Goal: Task Accomplishment & Management: Use online tool/utility

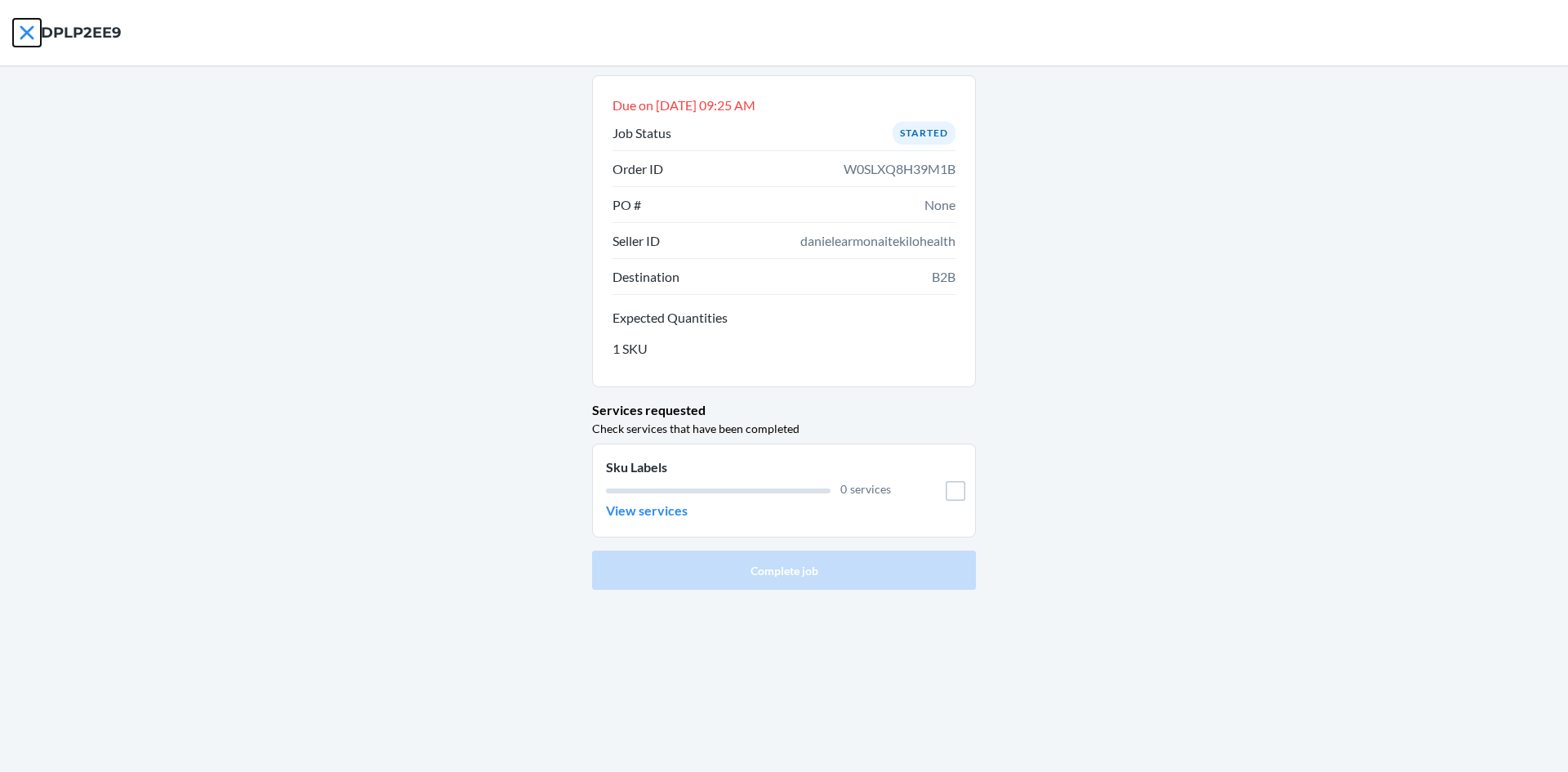
click at [30, 33] on icon at bounding box center [27, 32] width 28 height 28
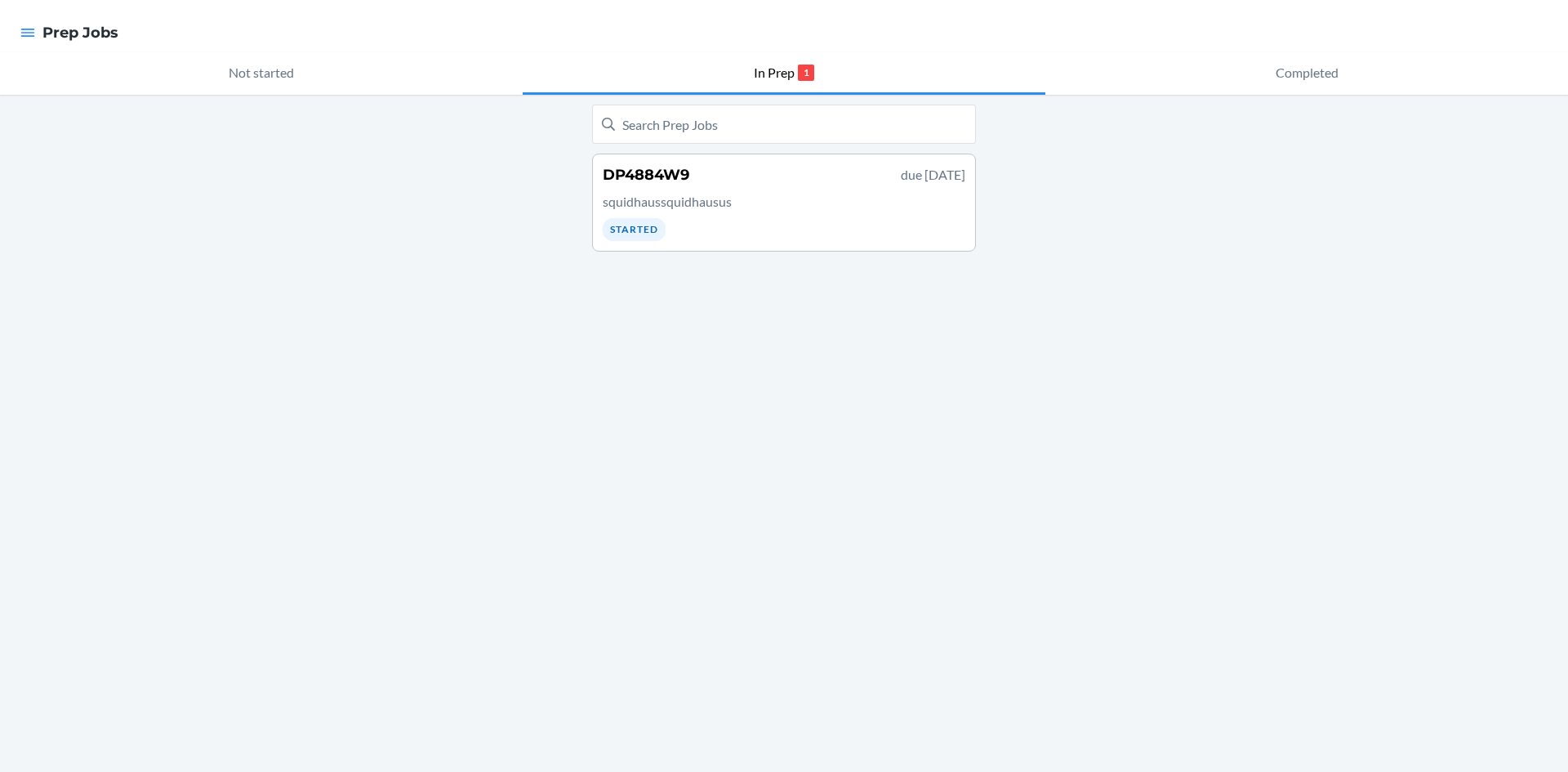
click at [42, 32] on div at bounding box center [28, 32] width 30 height 34
click at [23, 31] on icon "button" at bounding box center [28, 33] width 17 height 17
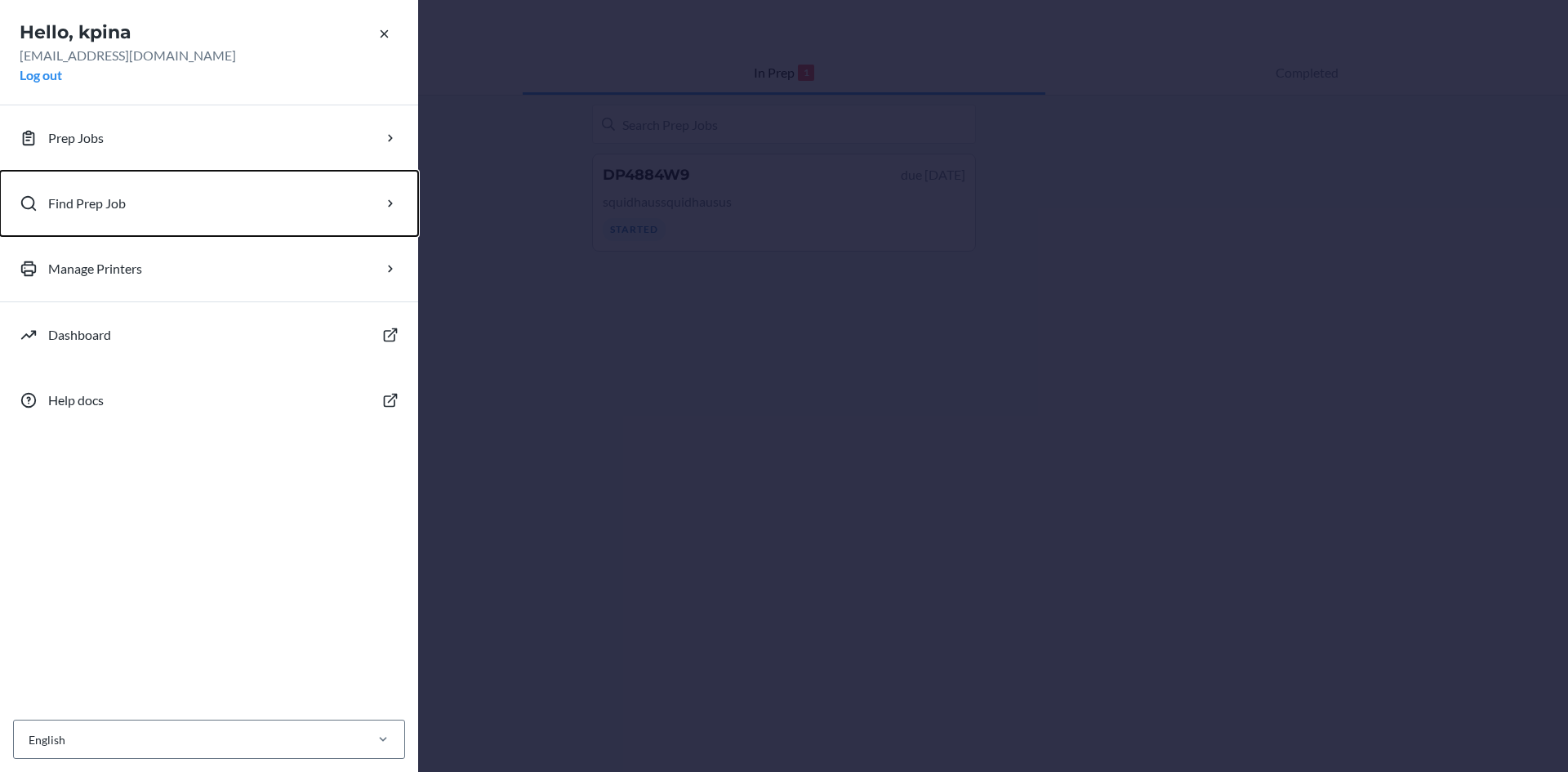
click at [168, 229] on button "Find Prep Job" at bounding box center [208, 203] width 418 height 65
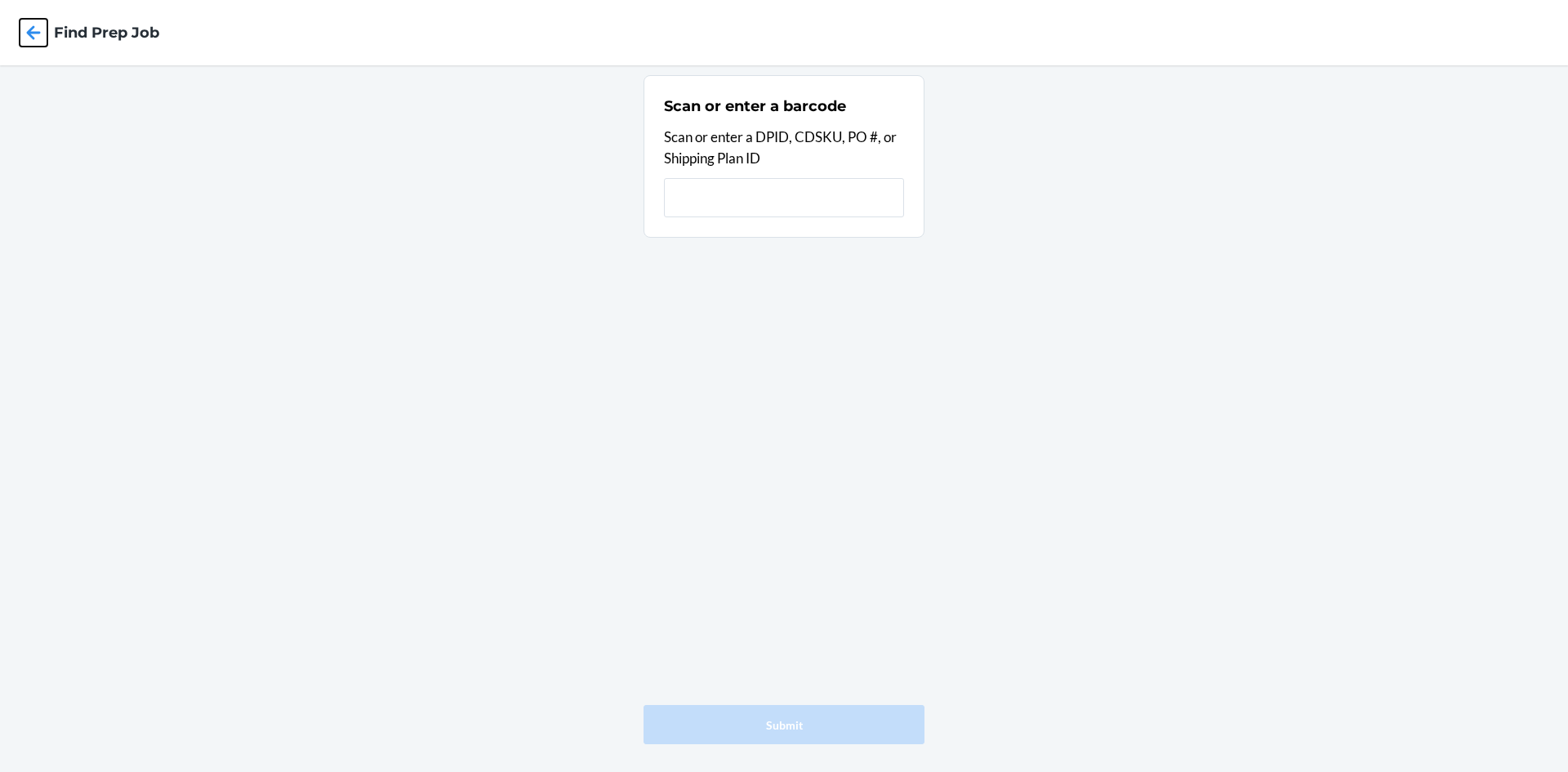
click at [35, 26] on icon at bounding box center [33, 32] width 28 height 28
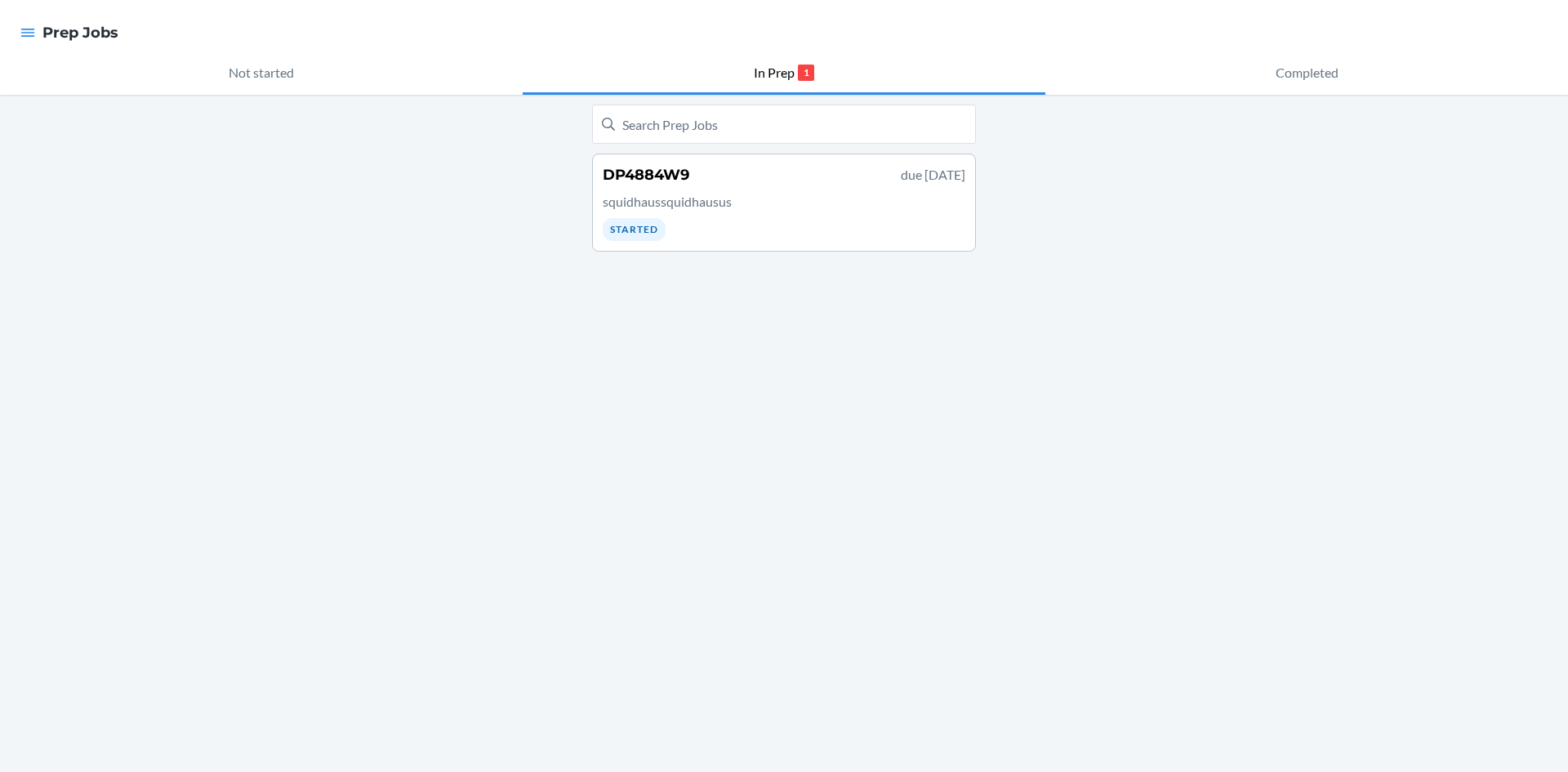
click at [670, 202] on p "squidhaussquidhausus" at bounding box center [784, 201] width 362 height 19
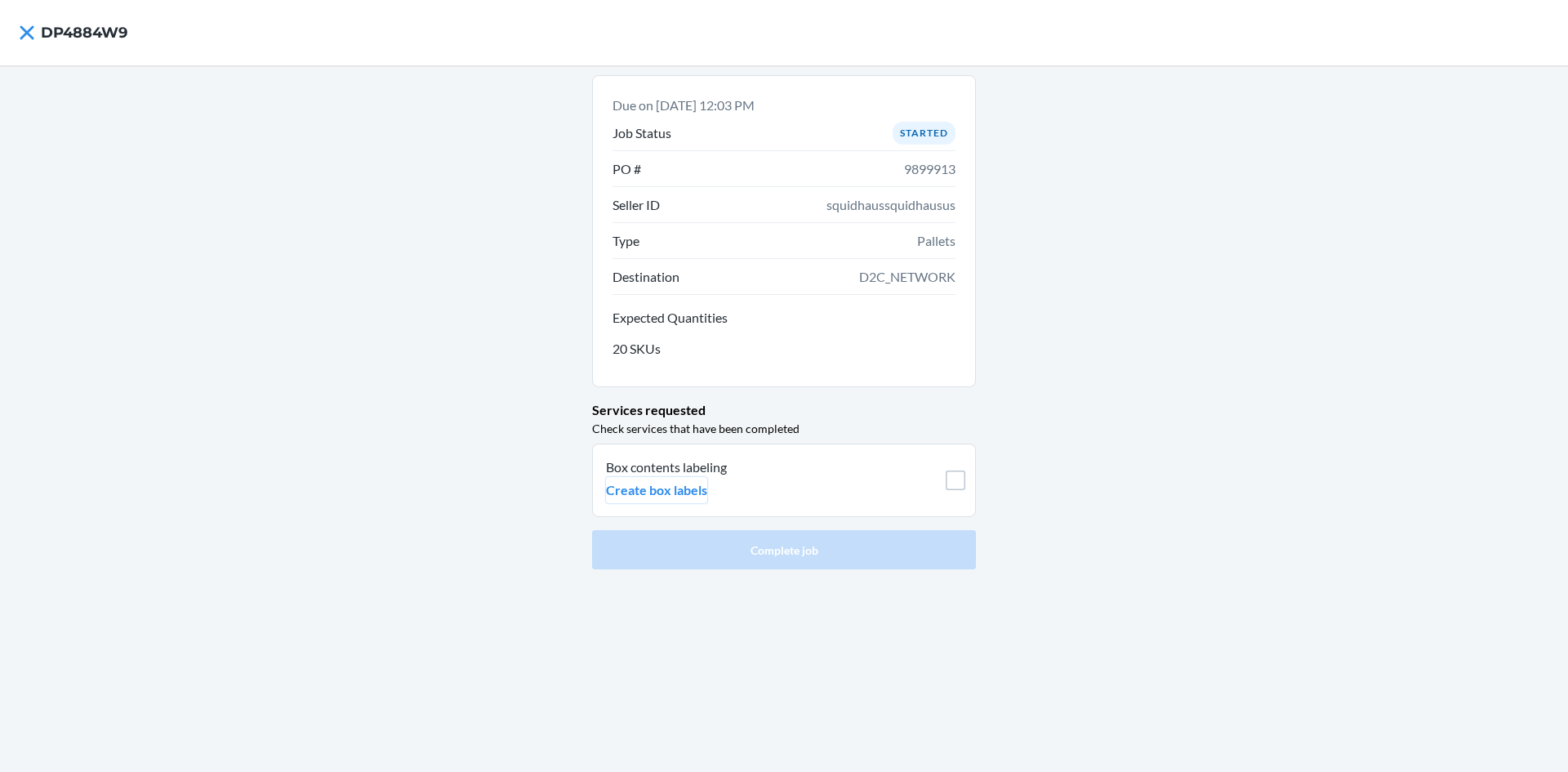
click at [664, 479] on button "Create box labels" at bounding box center [657, 490] width 101 height 26
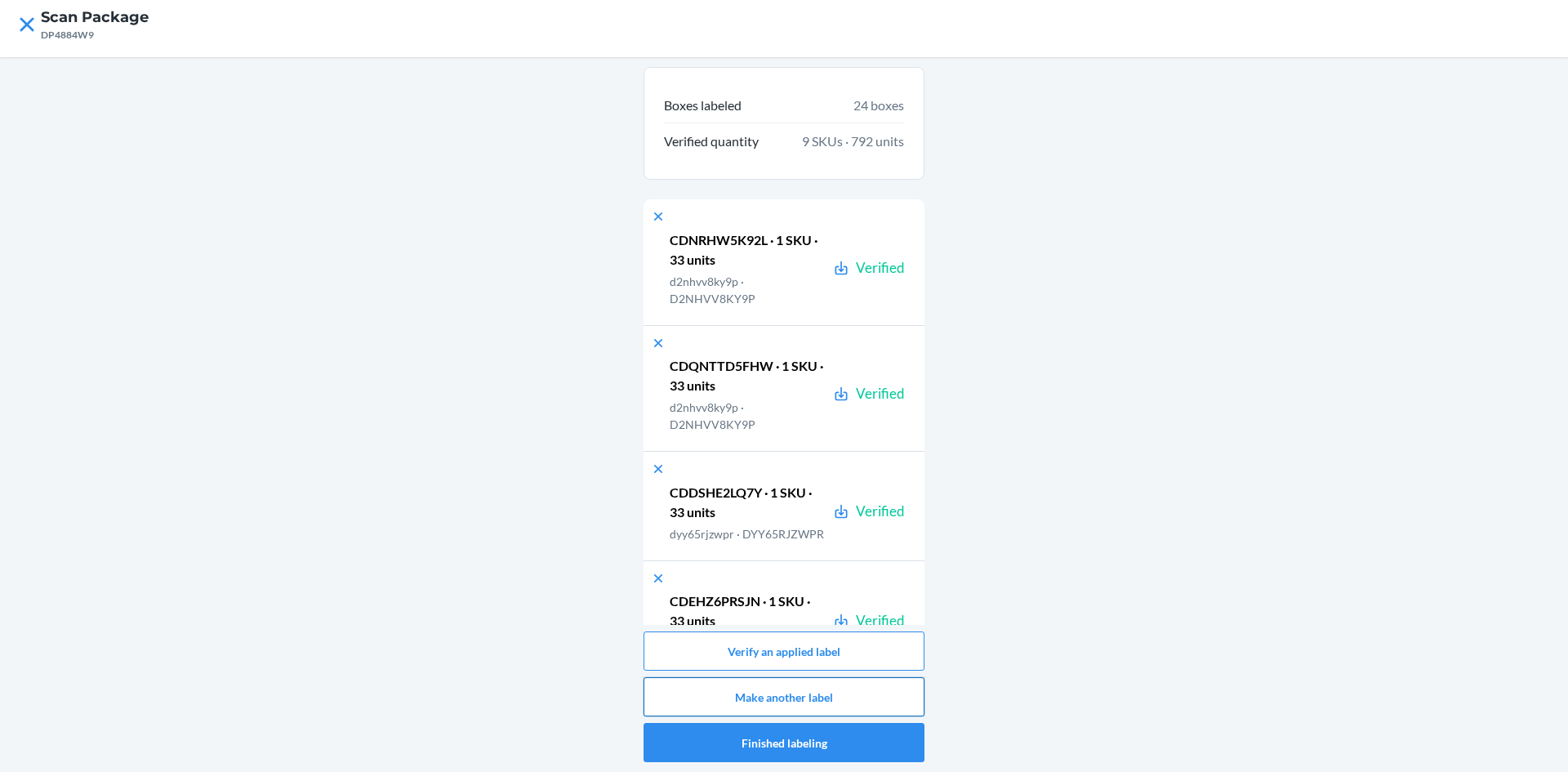
click at [826, 698] on button "Make another label" at bounding box center [784, 696] width 281 height 40
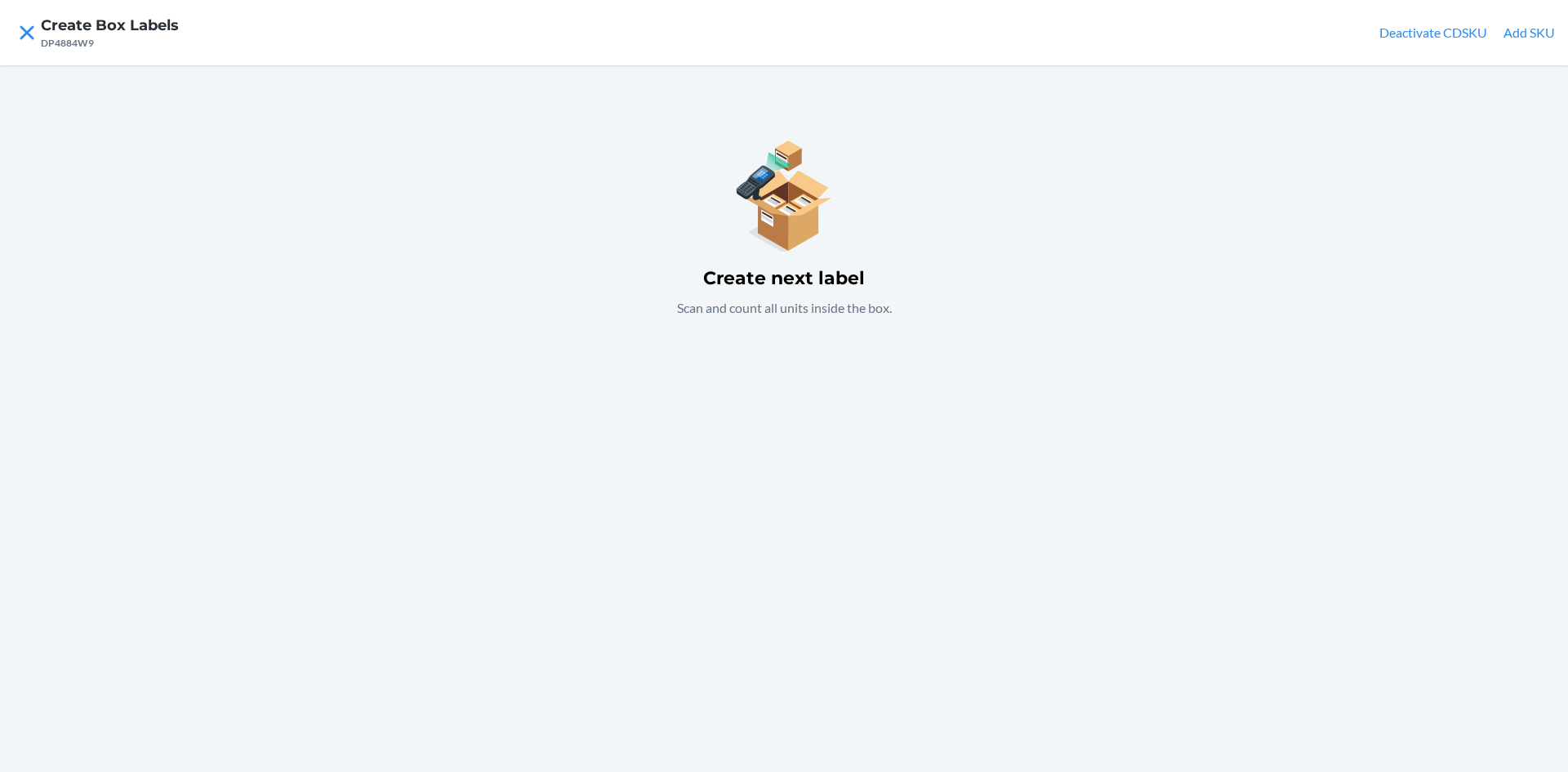
click at [1538, 34] on button "Add SKU" at bounding box center [1529, 32] width 52 height 19
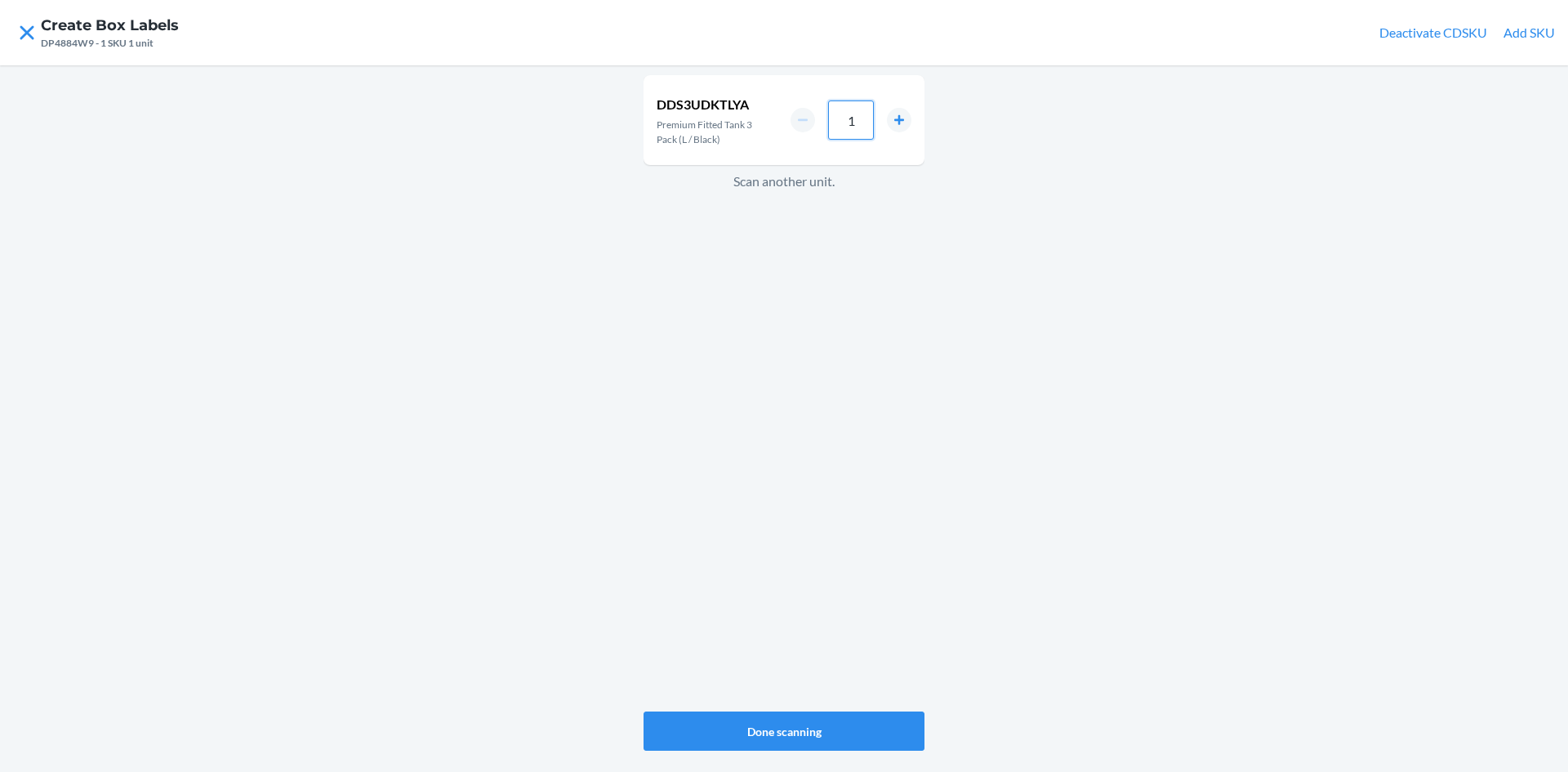
click at [861, 119] on input "1" at bounding box center [851, 120] width 46 height 40
type input "33"
click at [748, 744] on button "Done scanning" at bounding box center [784, 730] width 281 height 40
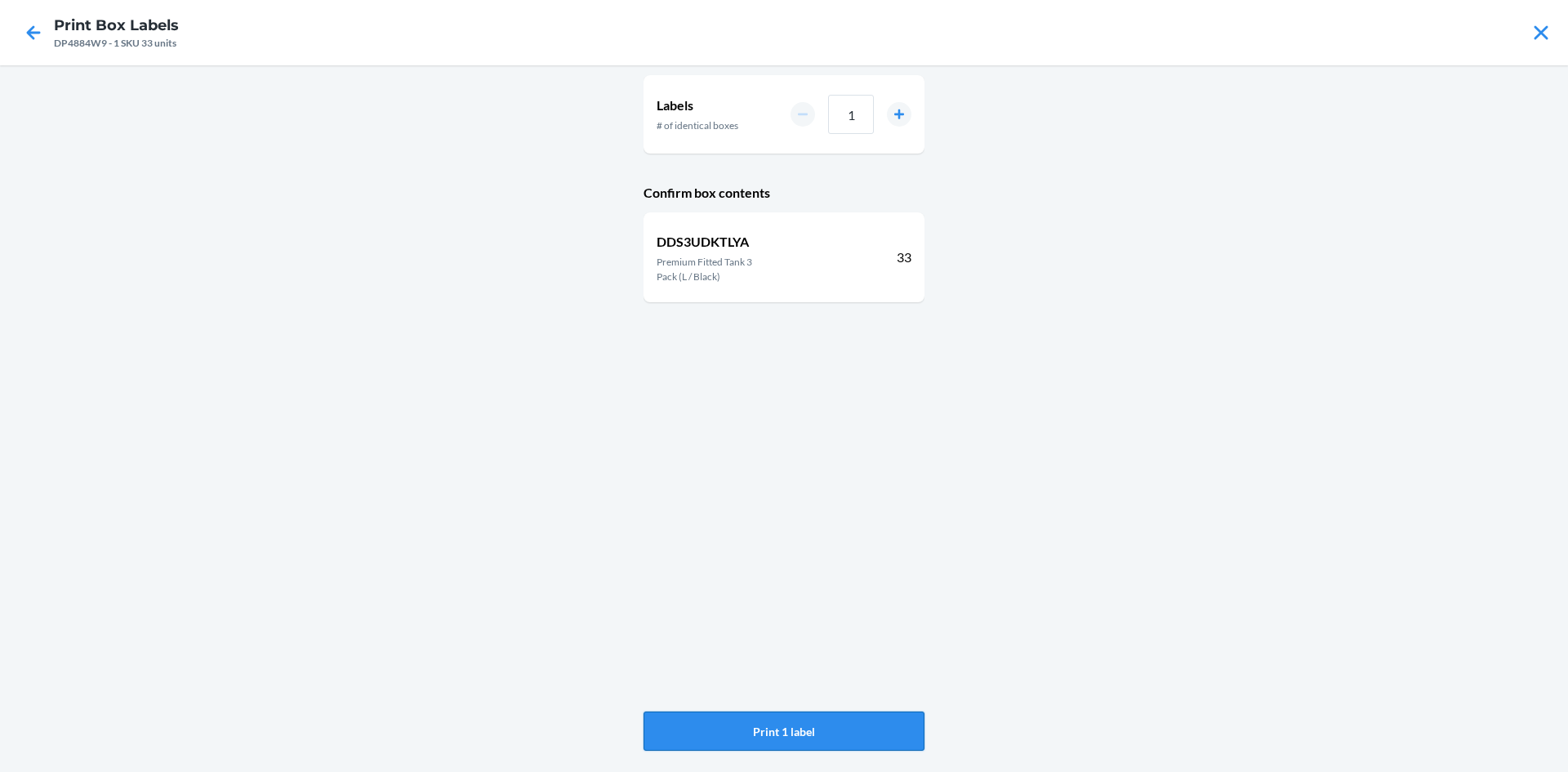
click at [717, 739] on button "Print 1 label" at bounding box center [784, 730] width 281 height 40
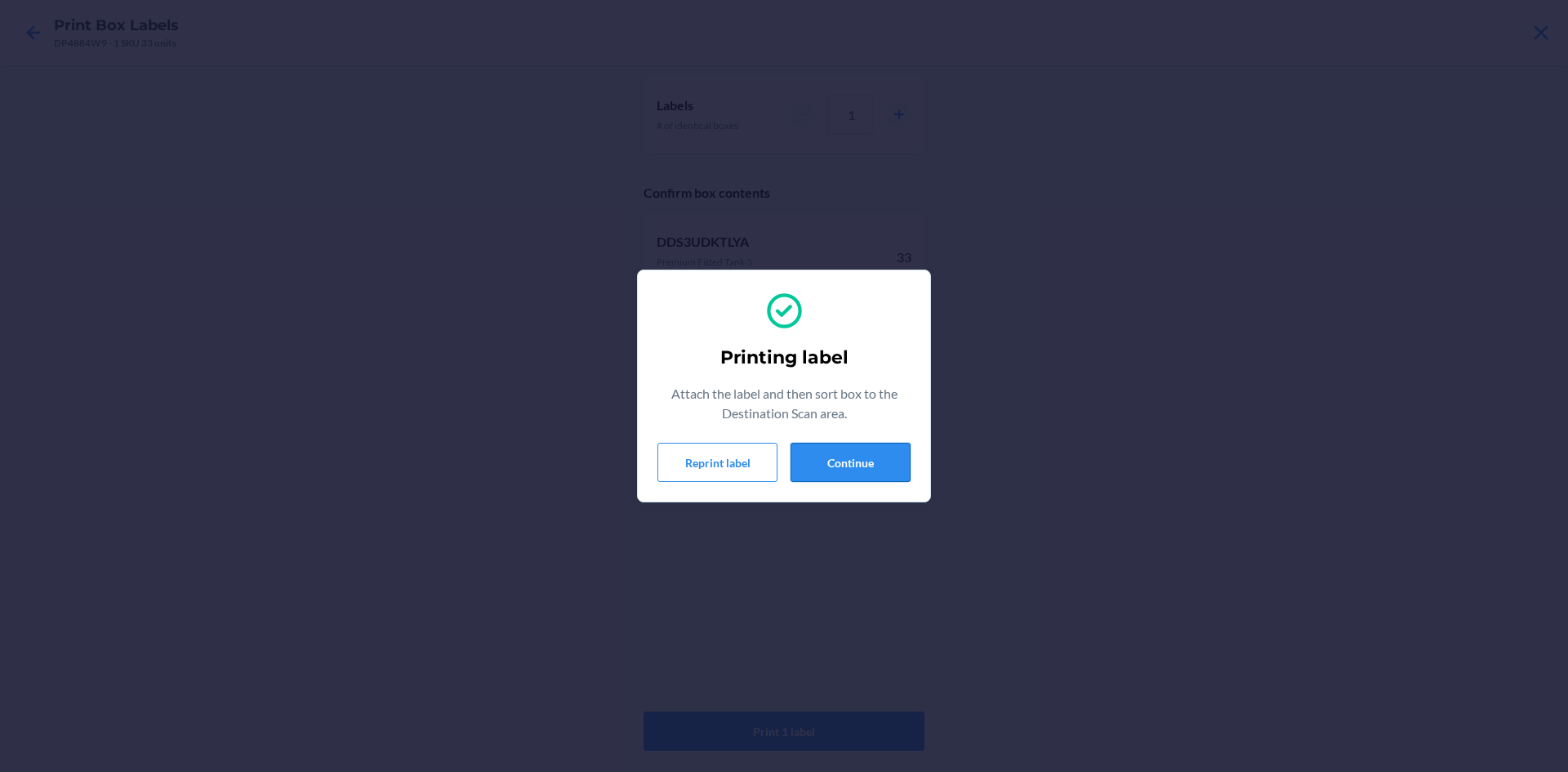
click at [871, 459] on button "Continue" at bounding box center [850, 462] width 120 height 40
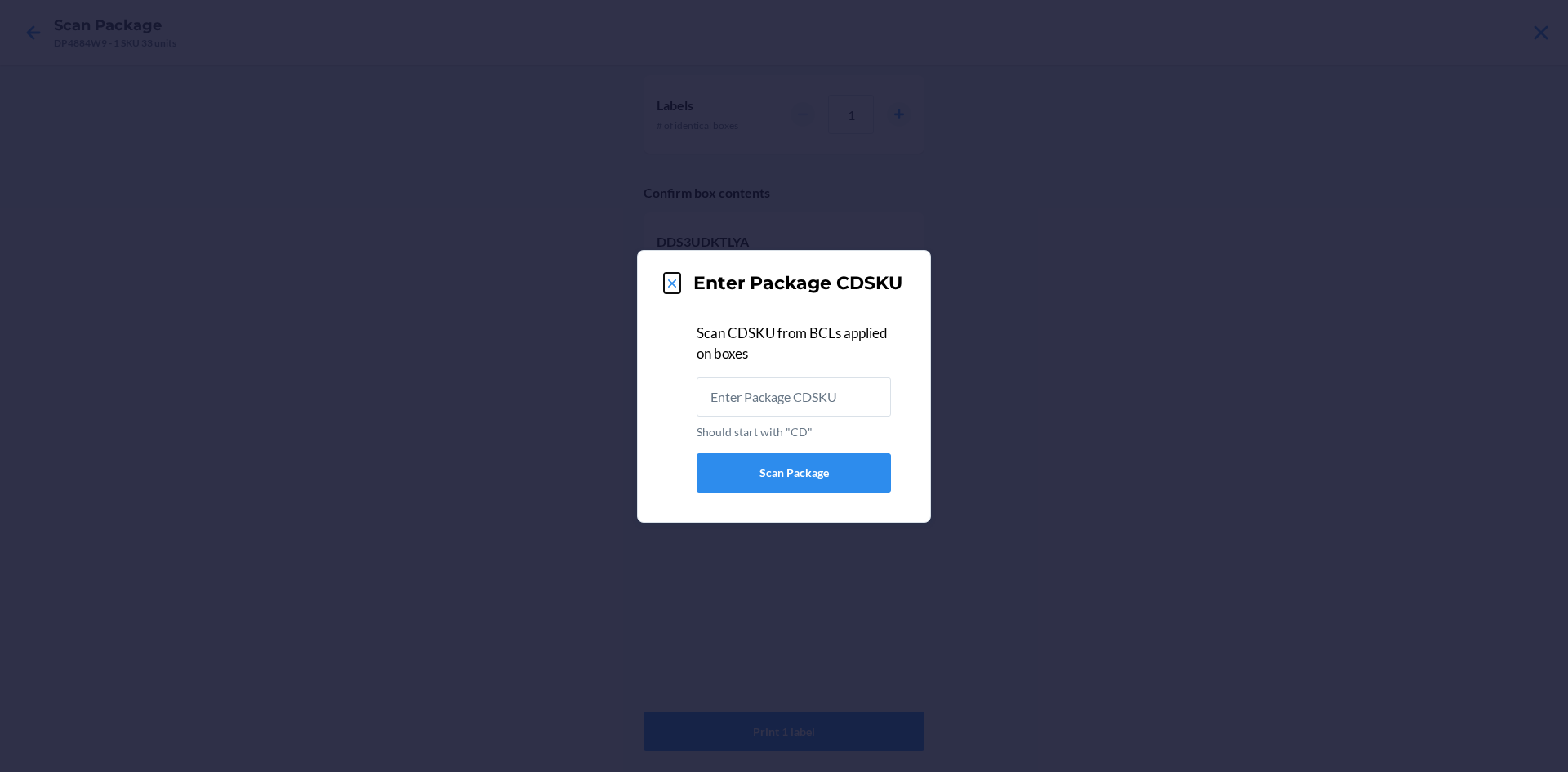
click at [671, 291] on icon at bounding box center [672, 283] width 17 height 17
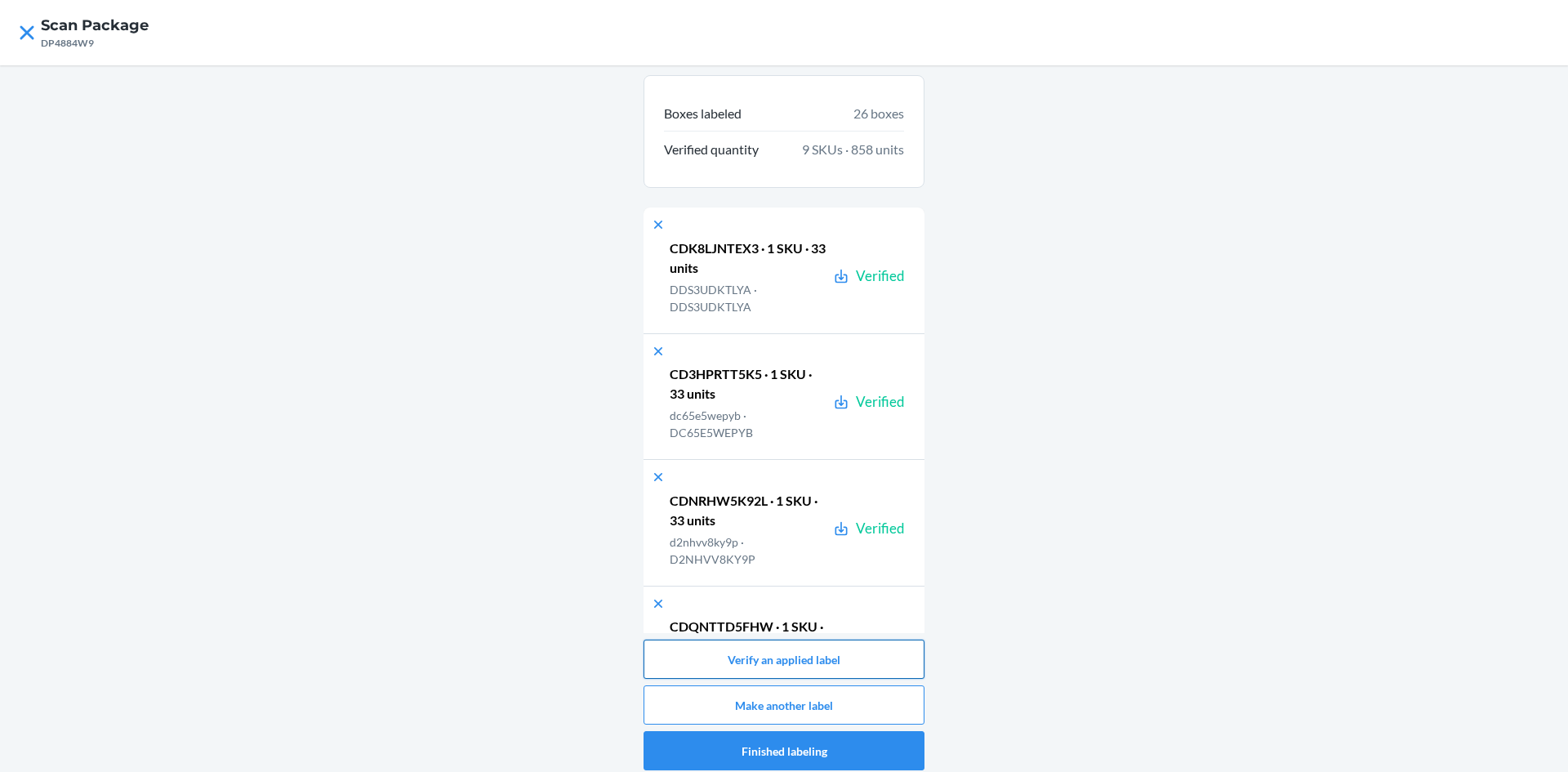
click at [760, 657] on button "Verify an applied label" at bounding box center [784, 659] width 281 height 40
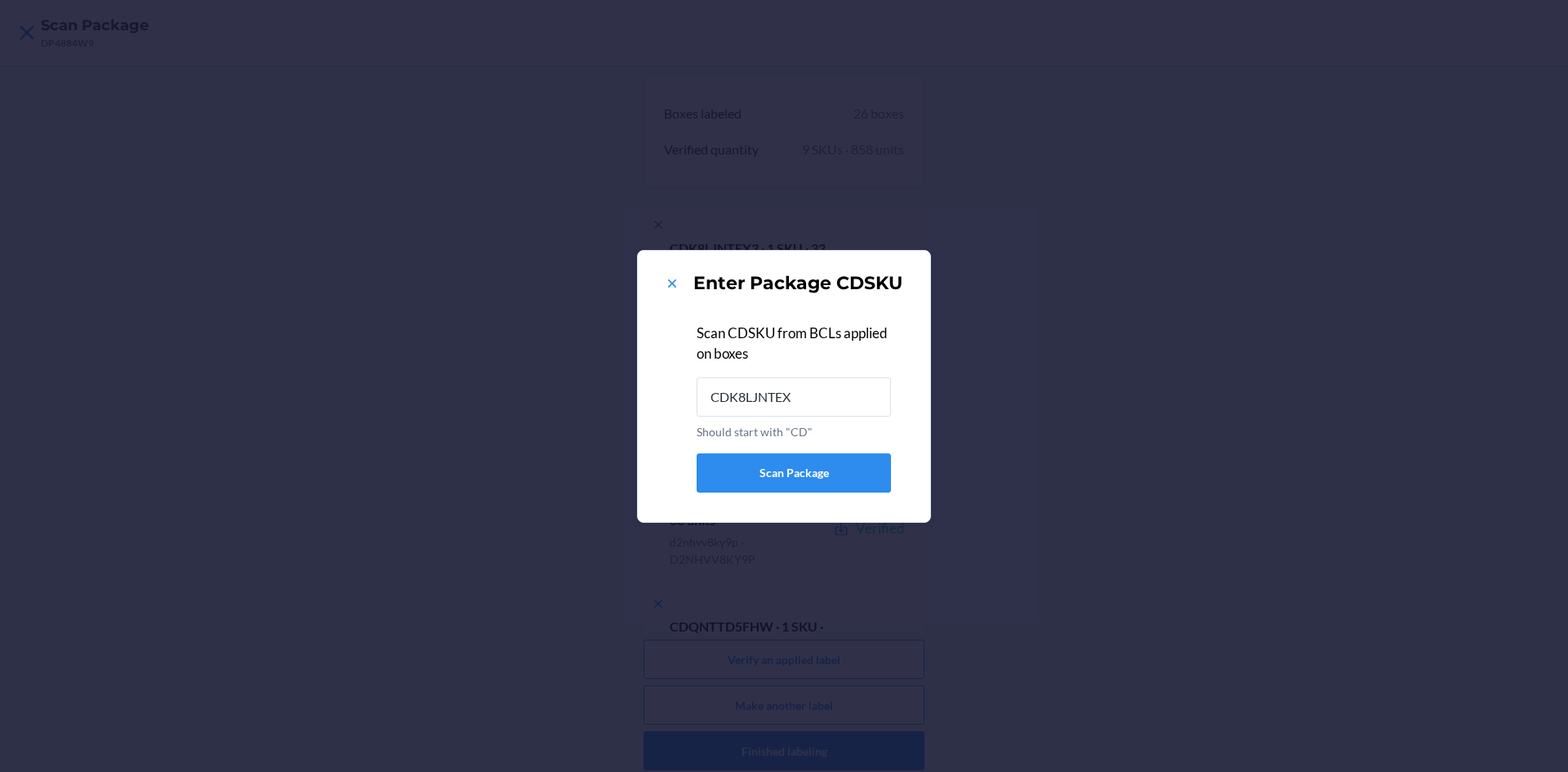
type input "CDK8LJNTEX3"
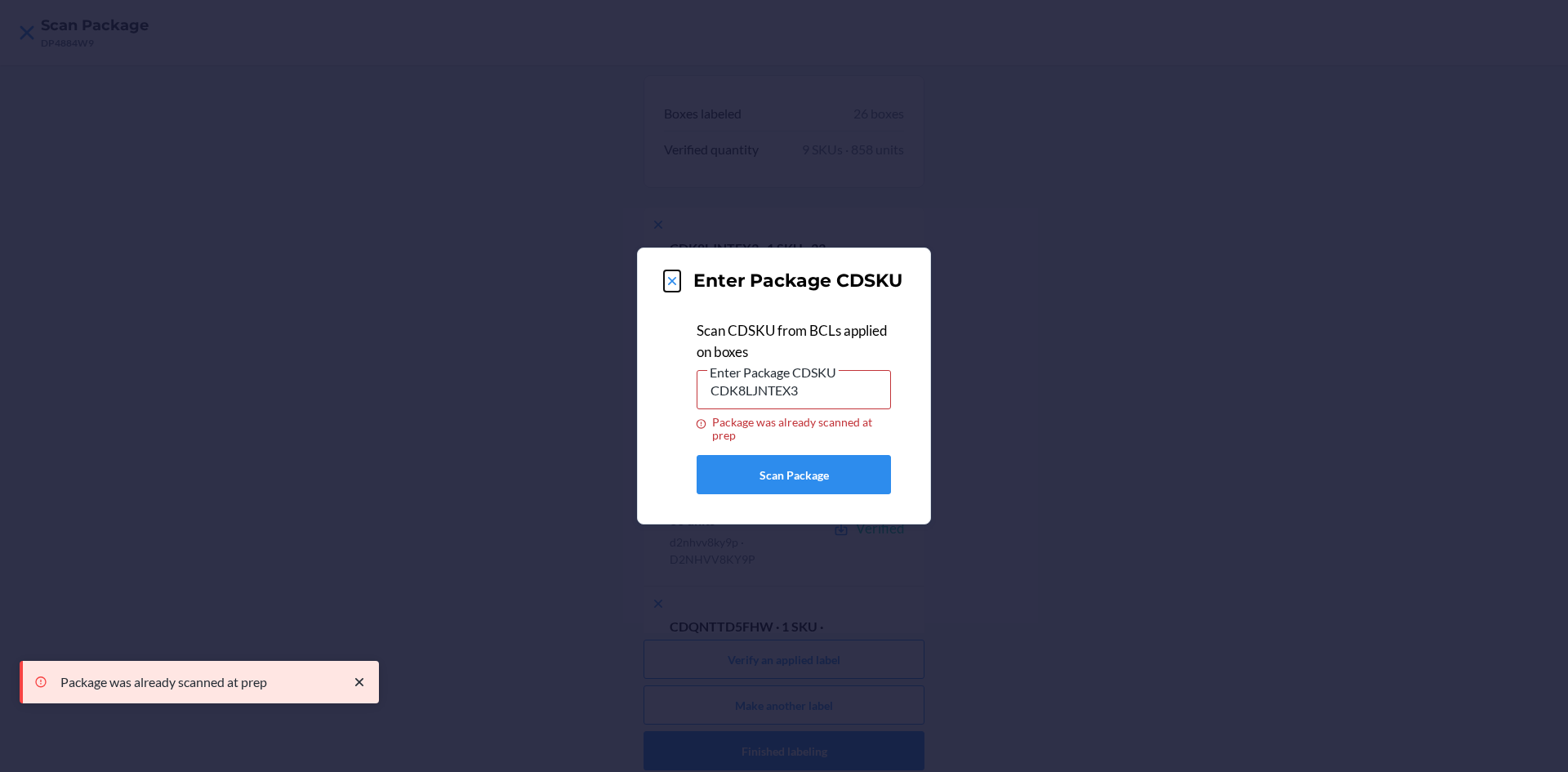
click at [675, 279] on icon at bounding box center [671, 280] width 8 height 8
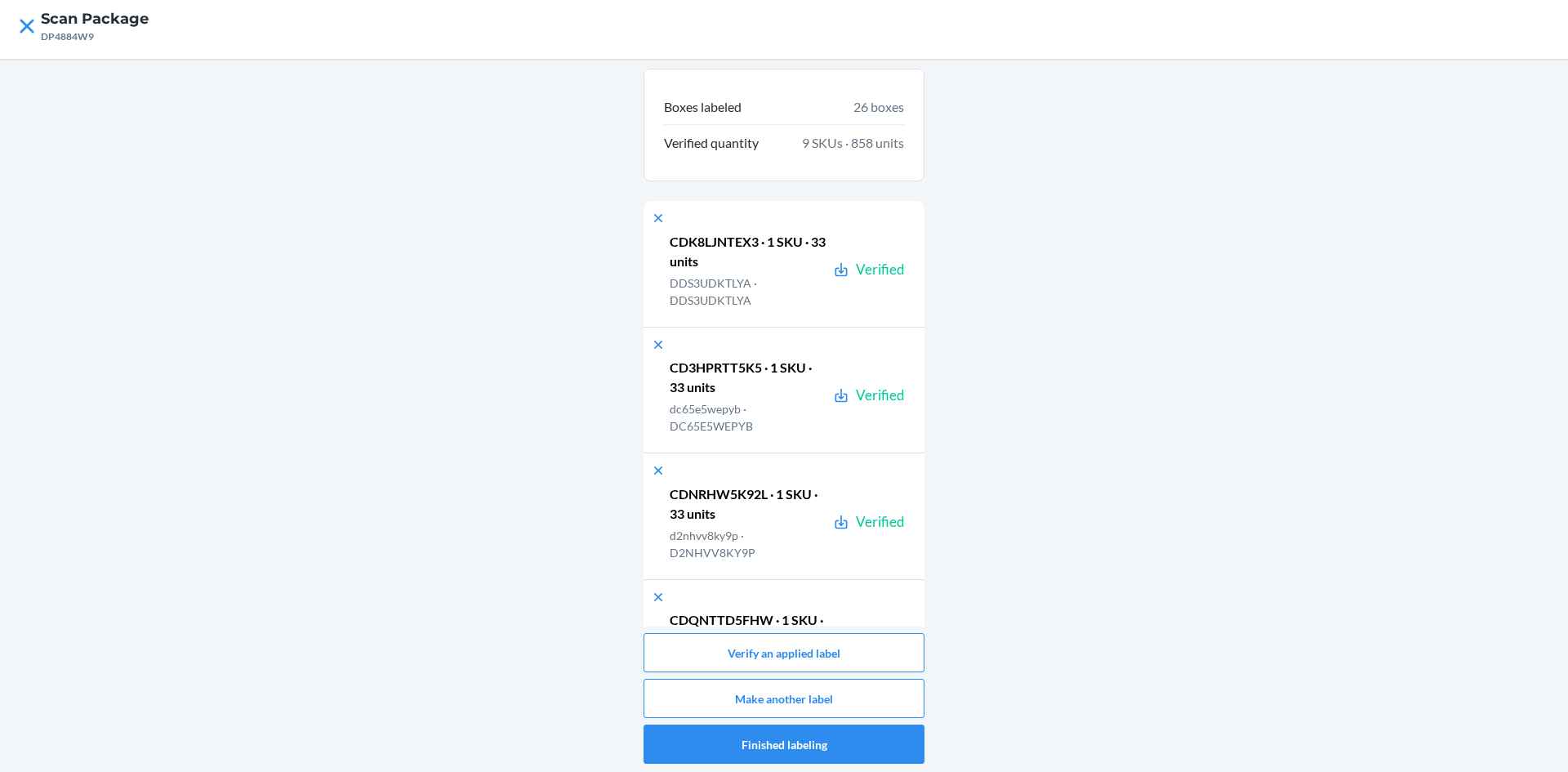
scroll to position [8, 0]
click at [822, 661] on button "Verify an applied label" at bounding box center [784, 651] width 281 height 40
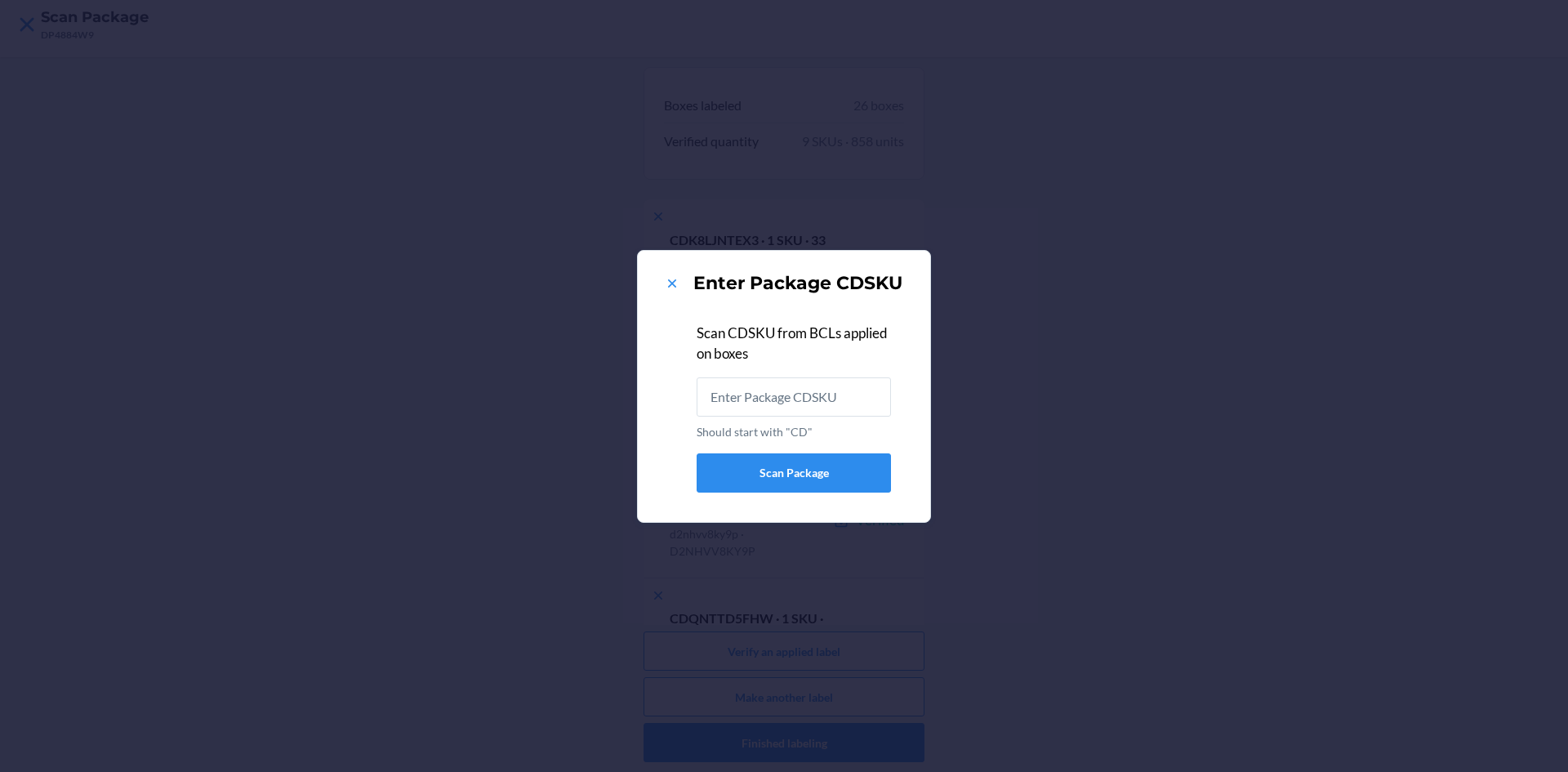
click at [833, 404] on input "Should start with "CD"" at bounding box center [793, 397] width 195 height 40
type input "CDK8LJNTEX3"
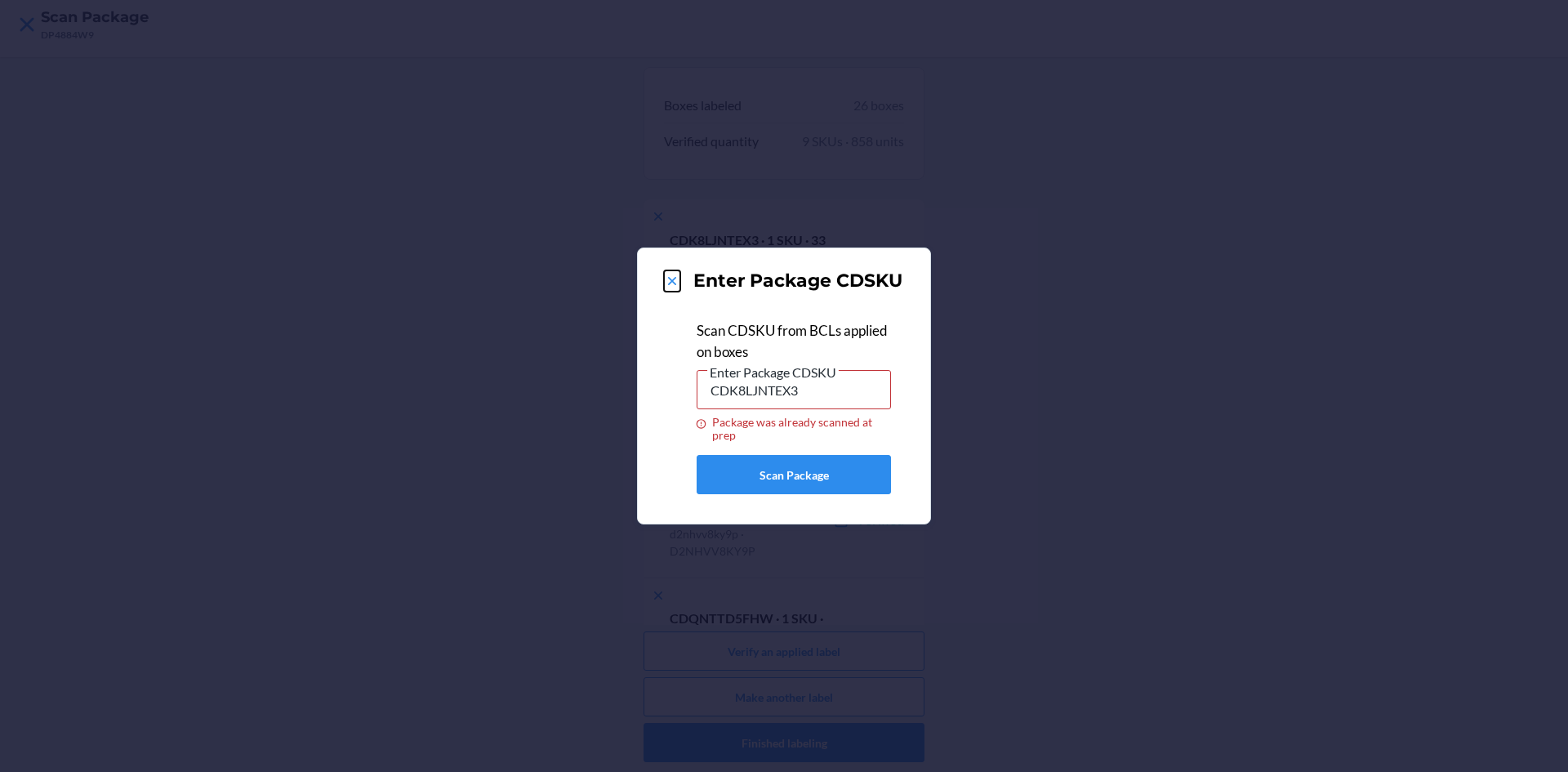
click at [672, 281] on icon at bounding box center [671, 280] width 8 height 8
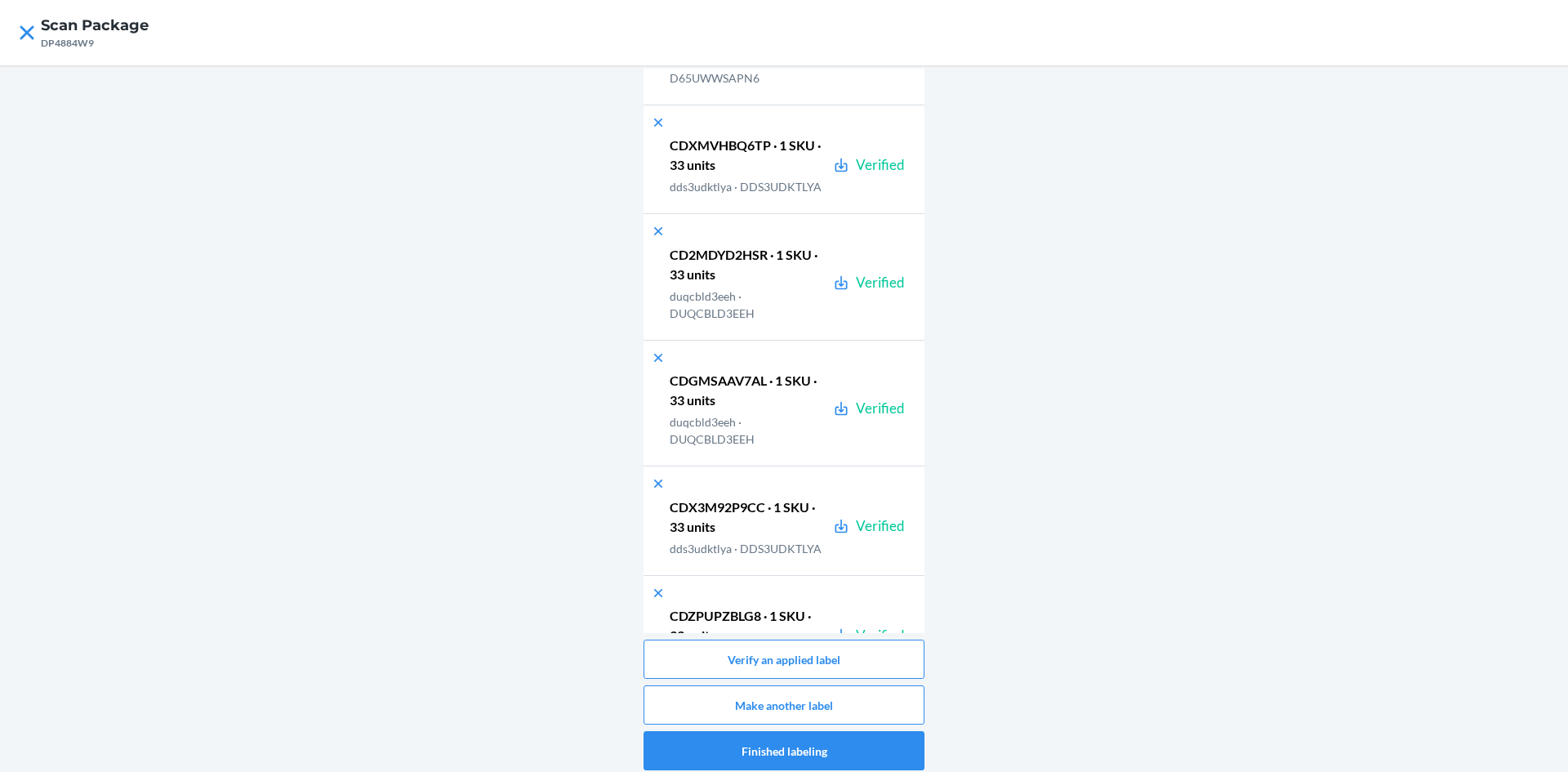
scroll to position [0, 0]
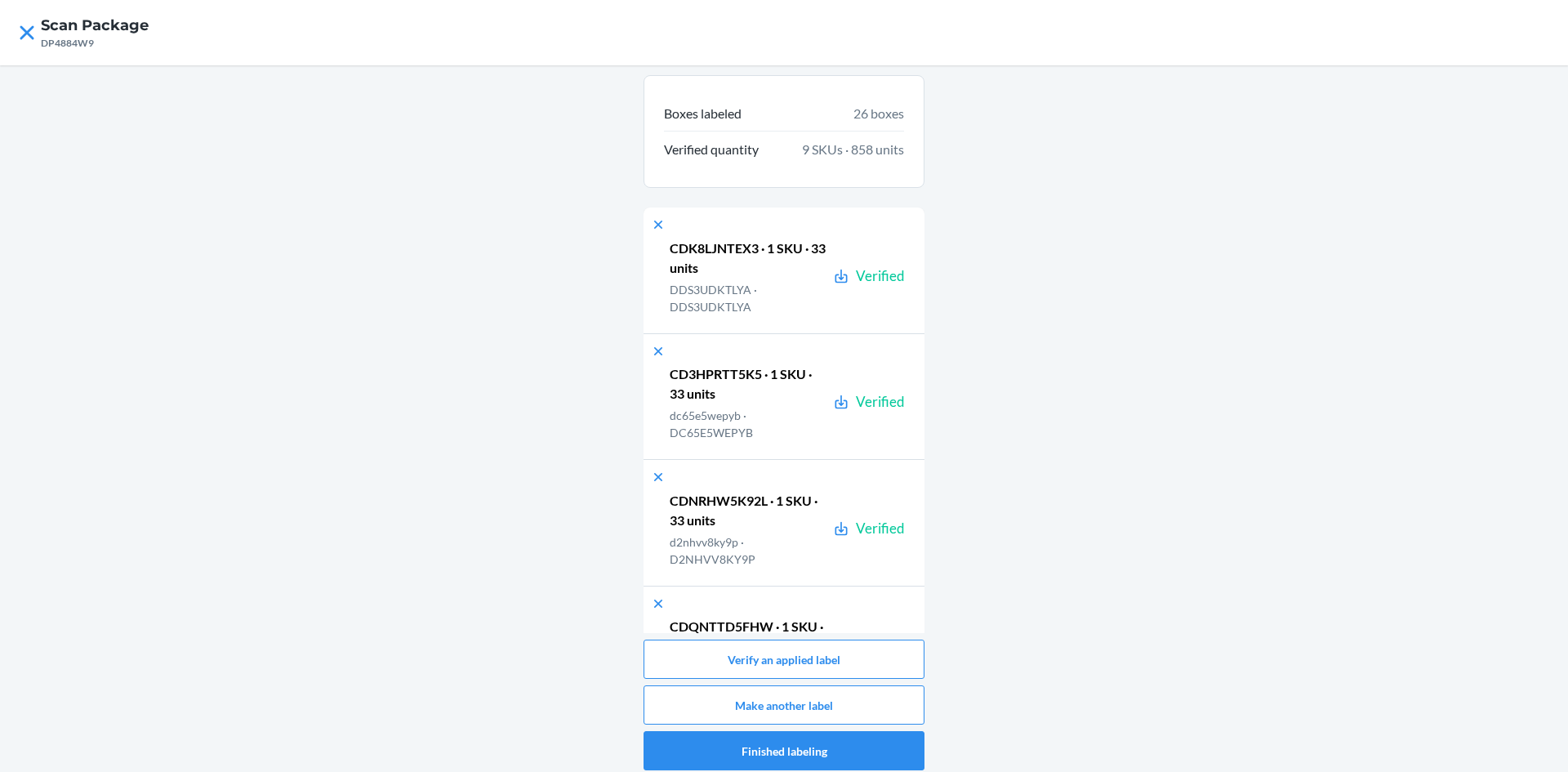
drag, startPoint x: 1383, startPoint y: 159, endPoint x: 1378, endPoint y: 200, distance: 41.3
click at [1386, 163] on div "Boxes labeled 26 boxes Verified quantity 9 SKUs · 858 units CDK8LJNTEX3 · 1 SKU…" at bounding box center [784, 422] width 1568 height 715
click at [851, 706] on button "Make another label" at bounding box center [784, 705] width 281 height 40
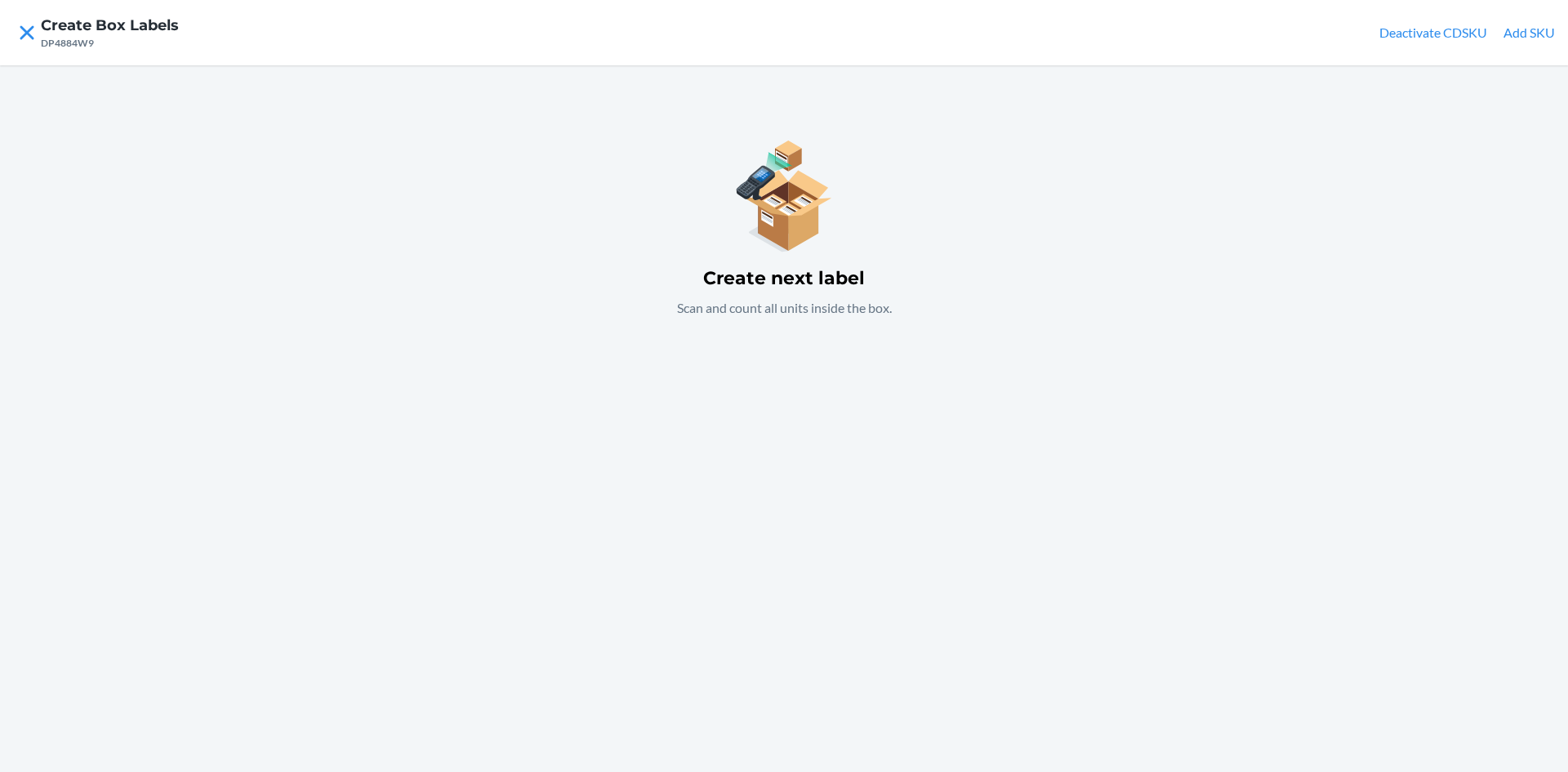
click at [1527, 35] on button "Add SKU" at bounding box center [1529, 32] width 52 height 19
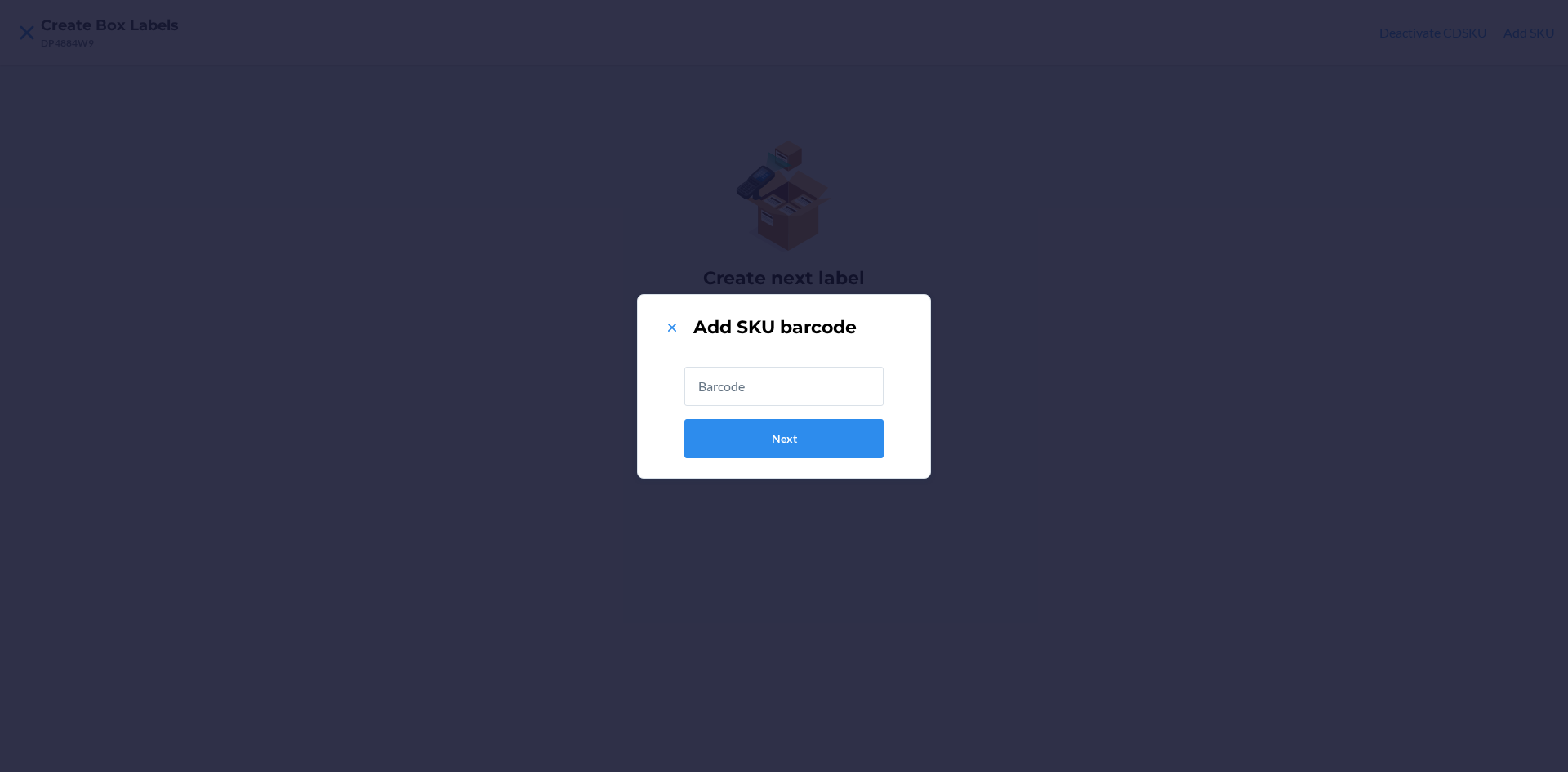
click at [738, 387] on input "text" at bounding box center [784, 386] width 199 height 40
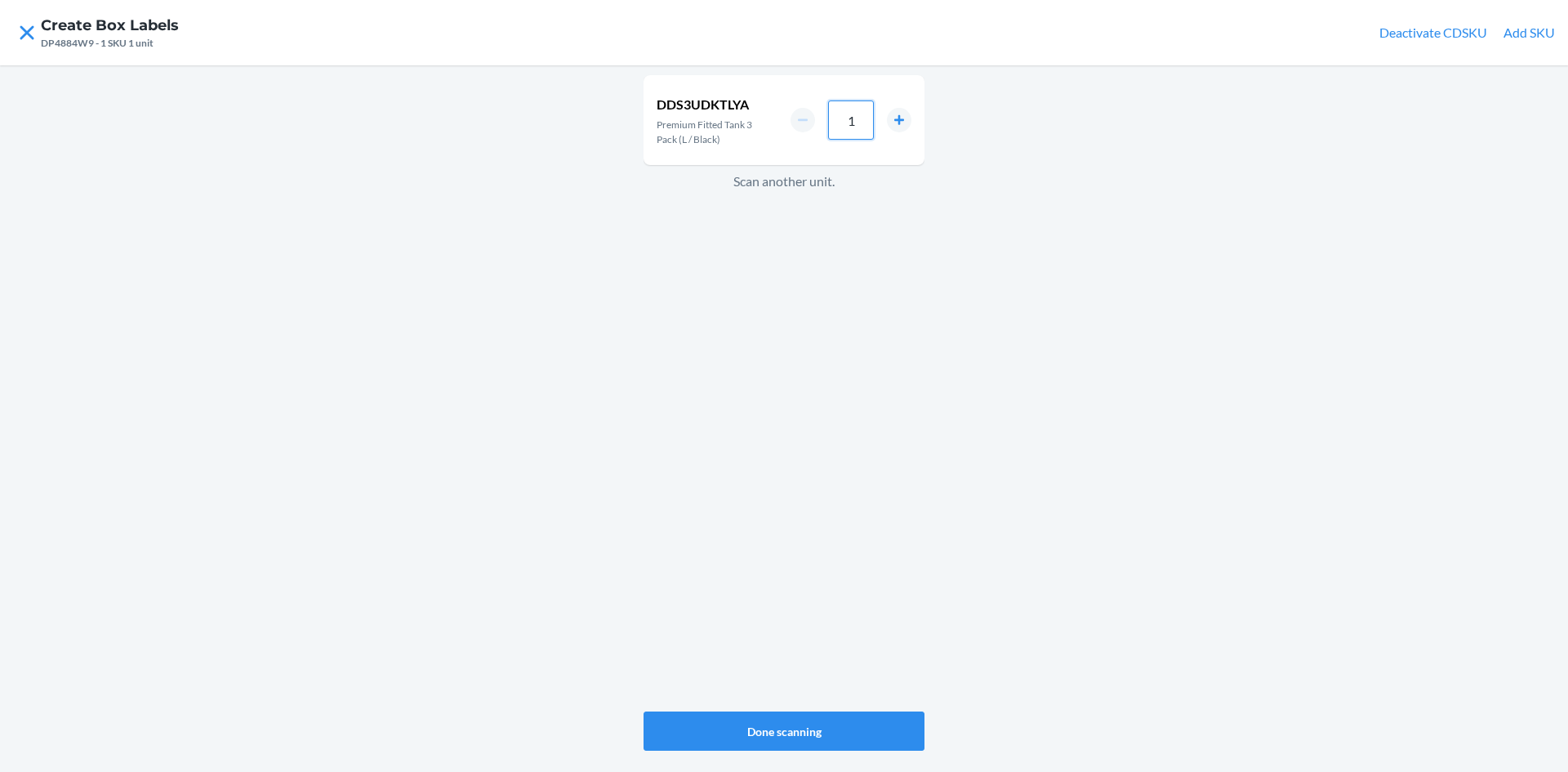
click at [860, 125] on input "1" at bounding box center [851, 120] width 46 height 40
type input "33"
click at [871, 729] on button "Done scanning" at bounding box center [784, 730] width 281 height 40
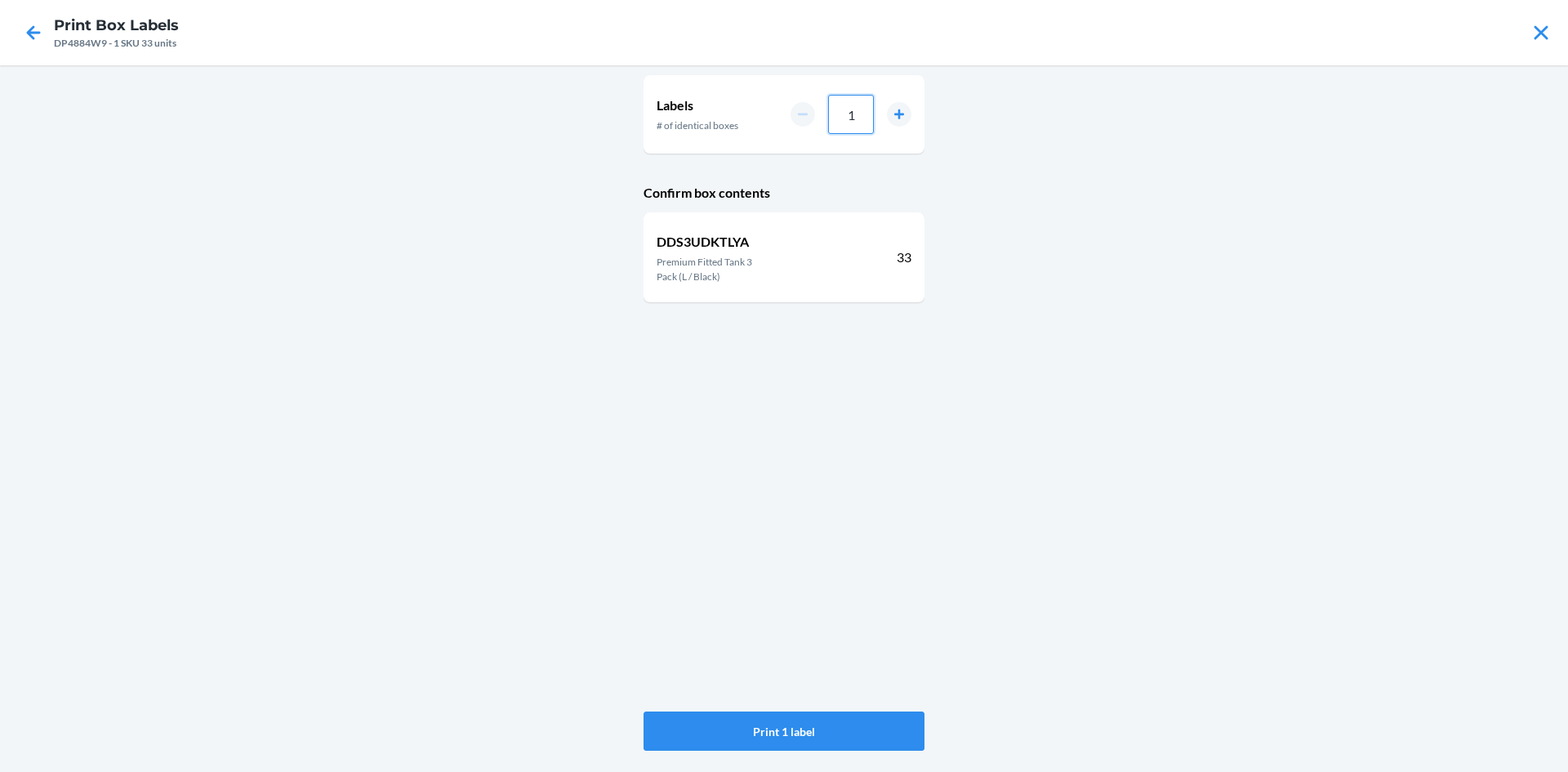
click at [853, 118] on input "1" at bounding box center [851, 114] width 46 height 40
type input "6"
click at [823, 624] on div "Labels # of identical boxes 6 Confirm box contents DDS3UDKTLYA Premium Fitted T…" at bounding box center [784, 393] width 281 height 643
click at [790, 743] on button "Print 6 labels" at bounding box center [784, 730] width 281 height 40
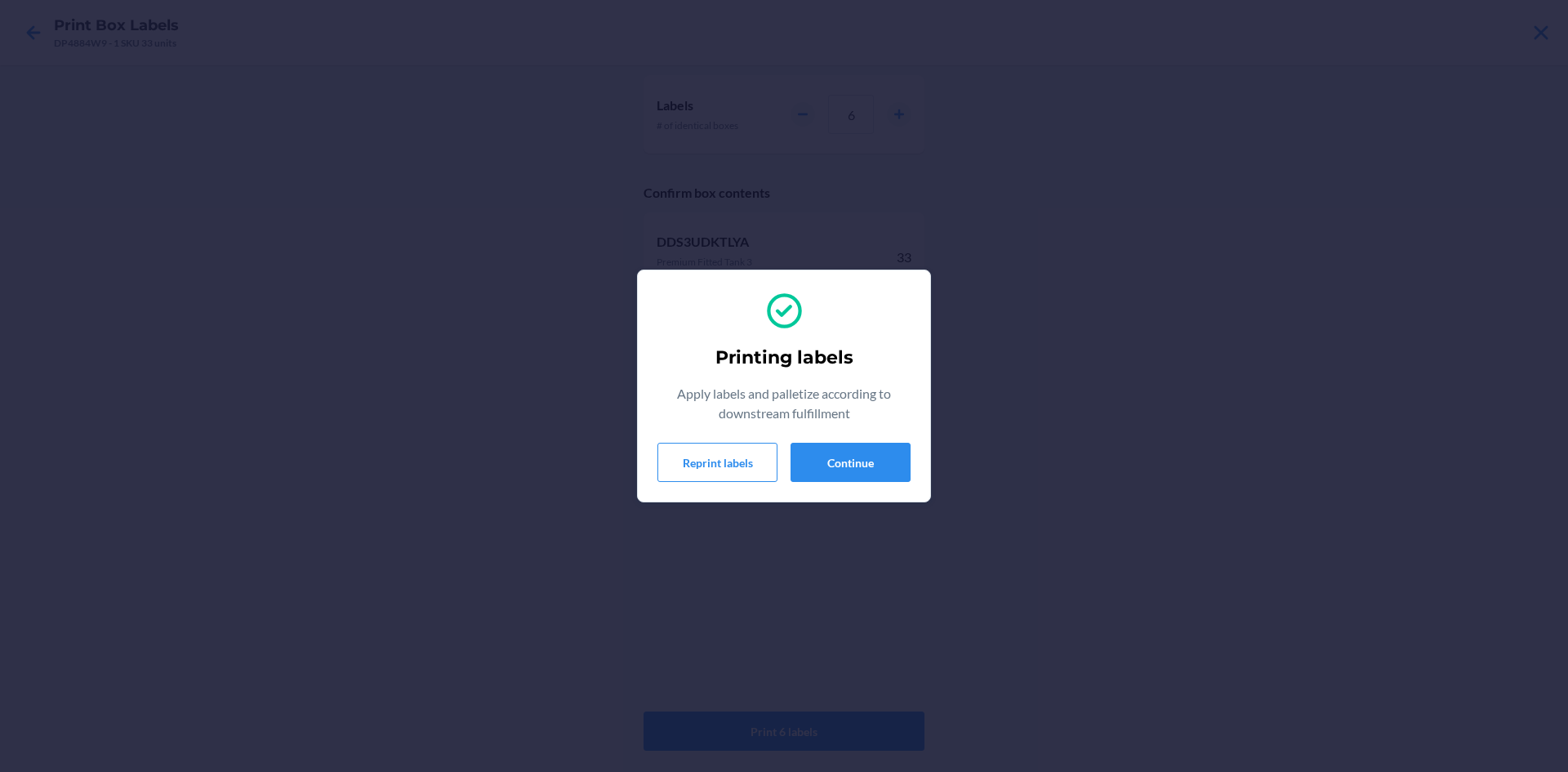
click at [844, 484] on div "Printing labels Apply labels and palletize according to downstream fulfillment …" at bounding box center [784, 386] width 254 height 205
click at [849, 467] on button "Continue" at bounding box center [850, 462] width 120 height 40
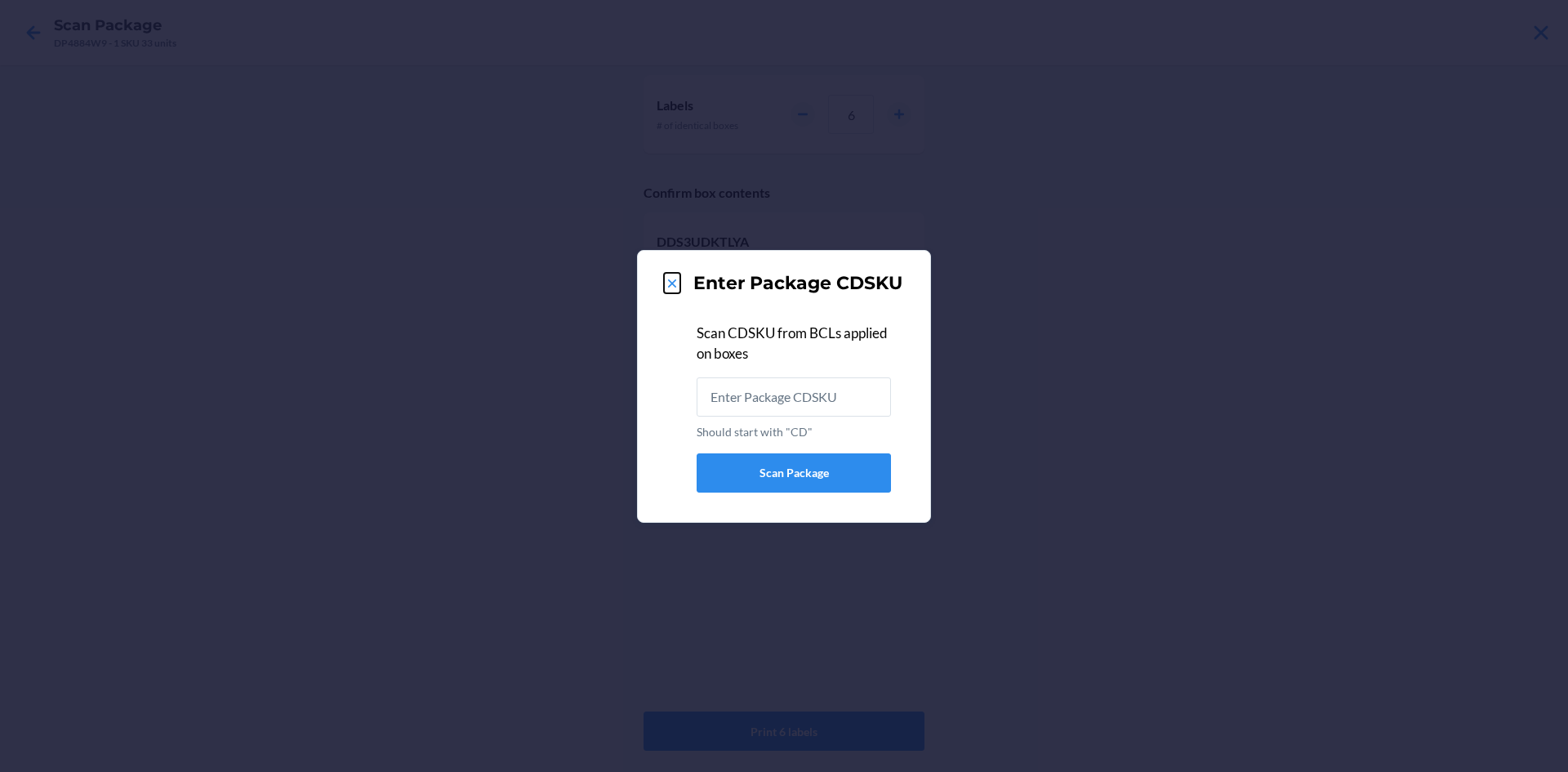
click at [668, 275] on icon at bounding box center [672, 283] width 17 height 17
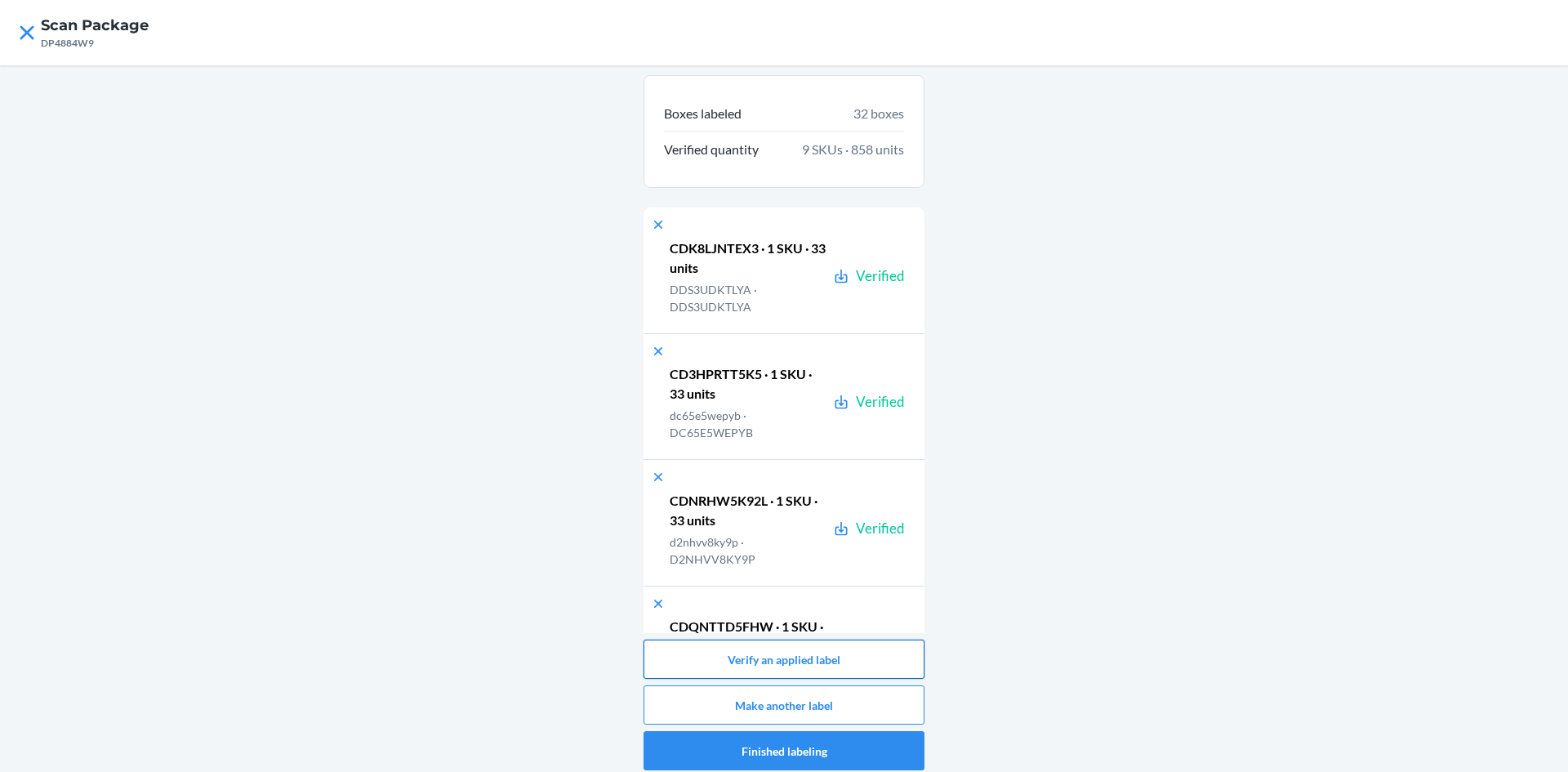
click at [787, 660] on button "Verify an applied label" at bounding box center [784, 659] width 281 height 40
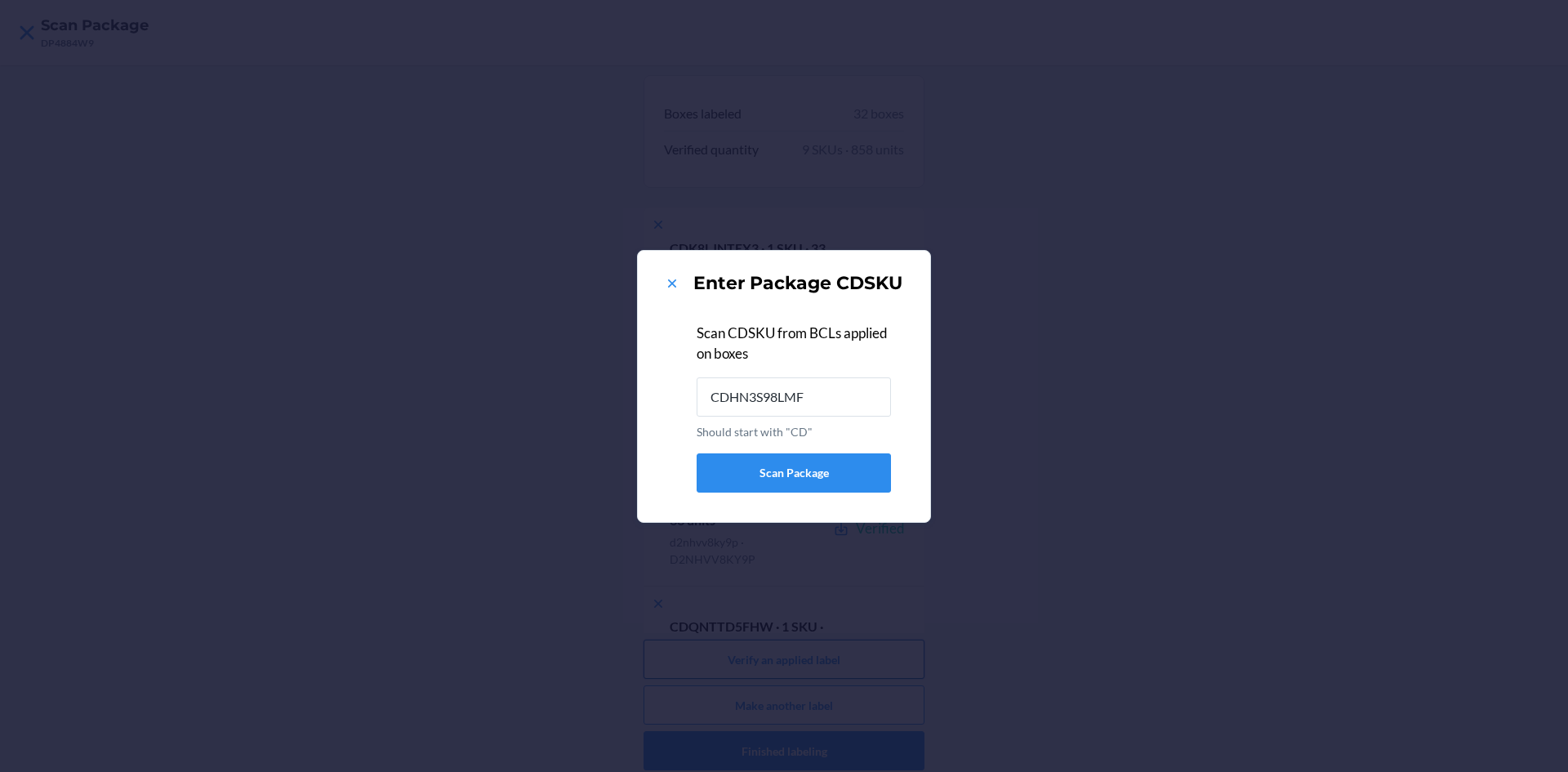
type input "CDHN3S98LMF"
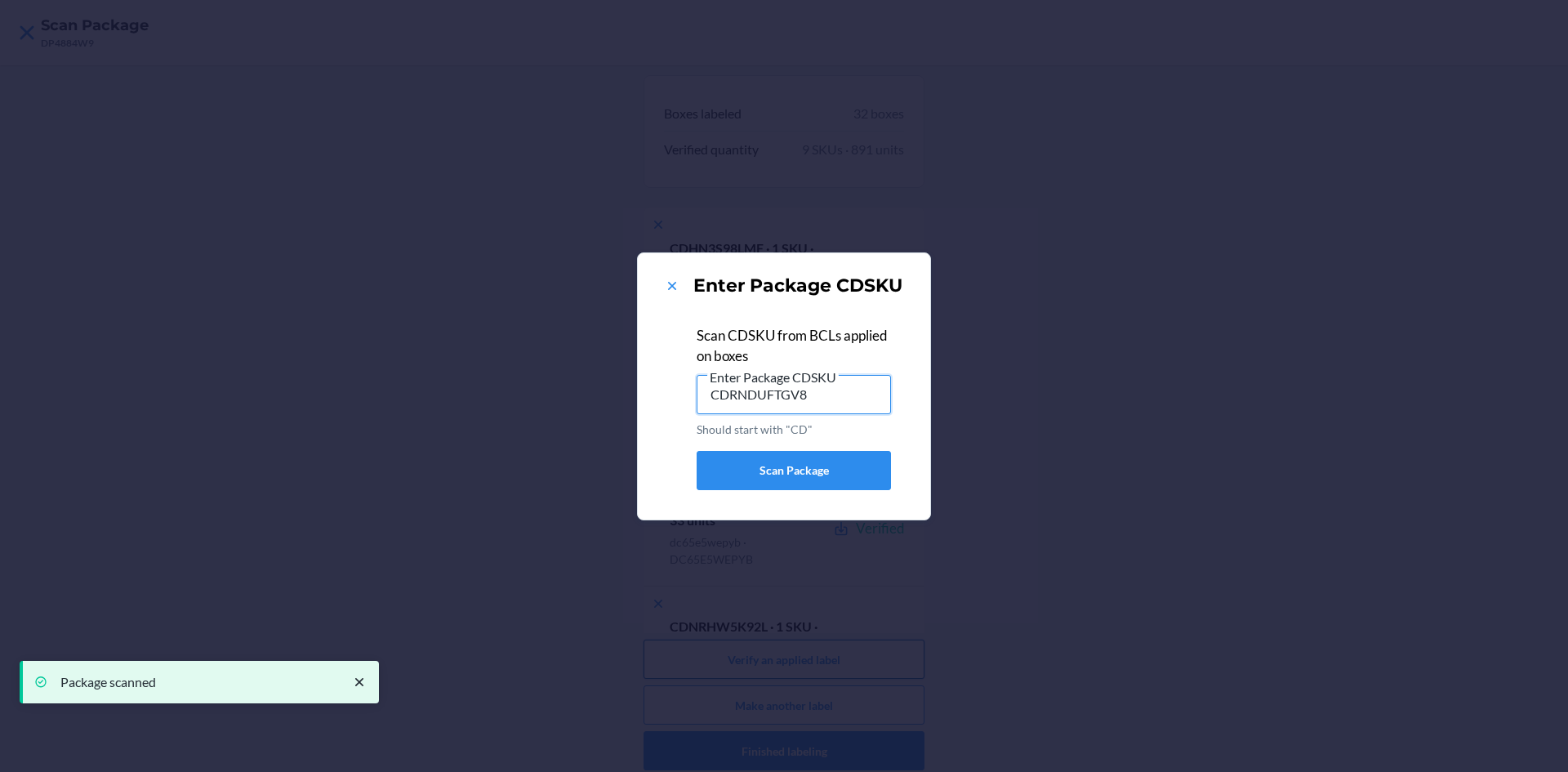
type input "CDRNDUFTGV8"
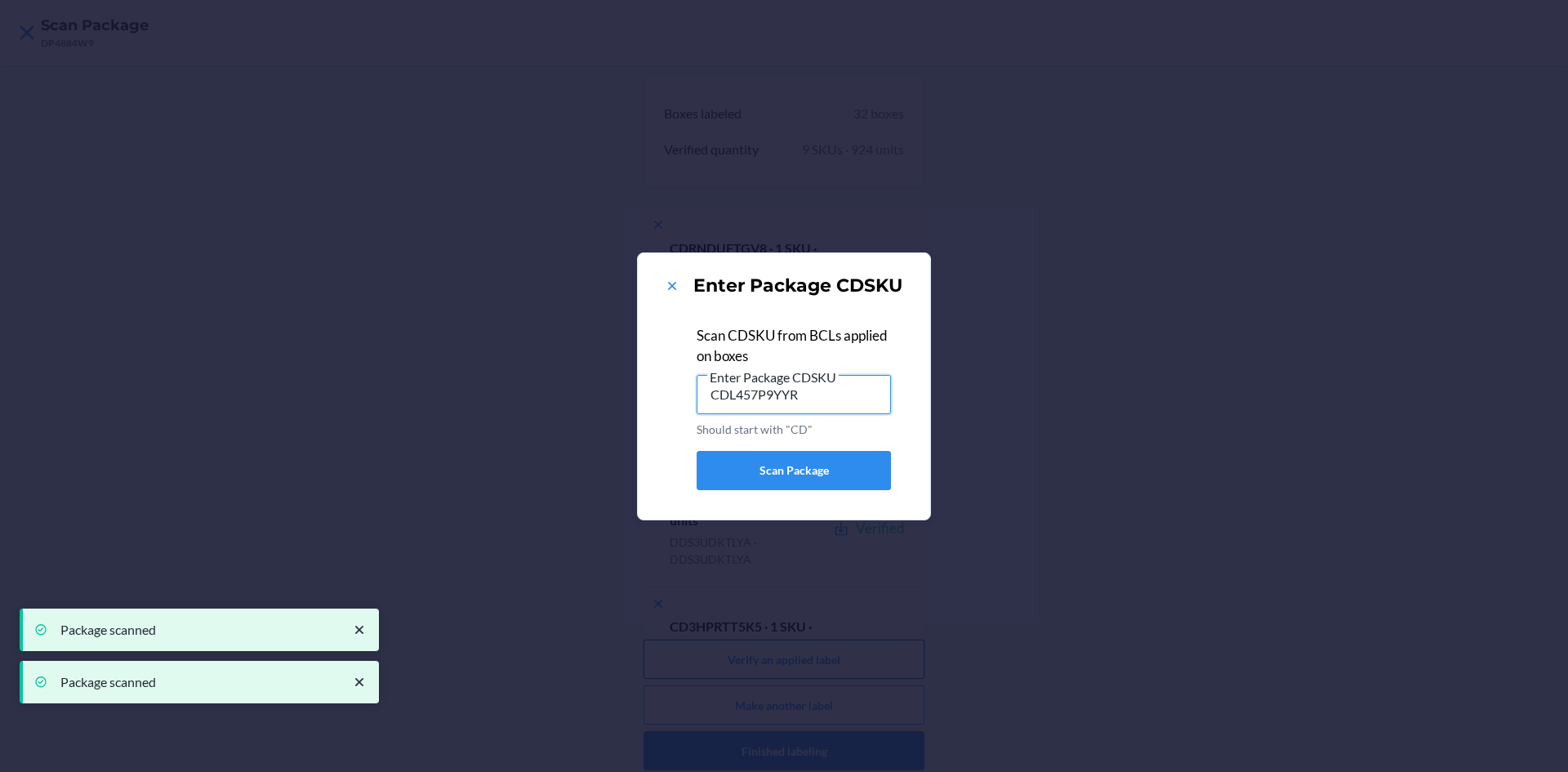
type input "CDL457P9YYR"
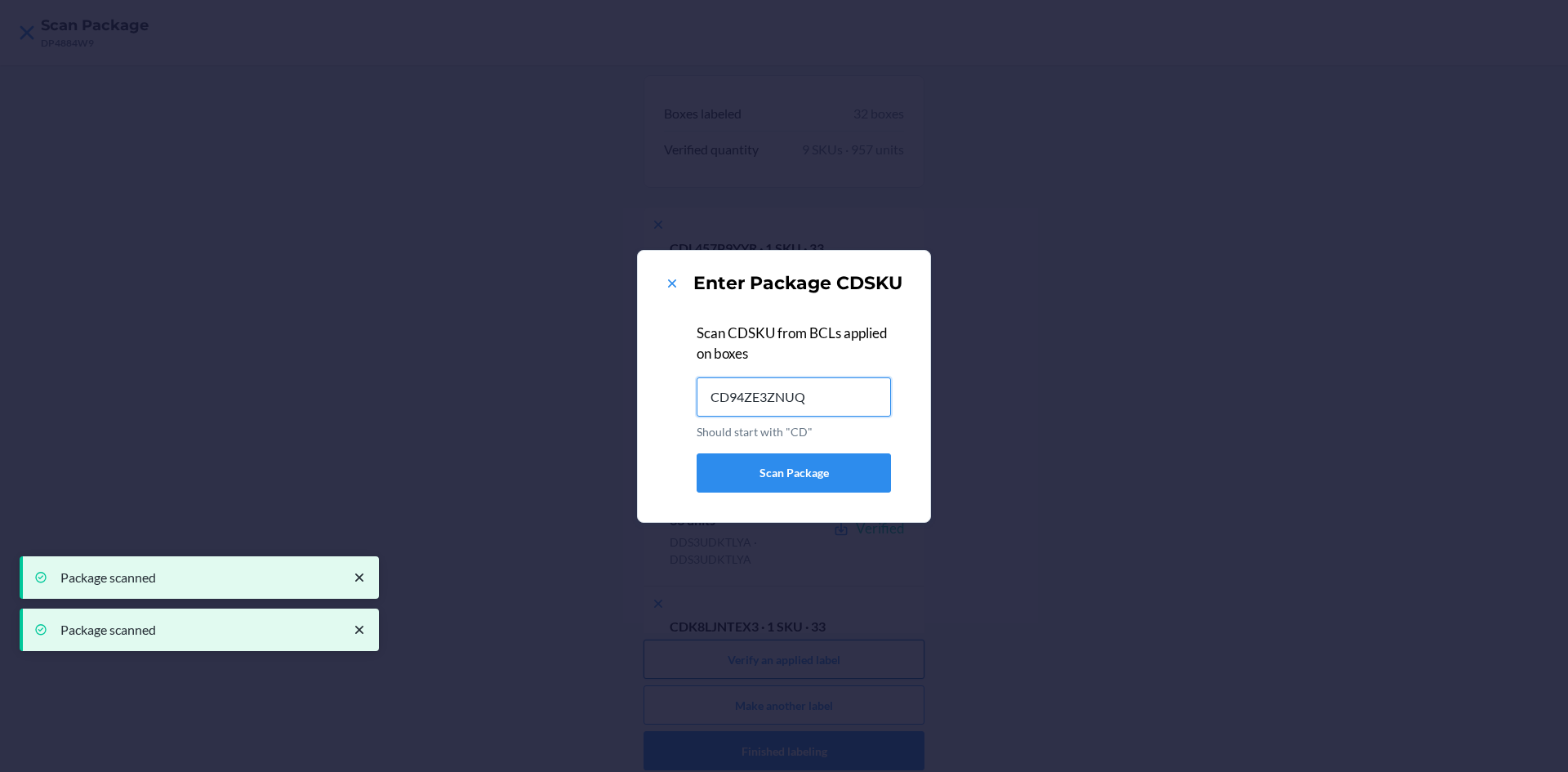
type input "CD94ZE3ZNUQ"
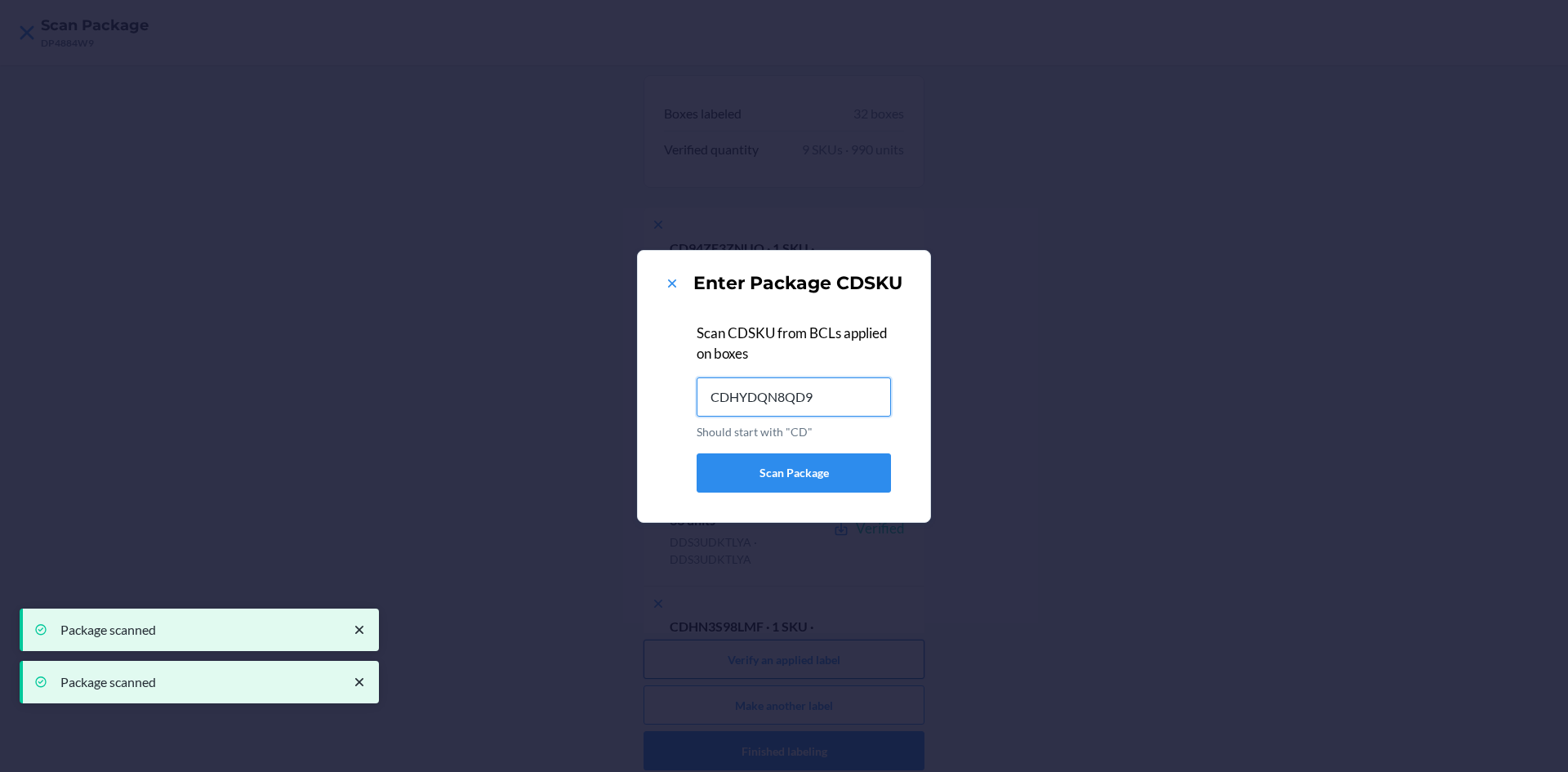
type input "CDHYDQN8QD9"
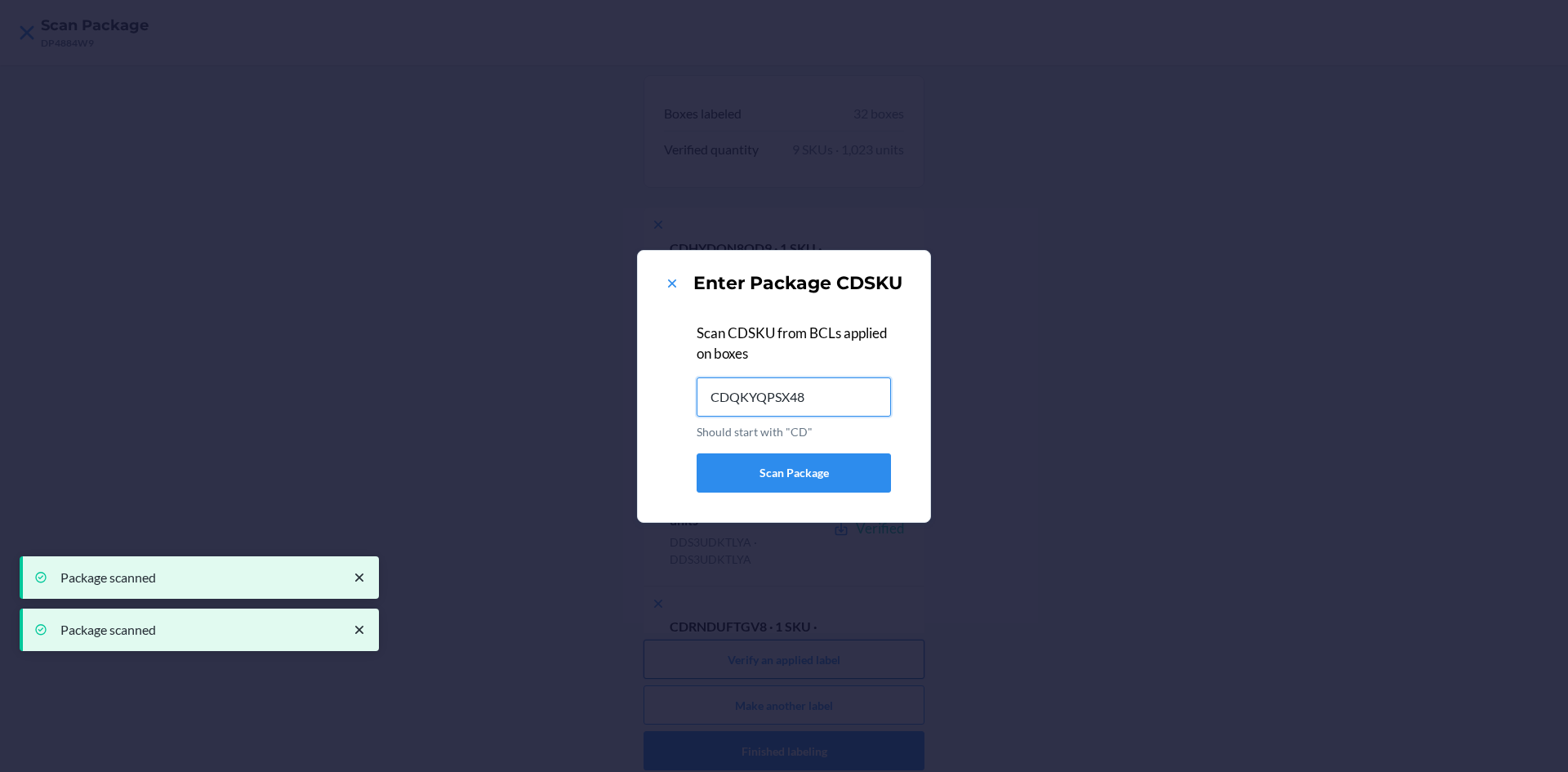
type input "CDQKYQPSX48"
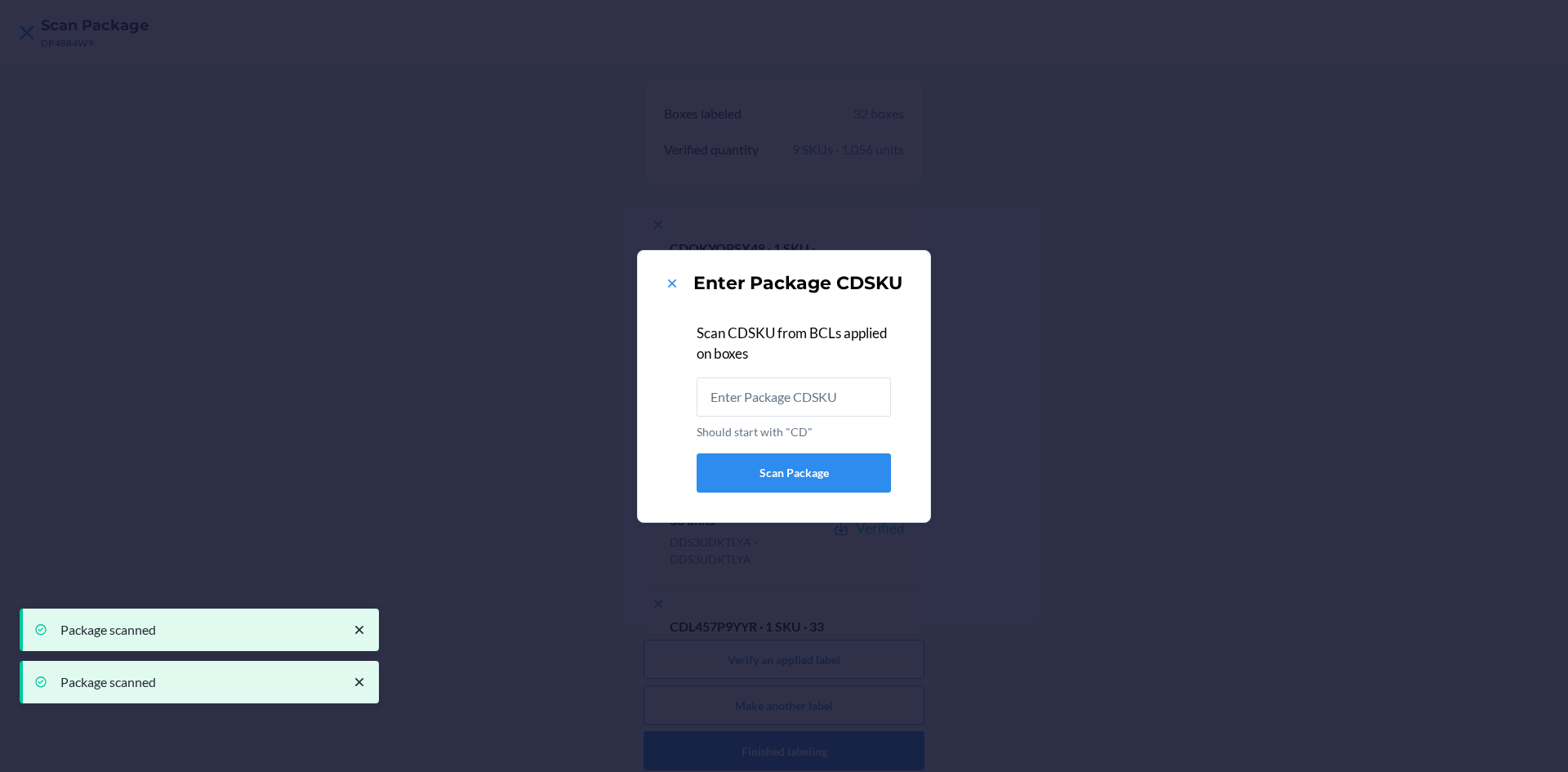
click at [1139, 454] on div "Enter Package CDSKU Scan CDSKU from BCLs applied on boxes Should start with "CD…" at bounding box center [784, 386] width 1568 height 772
click at [675, 279] on icon at bounding box center [671, 283] width 8 height 8
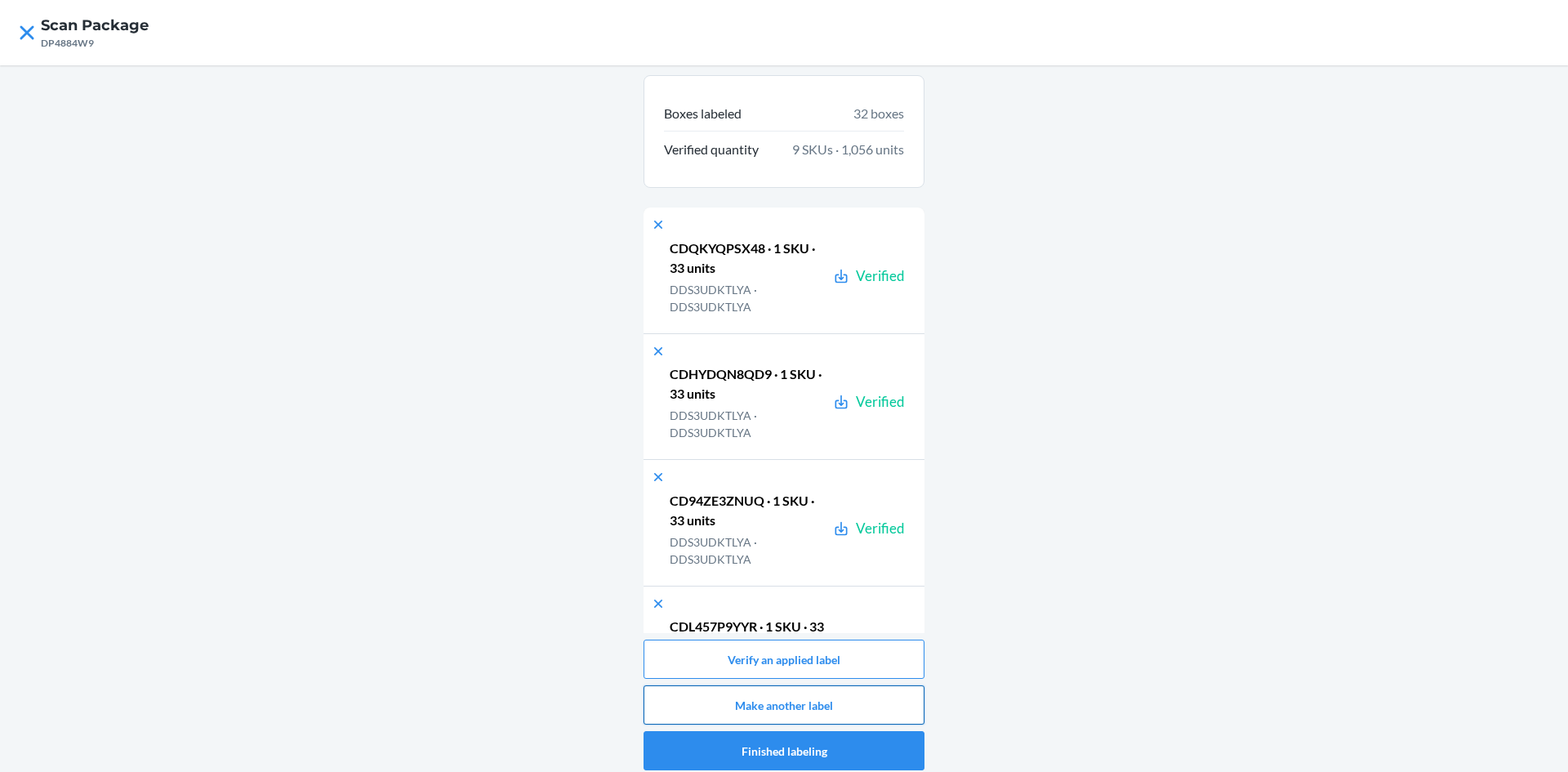
click at [823, 707] on button "Make another label" at bounding box center [784, 705] width 281 height 40
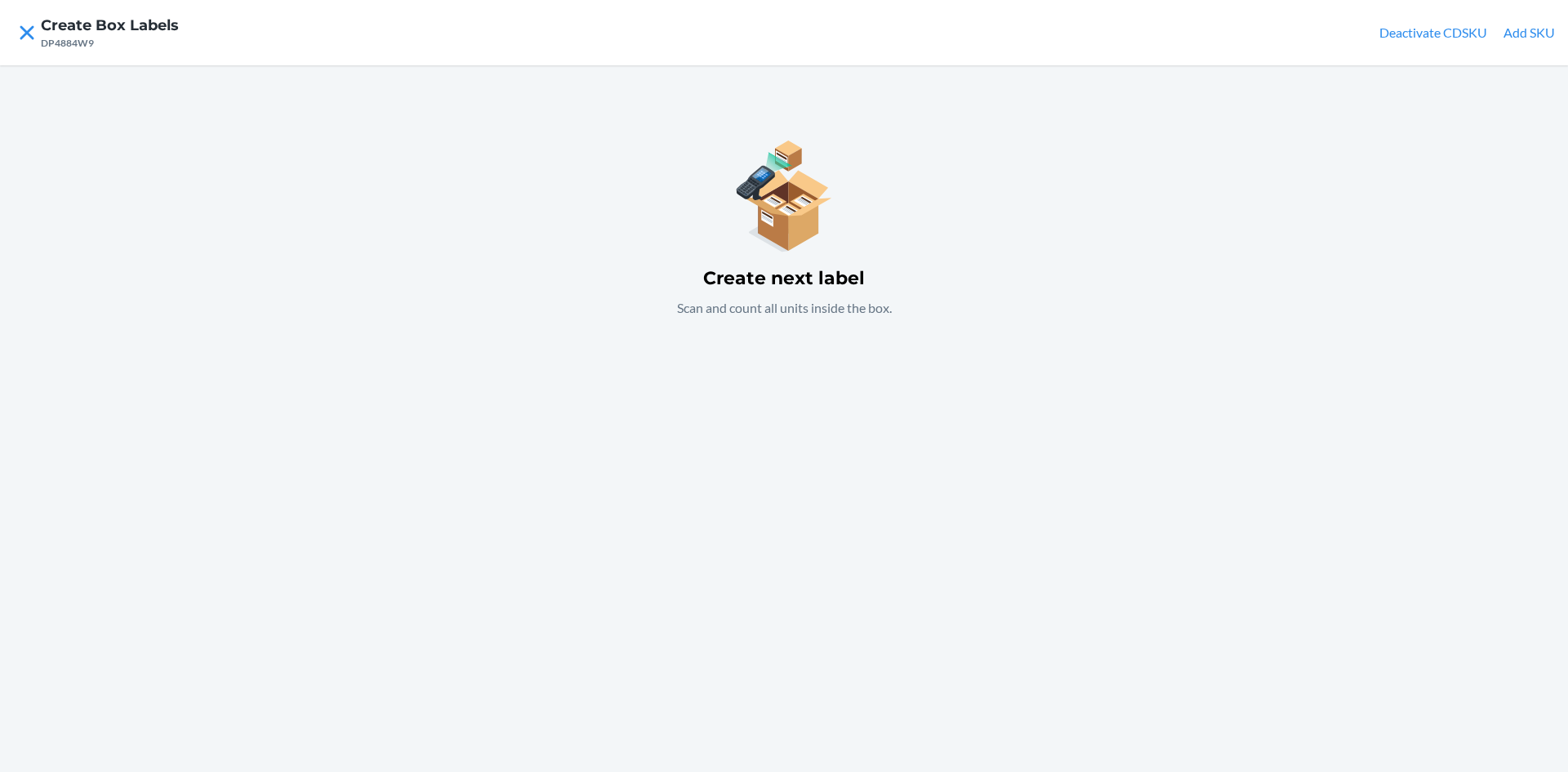
click at [1530, 33] on button "Add SKU" at bounding box center [1529, 32] width 52 height 19
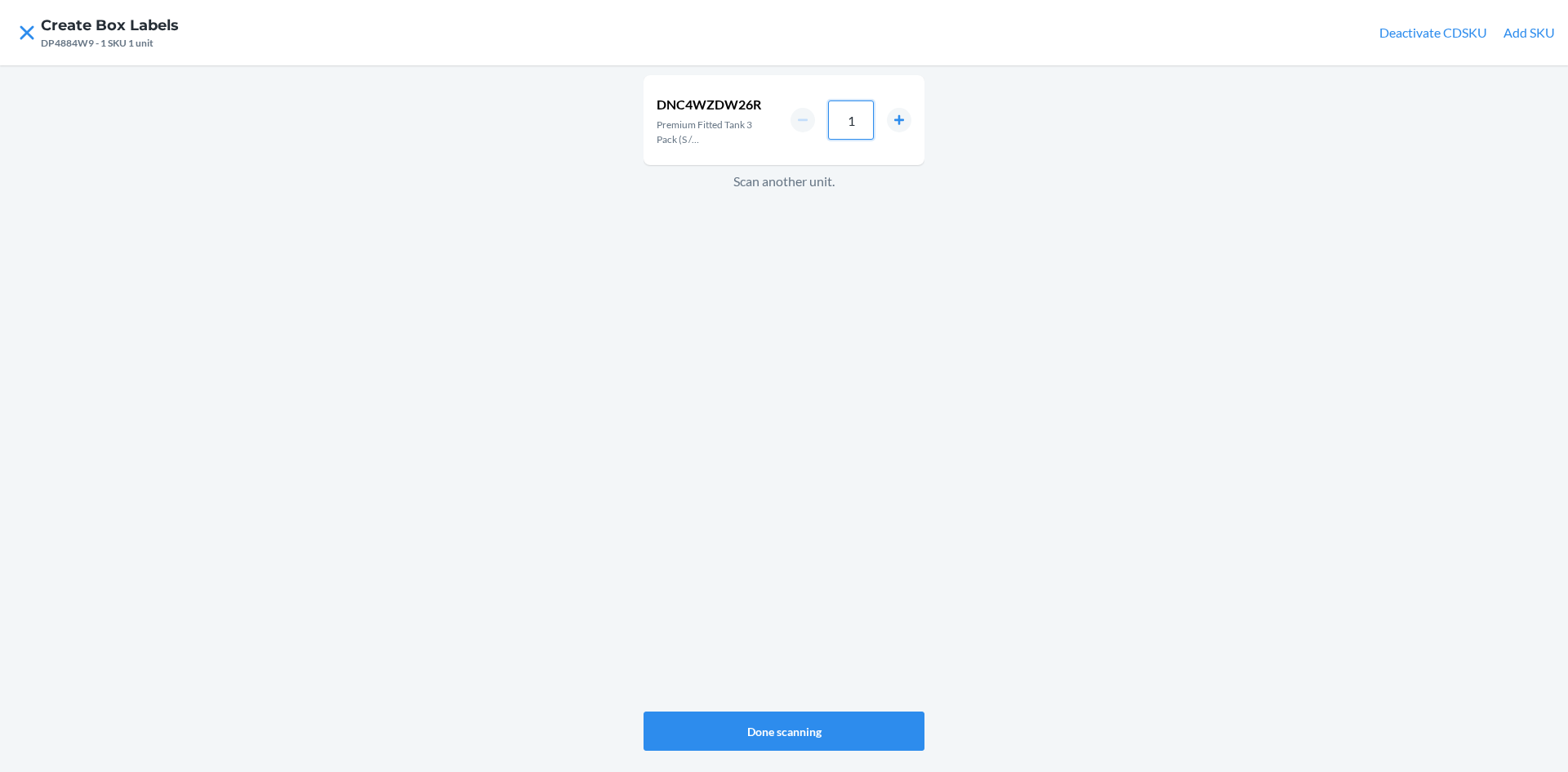
click at [850, 126] on input "1" at bounding box center [851, 120] width 46 height 40
click at [860, 128] on input "1" at bounding box center [851, 120] width 46 height 40
type input "33"
click at [818, 733] on button "Done scanning" at bounding box center [784, 730] width 281 height 40
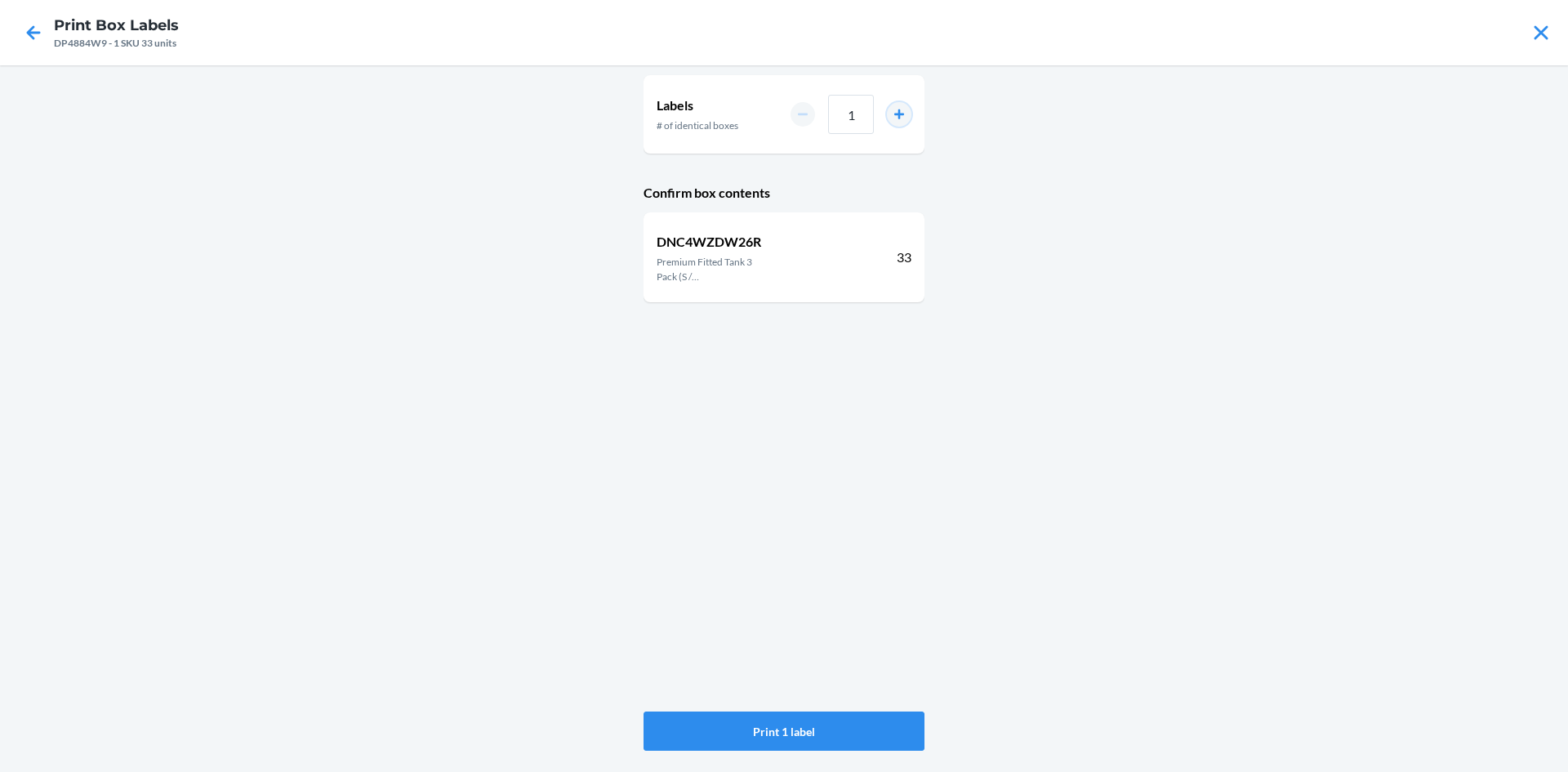
click at [903, 114] on button "increment number" at bounding box center [899, 114] width 25 height 25
type input "2"
click at [815, 730] on button "Print 2 labels" at bounding box center [784, 730] width 281 height 40
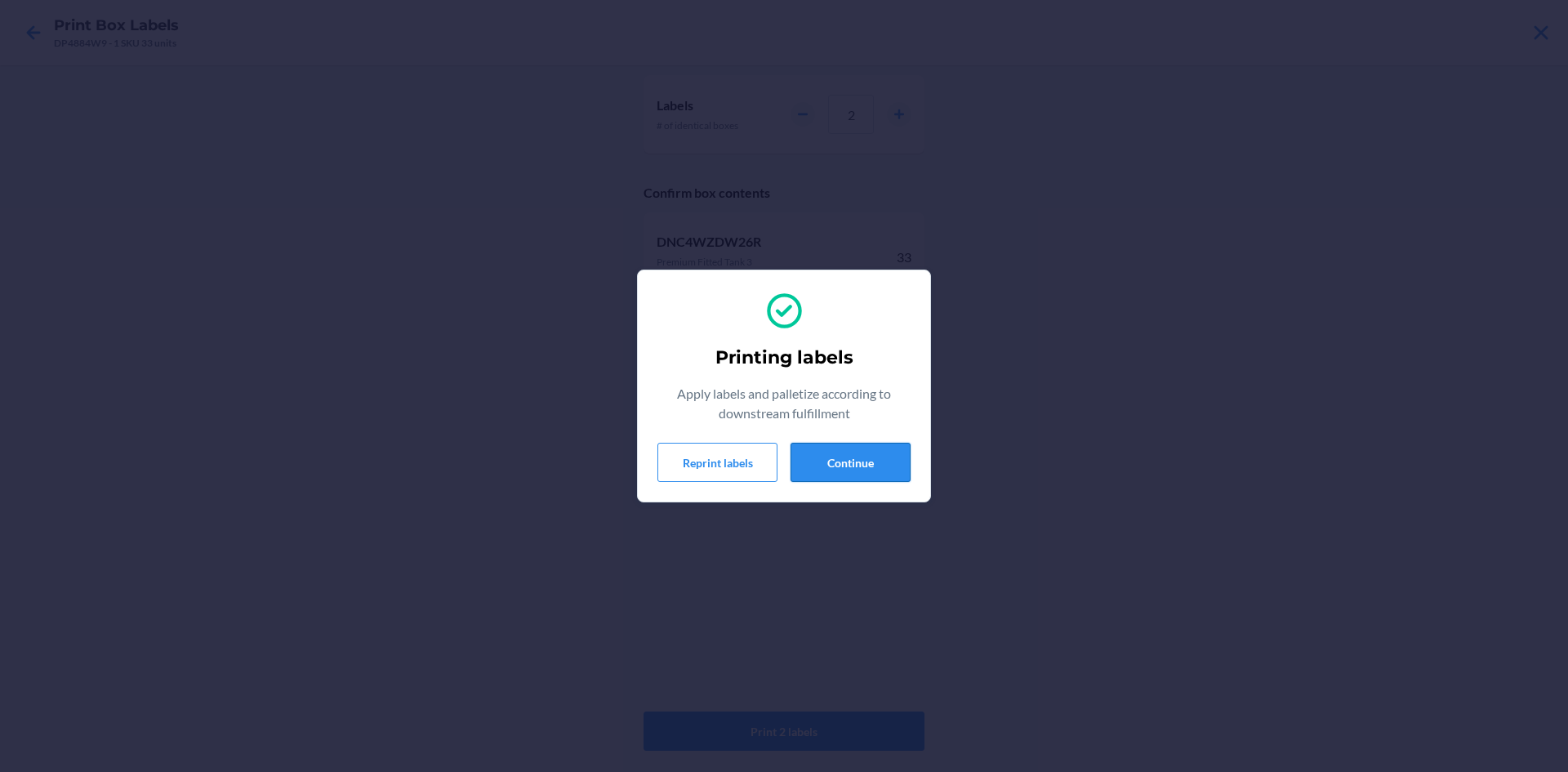
click at [894, 473] on button "Continue" at bounding box center [850, 462] width 120 height 40
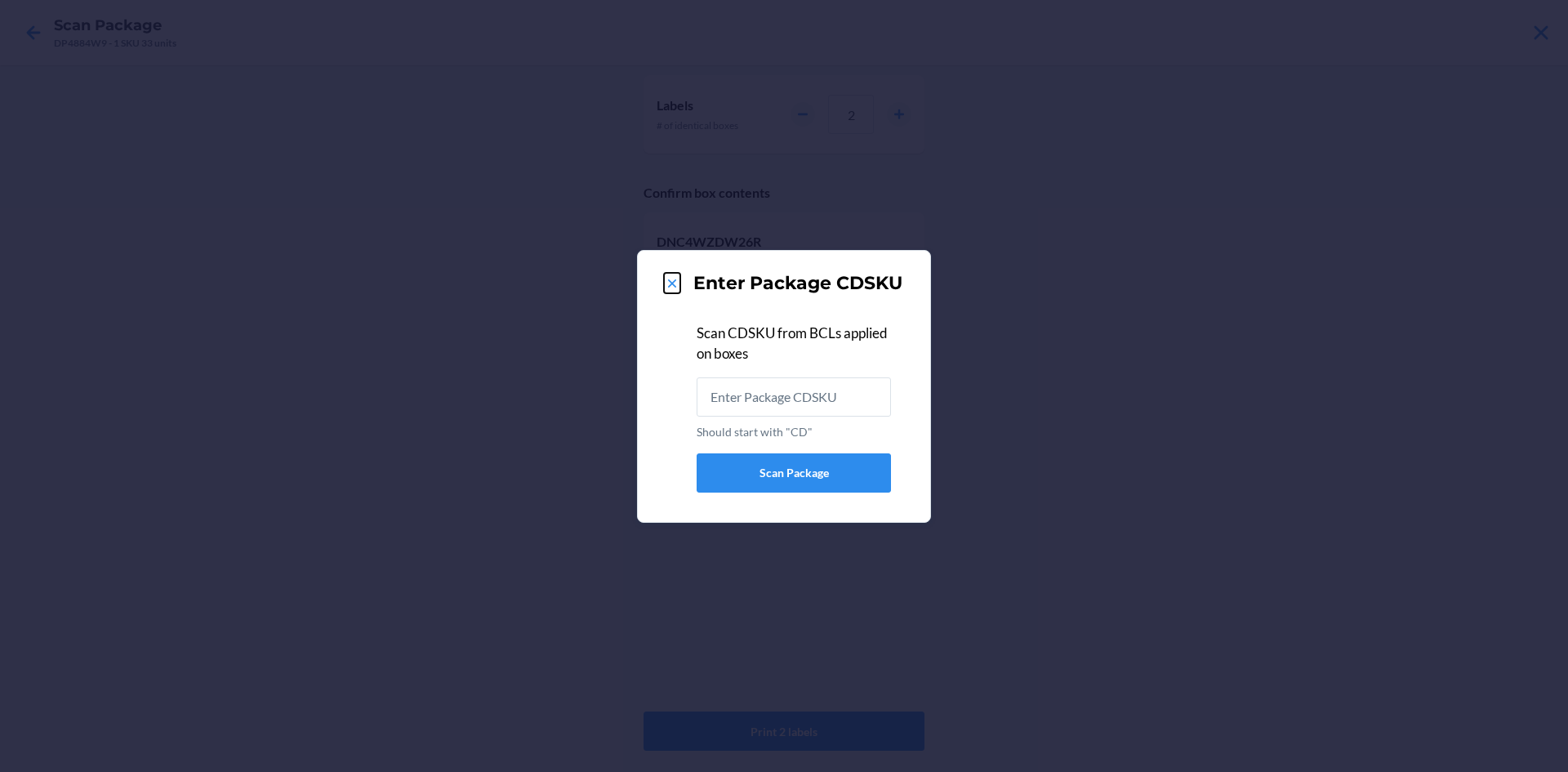
click at [676, 279] on icon at bounding box center [672, 283] width 17 height 17
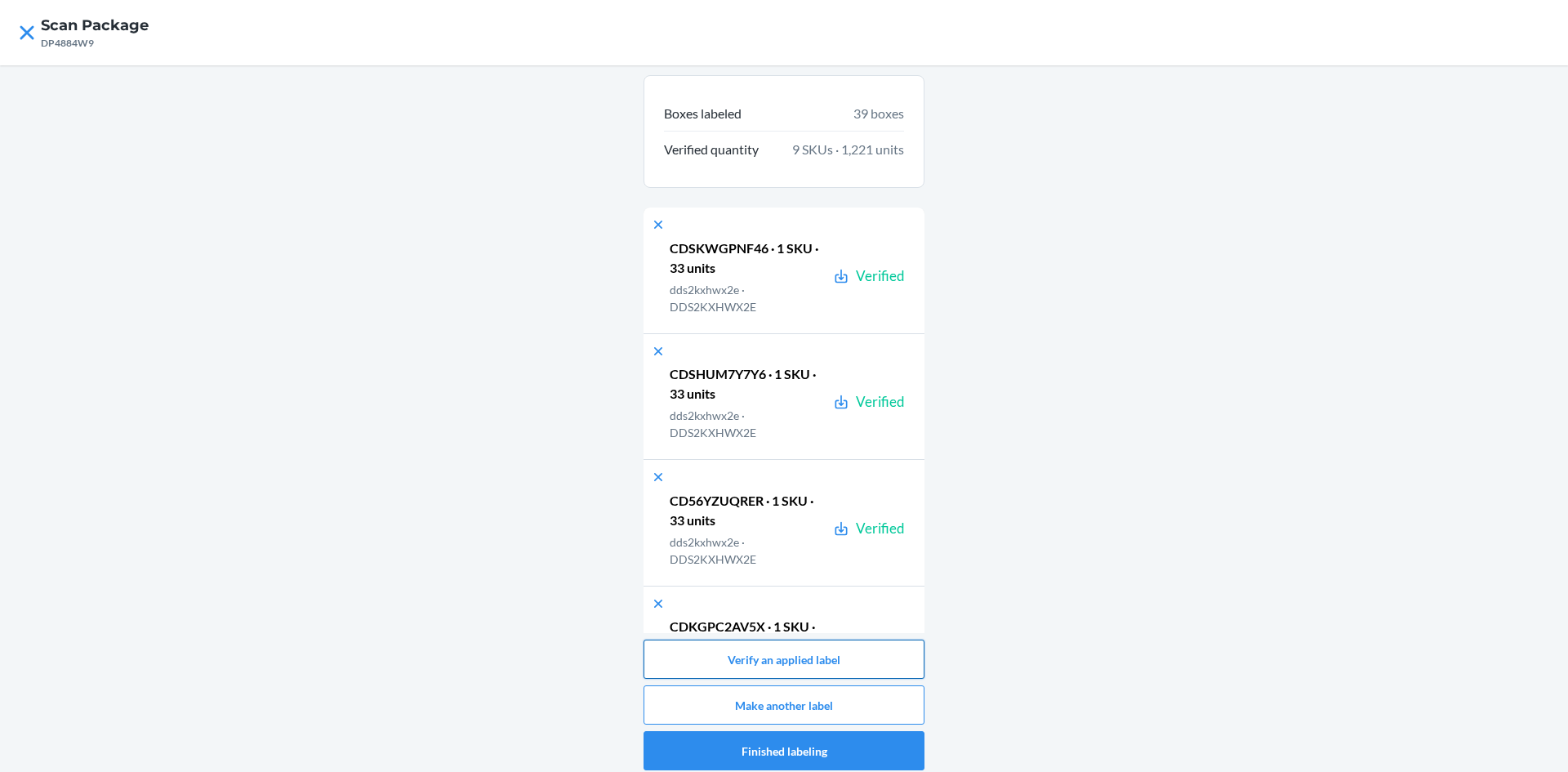
click at [855, 657] on button "Verify an applied label" at bounding box center [784, 659] width 281 height 40
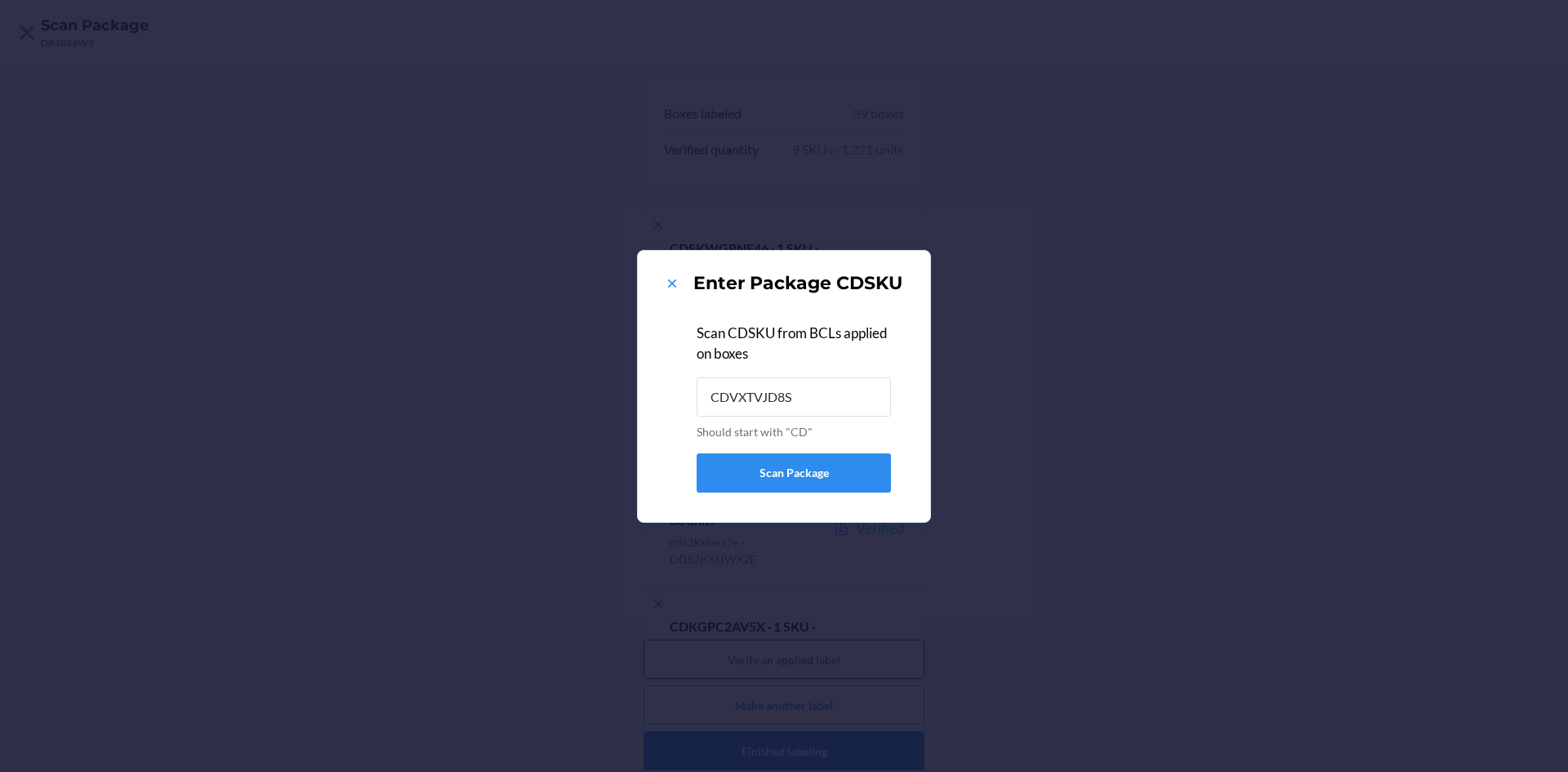
type input "CDVXTVJD8S7"
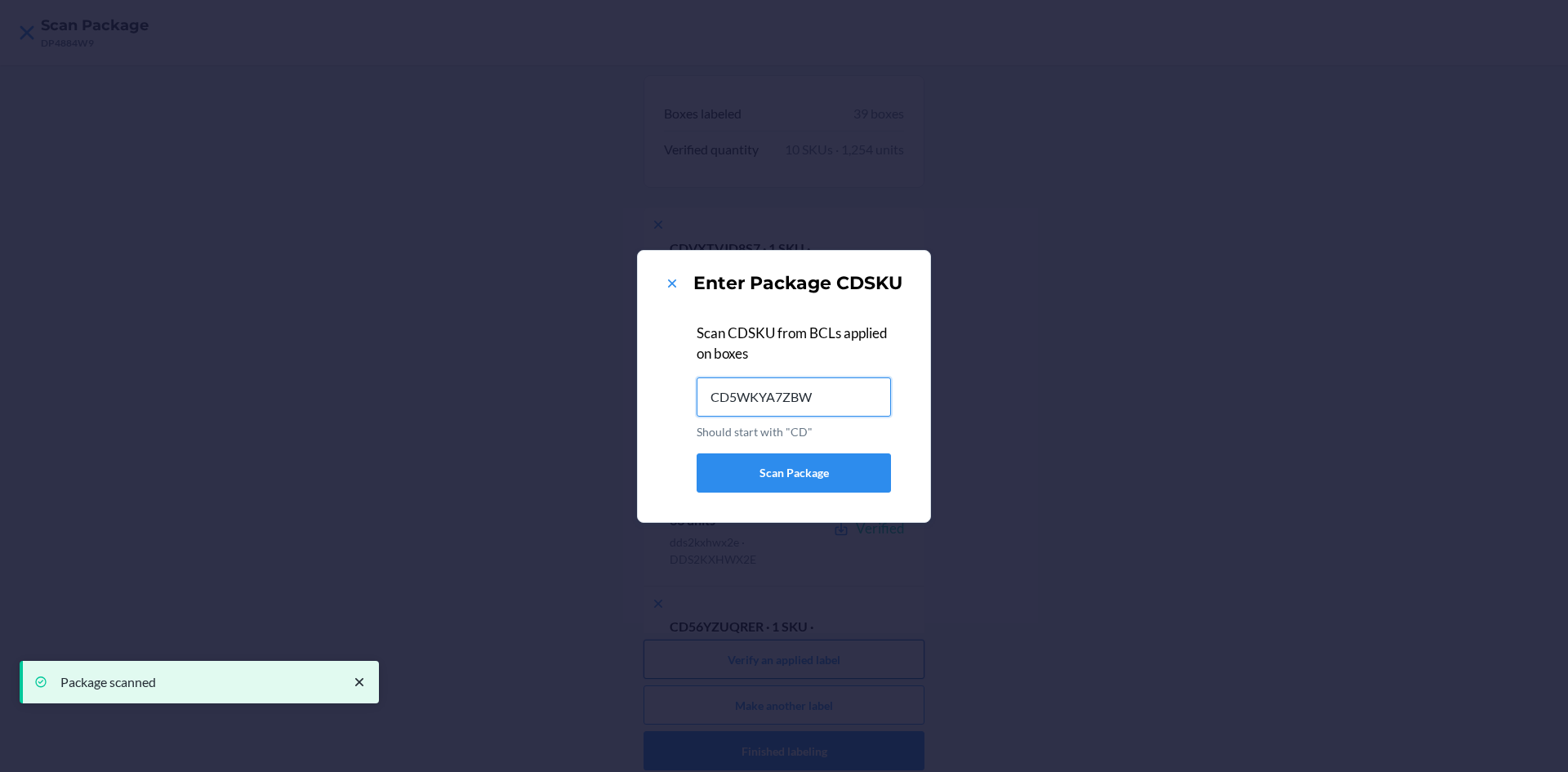
type input "CD5WKYA7ZBW"
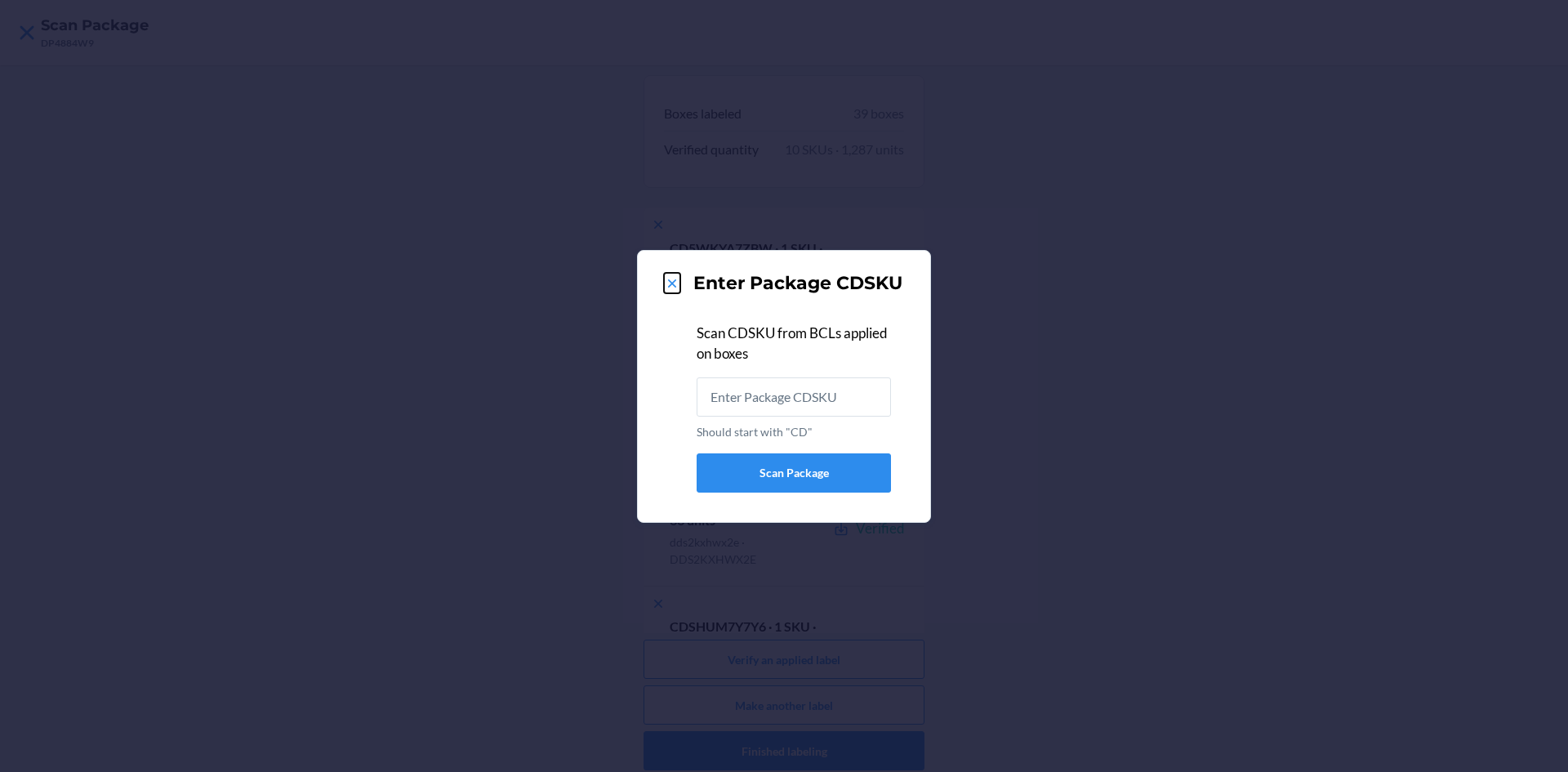
click at [674, 284] on icon at bounding box center [671, 283] width 8 height 8
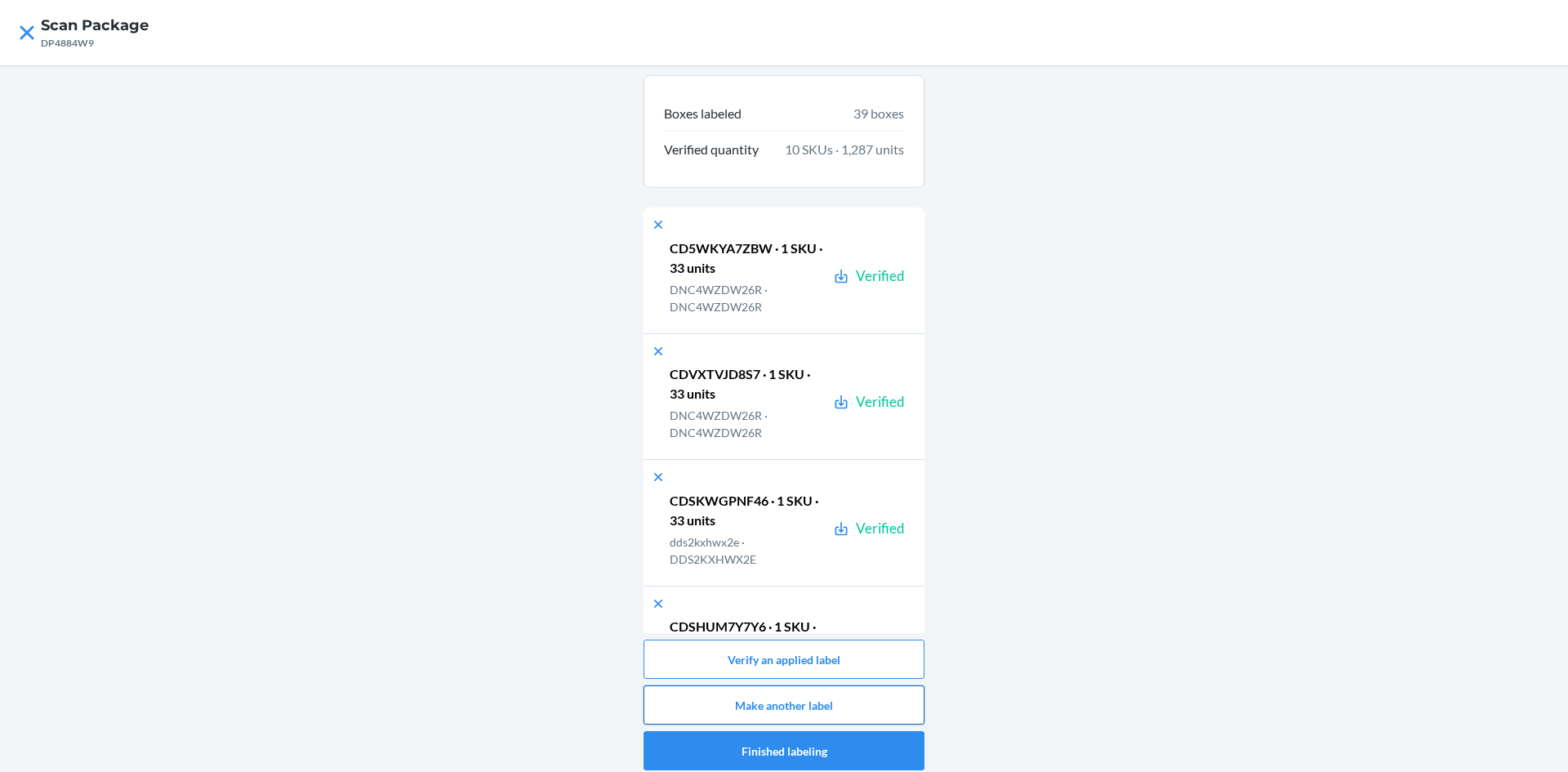
click at [847, 699] on button "Make another label" at bounding box center [784, 705] width 281 height 40
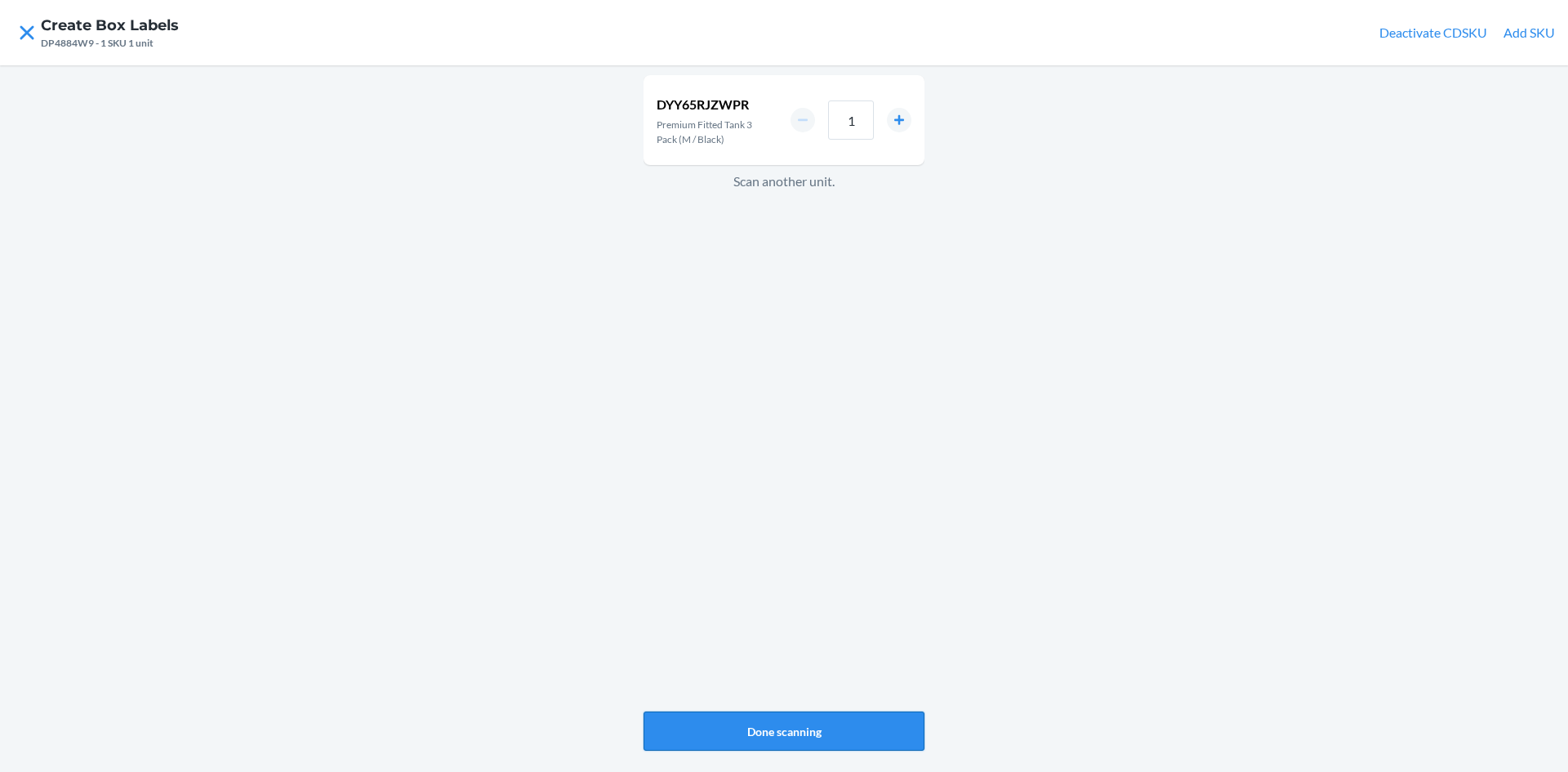
click at [809, 733] on button "Done scanning" at bounding box center [784, 730] width 281 height 40
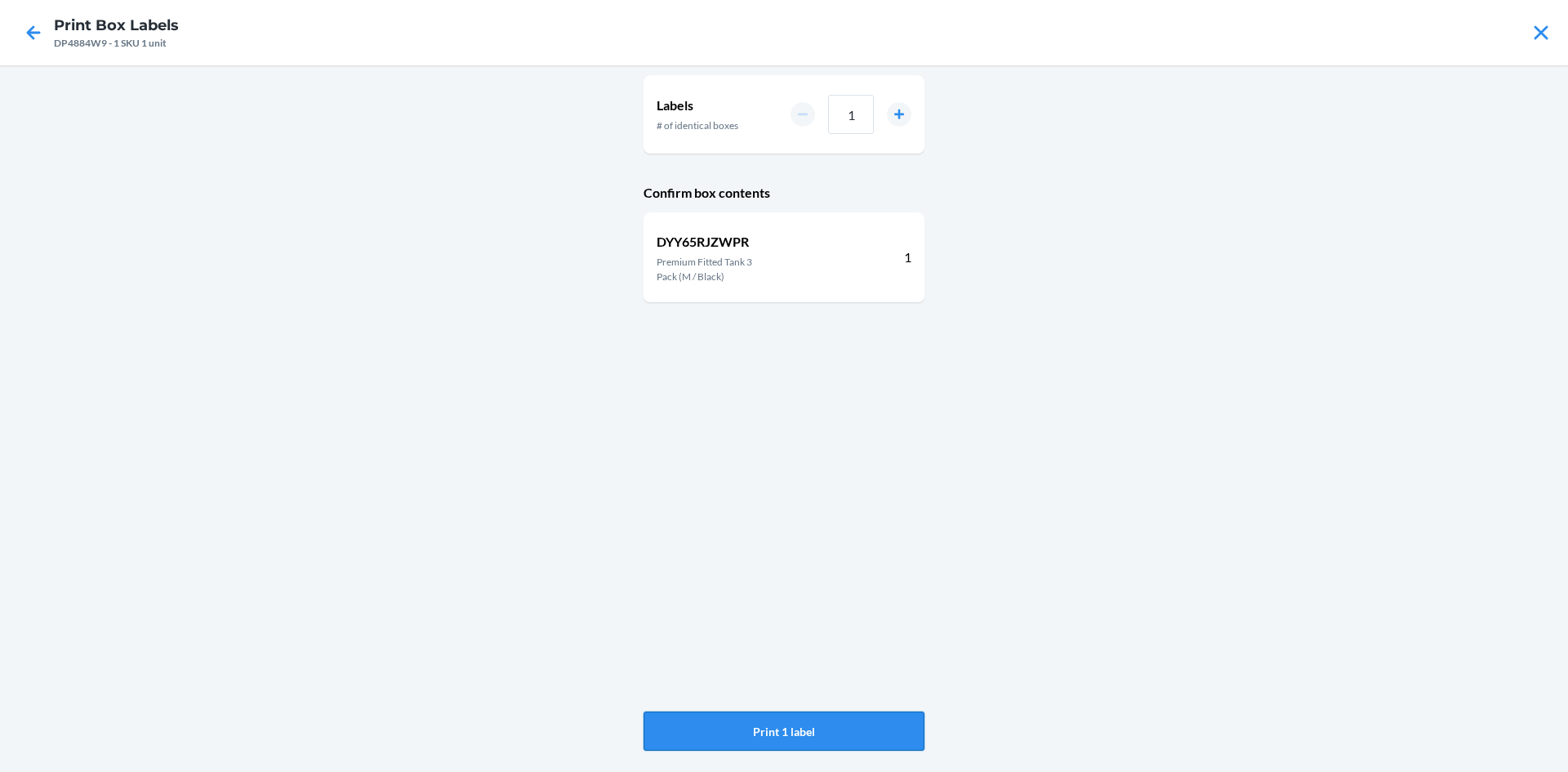
click at [797, 725] on button "Print 1 label" at bounding box center [784, 730] width 281 height 40
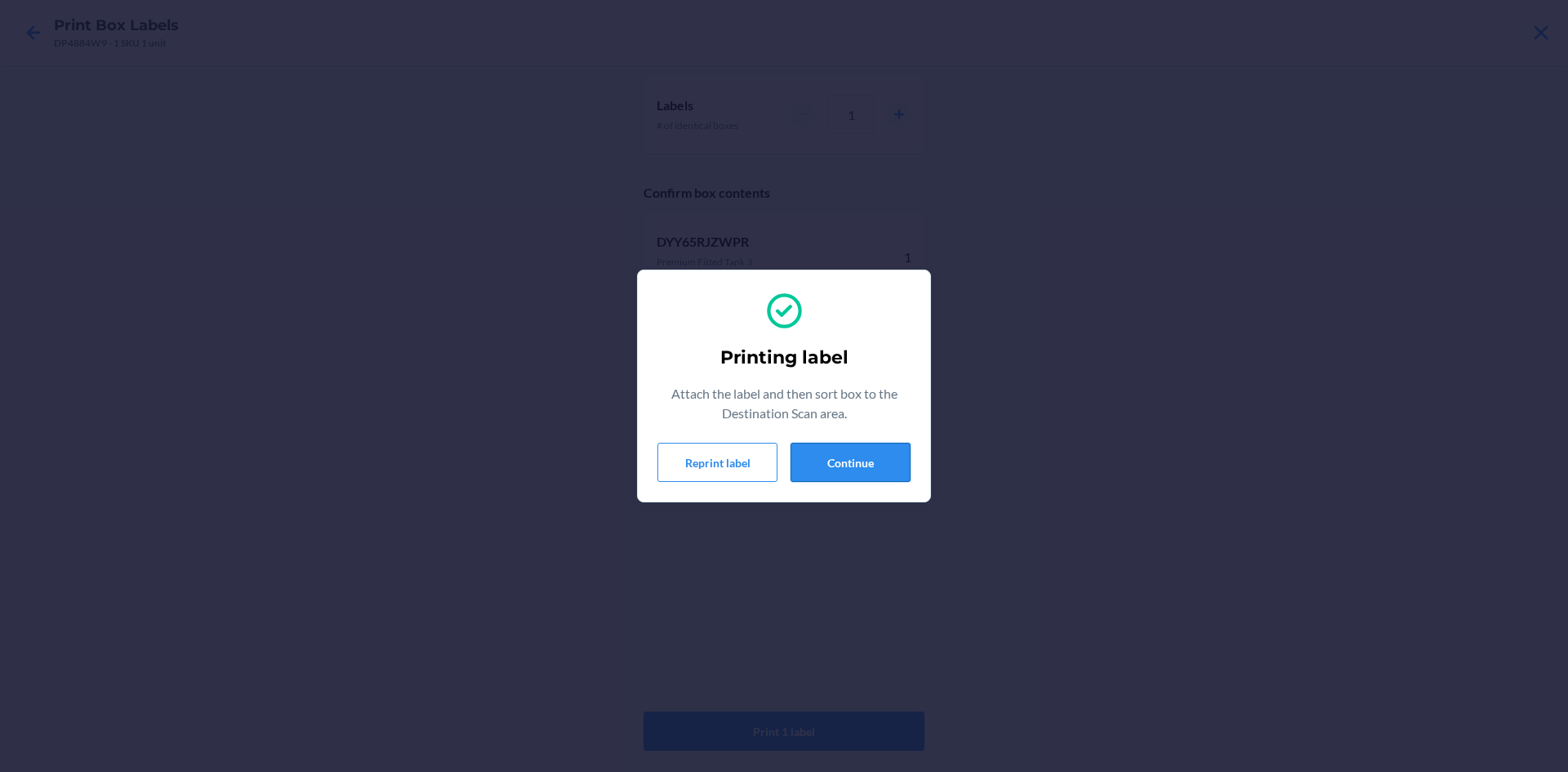
click at [879, 463] on button "Continue" at bounding box center [850, 462] width 120 height 40
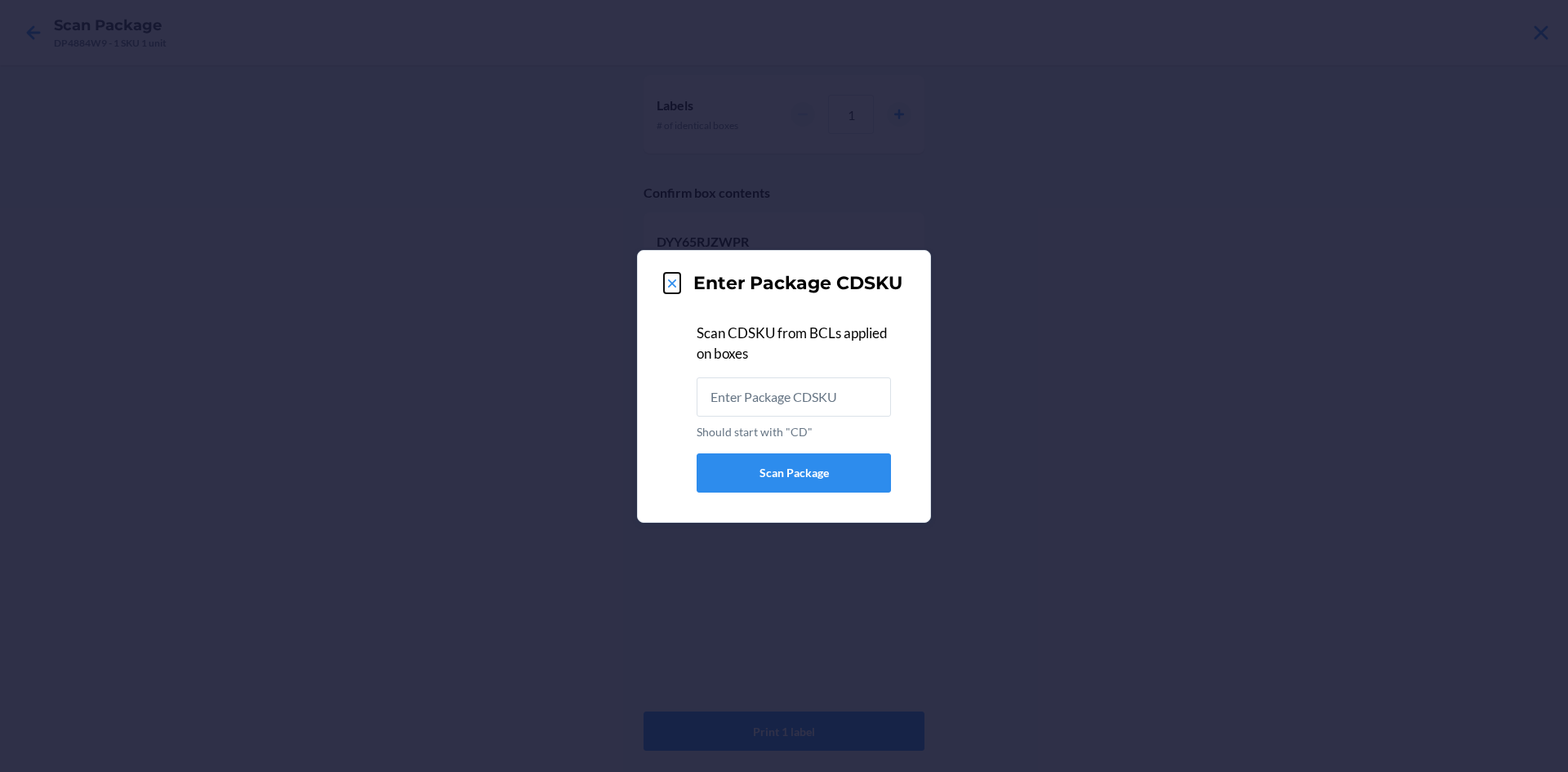
click at [672, 283] on icon at bounding box center [671, 283] width 8 height 8
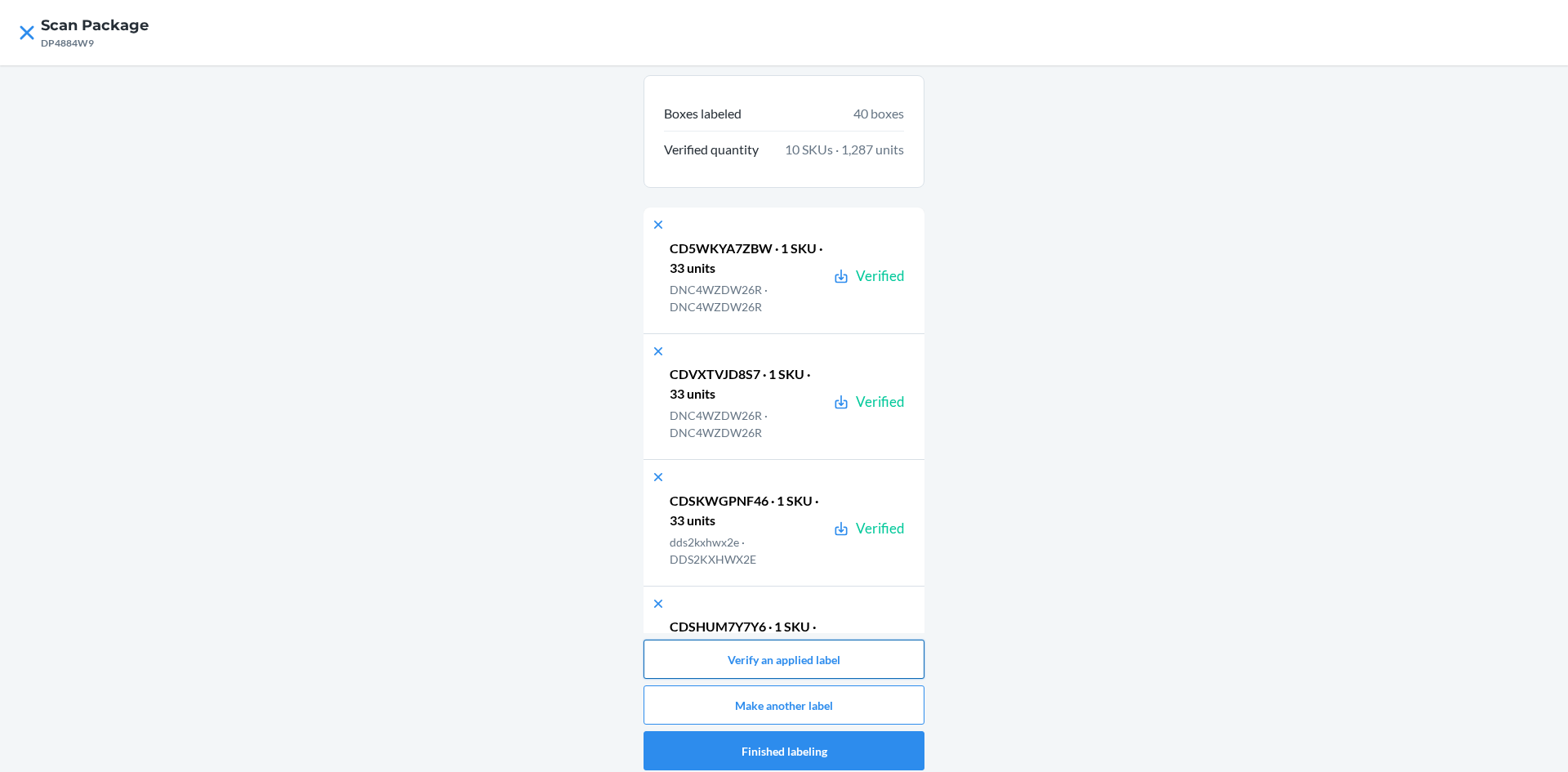
click at [790, 665] on button "Verify an applied label" at bounding box center [784, 659] width 281 height 40
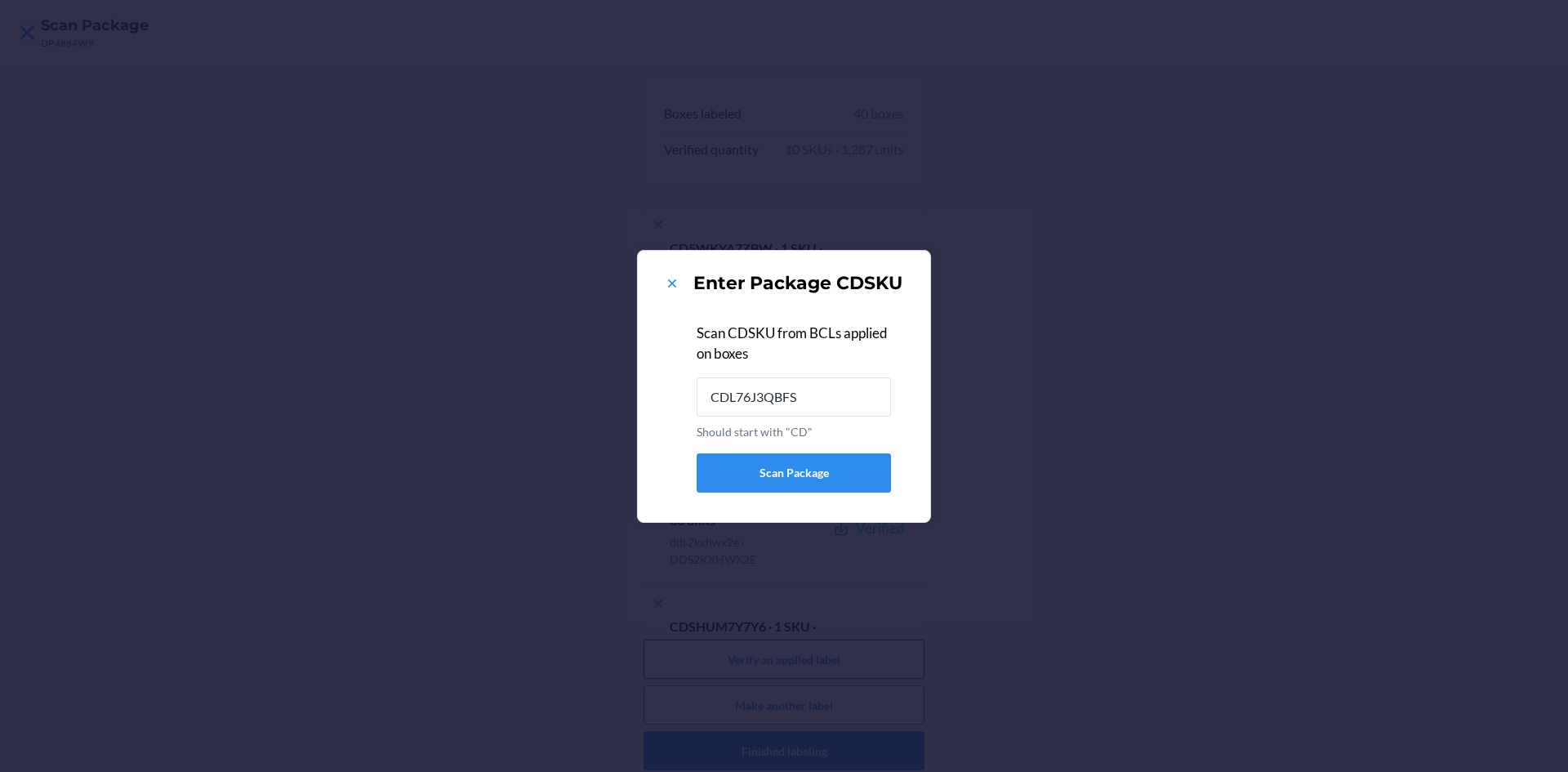
type input "CDL76J3QBFS"
type input "DQBCDRVHQN4"
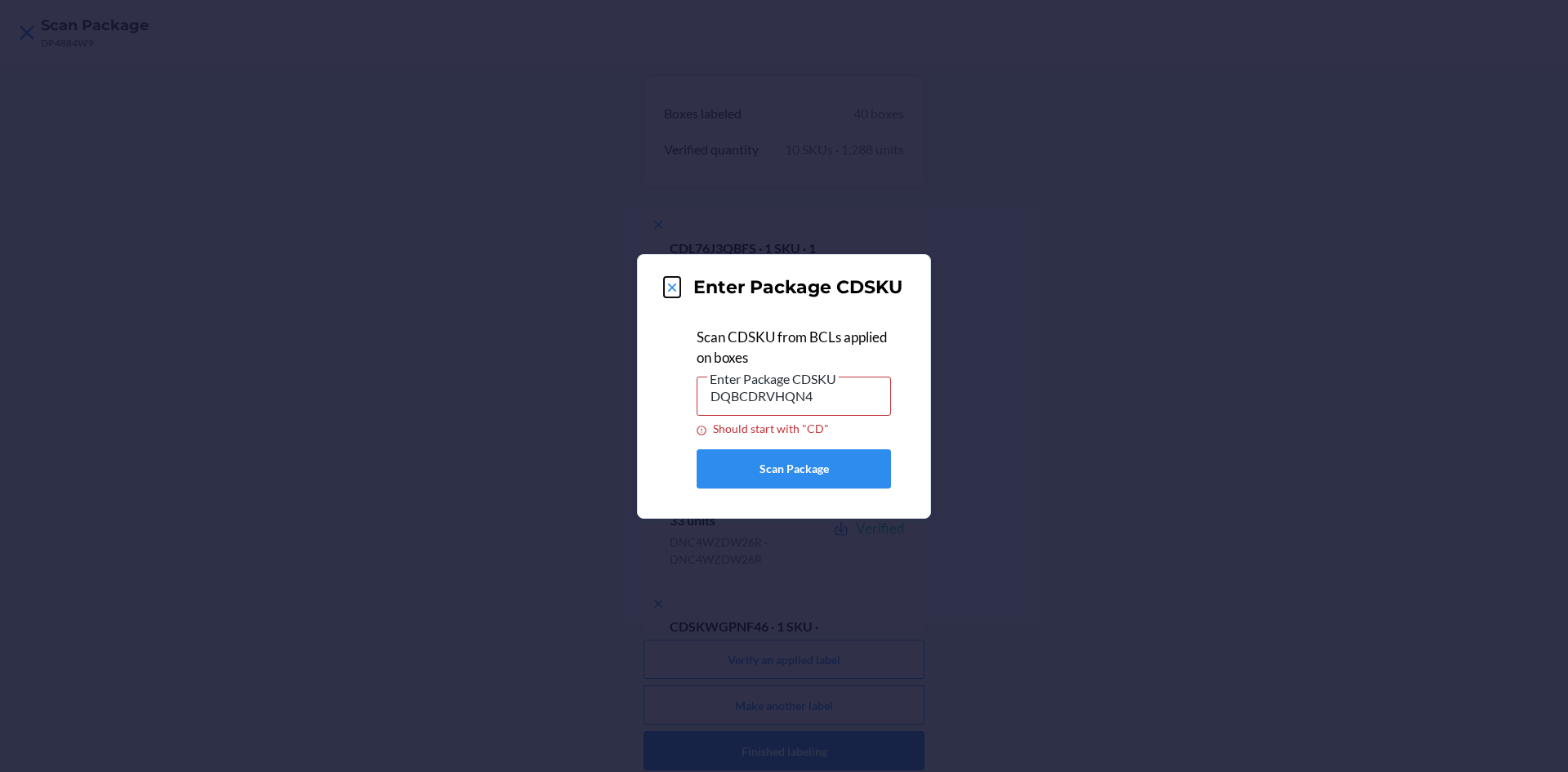
click at [668, 293] on icon at bounding box center [672, 288] width 17 height 17
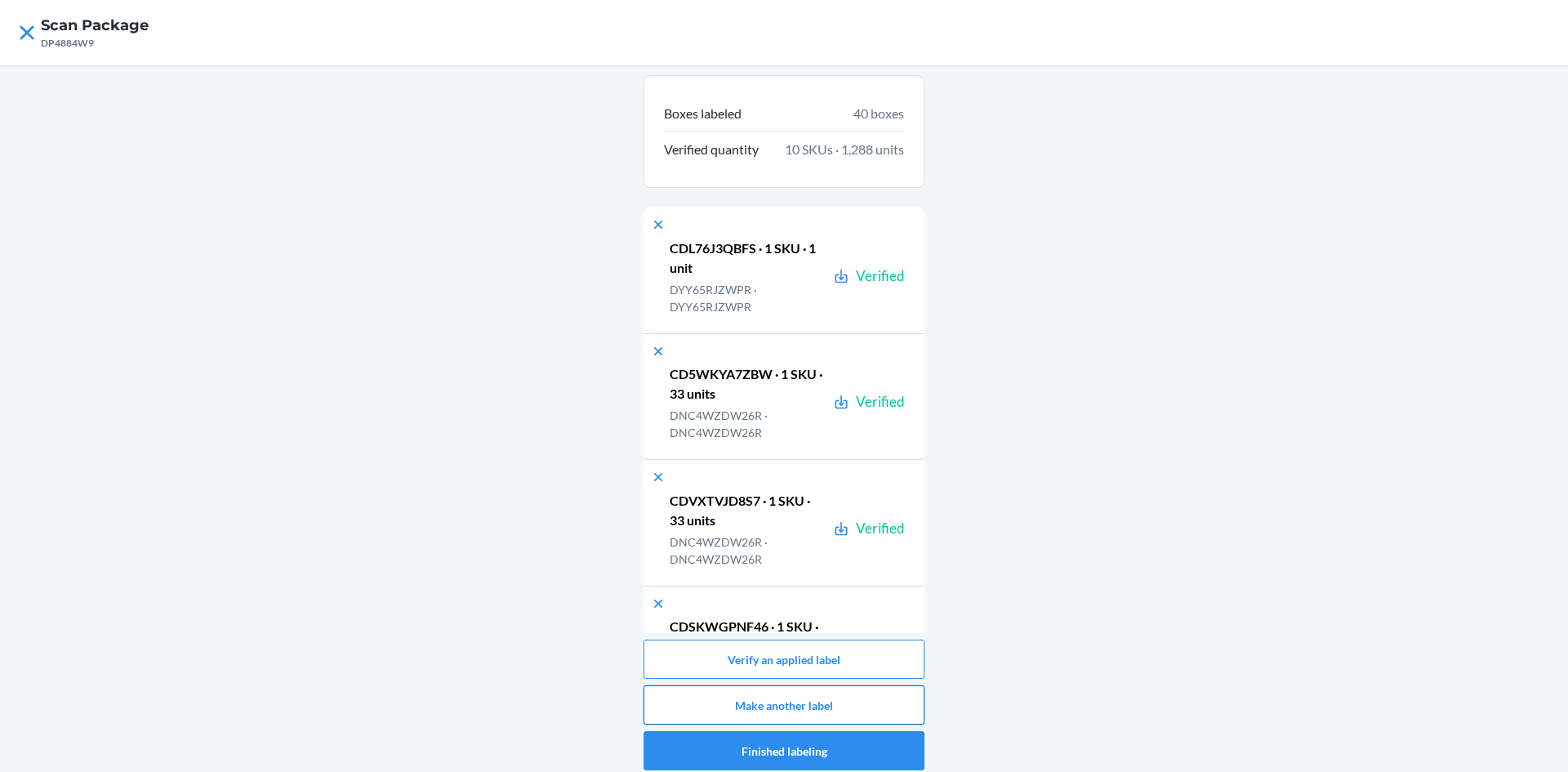
click at [783, 719] on button "Make another label" at bounding box center [784, 705] width 281 height 40
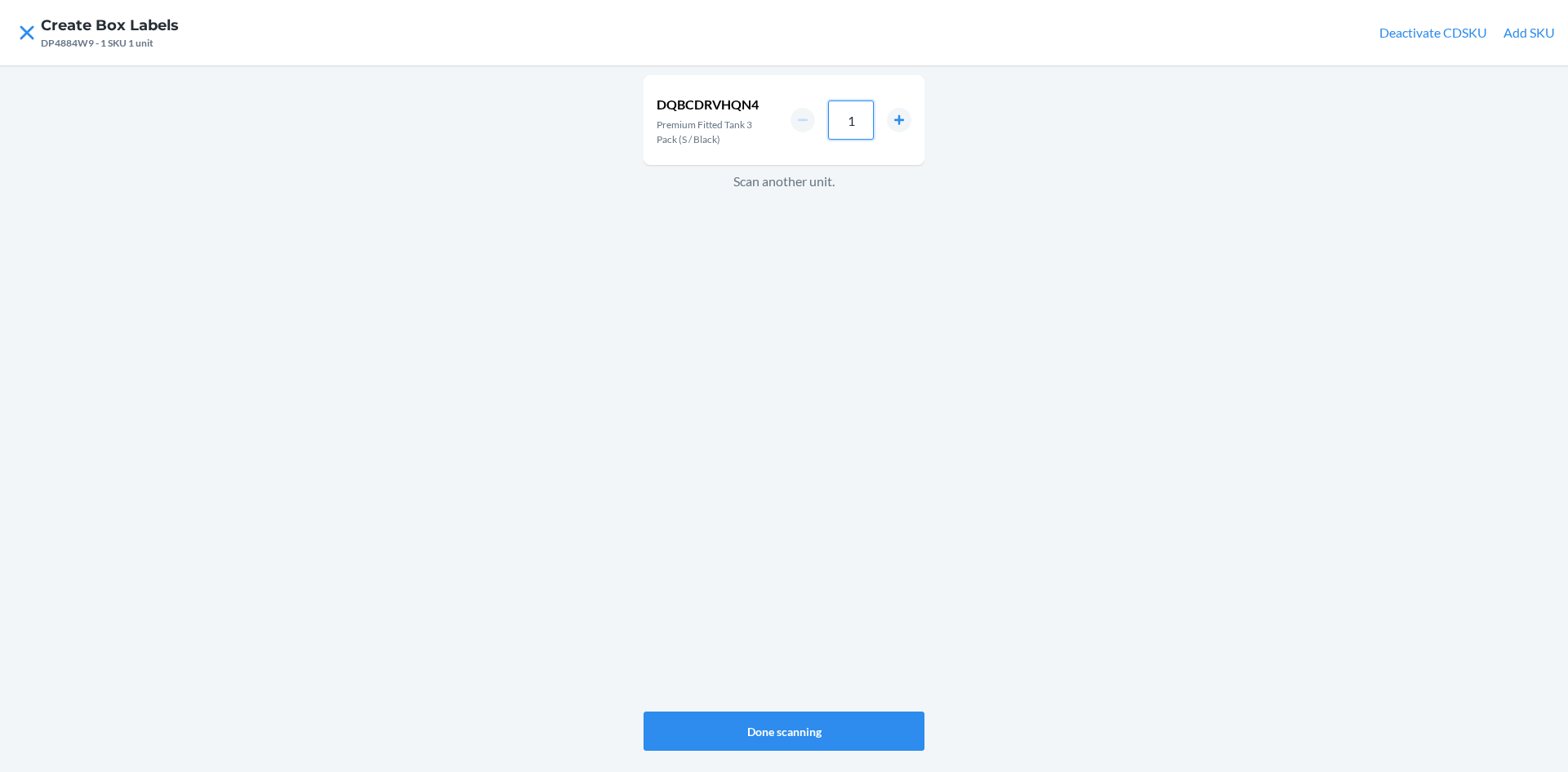
click at [859, 124] on input "1" at bounding box center [851, 120] width 46 height 40
type input "33"
click at [803, 730] on button "Done scanning" at bounding box center [784, 730] width 281 height 40
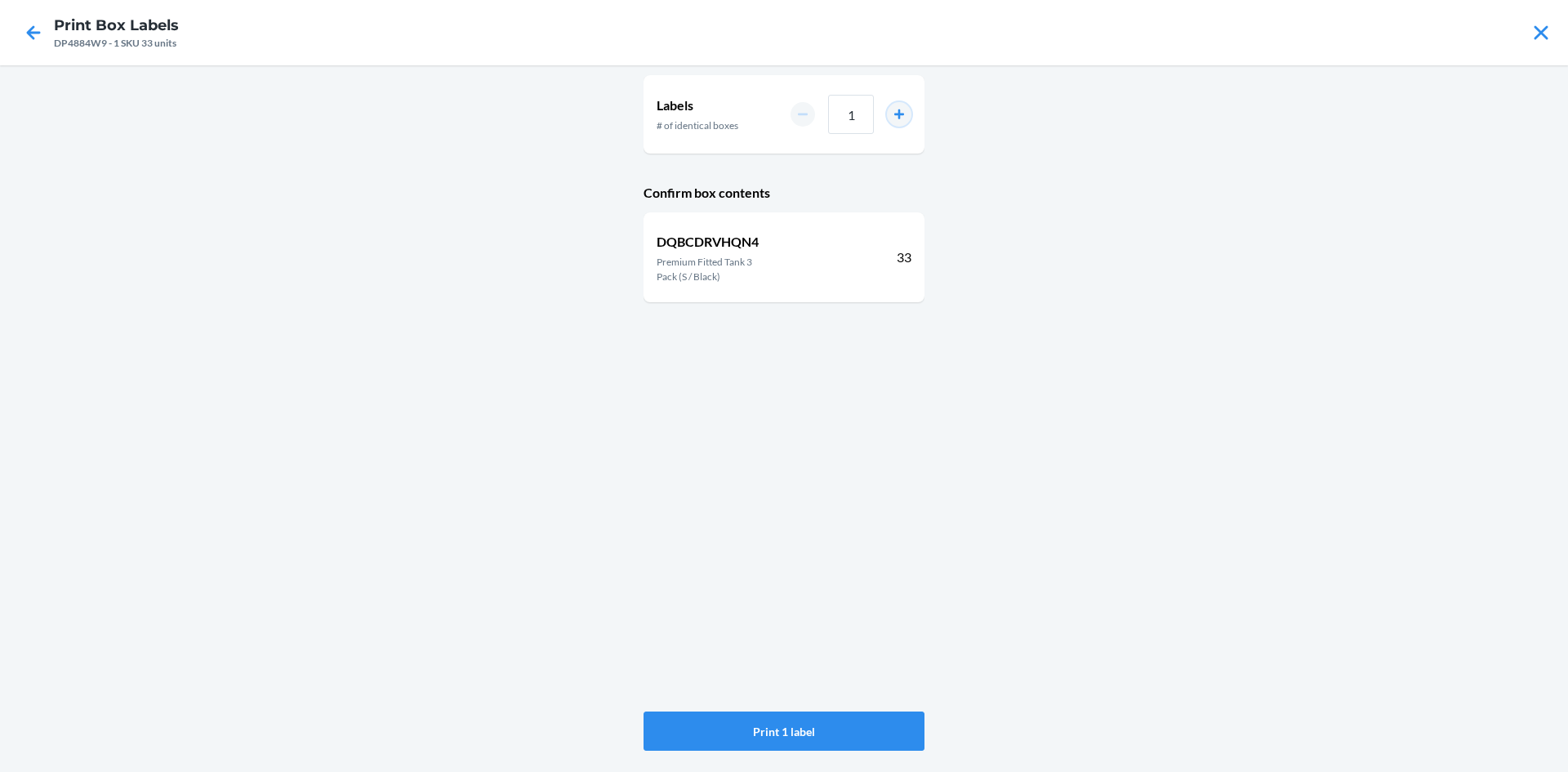
click at [904, 118] on button "increment number" at bounding box center [899, 114] width 25 height 25
type input "2"
click at [823, 723] on button "Print 2 labels" at bounding box center [784, 730] width 281 height 40
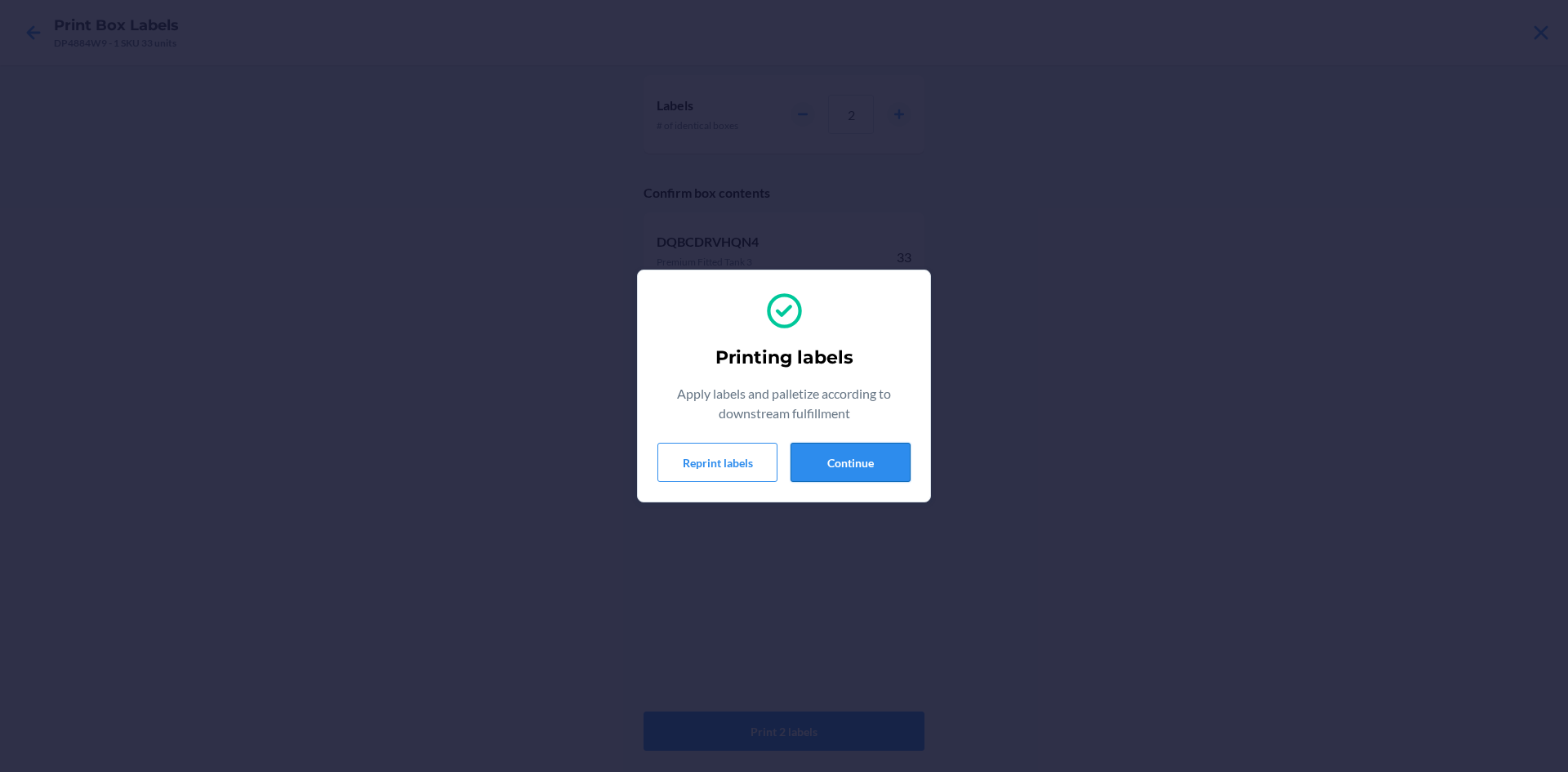
click at [849, 467] on button "Continue" at bounding box center [850, 462] width 120 height 40
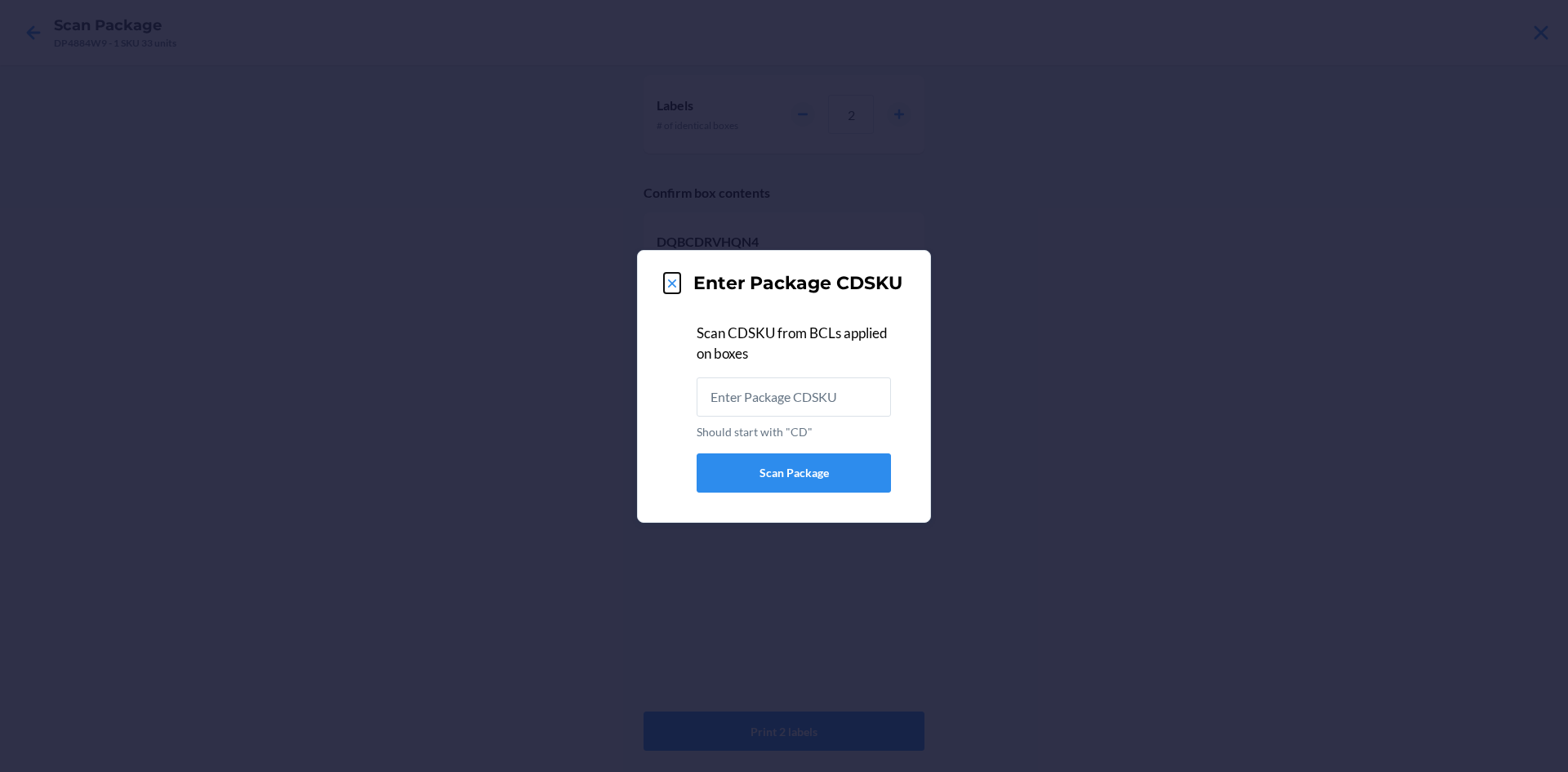
click at [677, 278] on icon at bounding box center [672, 283] width 17 height 17
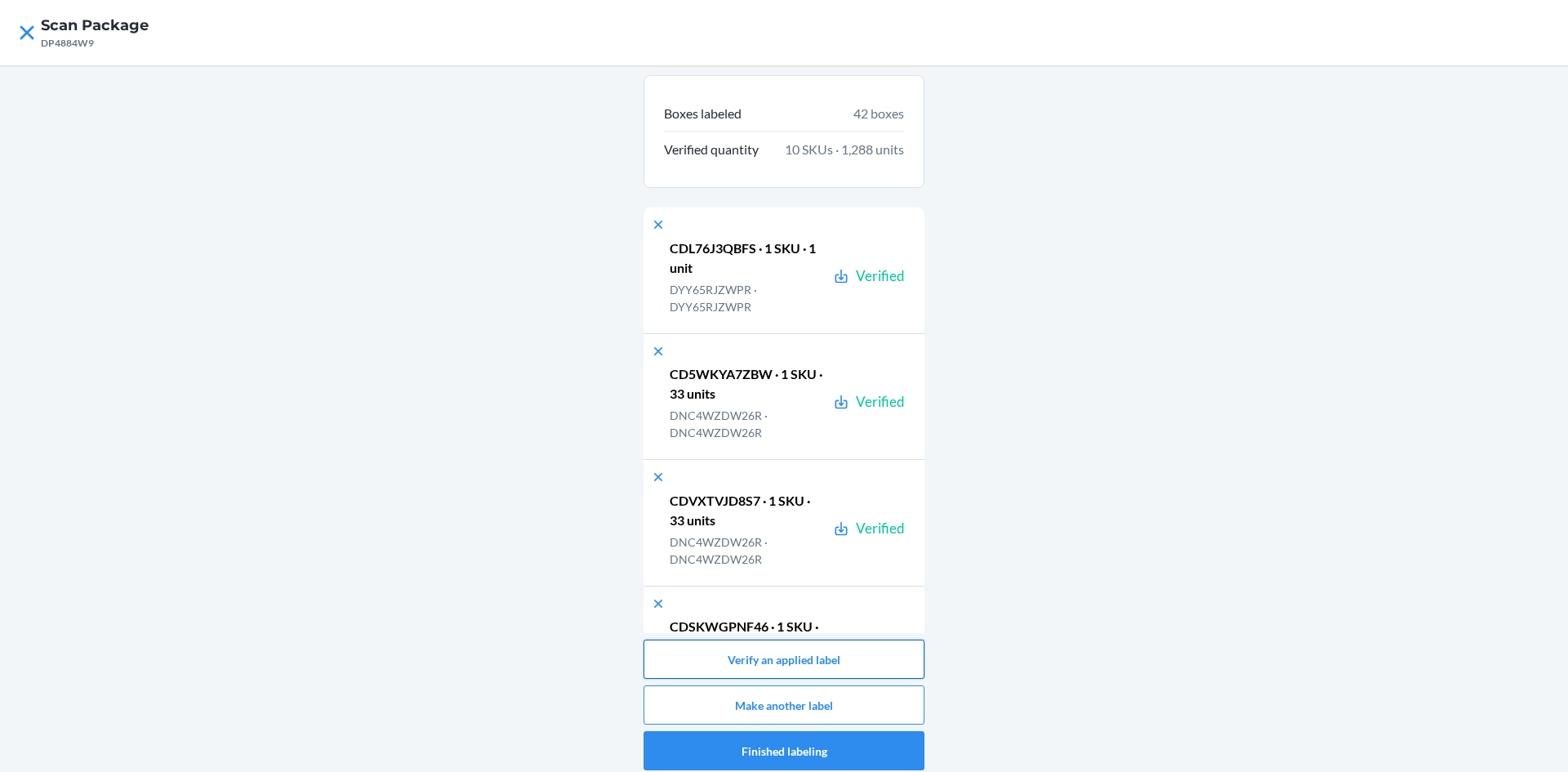
click at [814, 661] on button "Verify an applied label" at bounding box center [784, 659] width 281 height 40
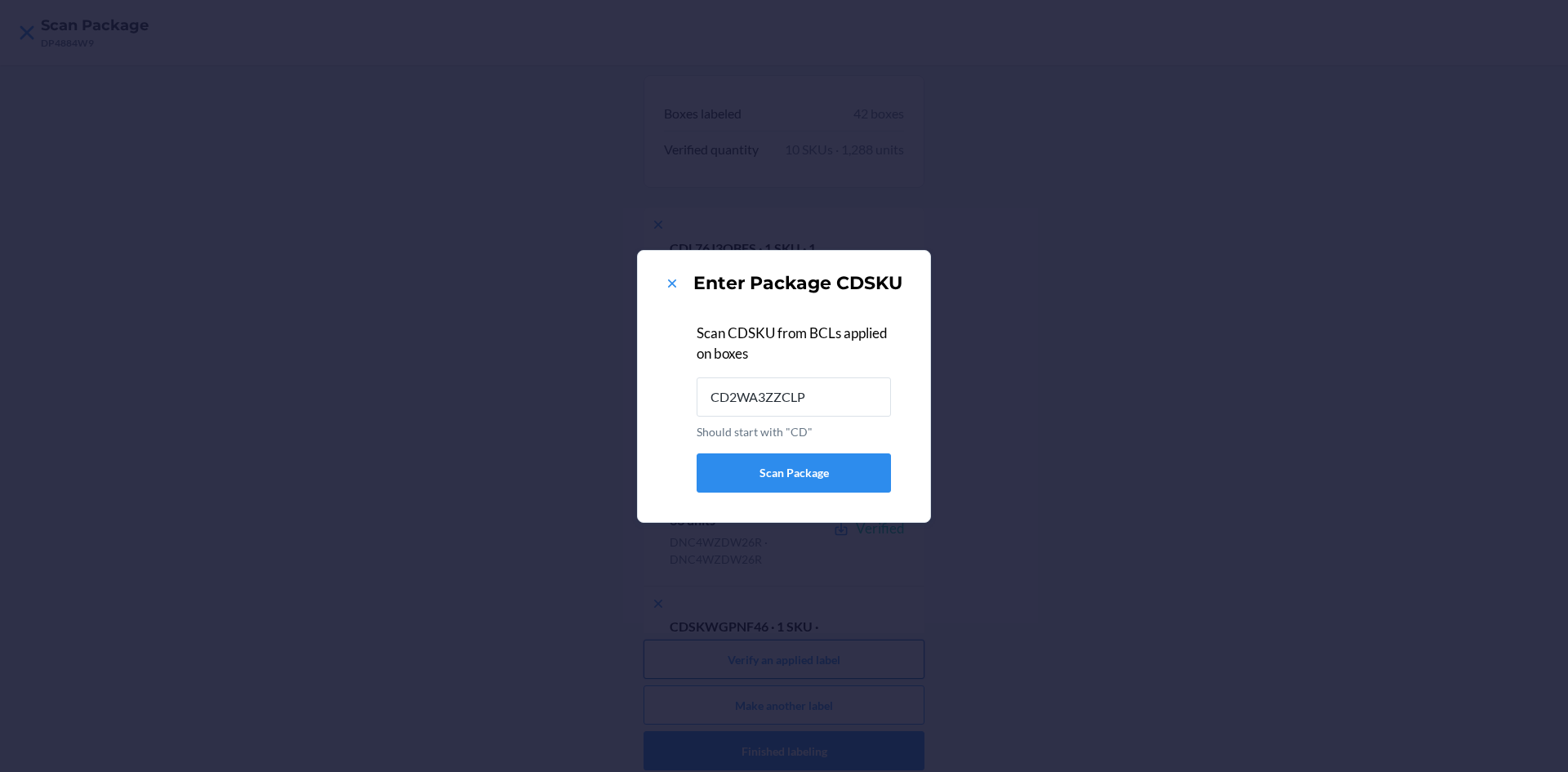
type input "CD2WA3ZZCLP"
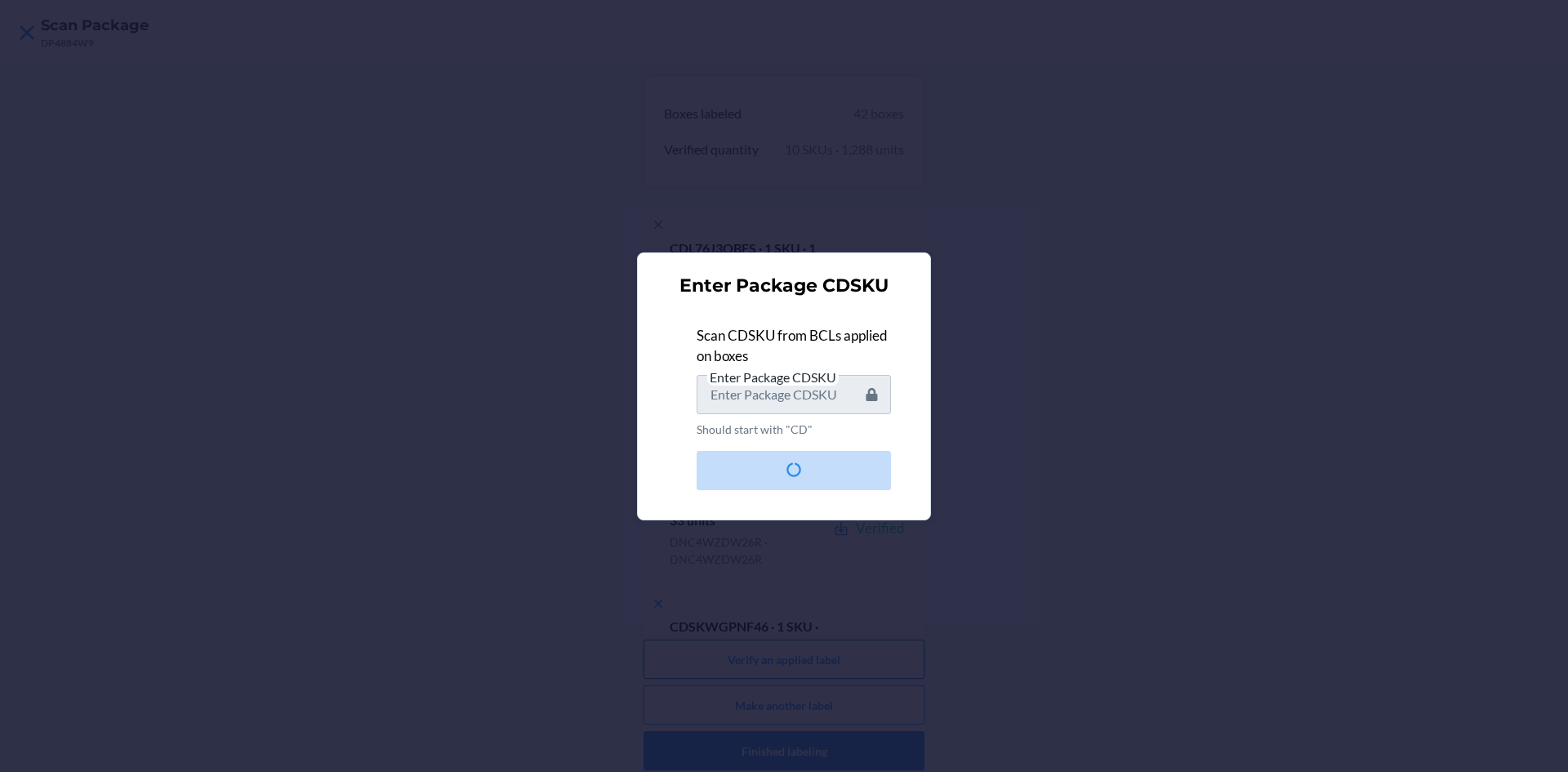
type input "CDUS7XJ8BMJ"
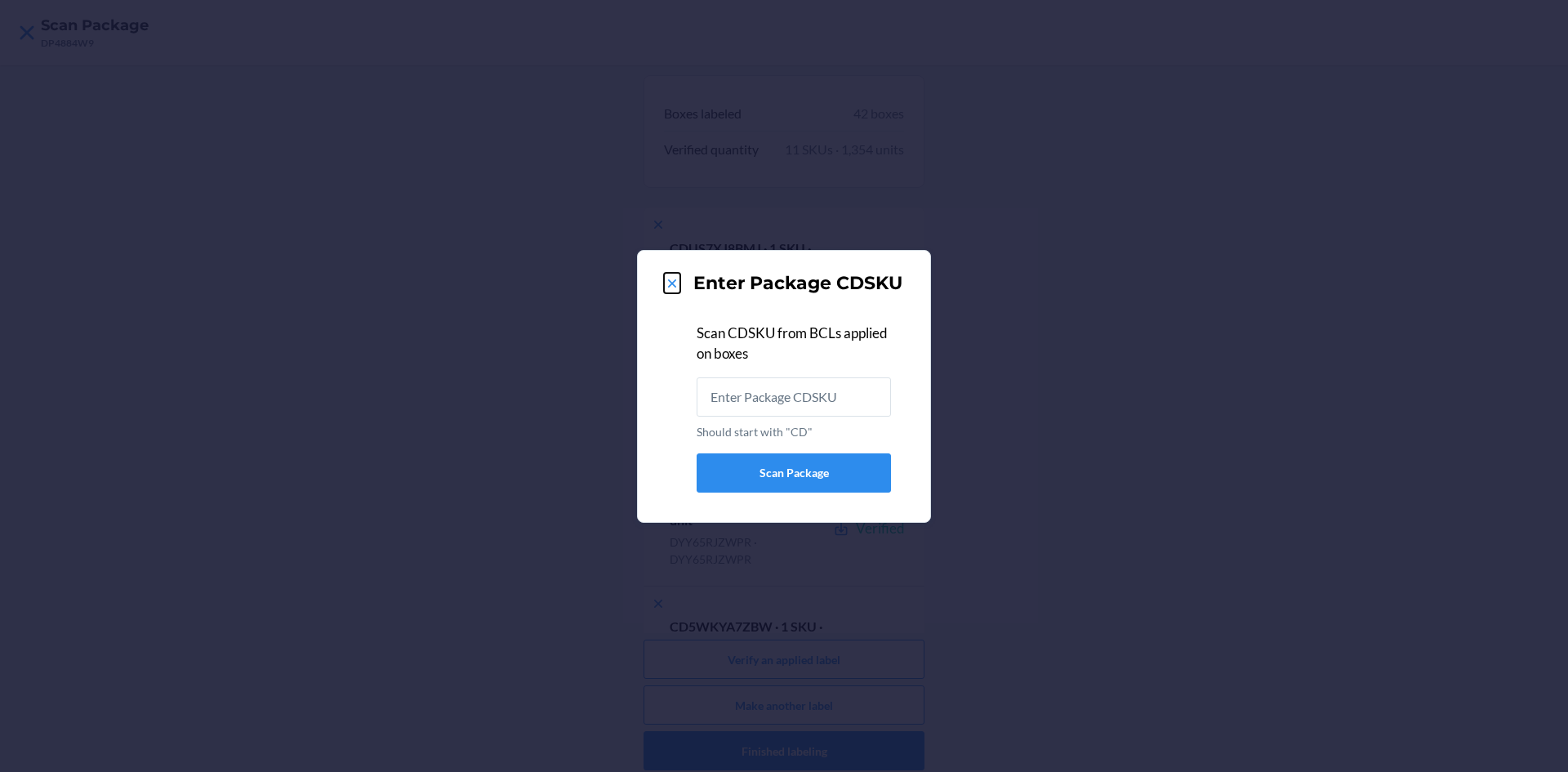
click at [671, 286] on icon at bounding box center [672, 283] width 17 height 17
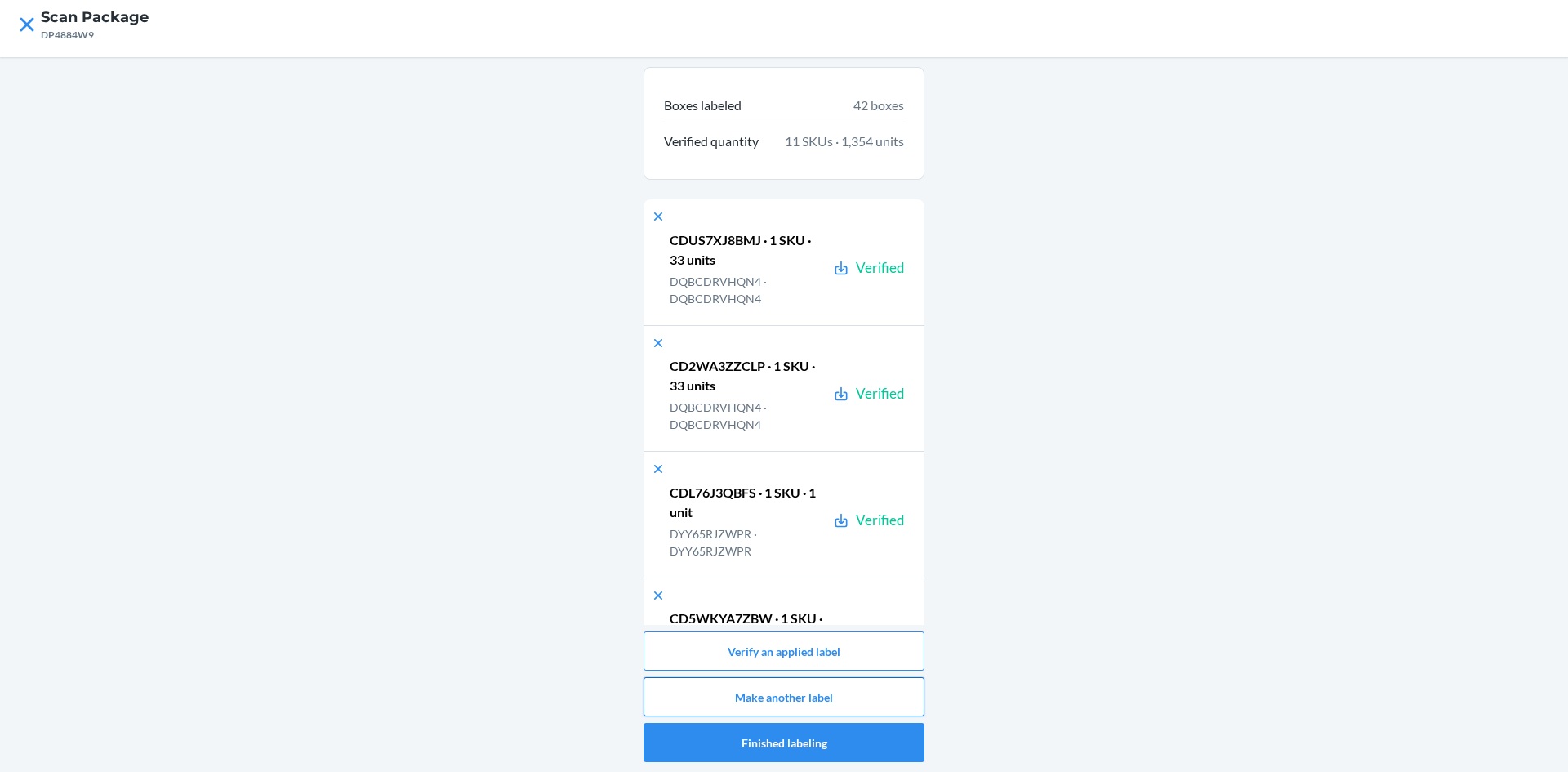
click at [832, 701] on button "Make another label" at bounding box center [784, 696] width 281 height 40
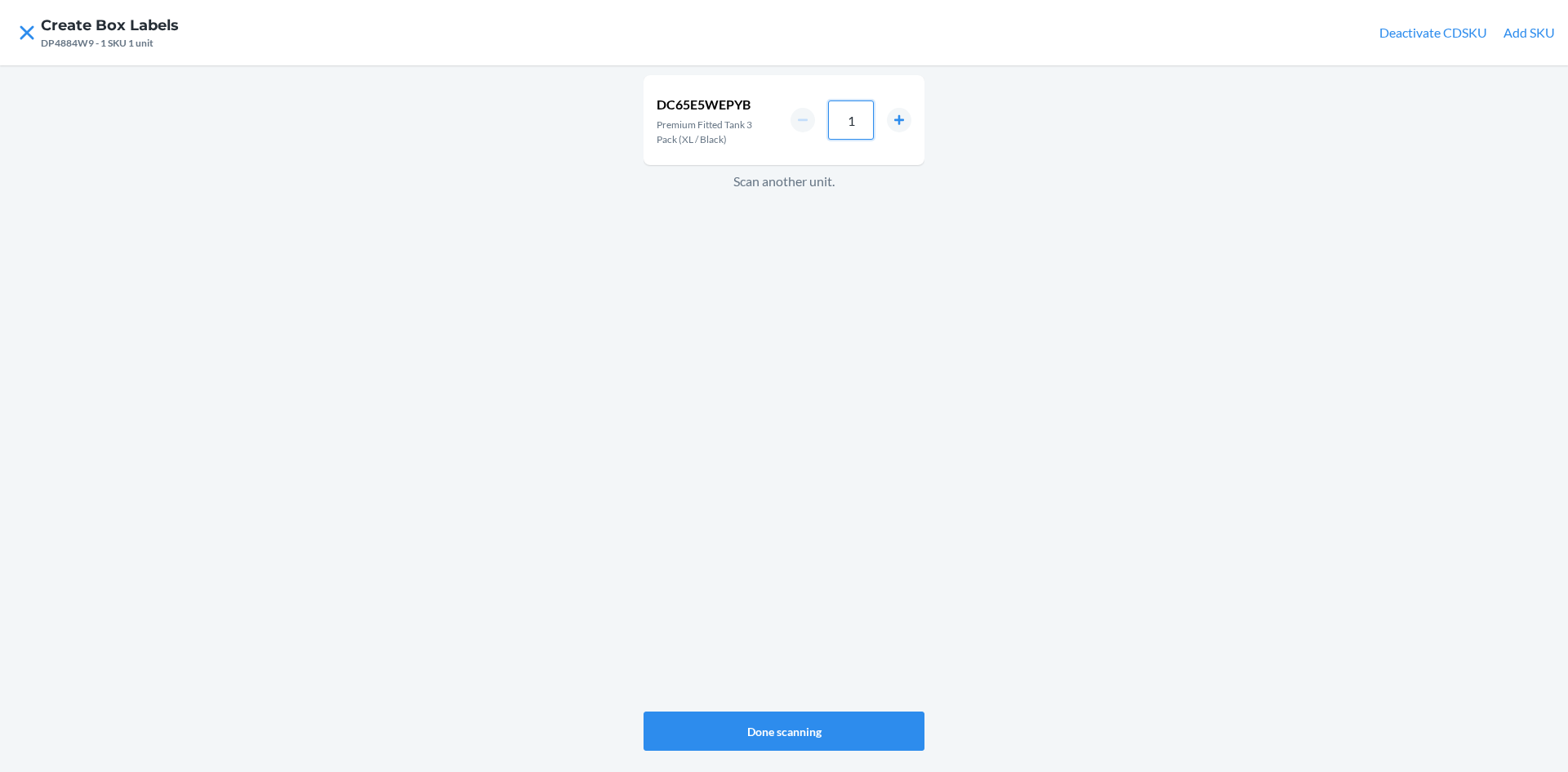
click at [864, 128] on input "1" at bounding box center [851, 120] width 46 height 40
type input "33"
click at [792, 730] on button "Done scanning" at bounding box center [784, 730] width 281 height 40
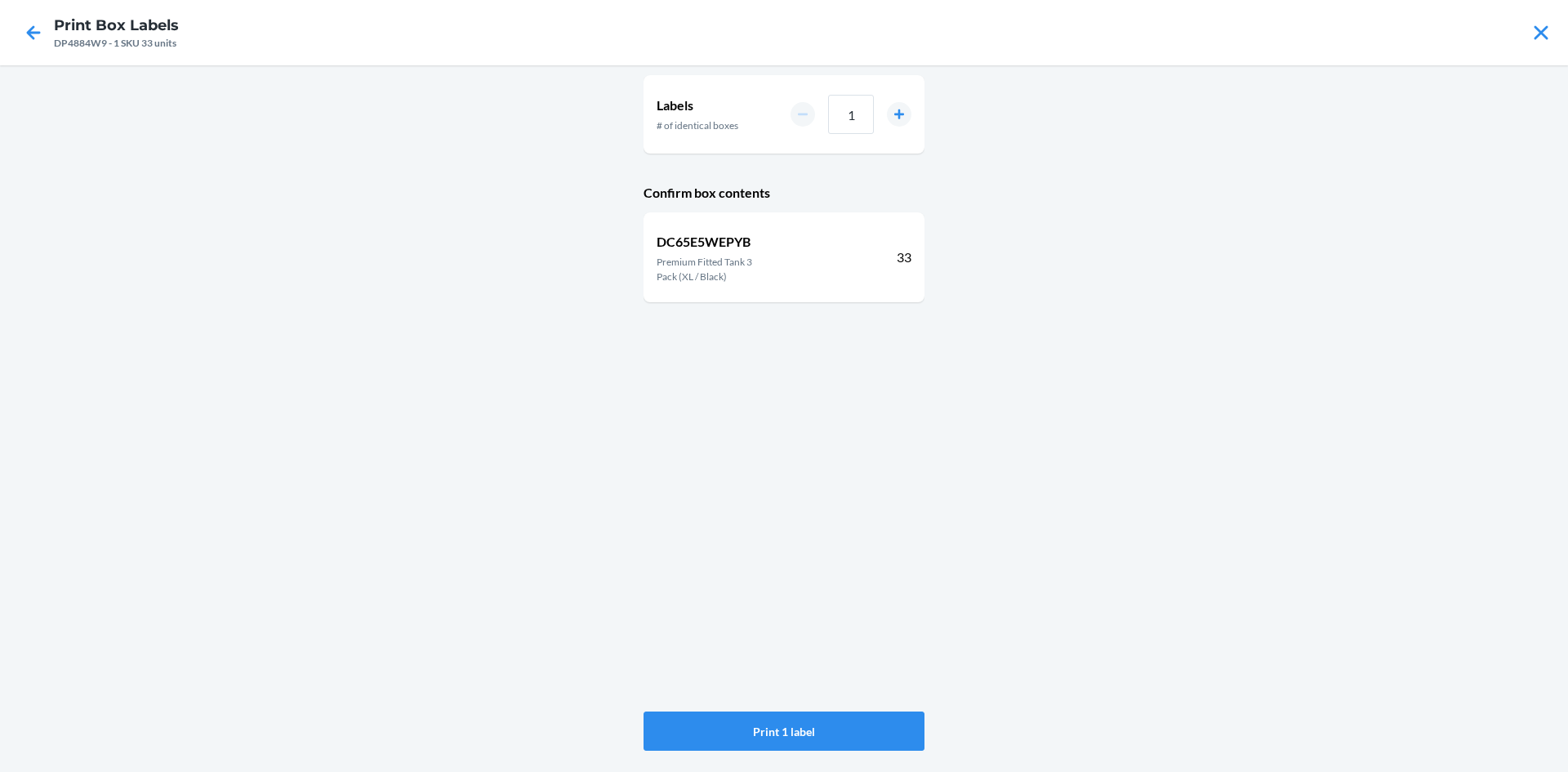
drag, startPoint x: 907, startPoint y: 103, endPoint x: 907, endPoint y: 119, distance: 16.0
click at [907, 109] on div "1" at bounding box center [850, 114] width 121 height 40
click at [907, 119] on button "increment number" at bounding box center [899, 114] width 25 height 25
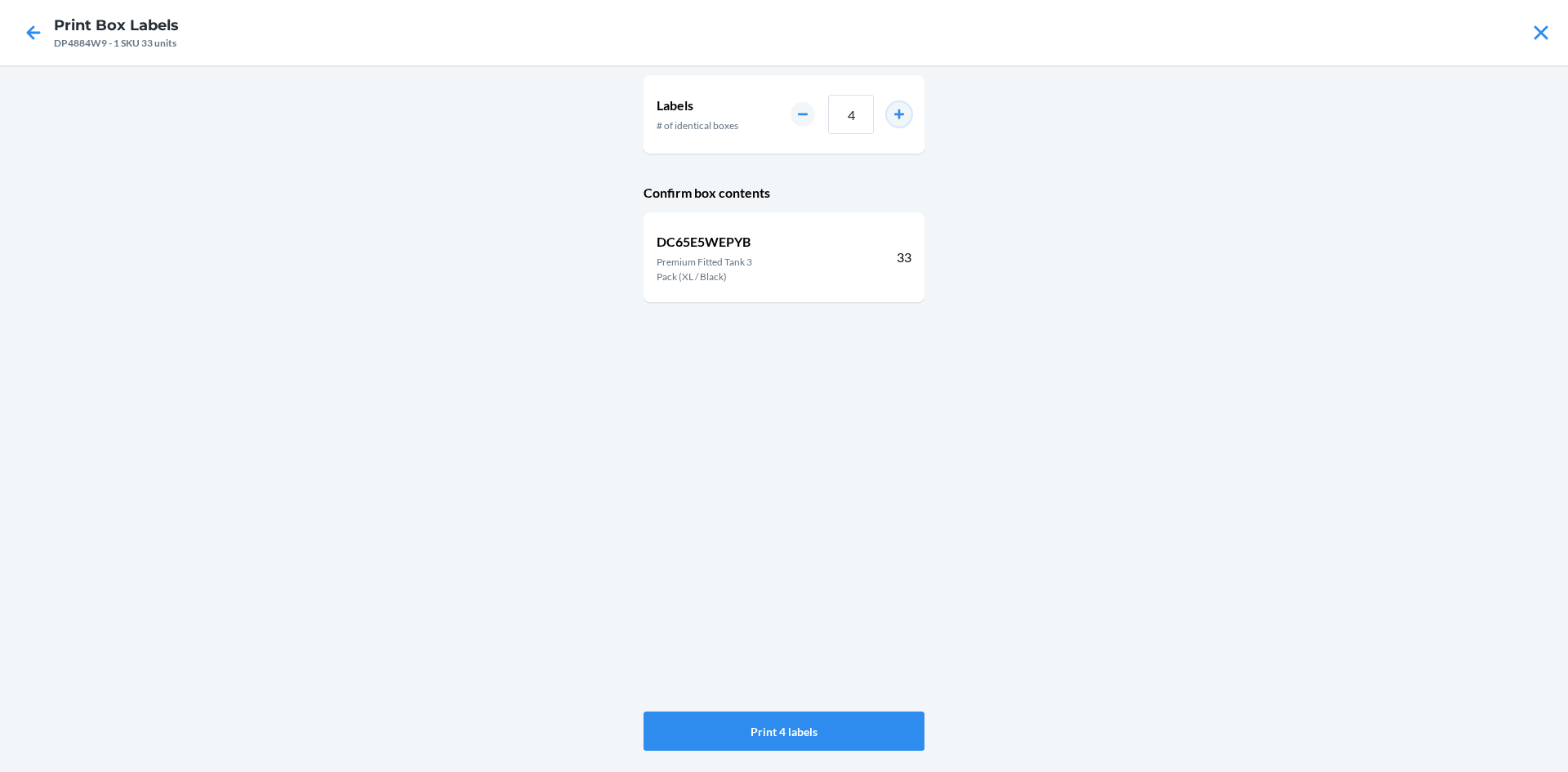
click at [907, 119] on button "increment number" at bounding box center [899, 114] width 25 height 25
type input "5"
click at [807, 732] on button "Print 5 labels" at bounding box center [784, 730] width 281 height 40
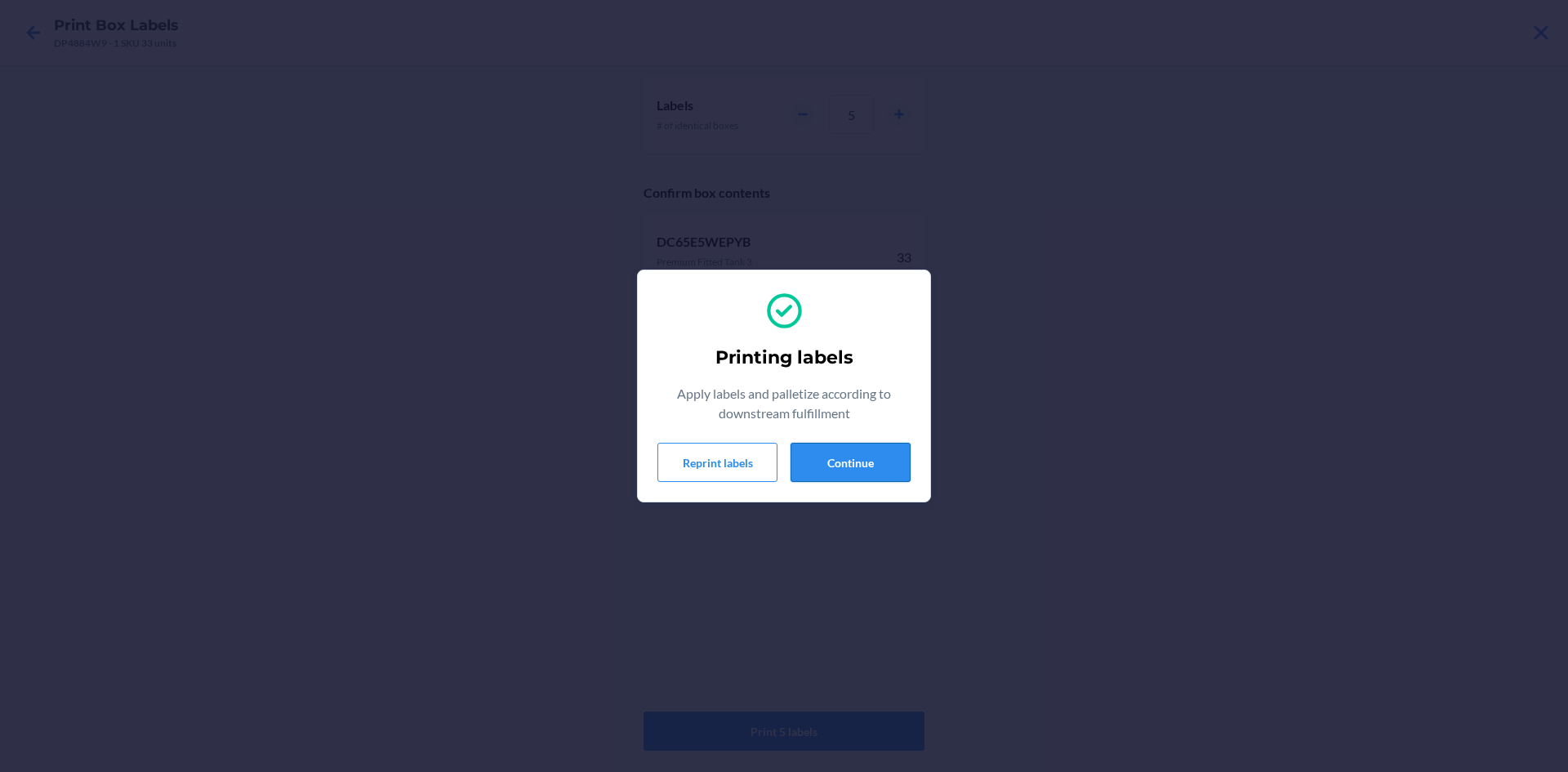
click at [847, 467] on button "Continue" at bounding box center [850, 462] width 120 height 40
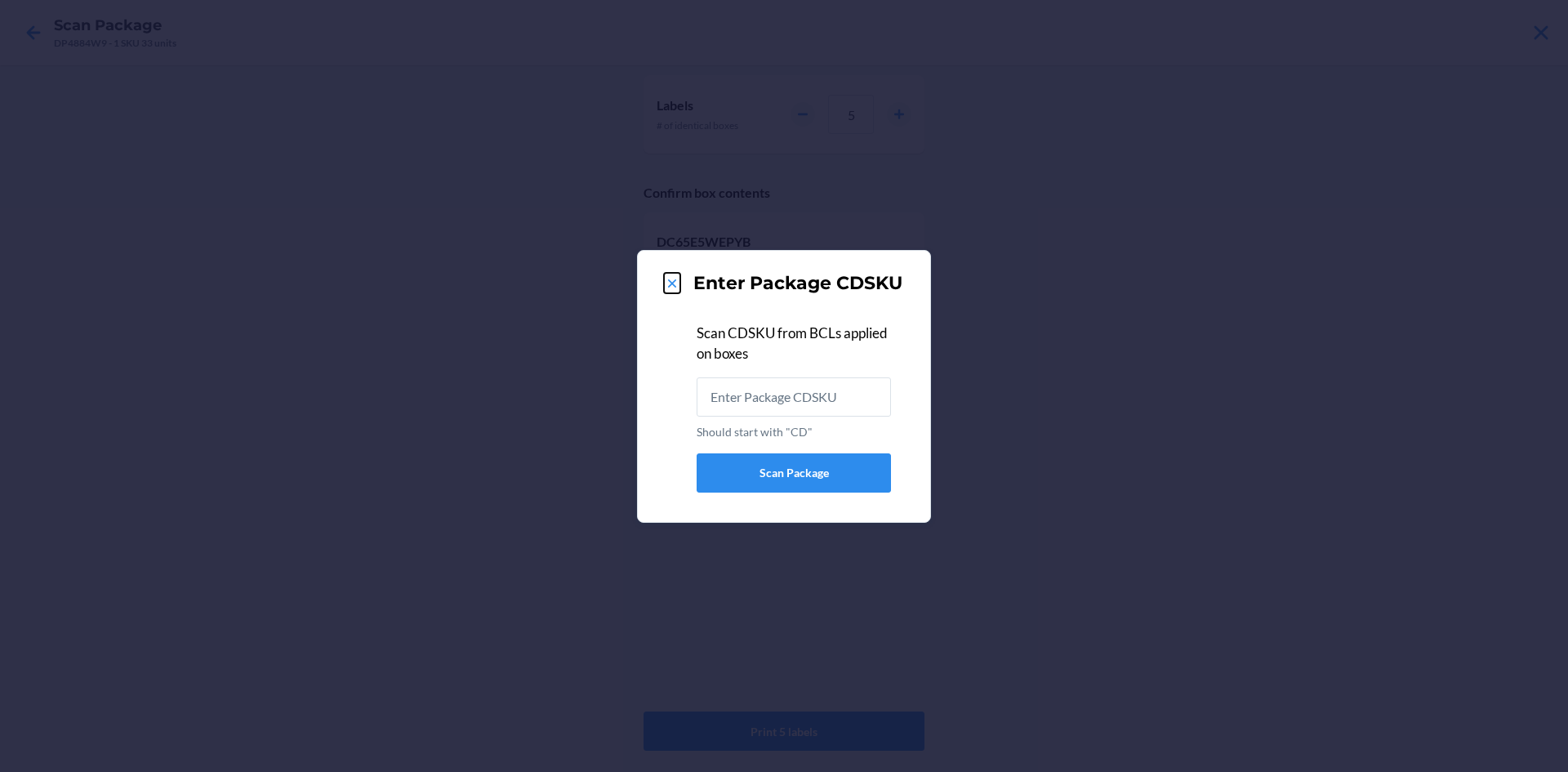
click at [671, 287] on icon at bounding box center [672, 283] width 17 height 17
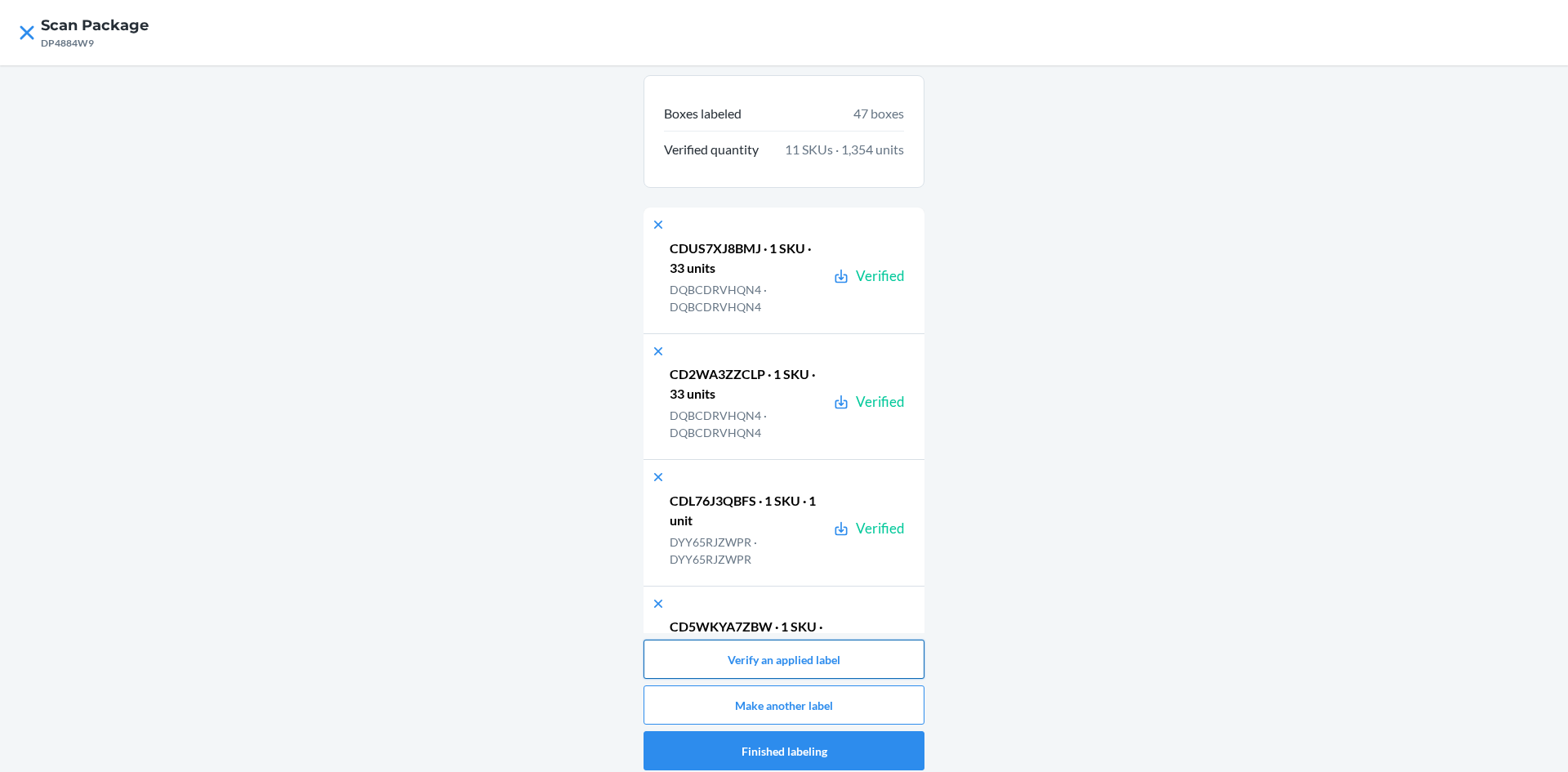
click at [818, 672] on button "Verify an applied label" at bounding box center [784, 659] width 281 height 40
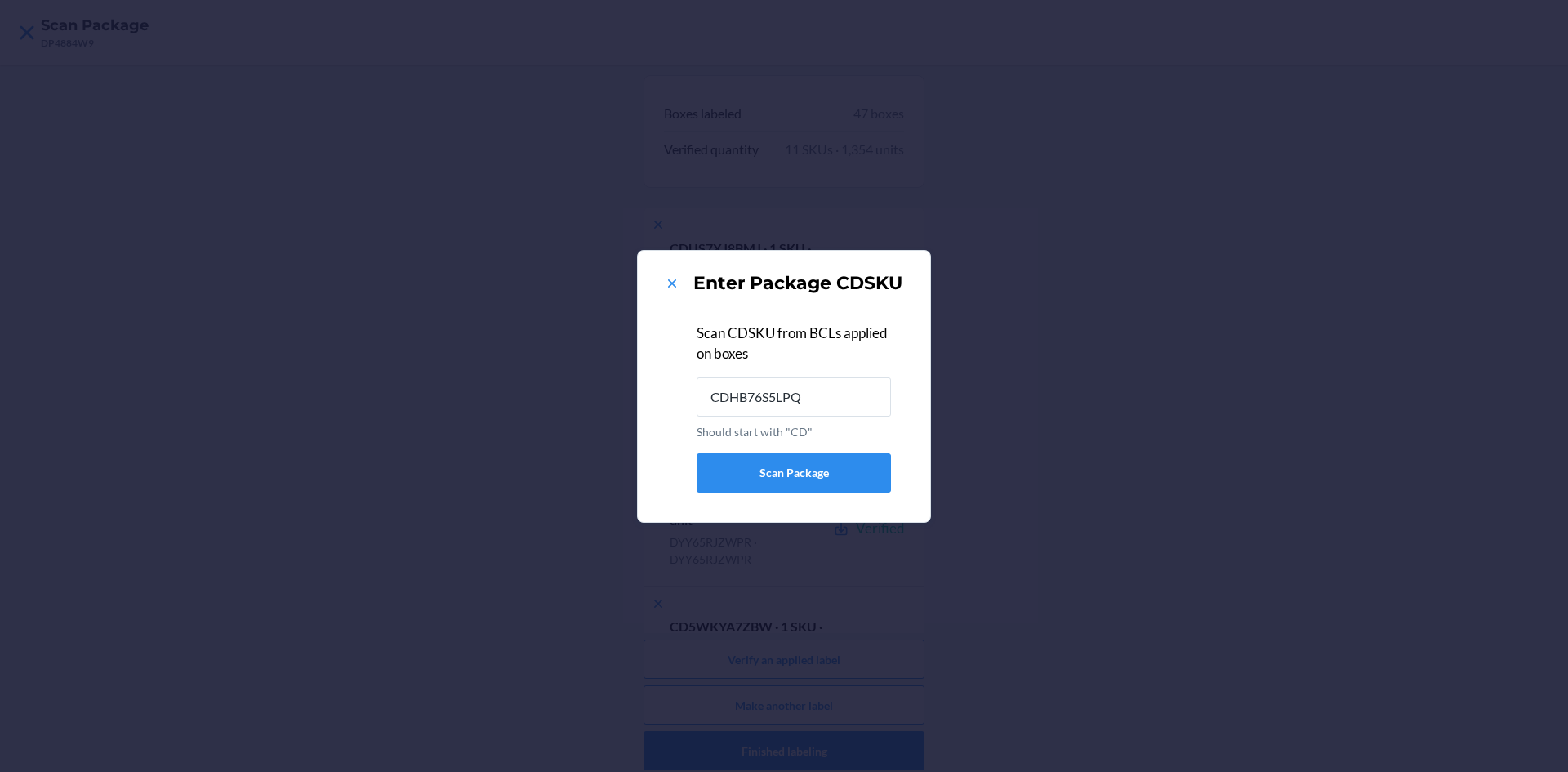
type input "CDHB76S5LPQ"
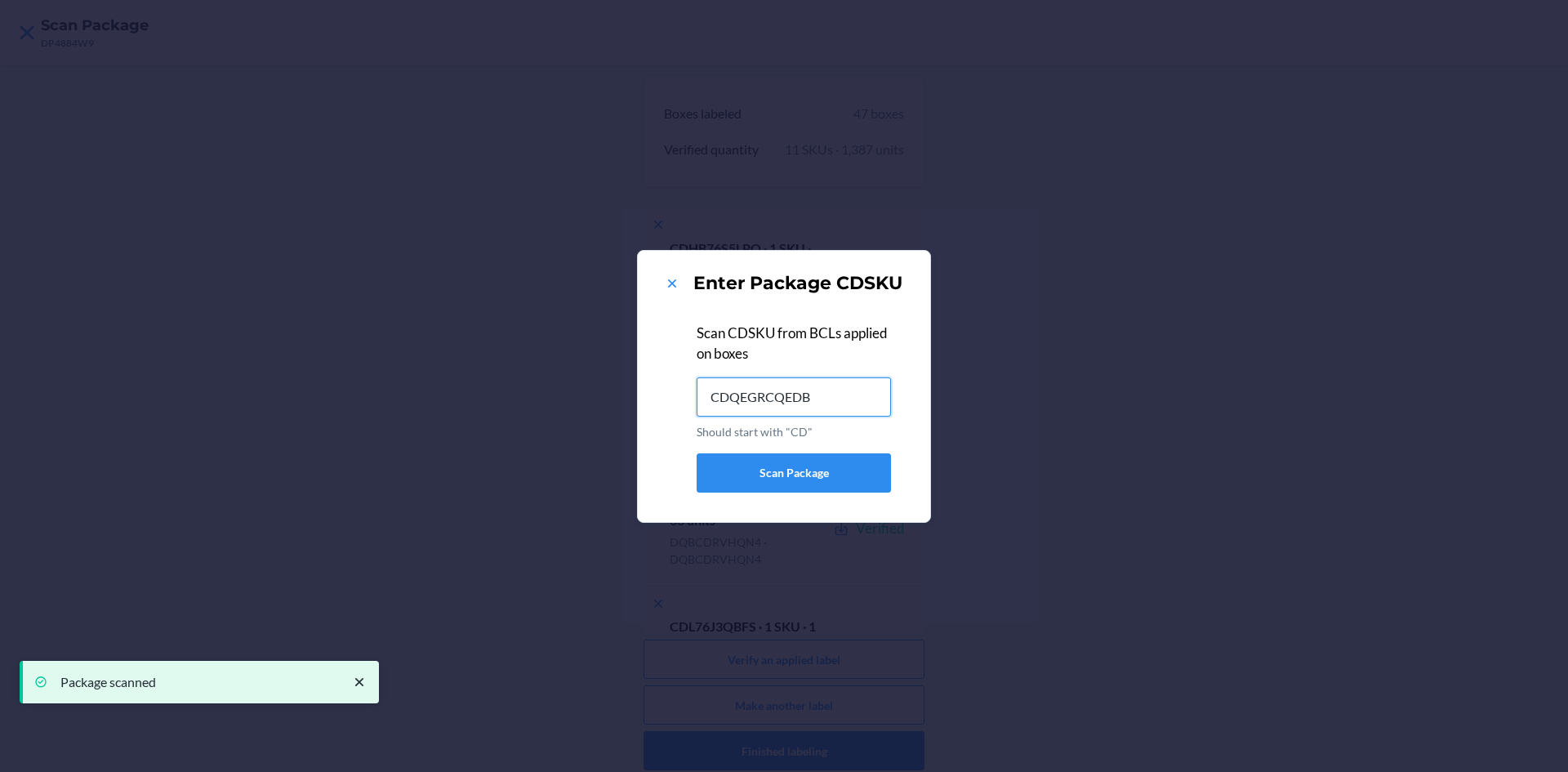
type input "CDQEGRCQEDB"
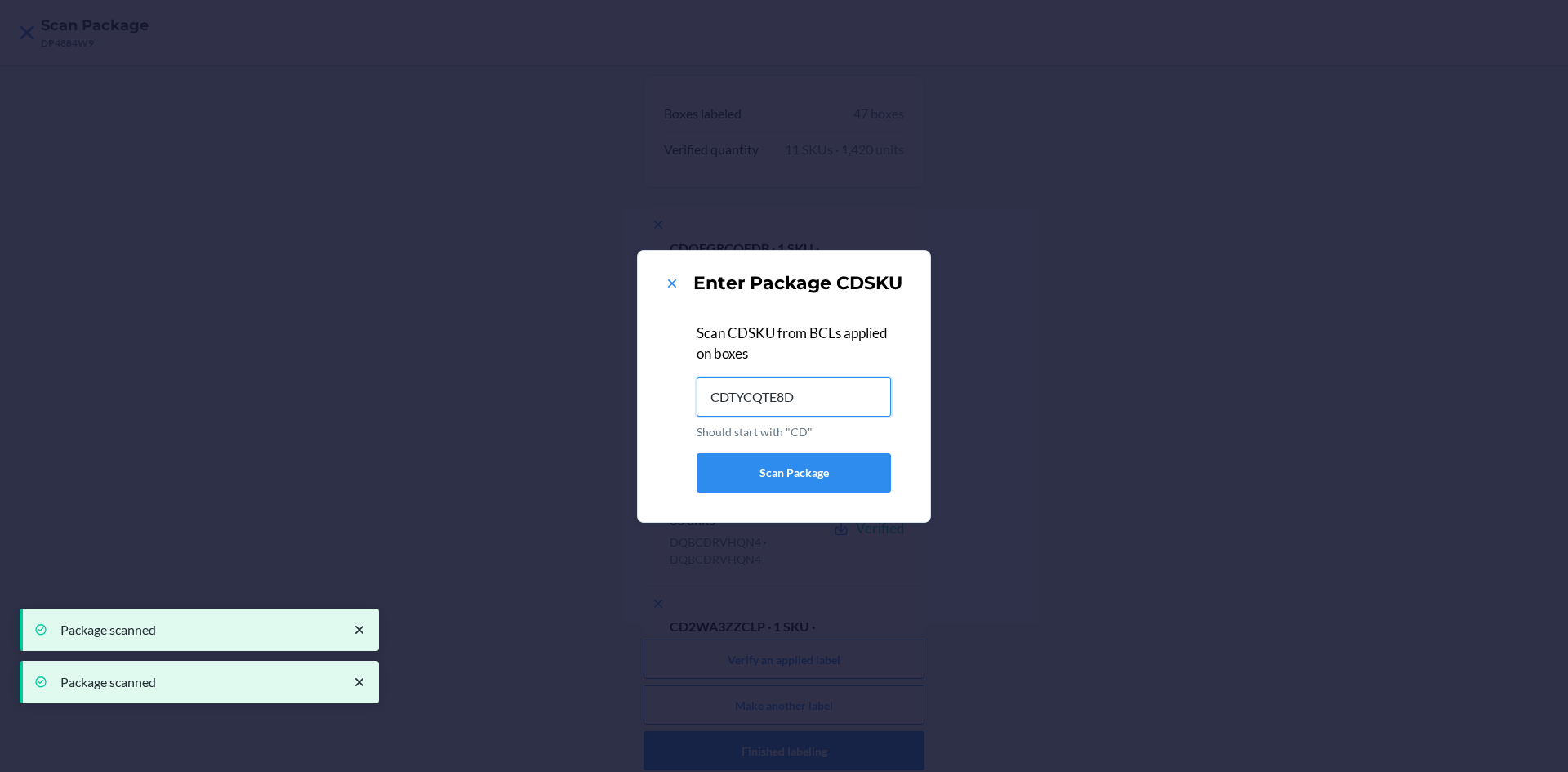
type input "CDTYCQTE8D6"
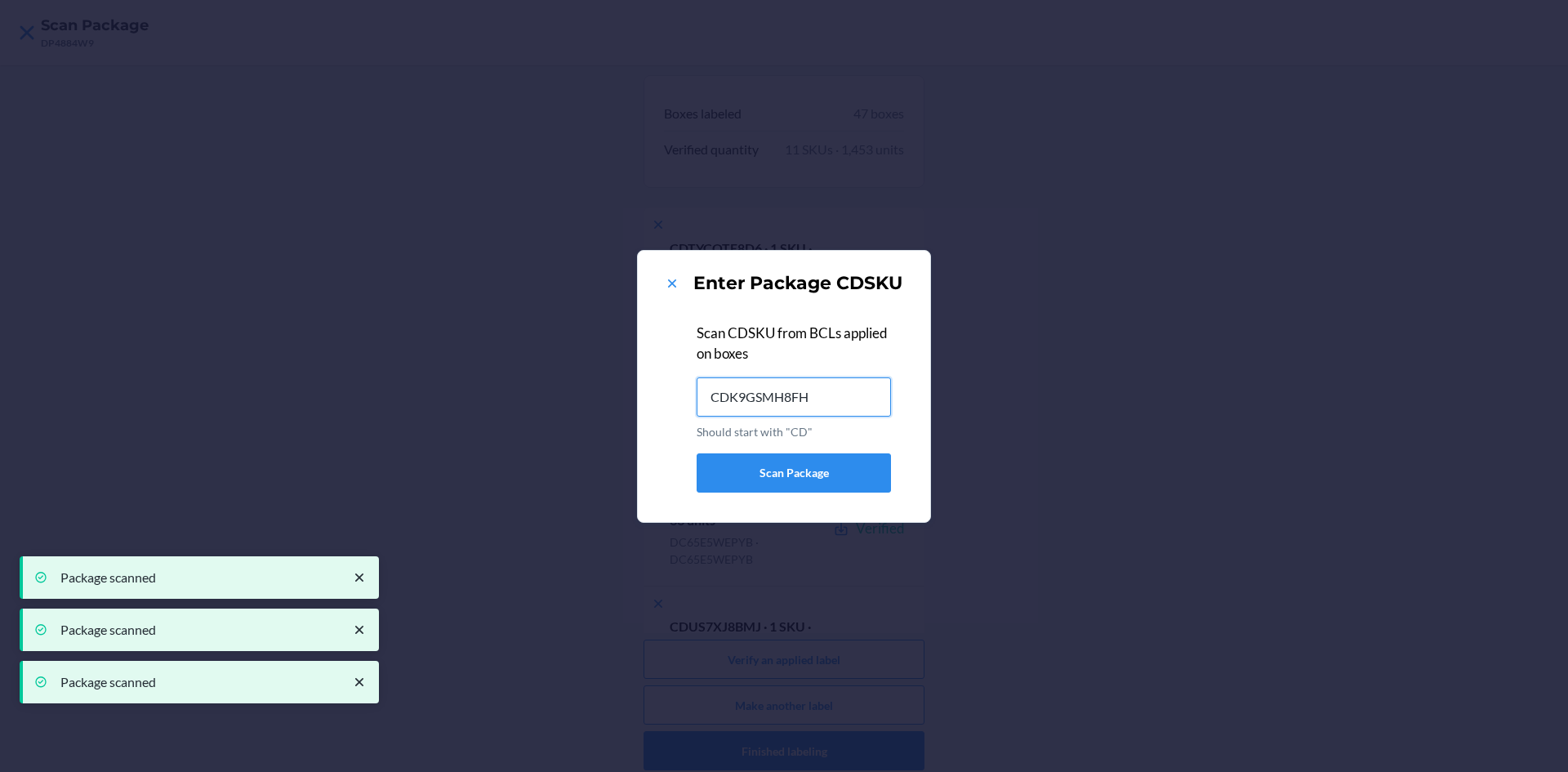
type input "CDK9GSMH8FH"
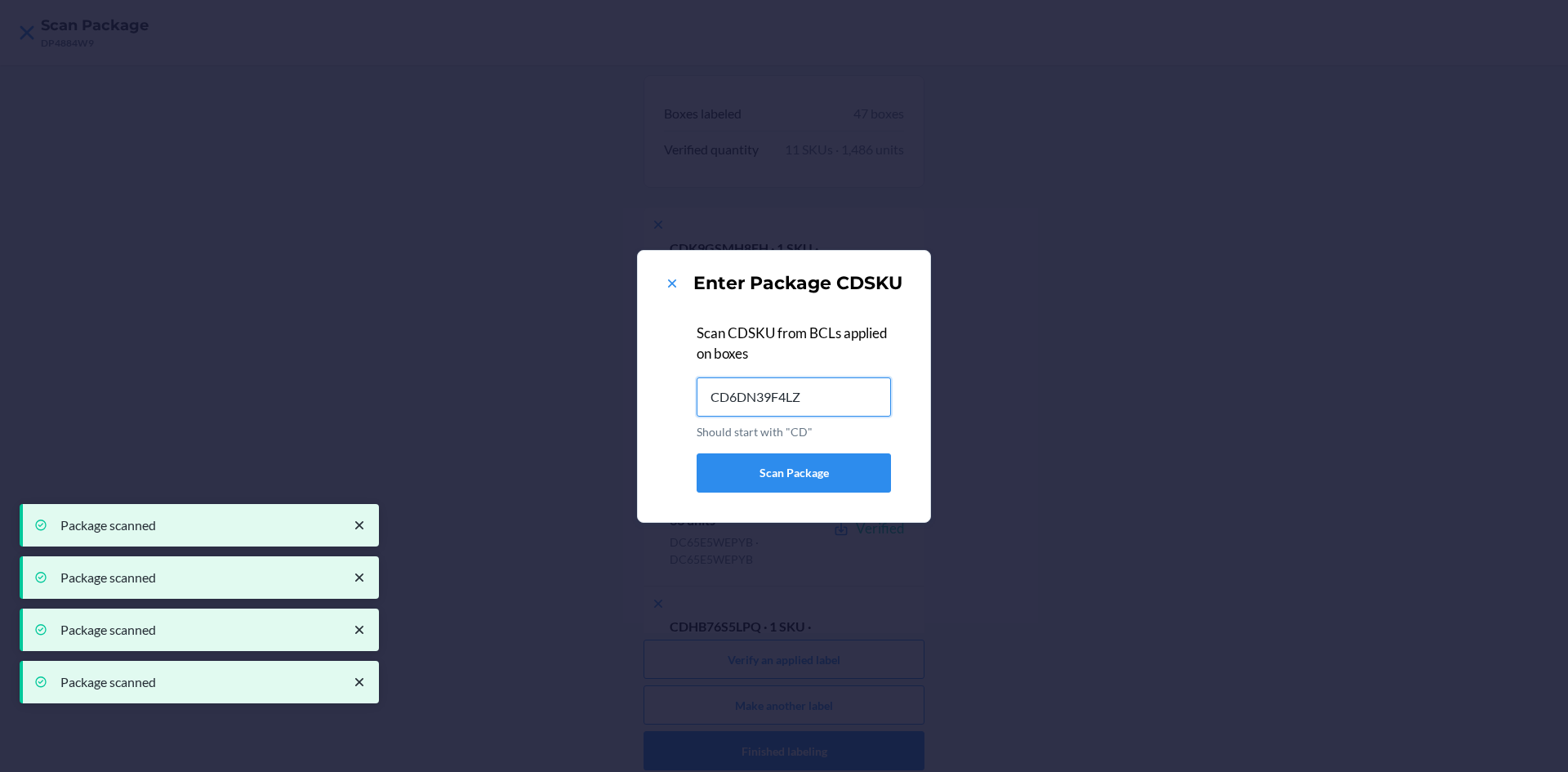
type input "CD6DN39F4LZ"
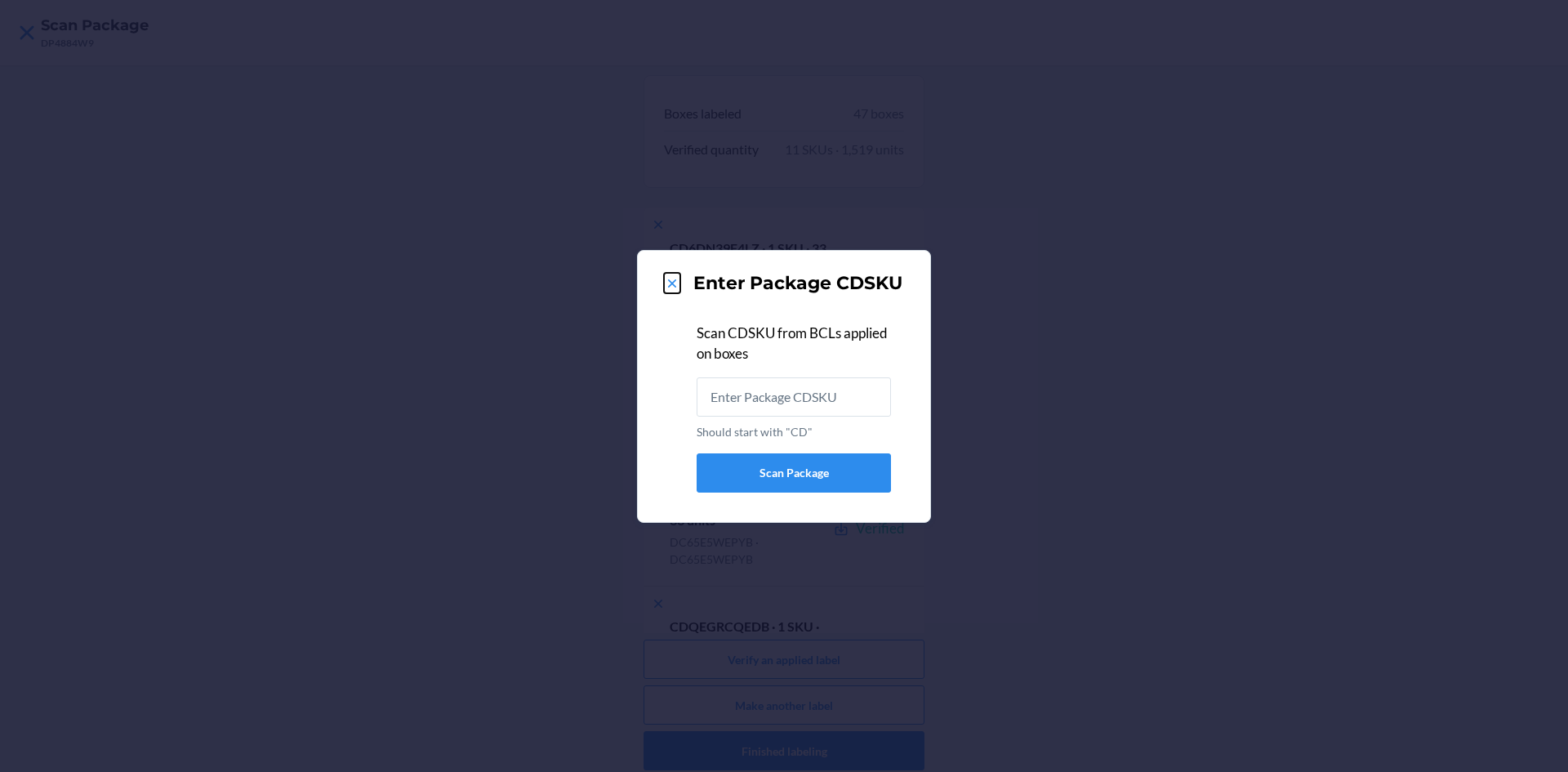
click at [675, 293] on button at bounding box center [672, 283] width 17 height 21
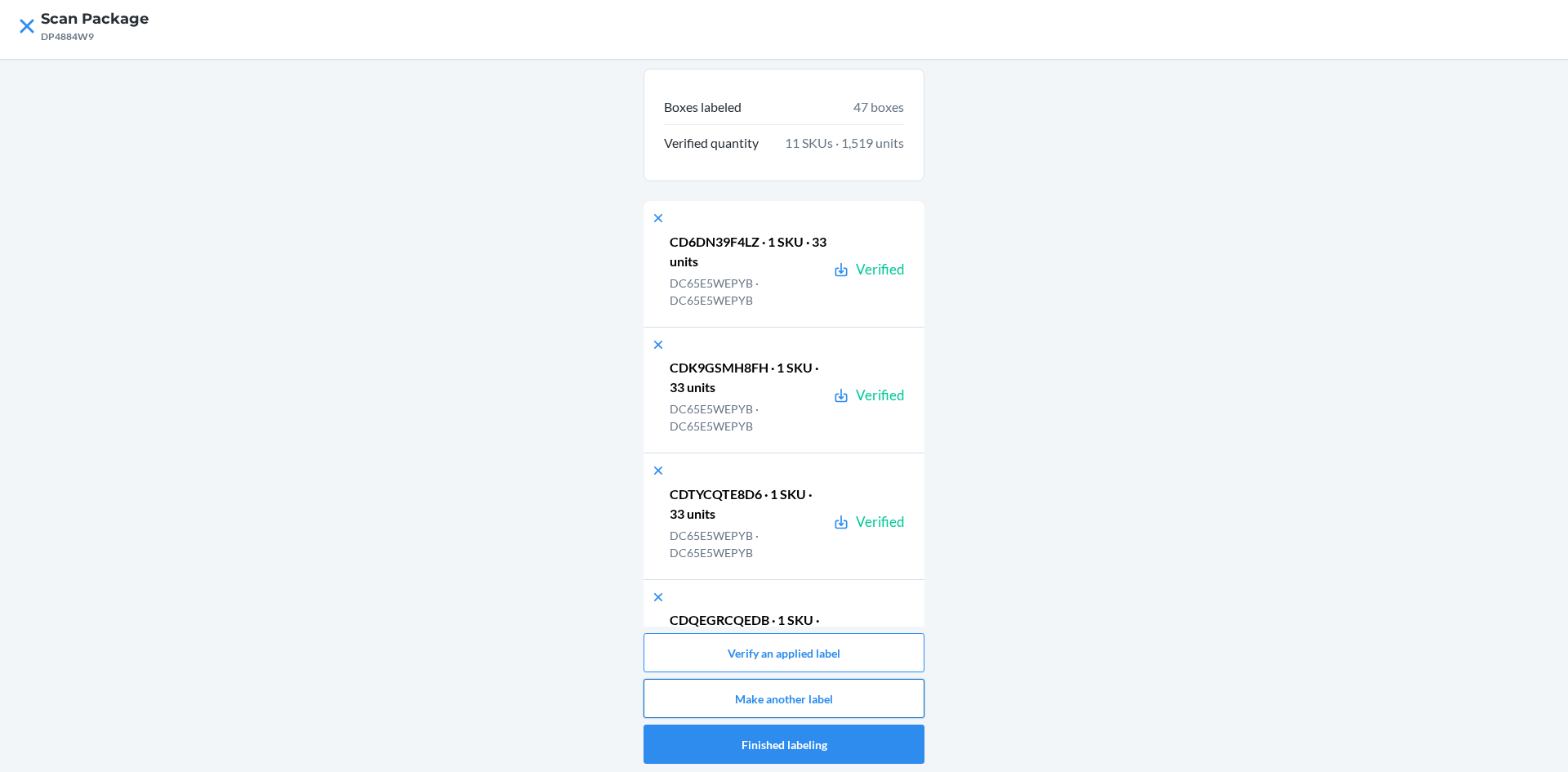
scroll to position [8, 0]
click at [822, 702] on button "Make another label" at bounding box center [784, 696] width 281 height 40
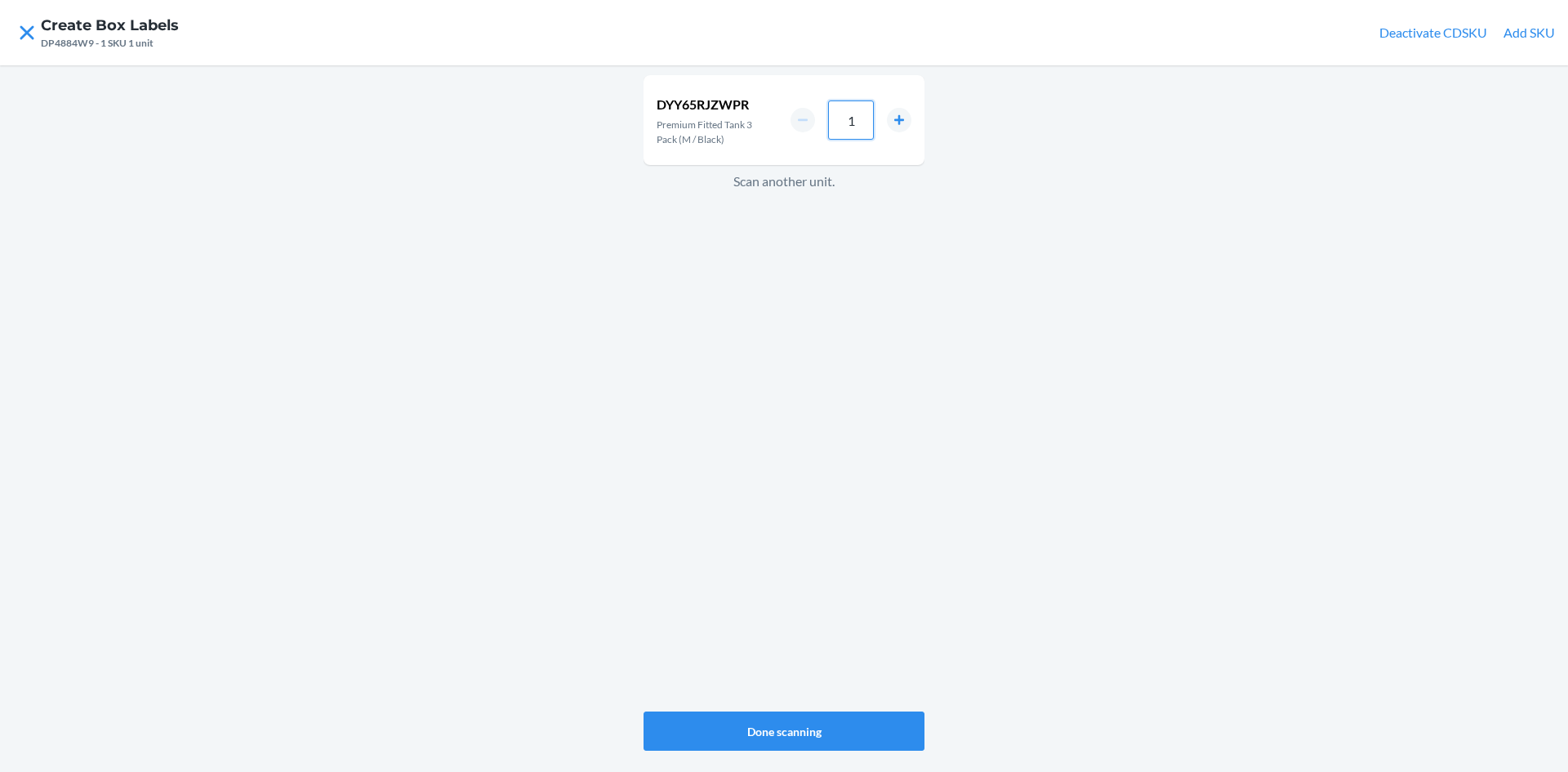
click at [858, 137] on input "1" at bounding box center [851, 120] width 46 height 40
type input "33"
click at [742, 725] on button "Done scanning" at bounding box center [784, 730] width 281 height 40
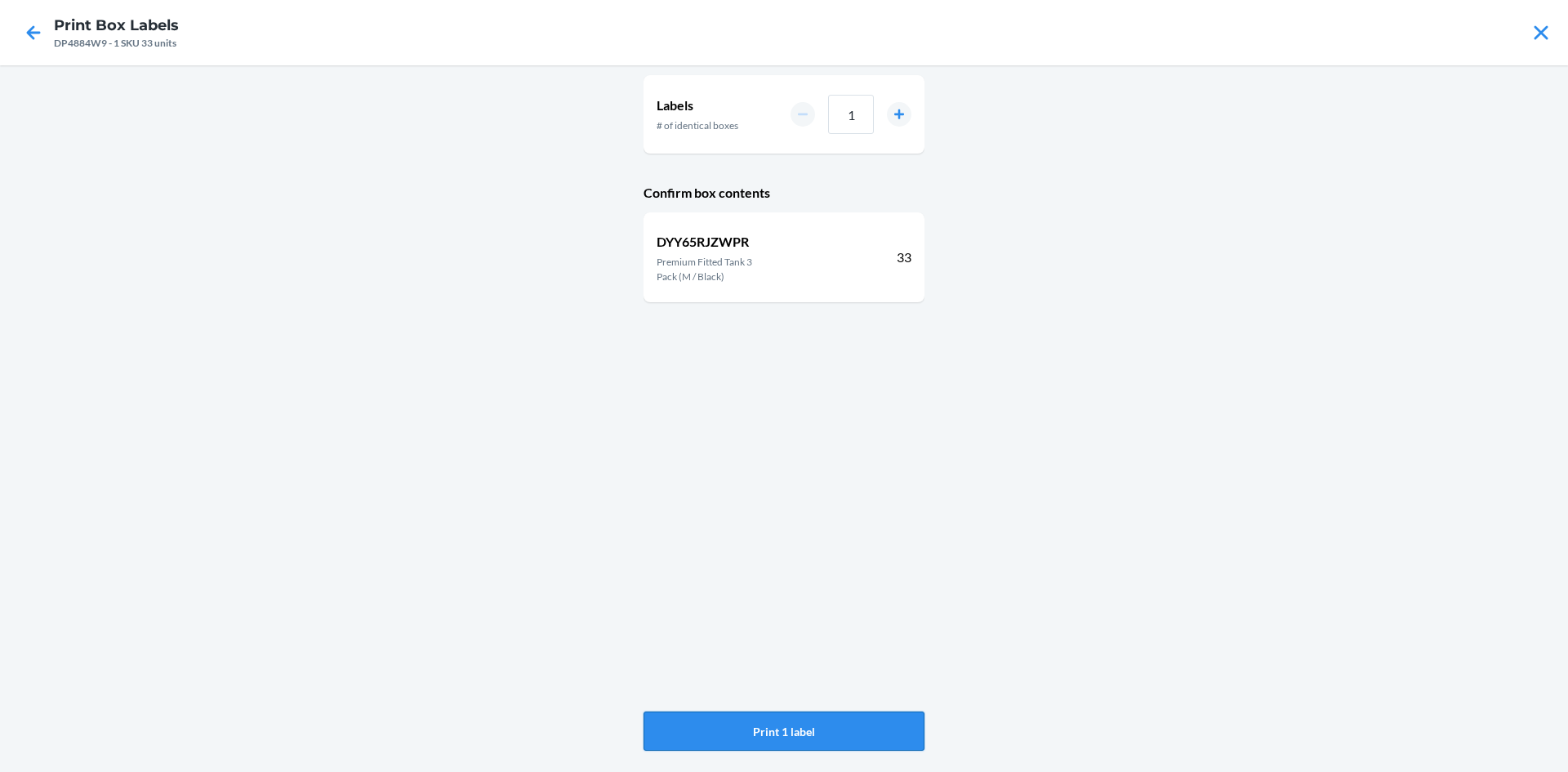
click at [734, 747] on button "Print 1 label" at bounding box center [784, 730] width 281 height 40
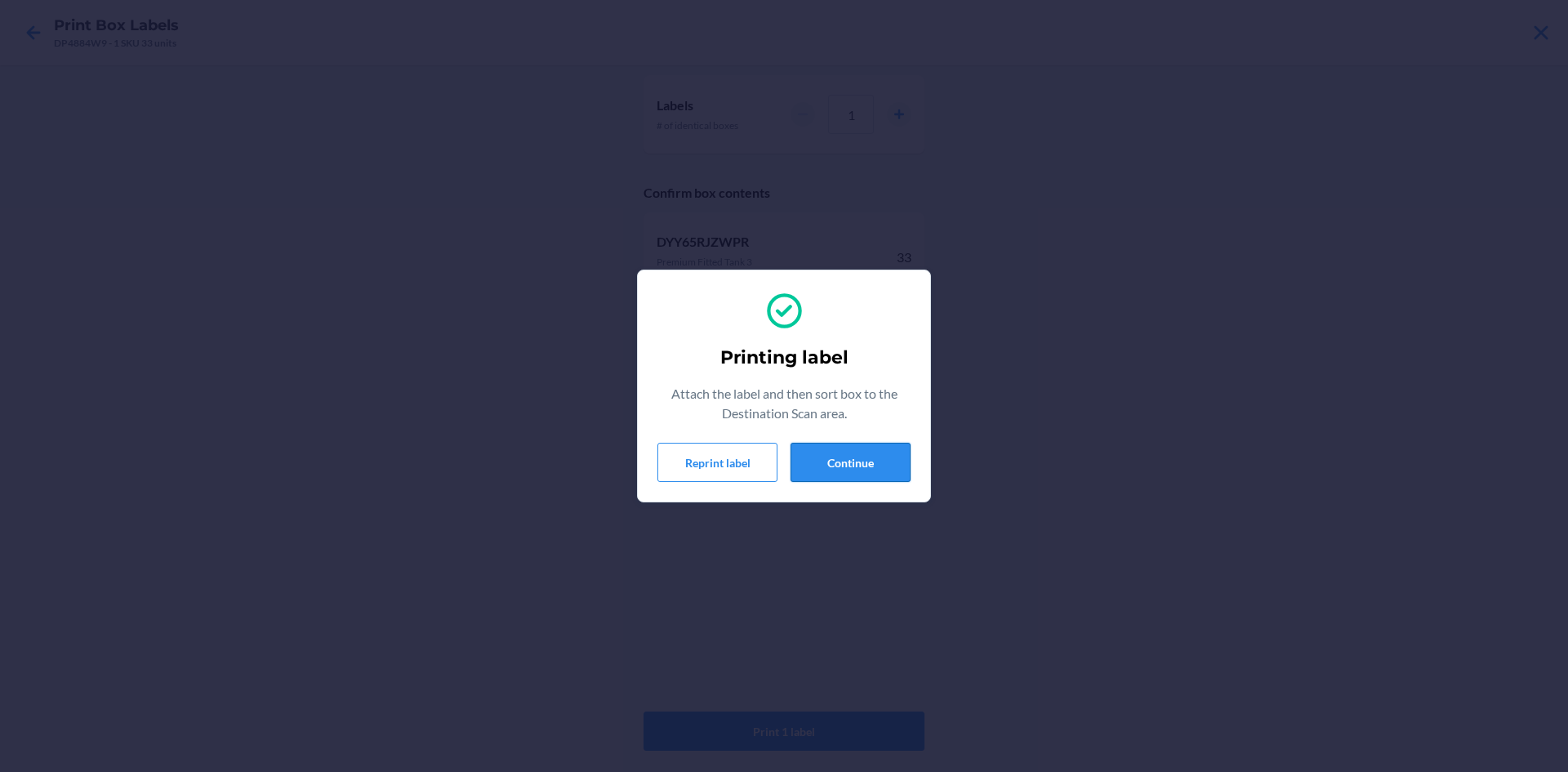
click at [852, 463] on button "Continue" at bounding box center [850, 462] width 120 height 40
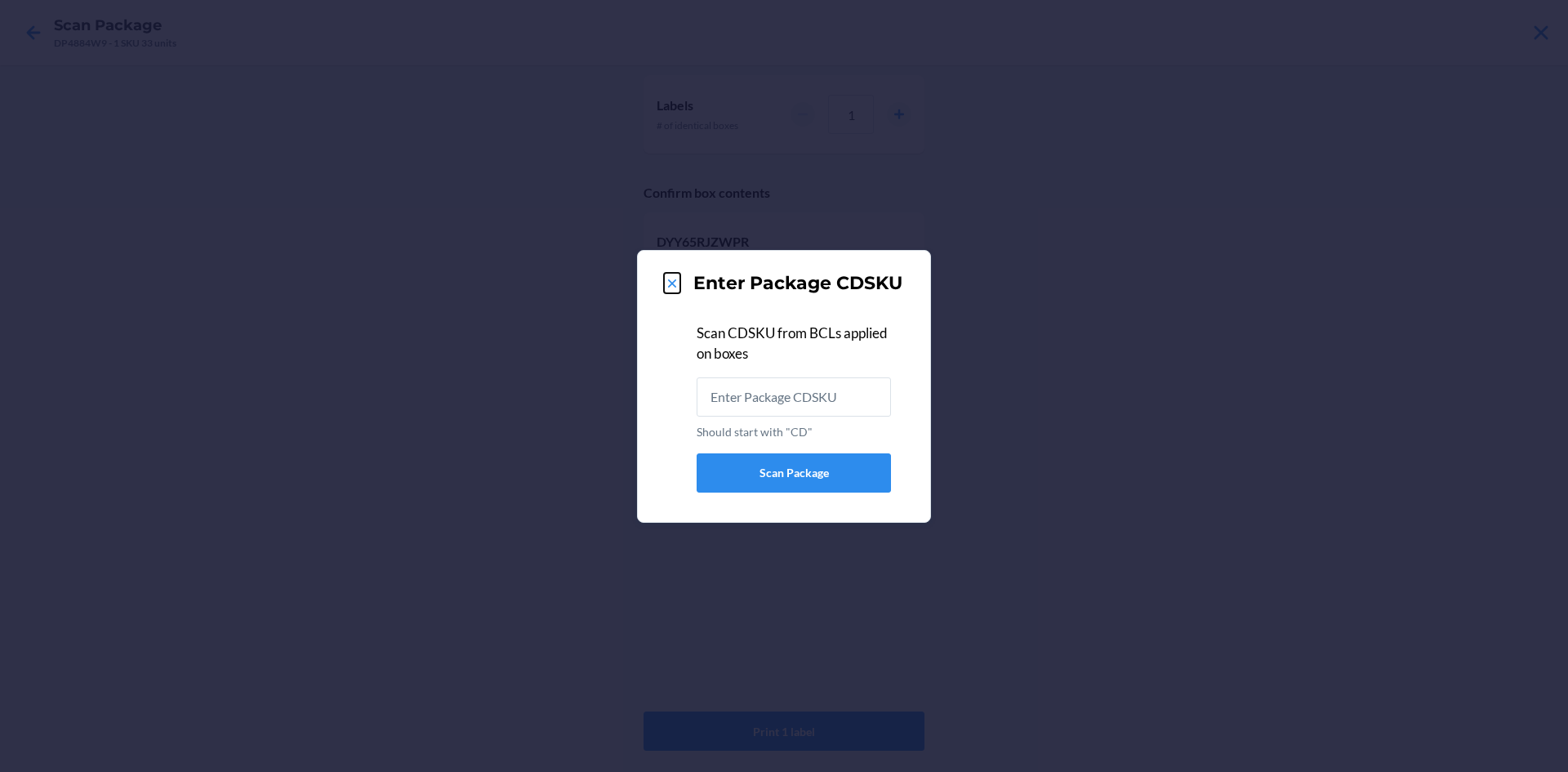
click at [675, 290] on icon at bounding box center [672, 283] width 17 height 17
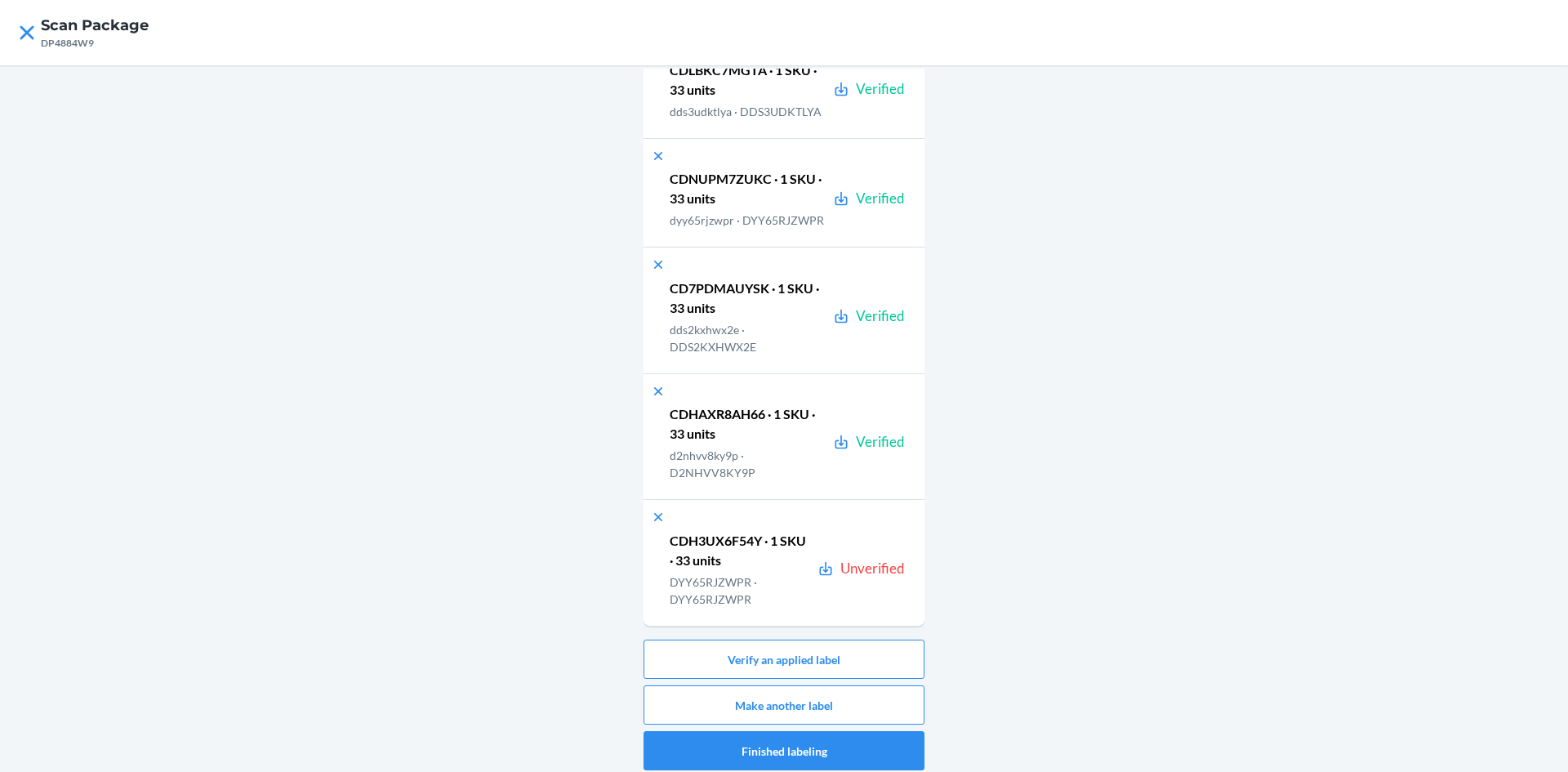
scroll to position [6775, 0]
click at [788, 659] on button "Verify an applied label" at bounding box center [784, 659] width 281 height 40
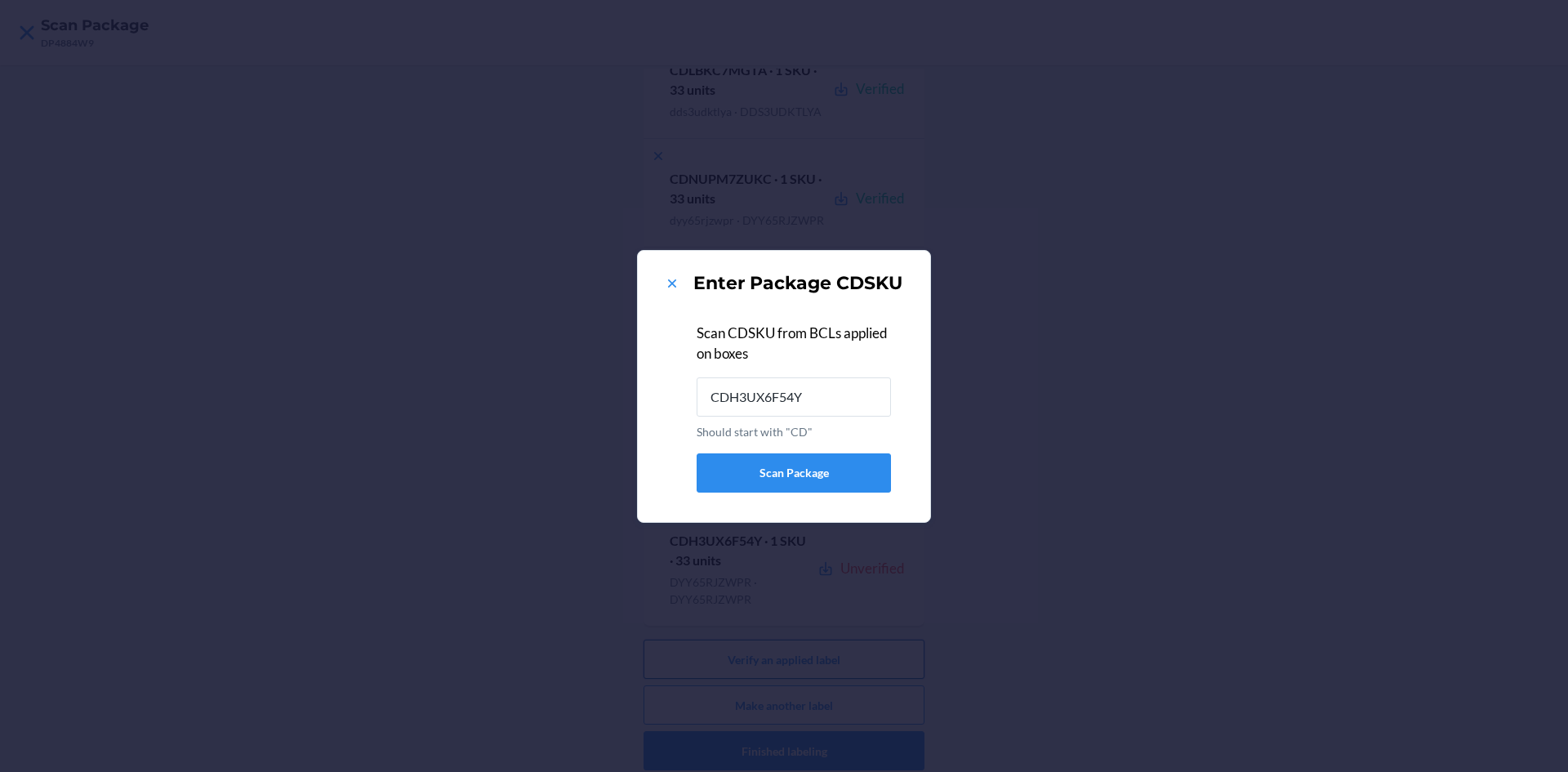
type input "CDH3UX6F54Y"
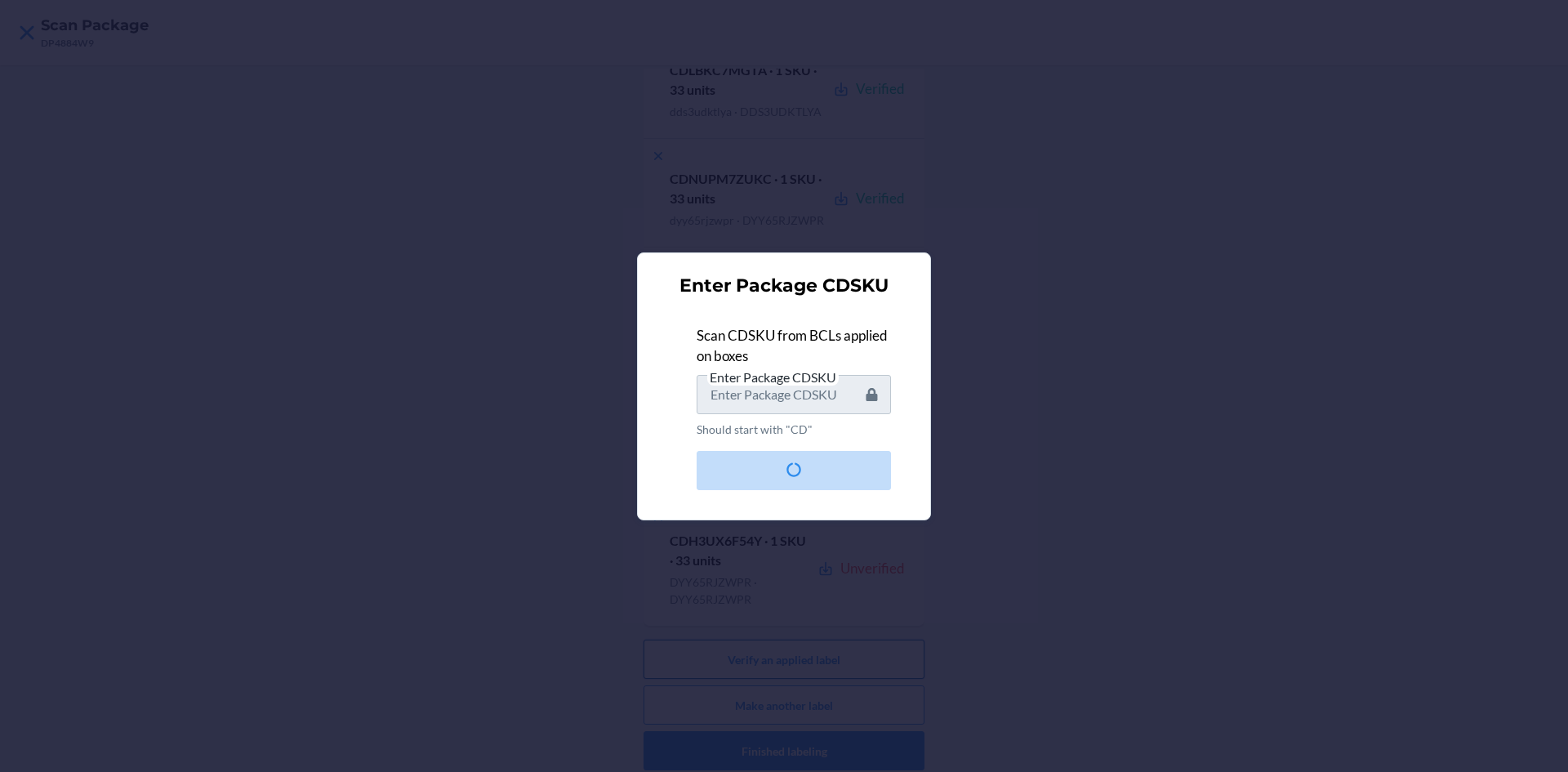
scroll to position [0, 0]
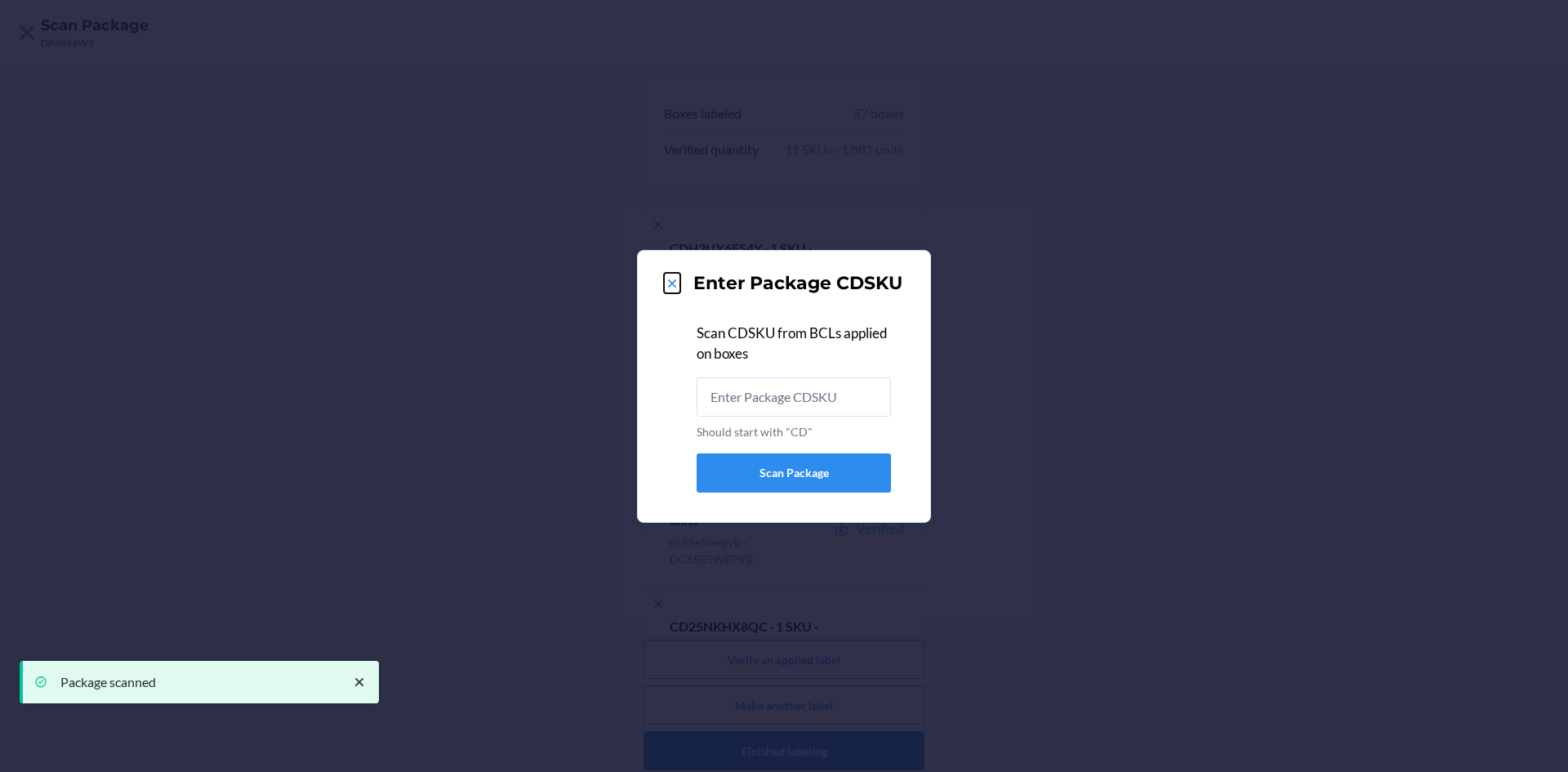
drag, startPoint x: 666, startPoint y: 282, endPoint x: 675, endPoint y: 289, distance: 11.4
click at [668, 282] on icon at bounding box center [672, 283] width 17 height 17
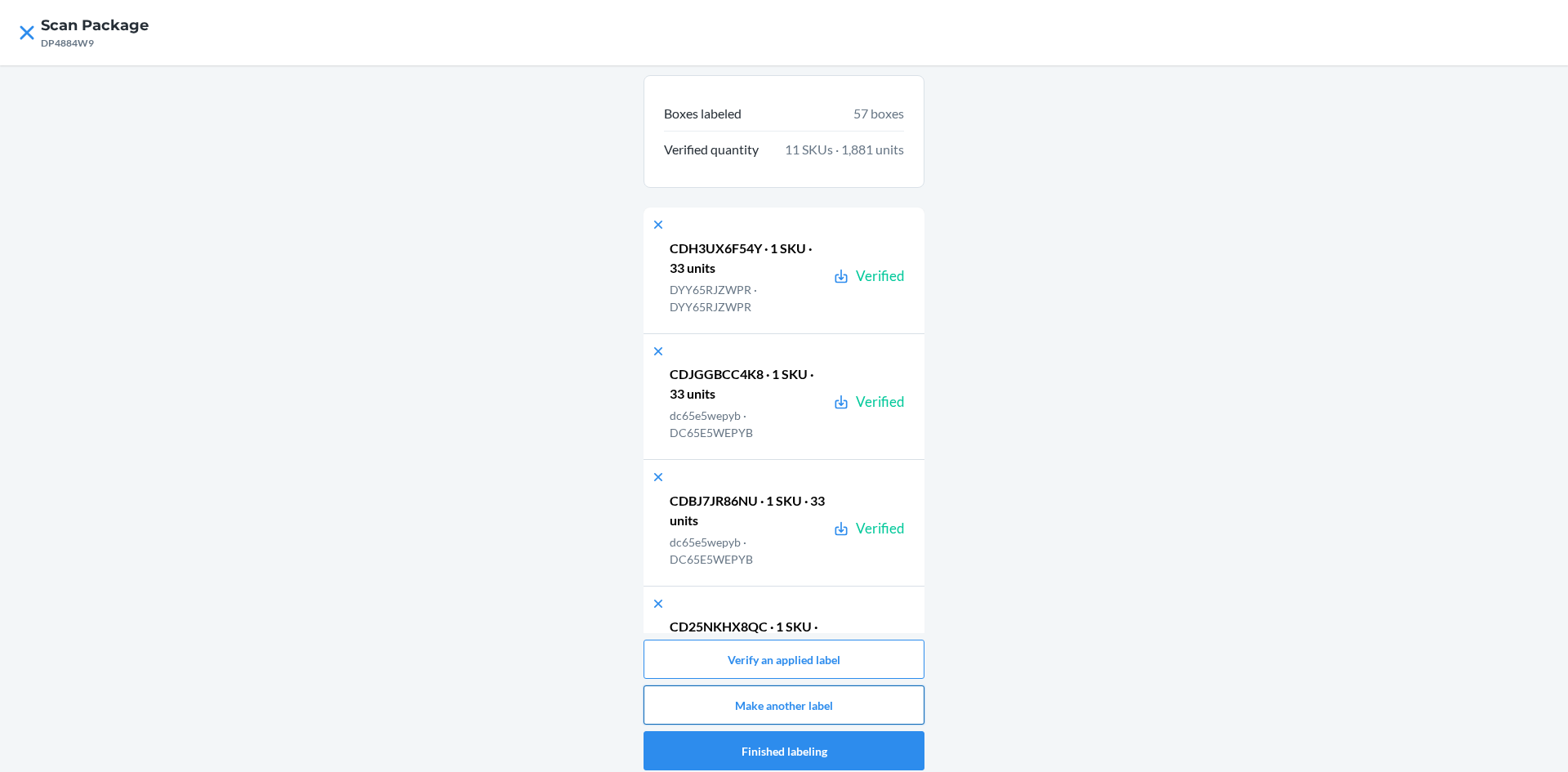
click at [811, 710] on button "Make another label" at bounding box center [784, 705] width 281 height 40
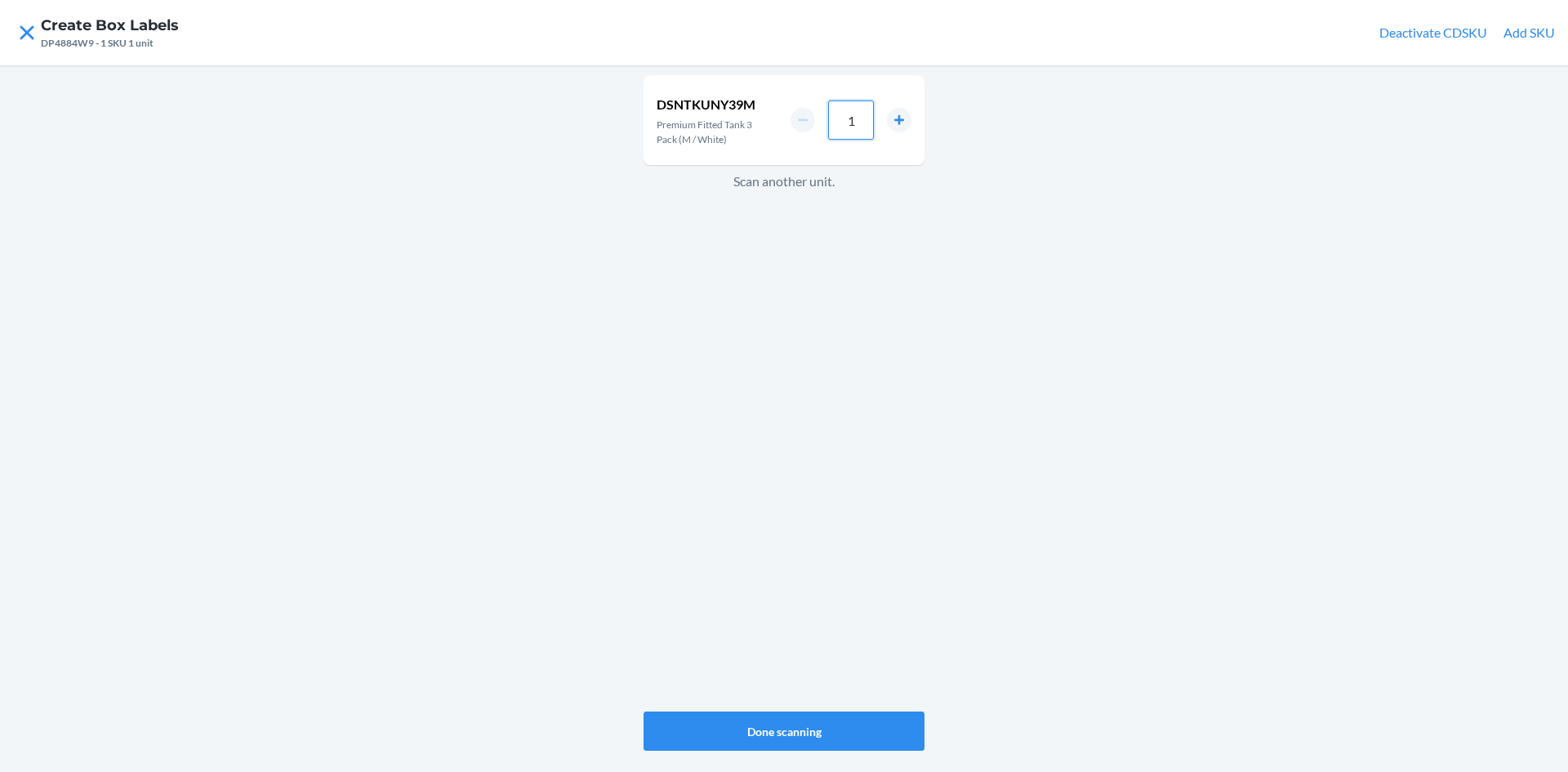
click at [845, 125] on input "1" at bounding box center [851, 120] width 46 height 40
click at [857, 118] on input "1" at bounding box center [851, 120] width 46 height 40
type input "33"
click at [839, 728] on button "Done scanning" at bounding box center [784, 730] width 281 height 40
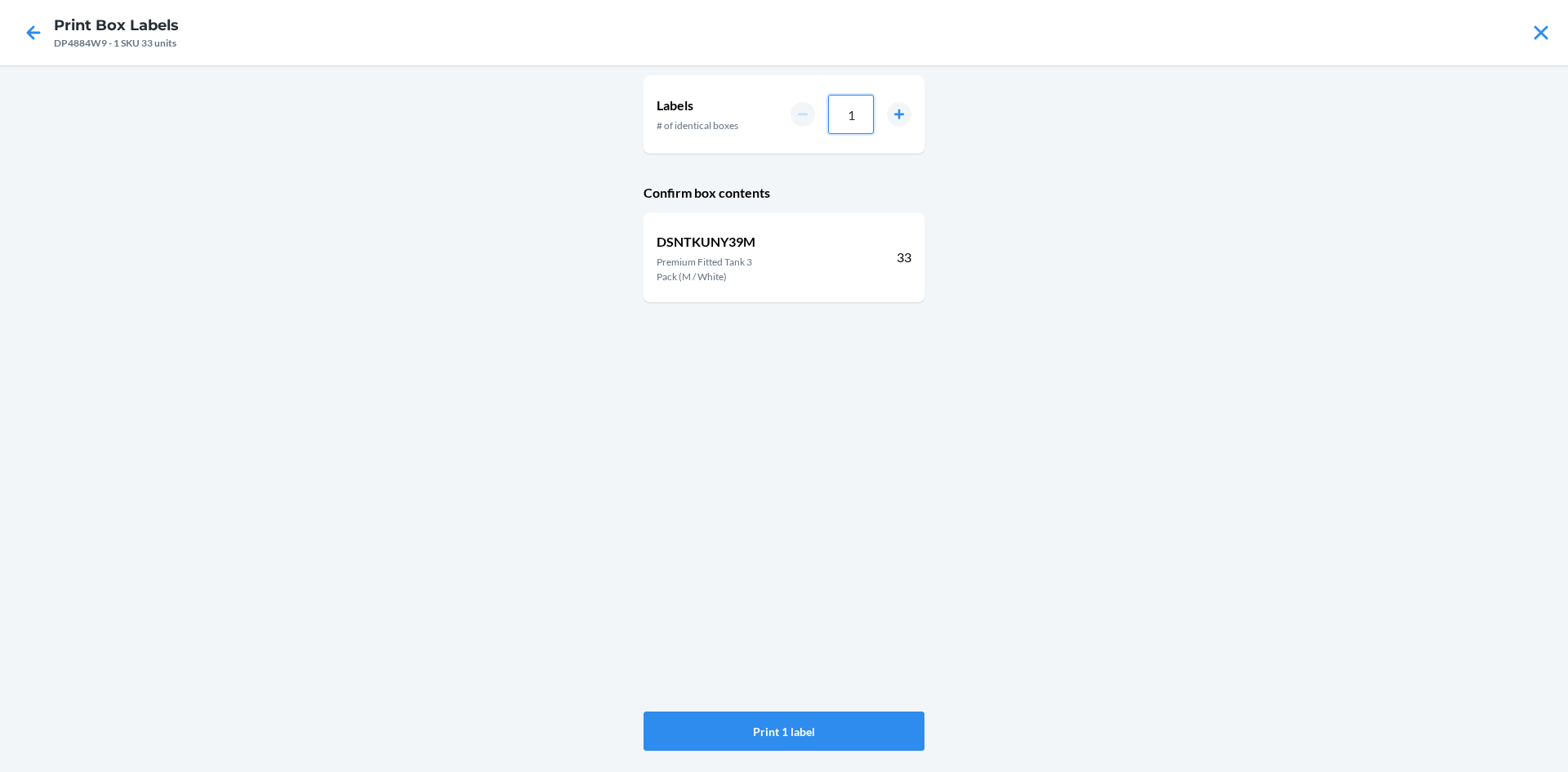
click at [864, 113] on input "1" at bounding box center [851, 114] width 46 height 40
type input "04"
click at [1182, 445] on div "Labels # of identical boxes 04 Confirm box contents DSNTKUNY39M Premium Fitted …" at bounding box center [784, 419] width 1568 height 707
click at [832, 734] on button "Print 4 labels" at bounding box center [784, 730] width 281 height 40
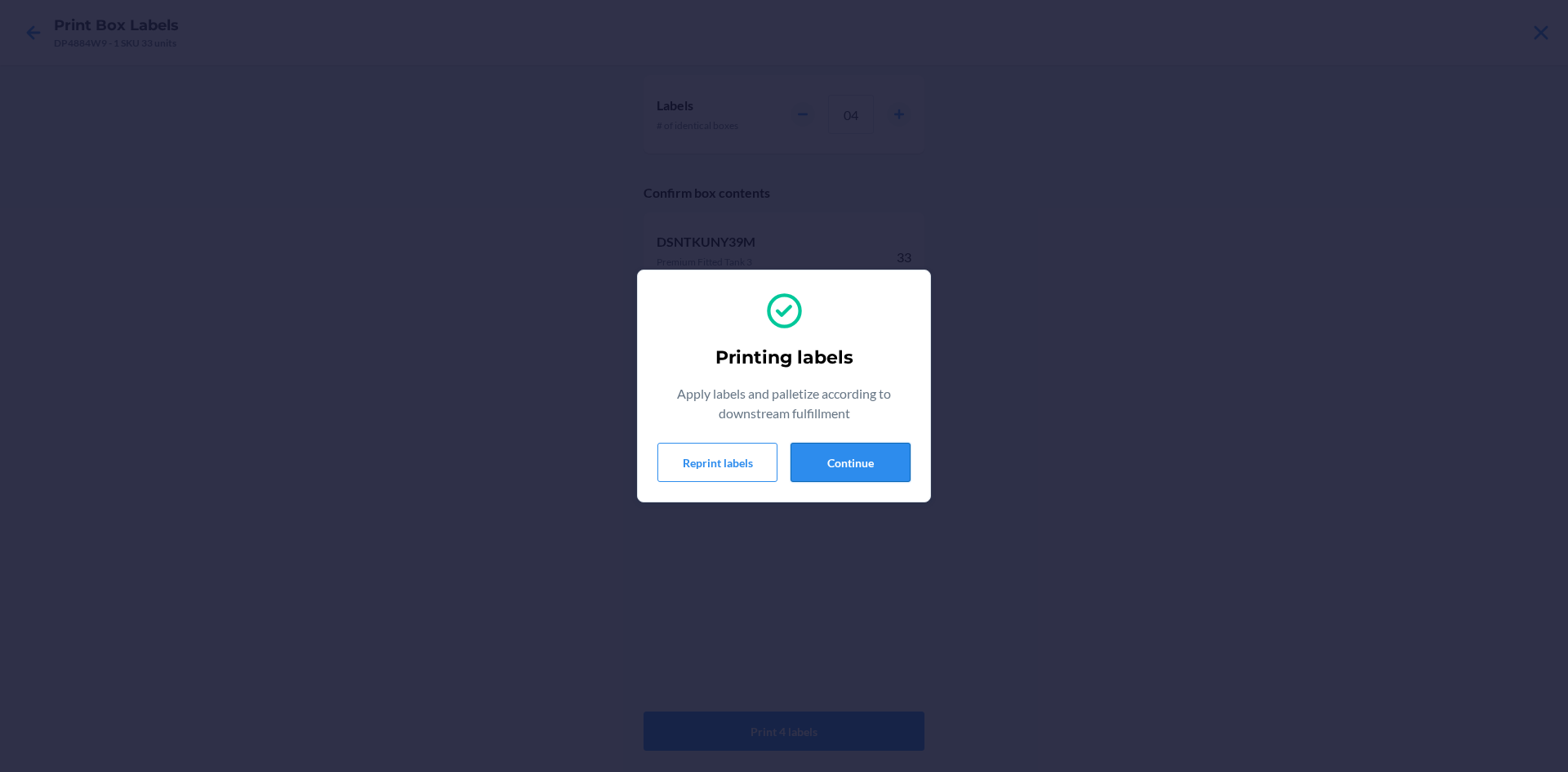
click at [882, 471] on button "Continue" at bounding box center [850, 462] width 120 height 40
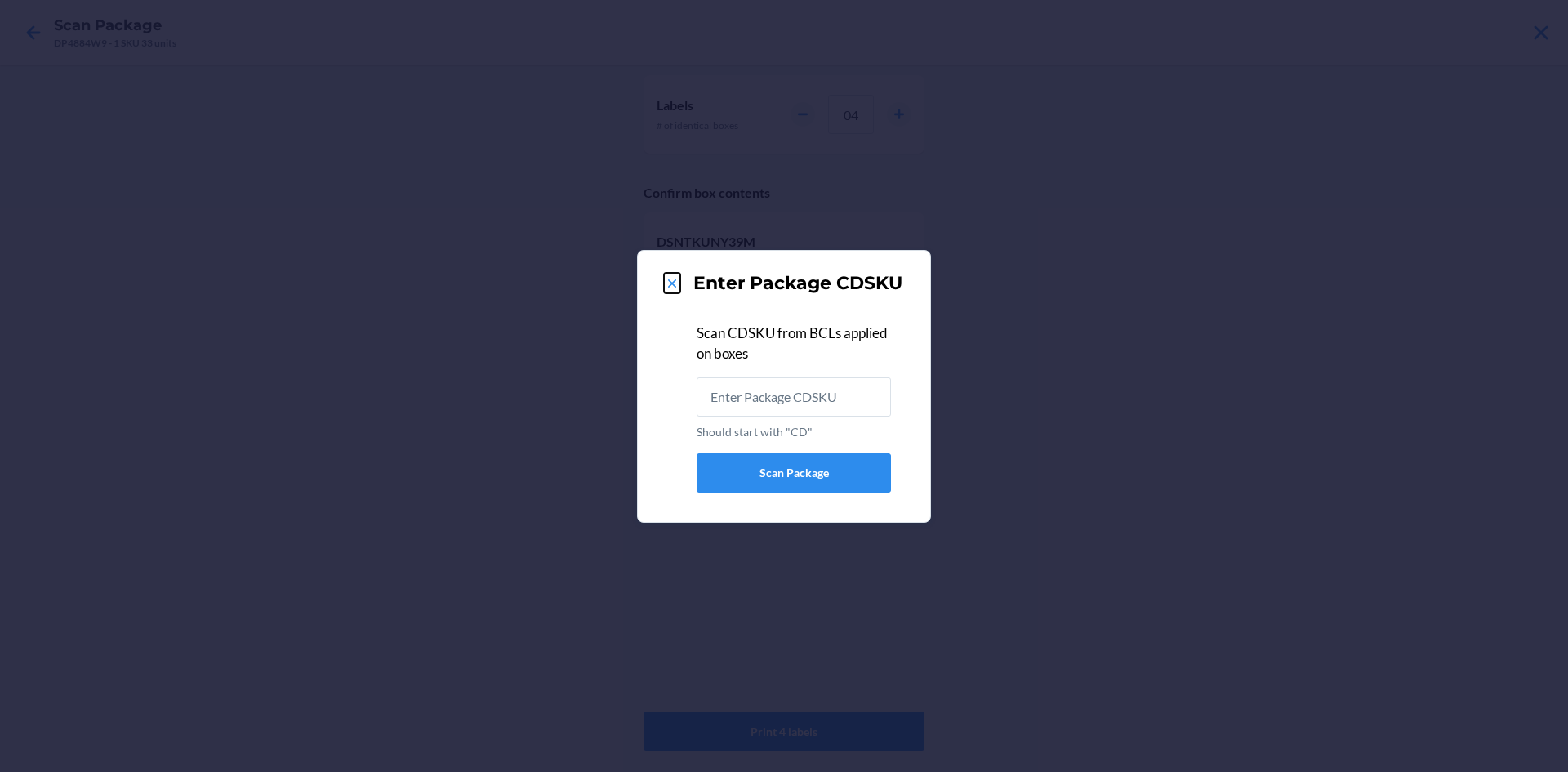
click at [677, 277] on icon at bounding box center [672, 283] width 17 height 17
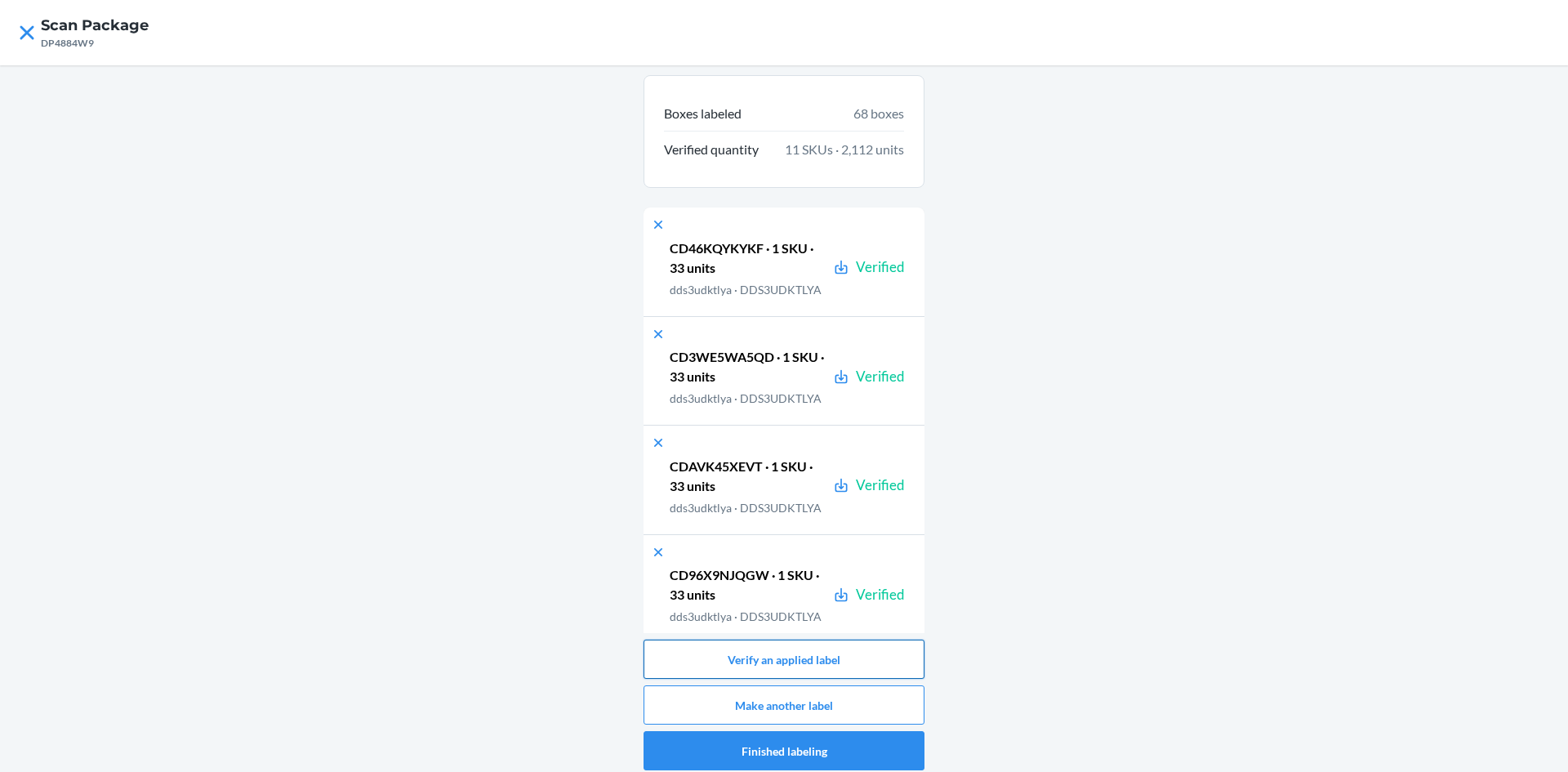
click at [806, 664] on button "Verify an applied label" at bounding box center [784, 659] width 281 height 40
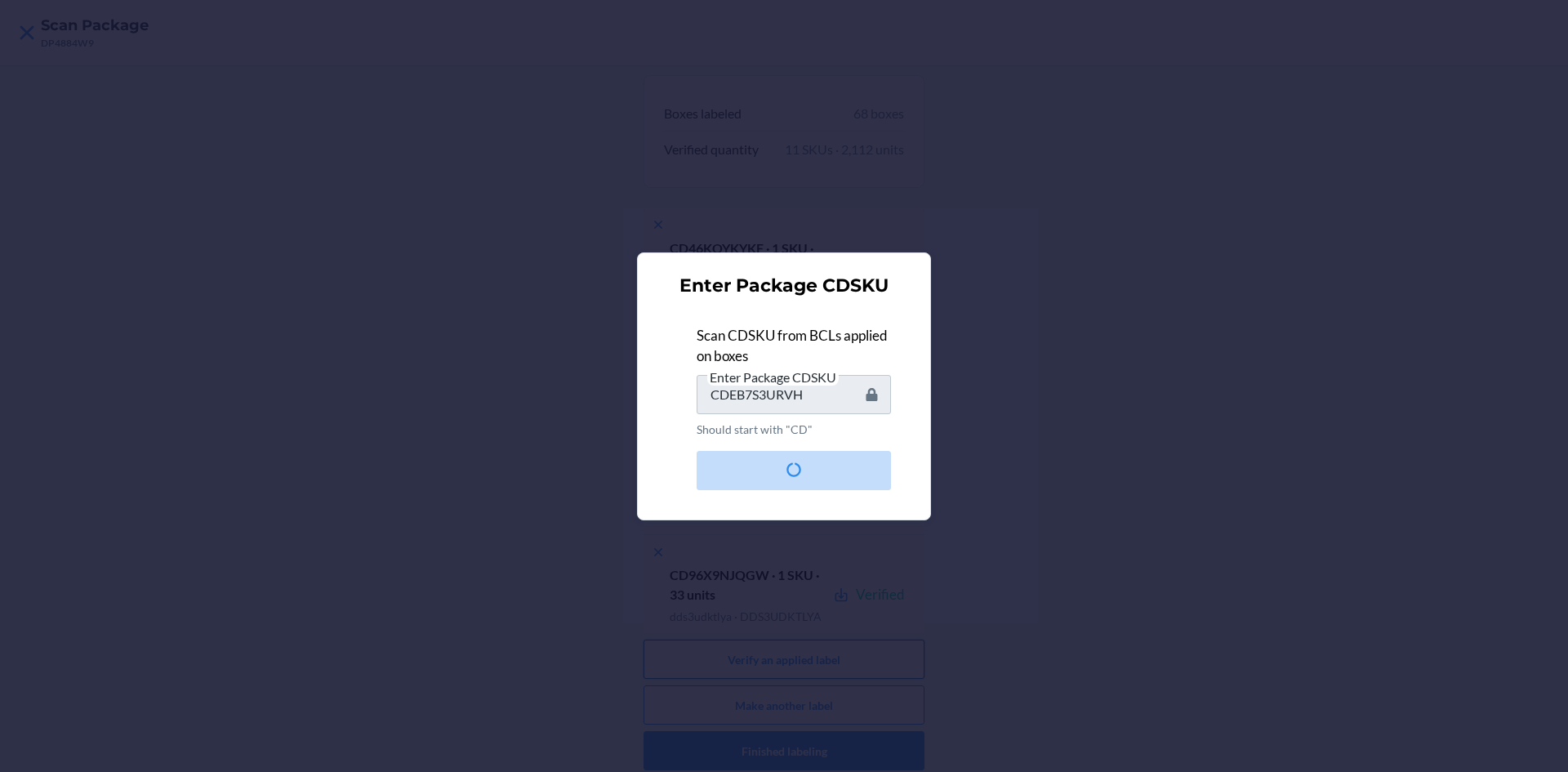
type input "CDM57JZXG3X"
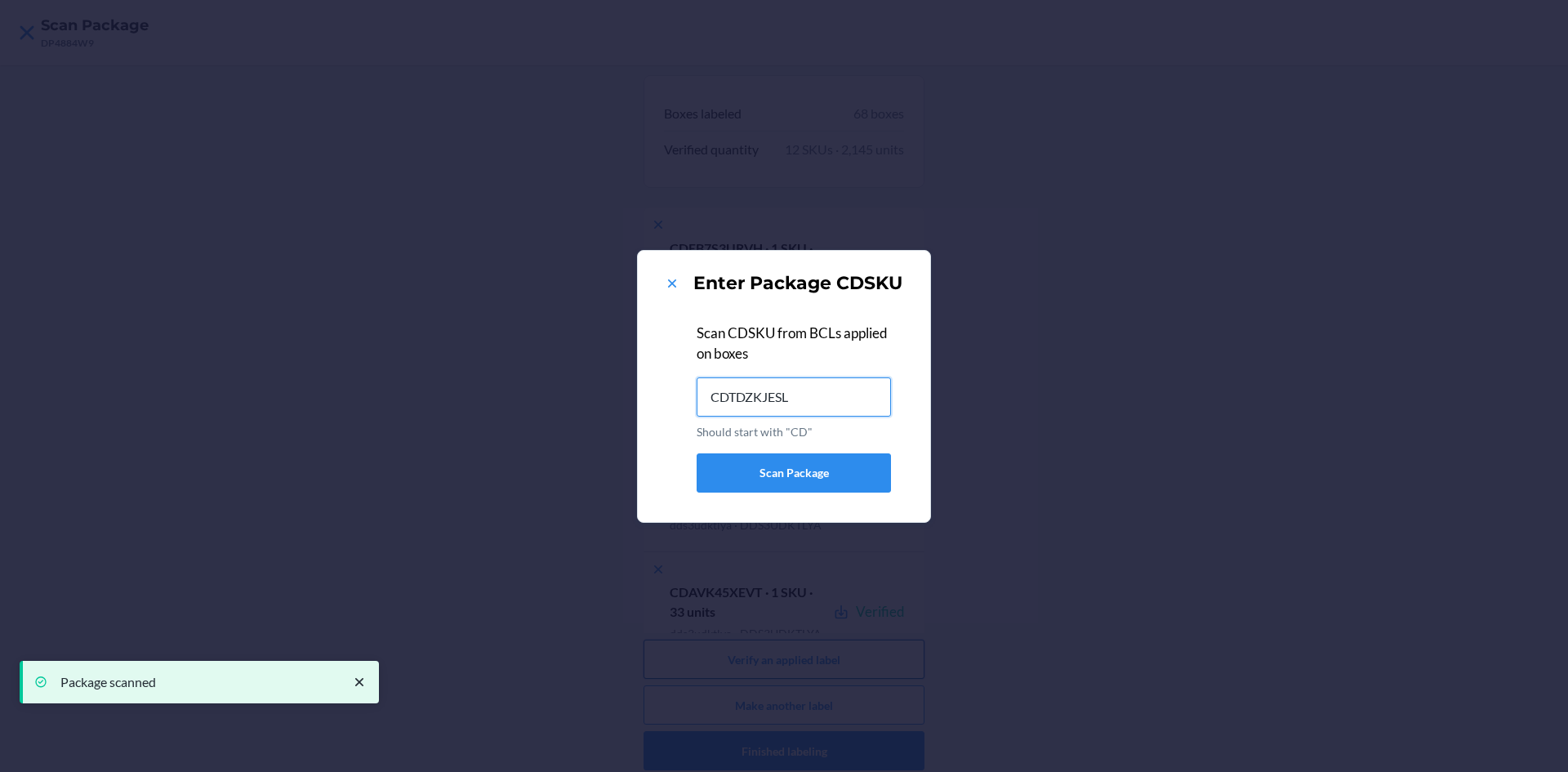
type input "CDTDZKJESL5"
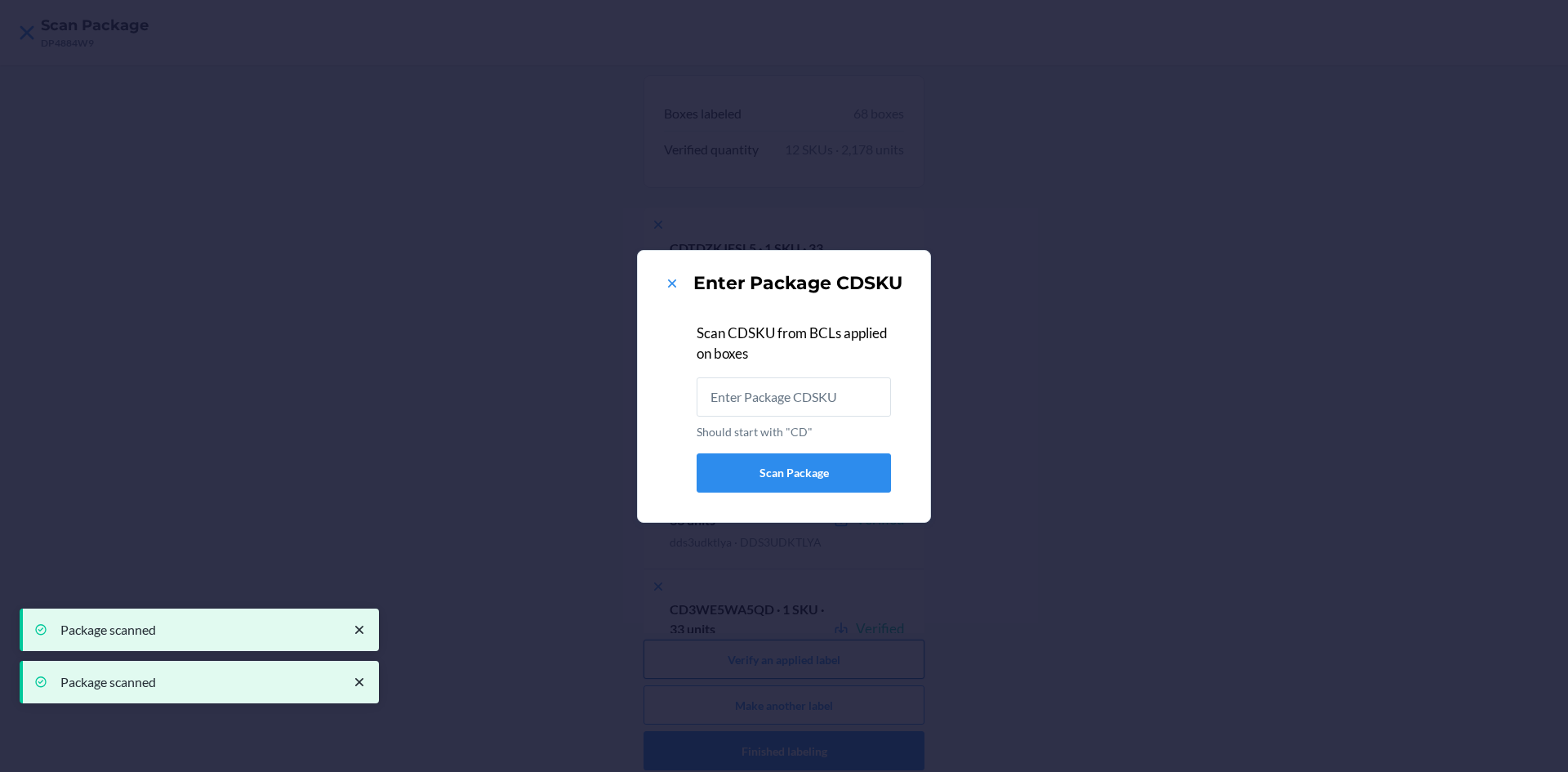
type input "CDFX62QEAYV"
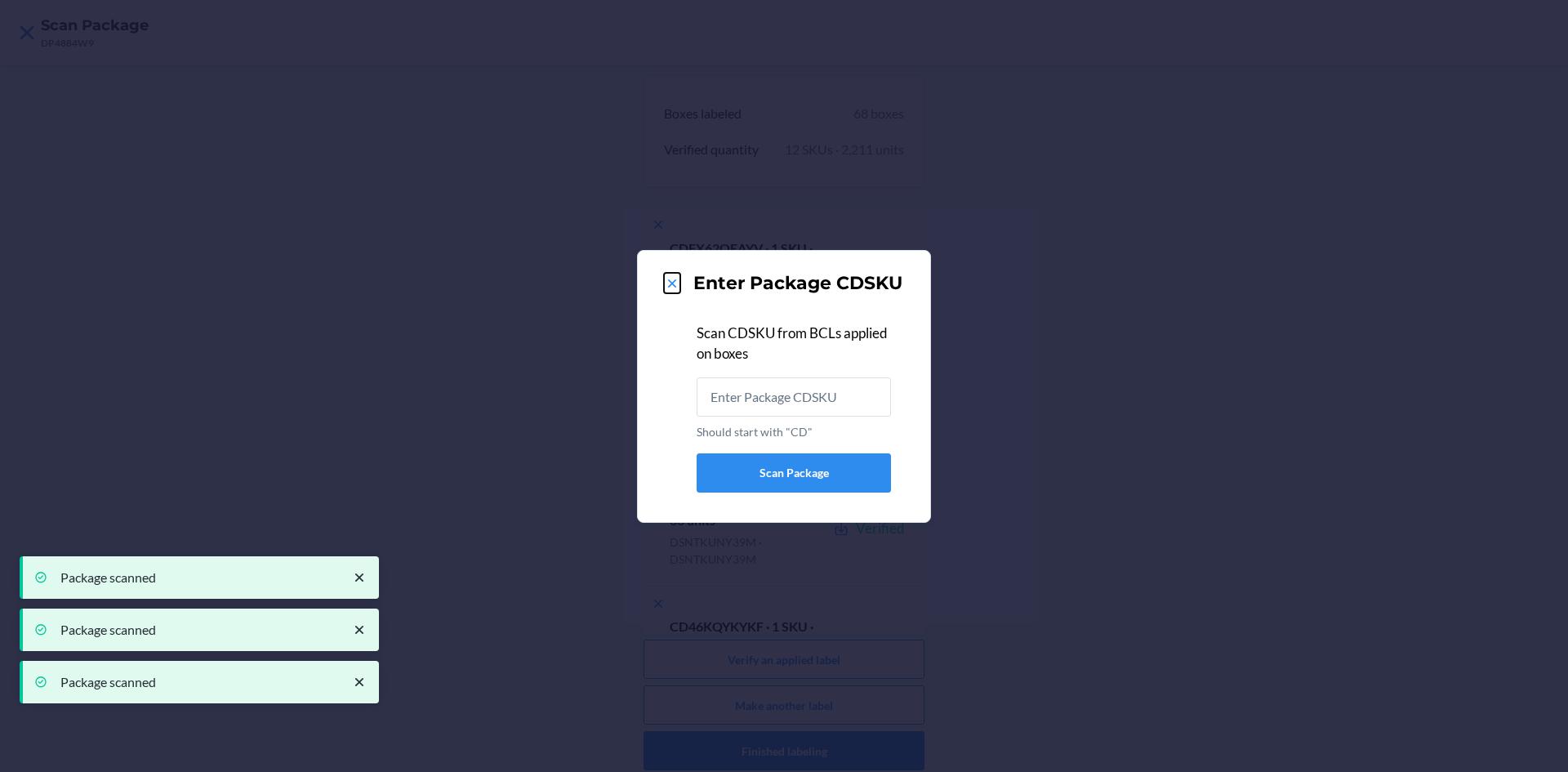
drag, startPoint x: 677, startPoint y: 279, endPoint x: 722, endPoint y: 268, distance: 46.3
click at [675, 279] on icon at bounding box center [672, 283] width 17 height 17
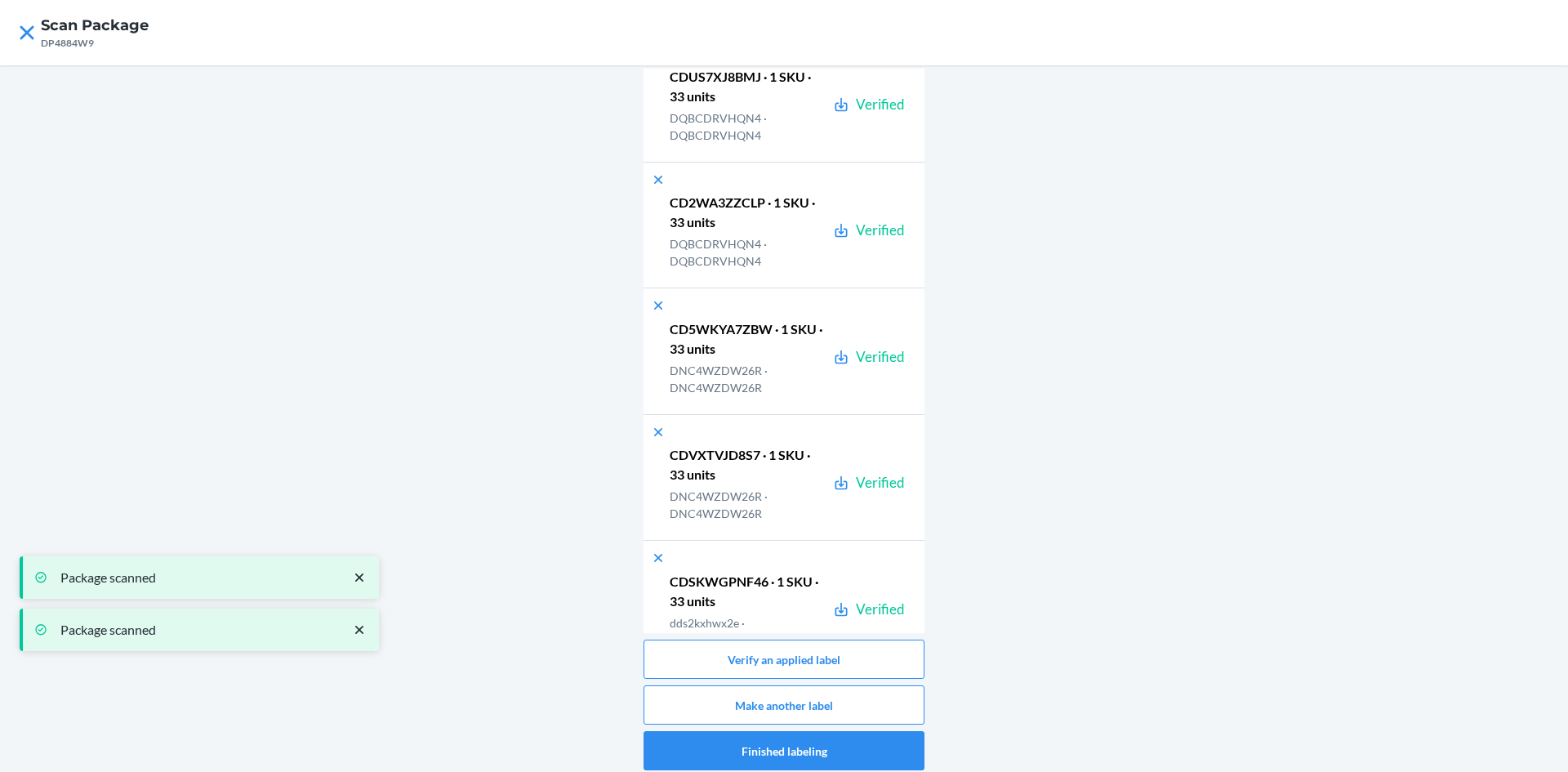
scroll to position [8163, 0]
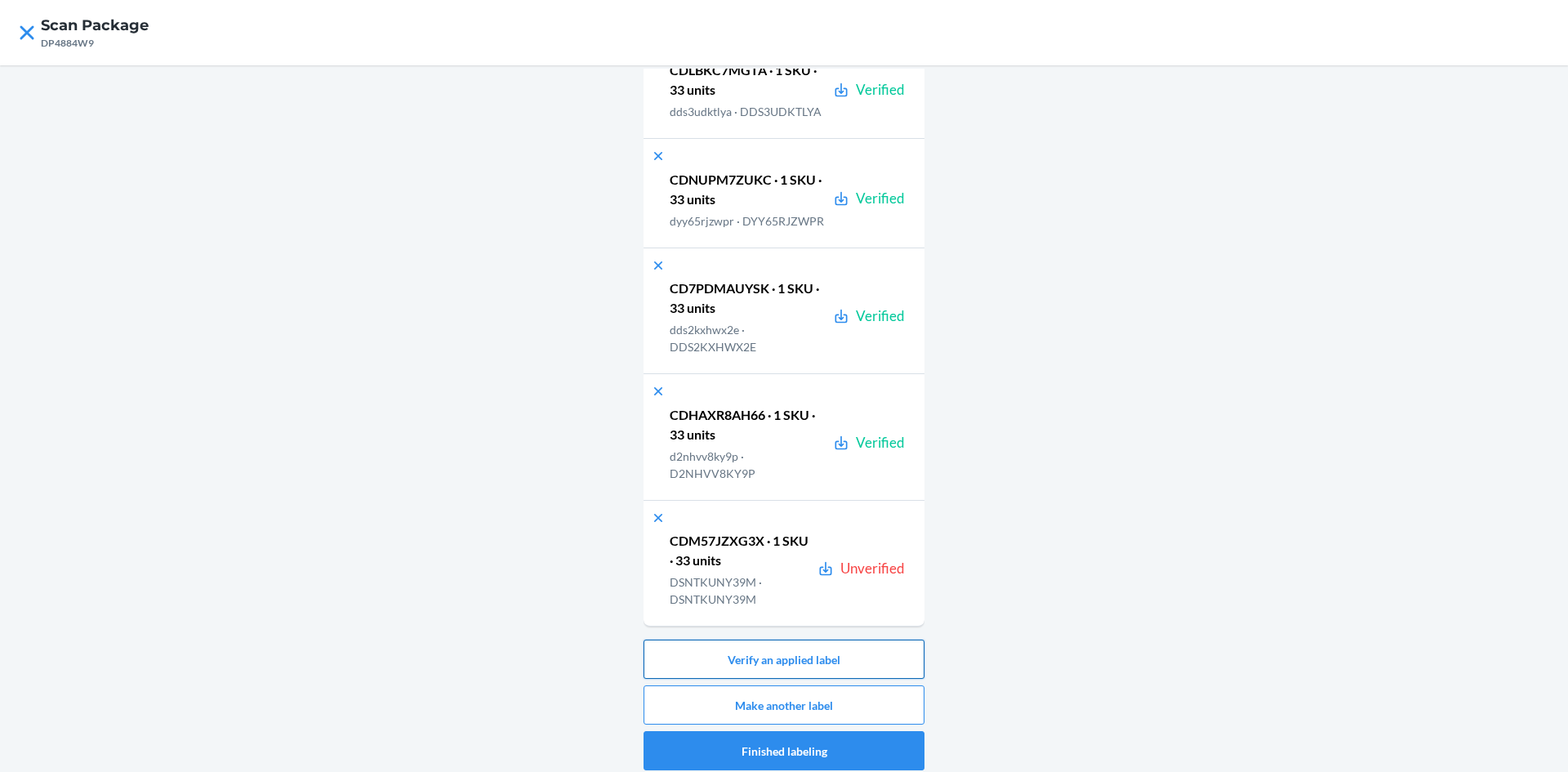
click at [791, 665] on button "Verify an applied label" at bounding box center [784, 659] width 281 height 40
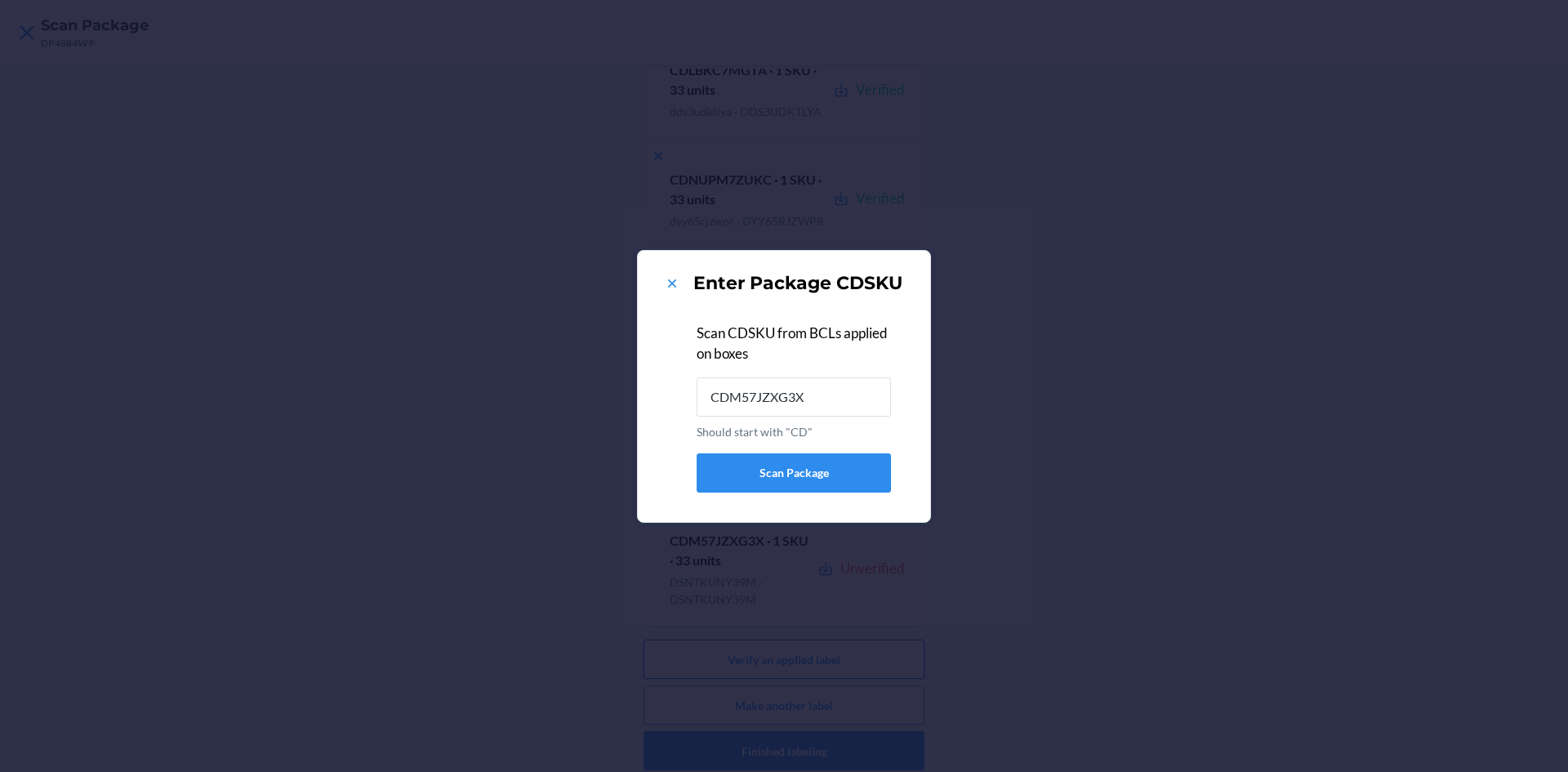
type input "CDM57JZXG3X"
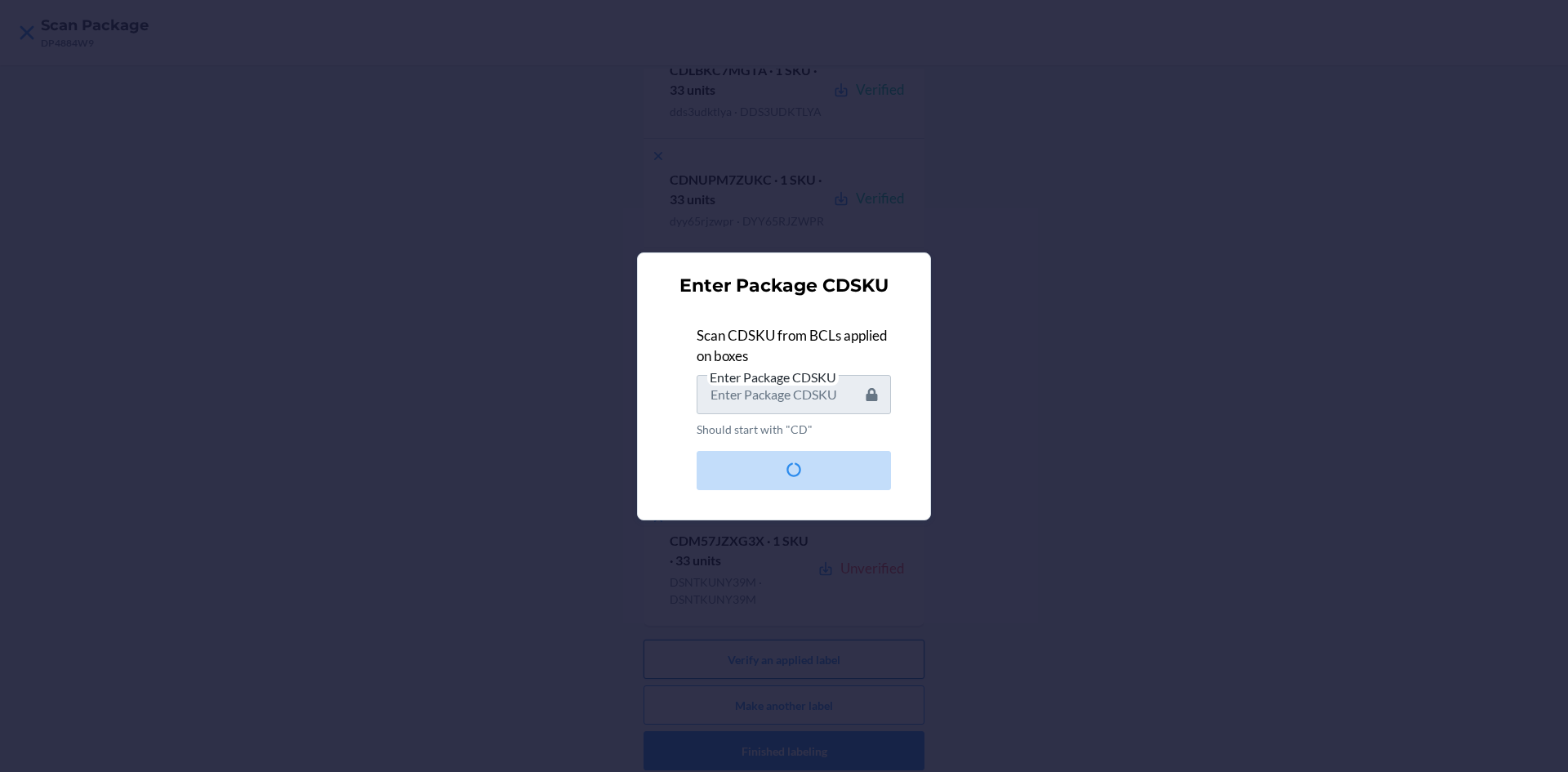
scroll to position [0, 0]
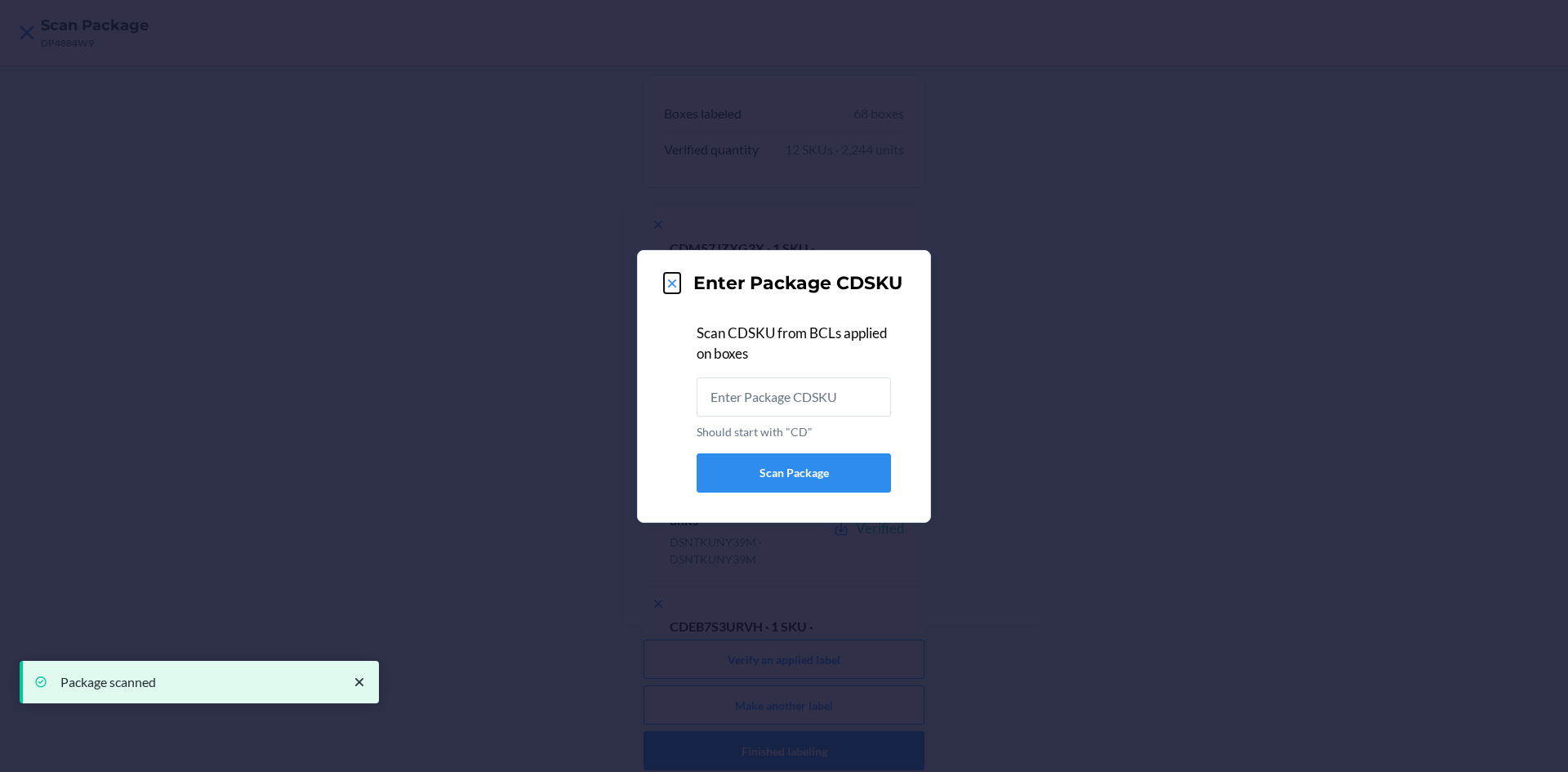
drag, startPoint x: 675, startPoint y: 286, endPoint x: 766, endPoint y: 249, distance: 98.2
click at [674, 286] on icon at bounding box center [672, 283] width 17 height 17
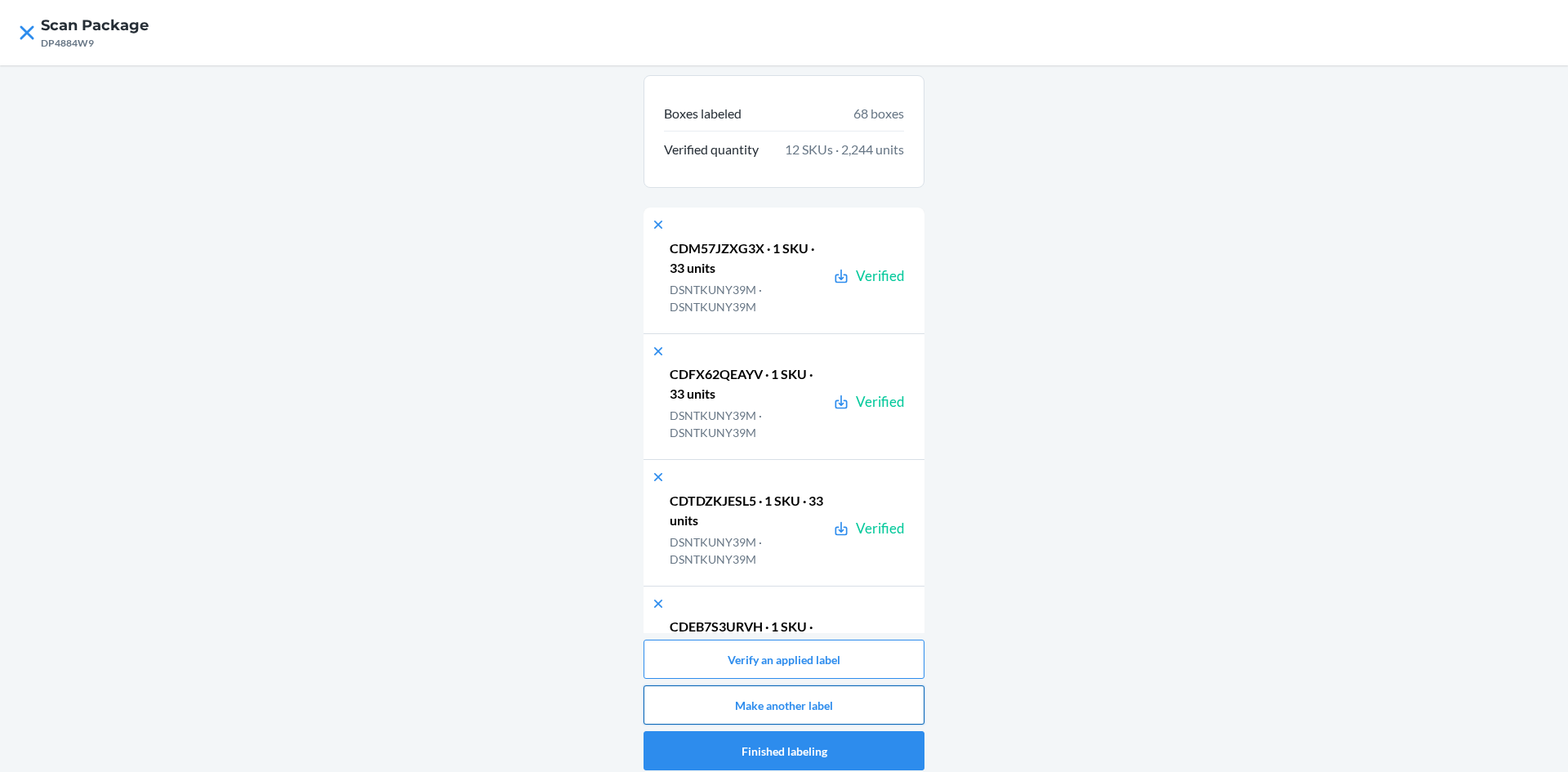
click at [790, 705] on button "Make another label" at bounding box center [784, 705] width 281 height 40
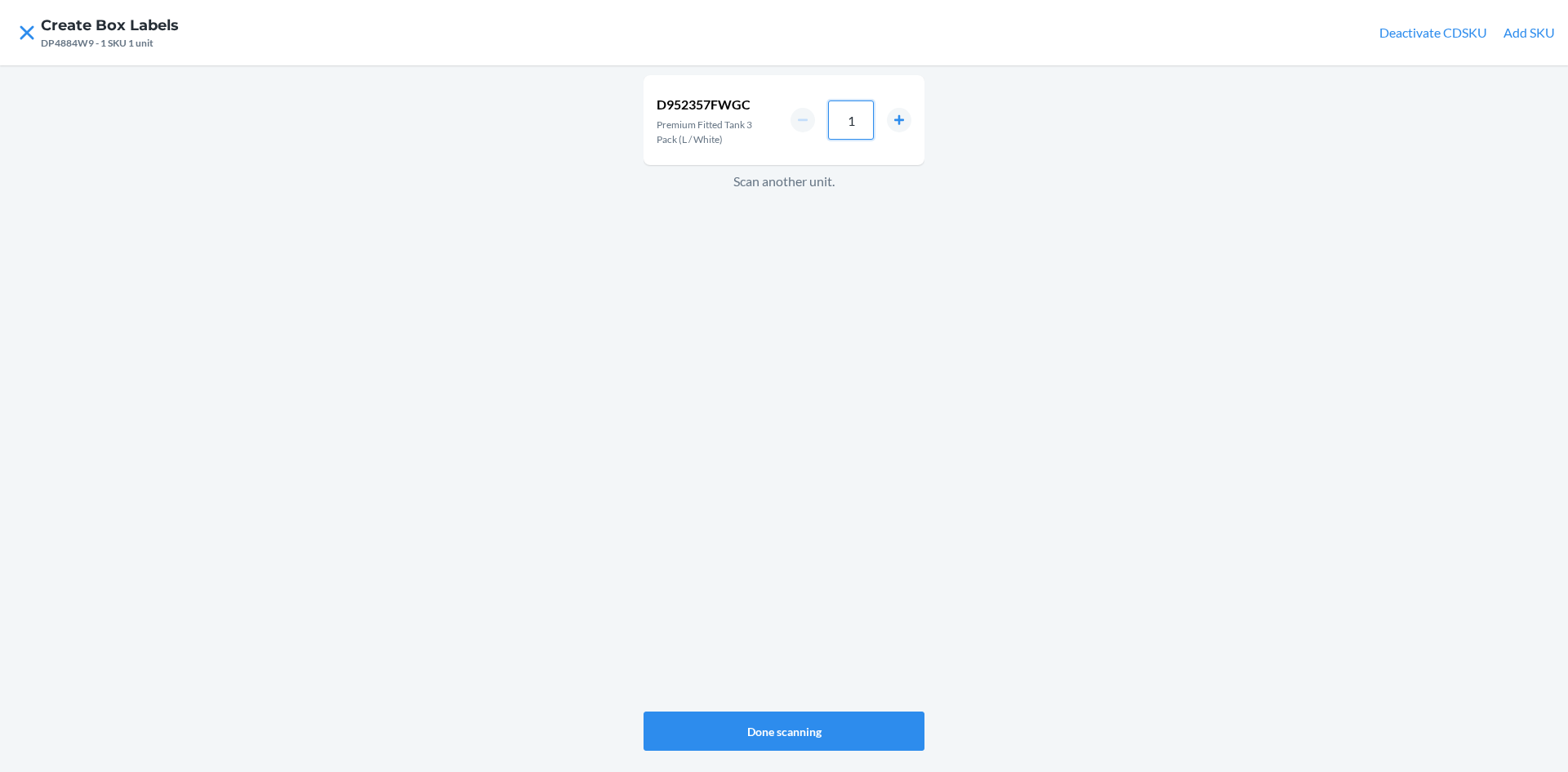
click at [861, 124] on input "1" at bounding box center [851, 120] width 46 height 40
type input "33"
click at [778, 746] on button "Done scanning" at bounding box center [784, 730] width 281 height 40
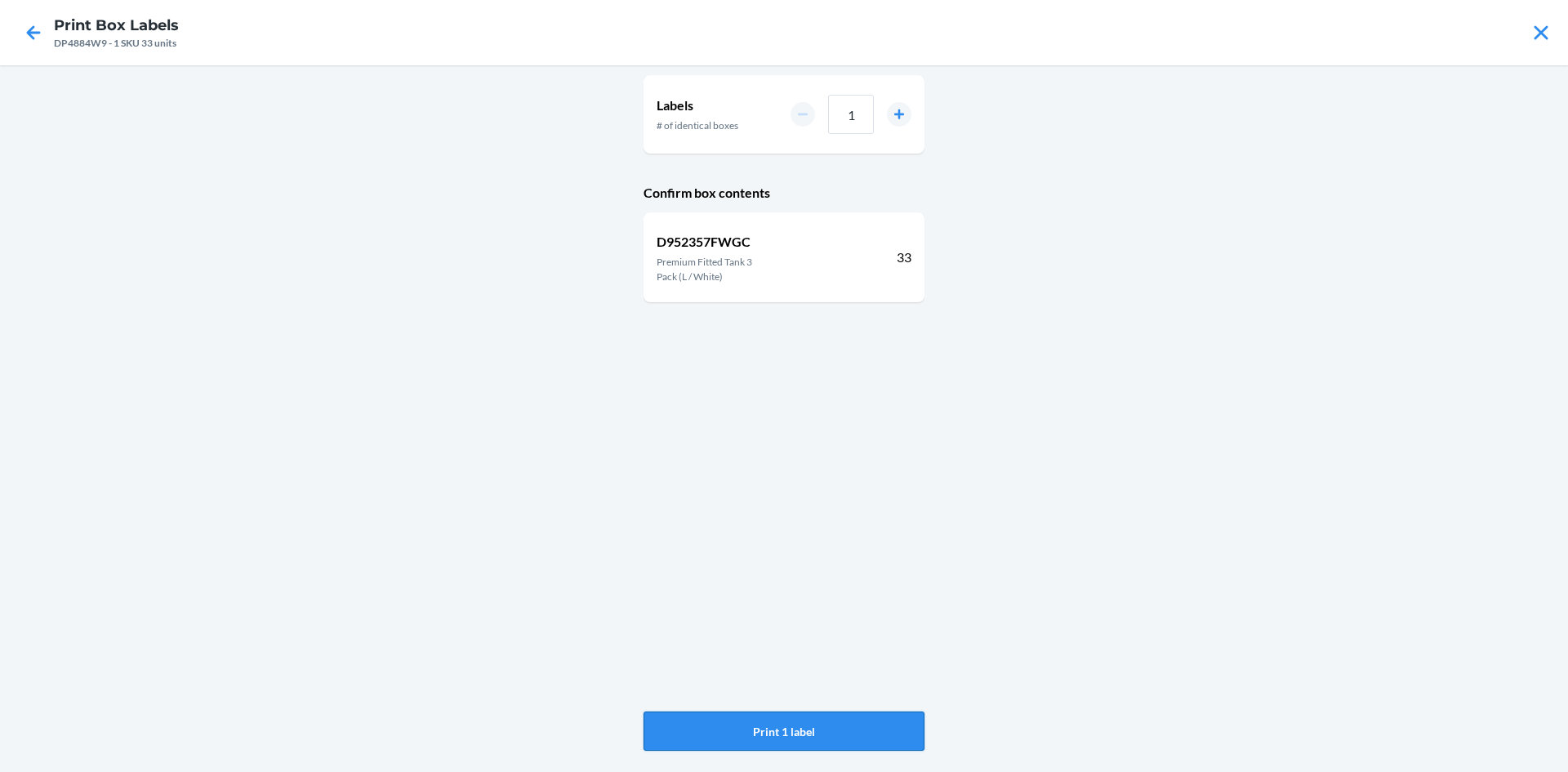
click at [782, 736] on button "Print 1 label" at bounding box center [784, 730] width 281 height 40
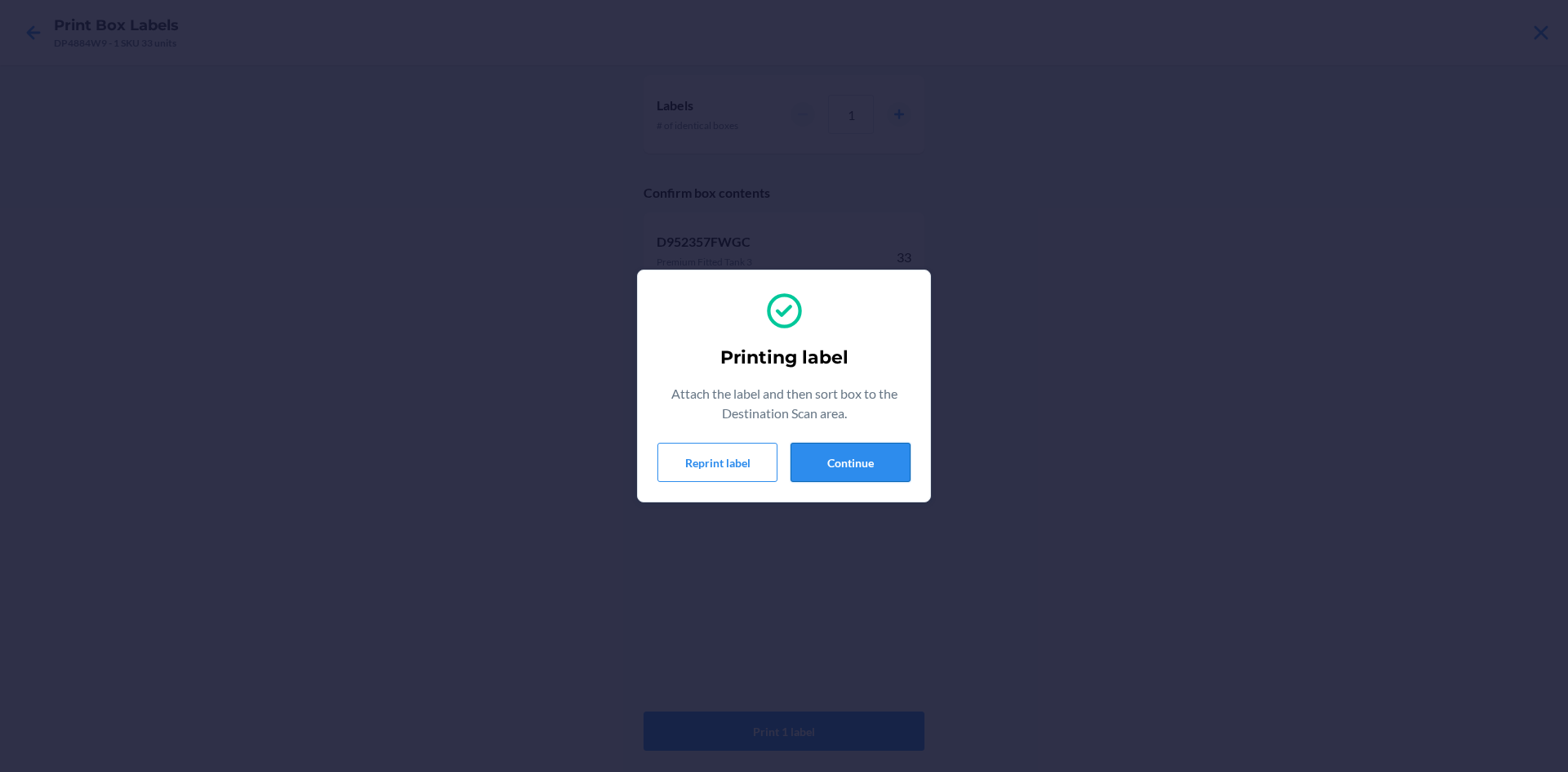
click at [838, 454] on button "Continue" at bounding box center [850, 462] width 120 height 40
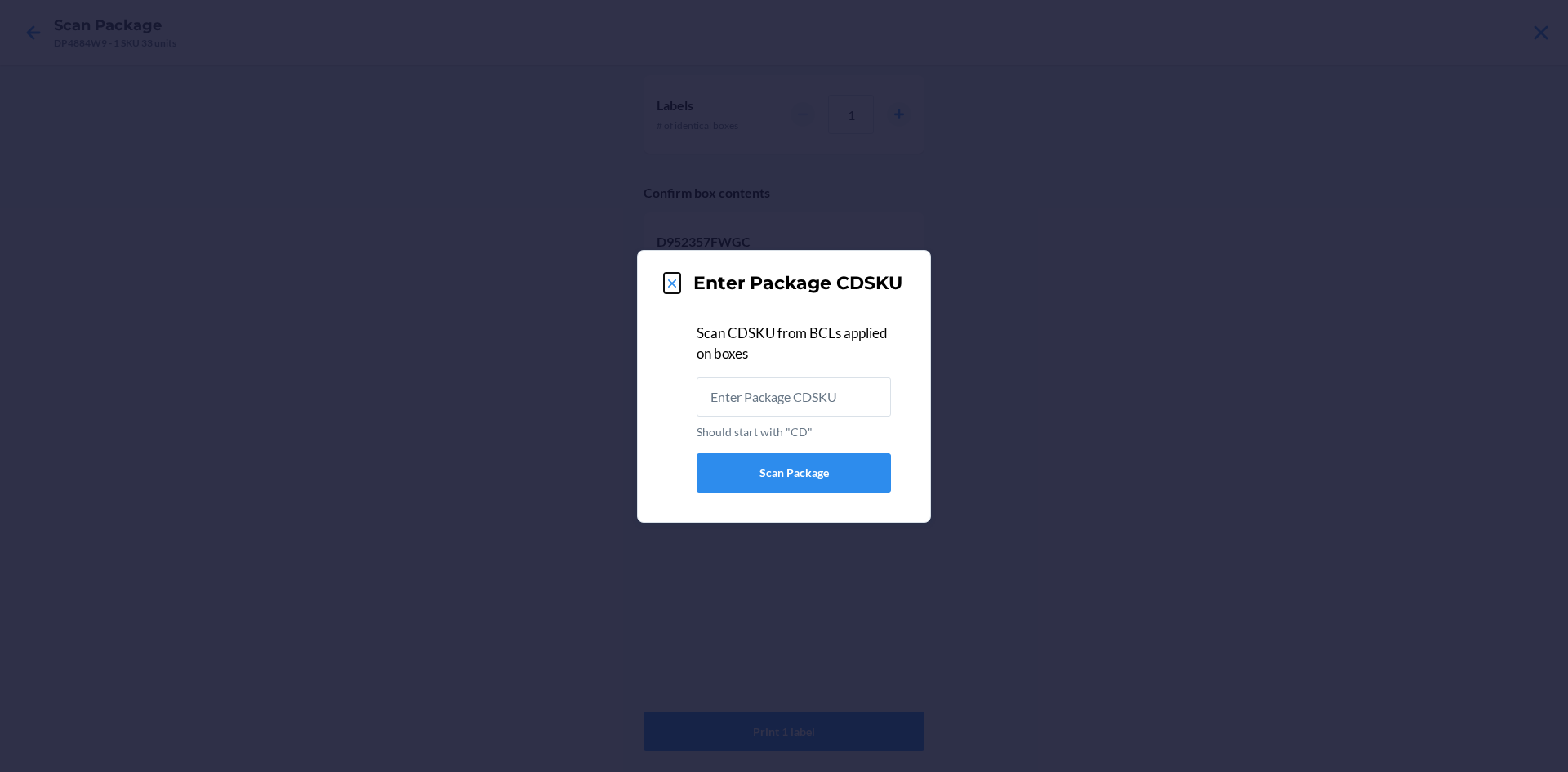
click at [676, 287] on icon at bounding box center [671, 283] width 8 height 8
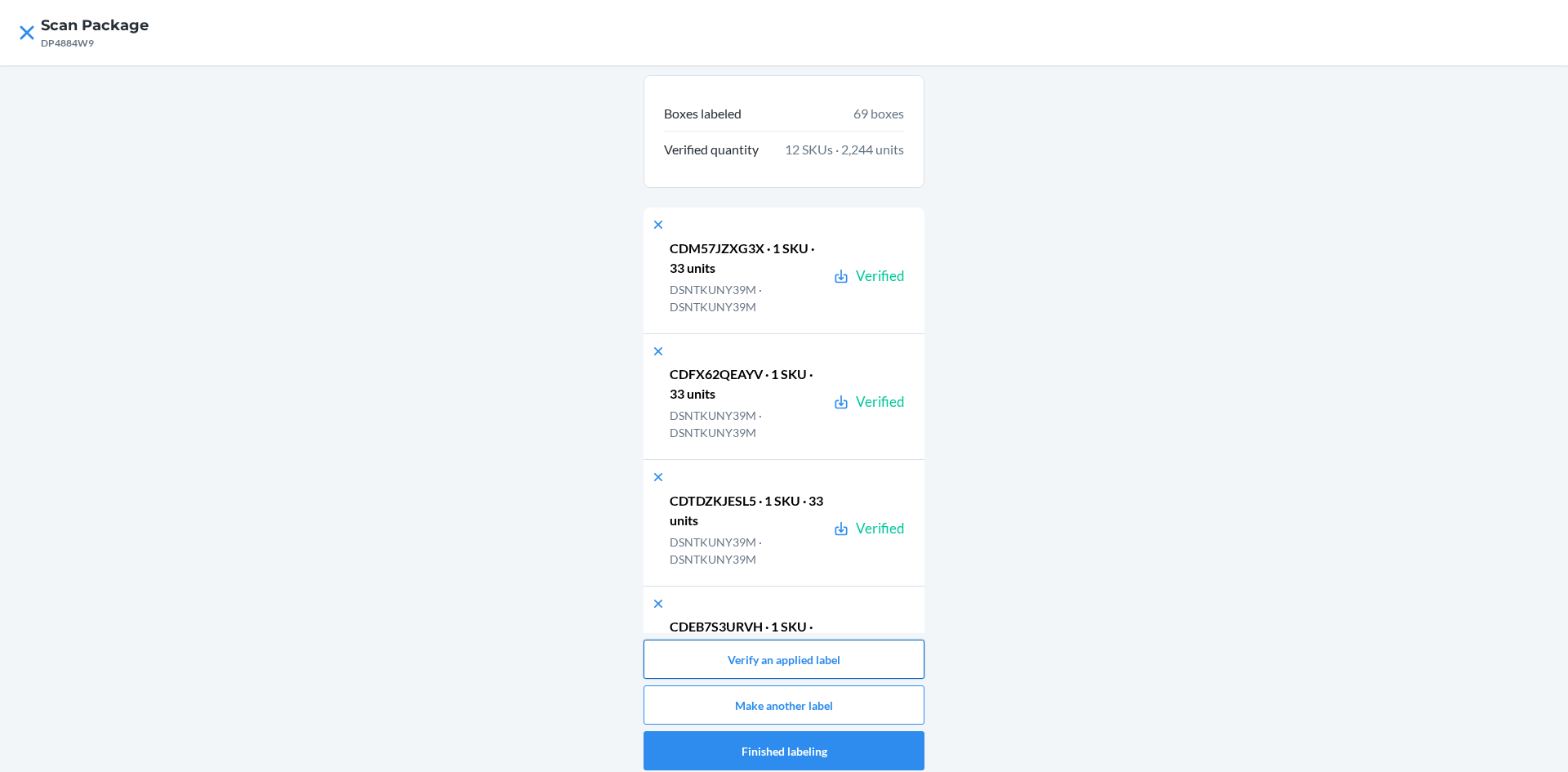
click at [839, 667] on button "Verify an applied label" at bounding box center [784, 659] width 281 height 40
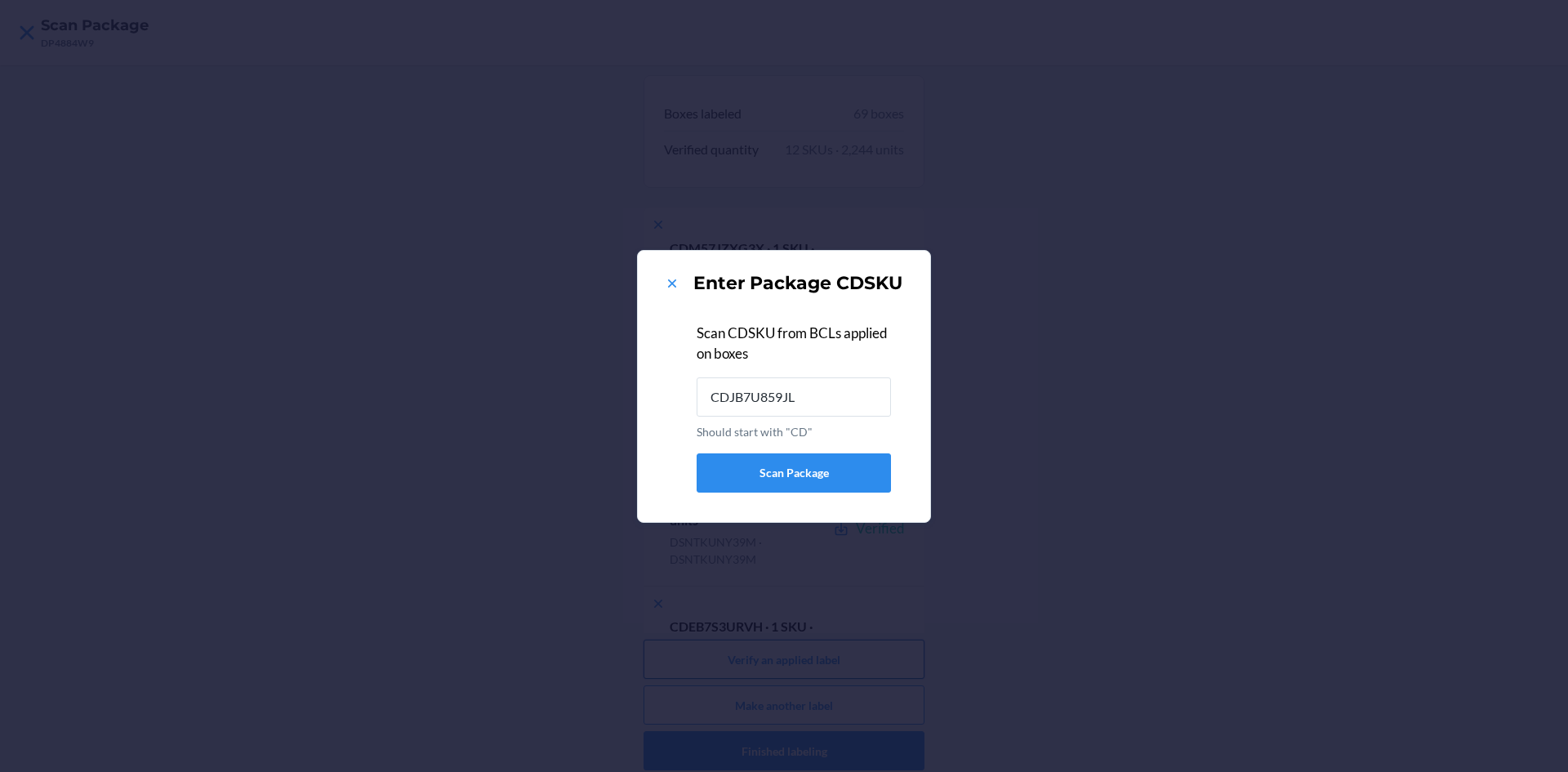
type input "CDJB7U859JL"
drag, startPoint x: 665, startPoint y: 280, endPoint x: 782, endPoint y: 289, distance: 117.3
click at [669, 280] on icon at bounding box center [672, 283] width 17 height 17
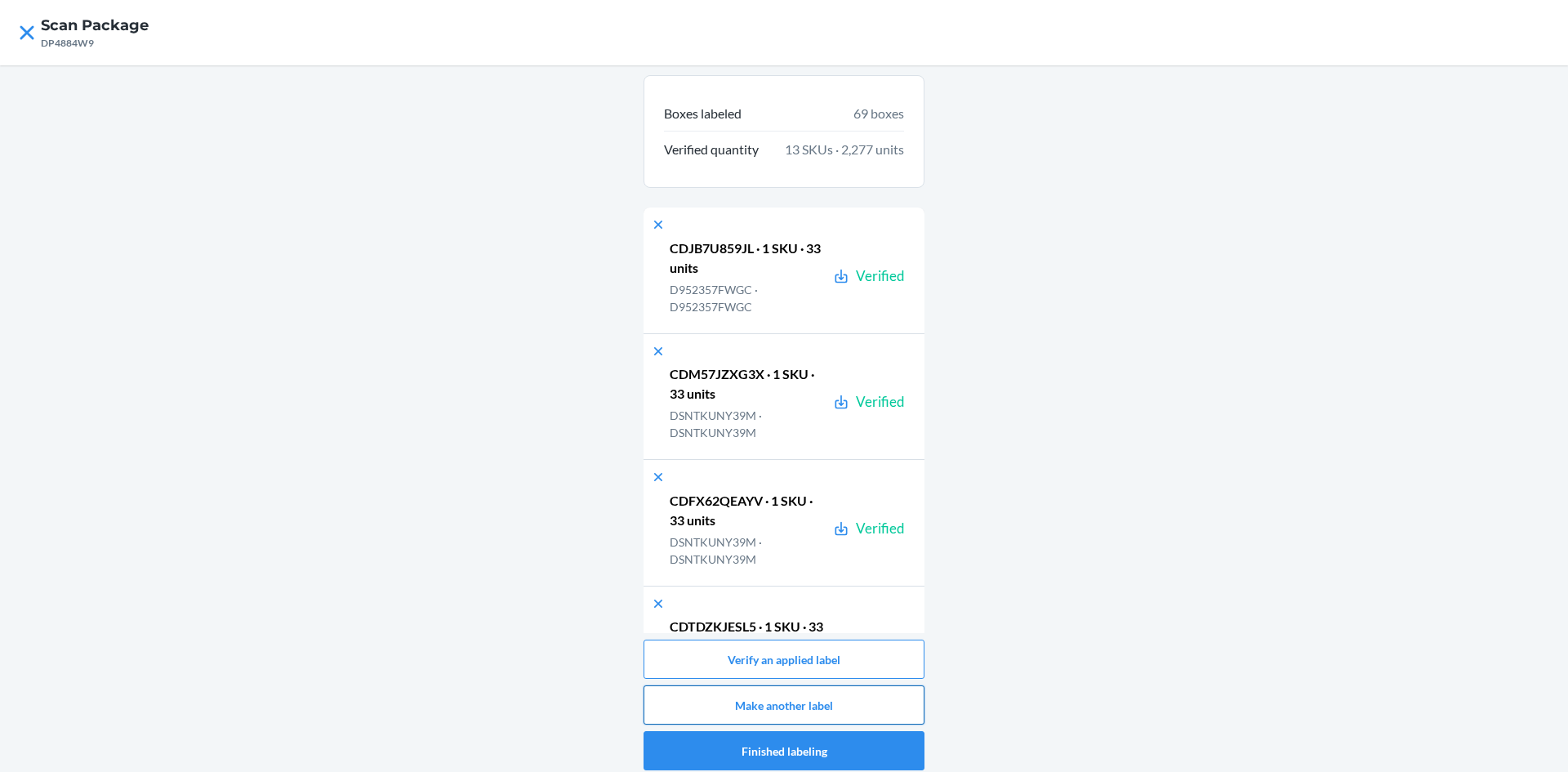
click at [803, 704] on button "Make another label" at bounding box center [784, 705] width 281 height 40
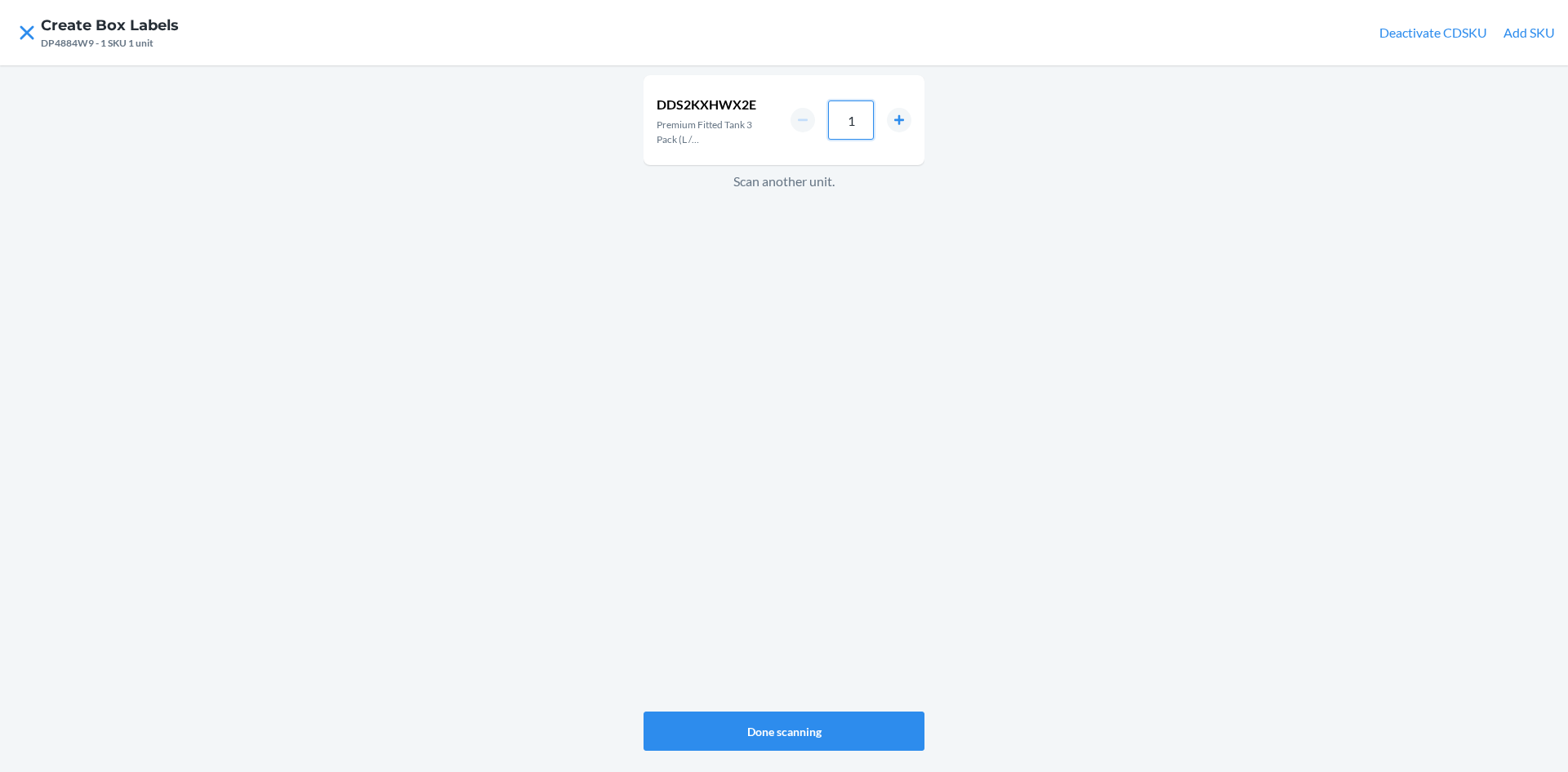
click at [863, 129] on input "1" at bounding box center [851, 120] width 46 height 40
type input "33"
click at [792, 733] on button "Done scanning" at bounding box center [784, 730] width 281 height 40
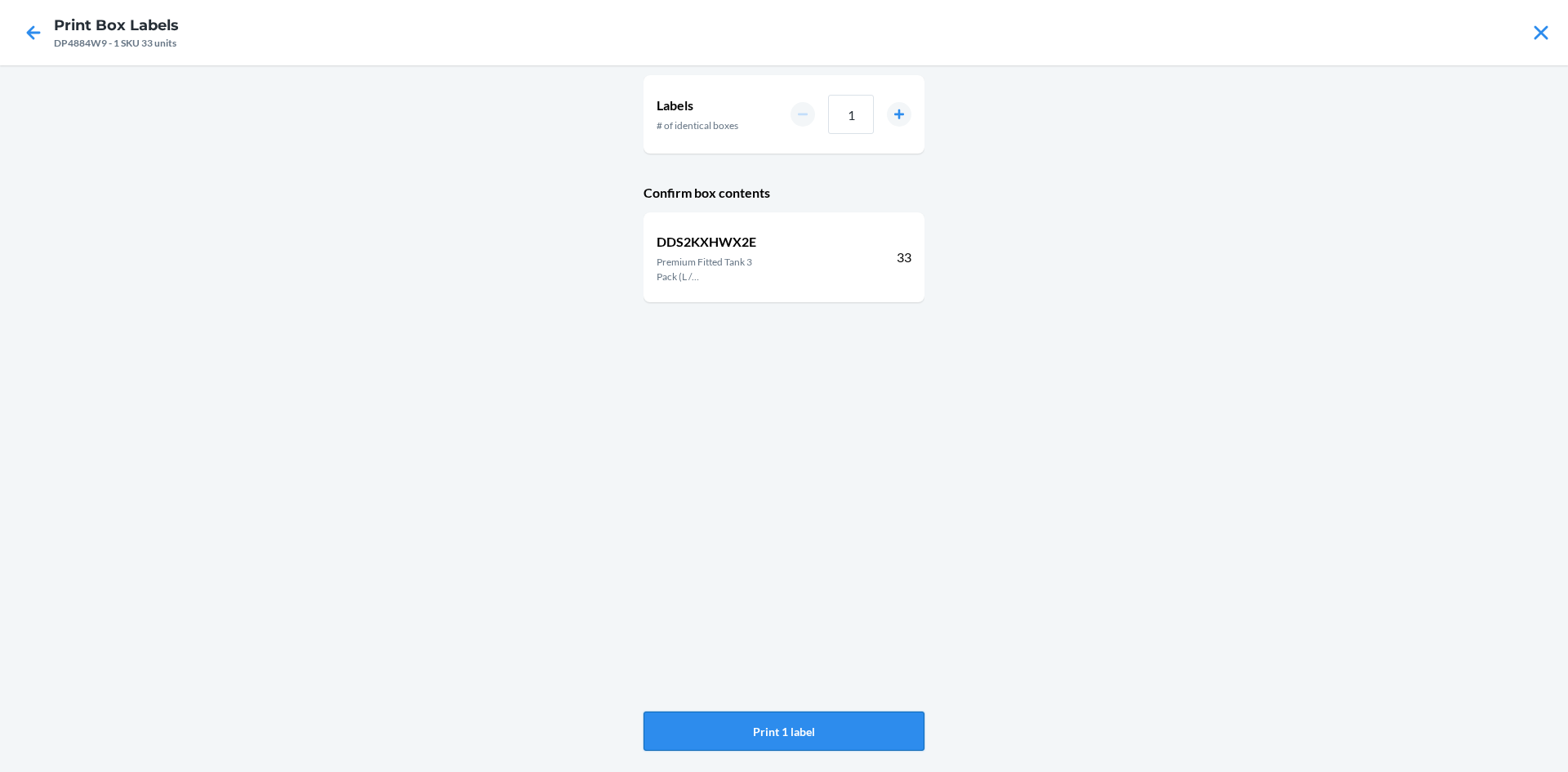
click at [843, 723] on button "Print 1 label" at bounding box center [784, 730] width 281 height 40
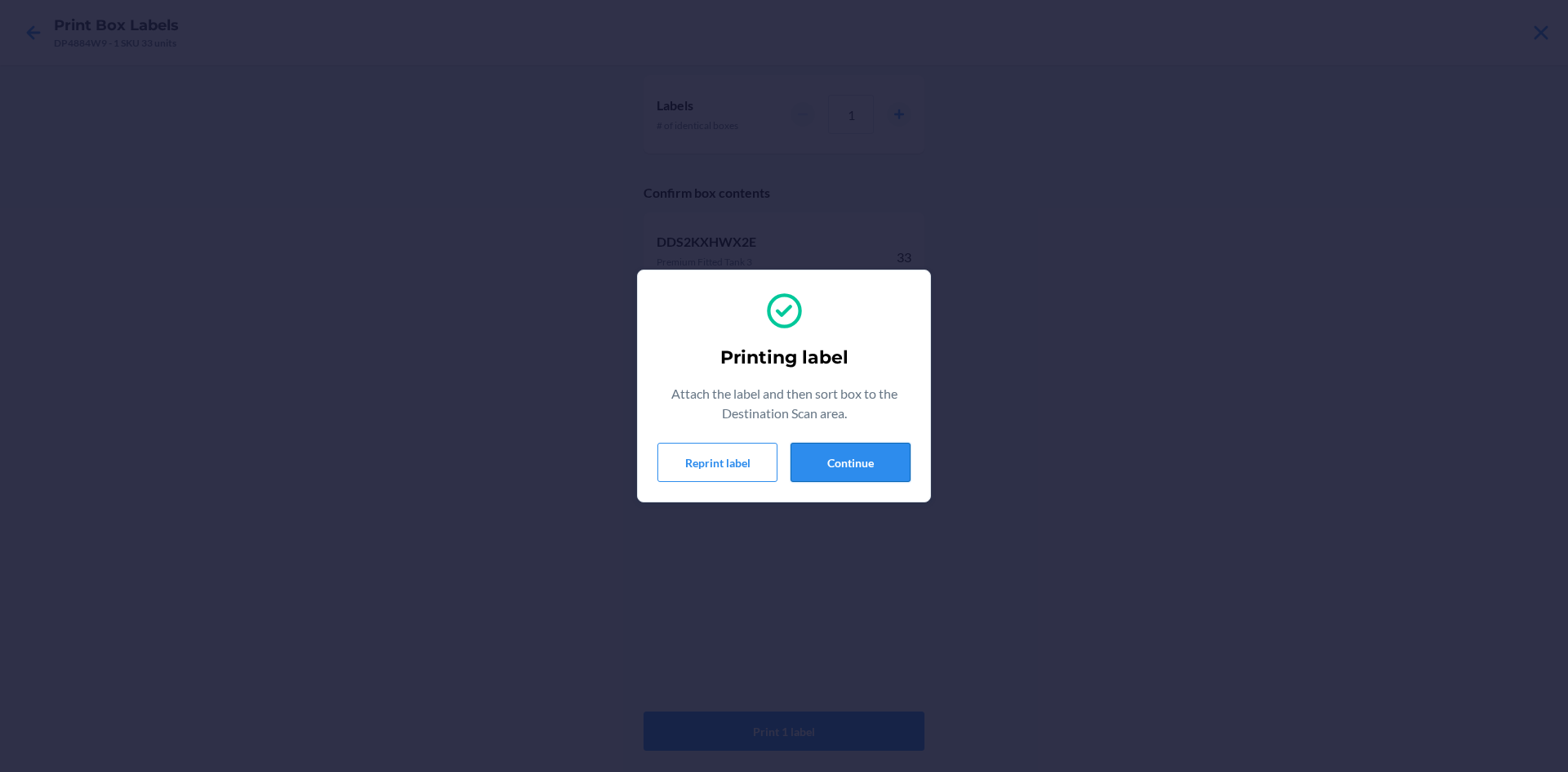
click at [853, 470] on button "Continue" at bounding box center [850, 462] width 120 height 40
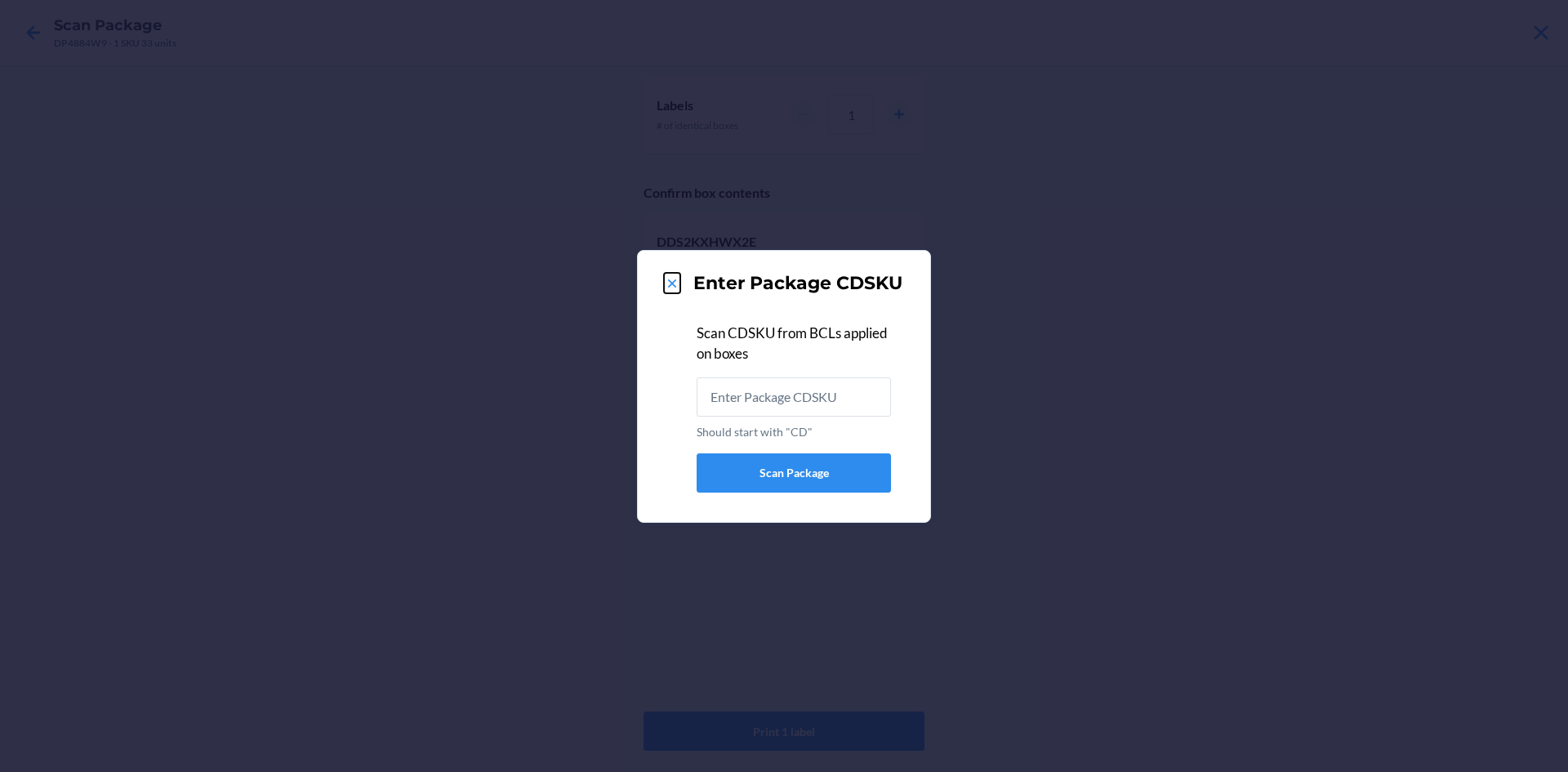
click at [670, 286] on icon at bounding box center [671, 283] width 8 height 8
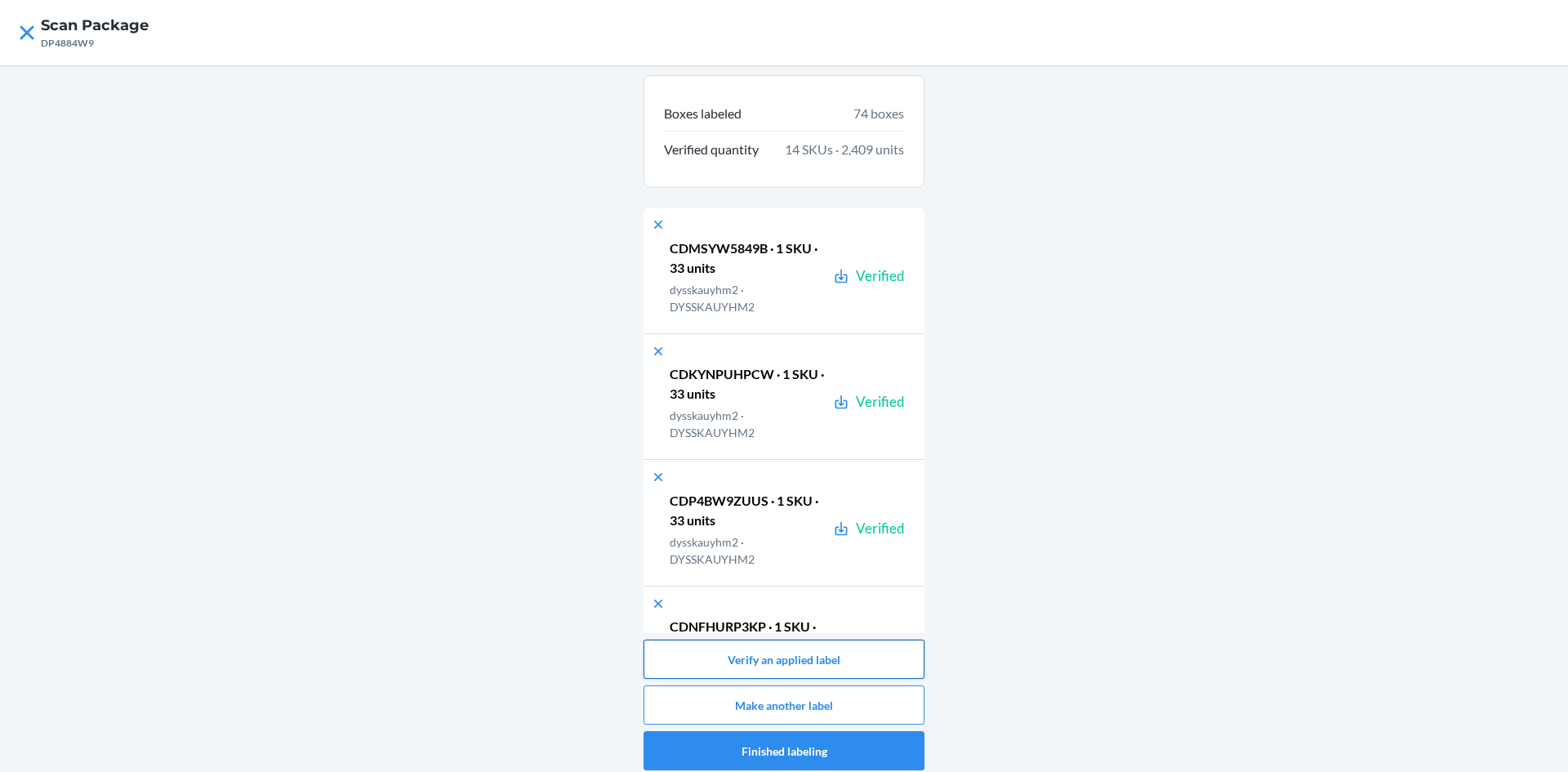
click at [737, 672] on button "Verify an applied label" at bounding box center [784, 659] width 281 height 40
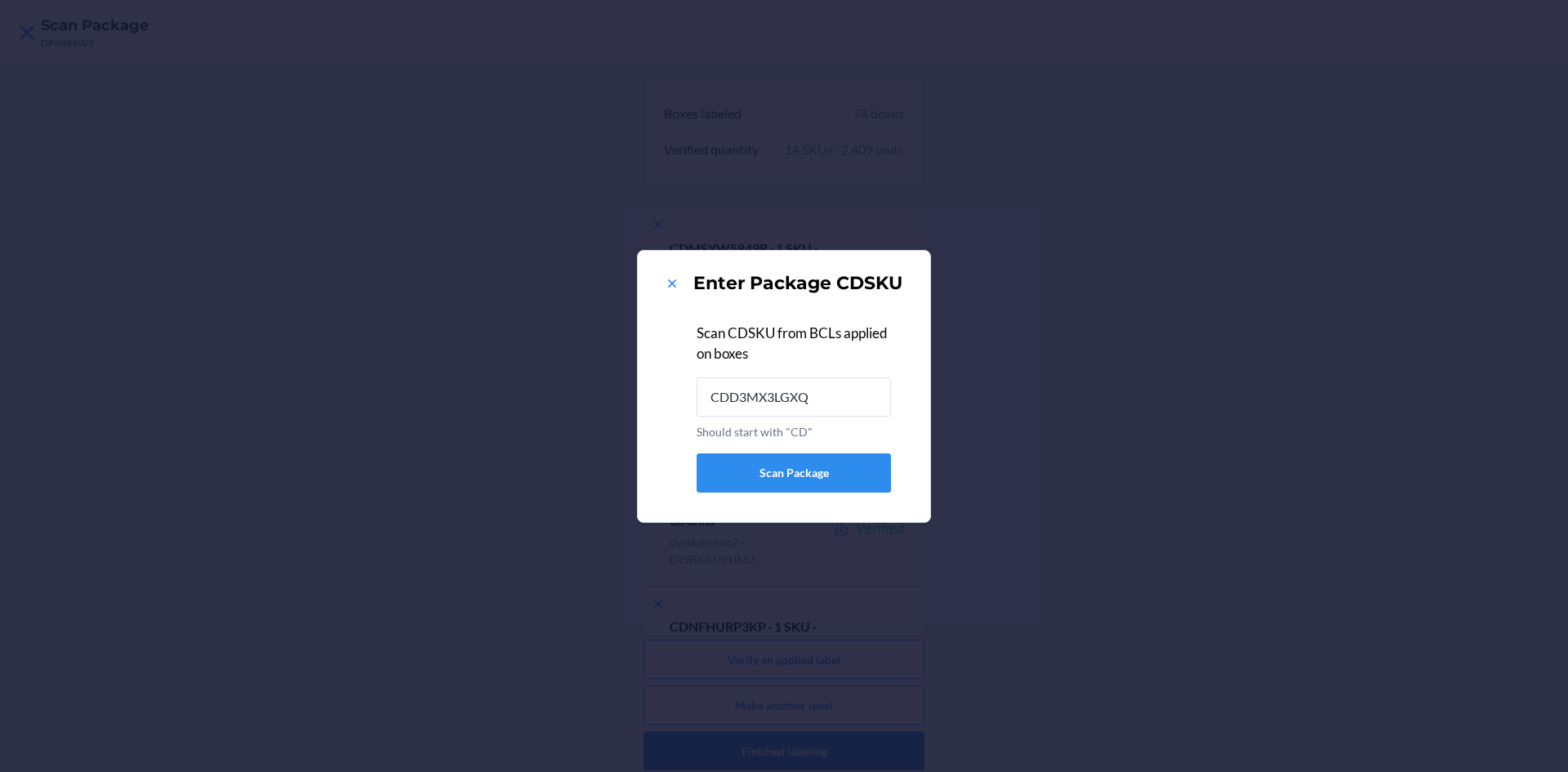
type input "CDD3MX3LGXQ"
click at [675, 281] on icon at bounding box center [672, 283] width 17 height 17
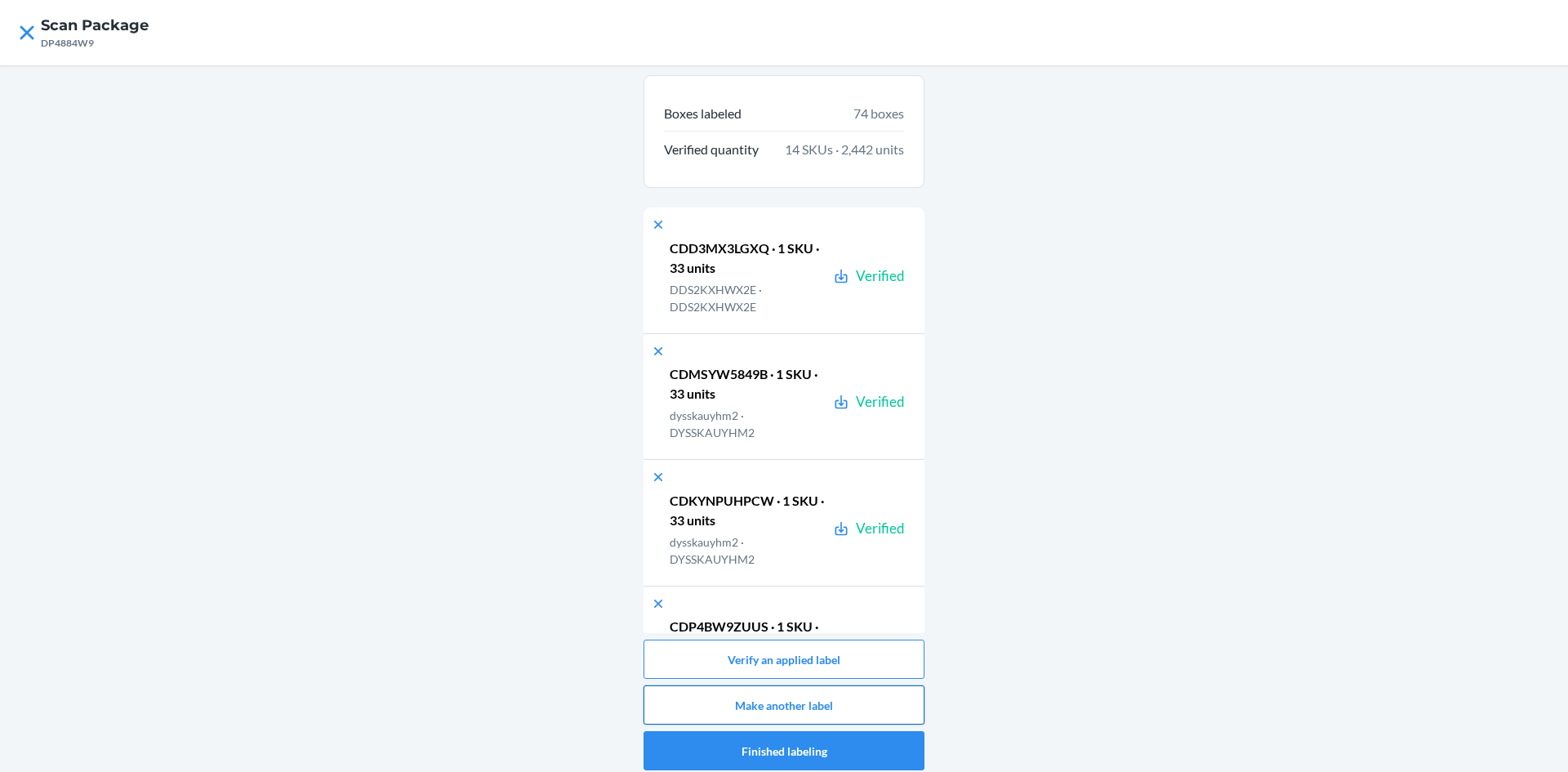
click at [836, 708] on button "Make another label" at bounding box center [784, 705] width 281 height 40
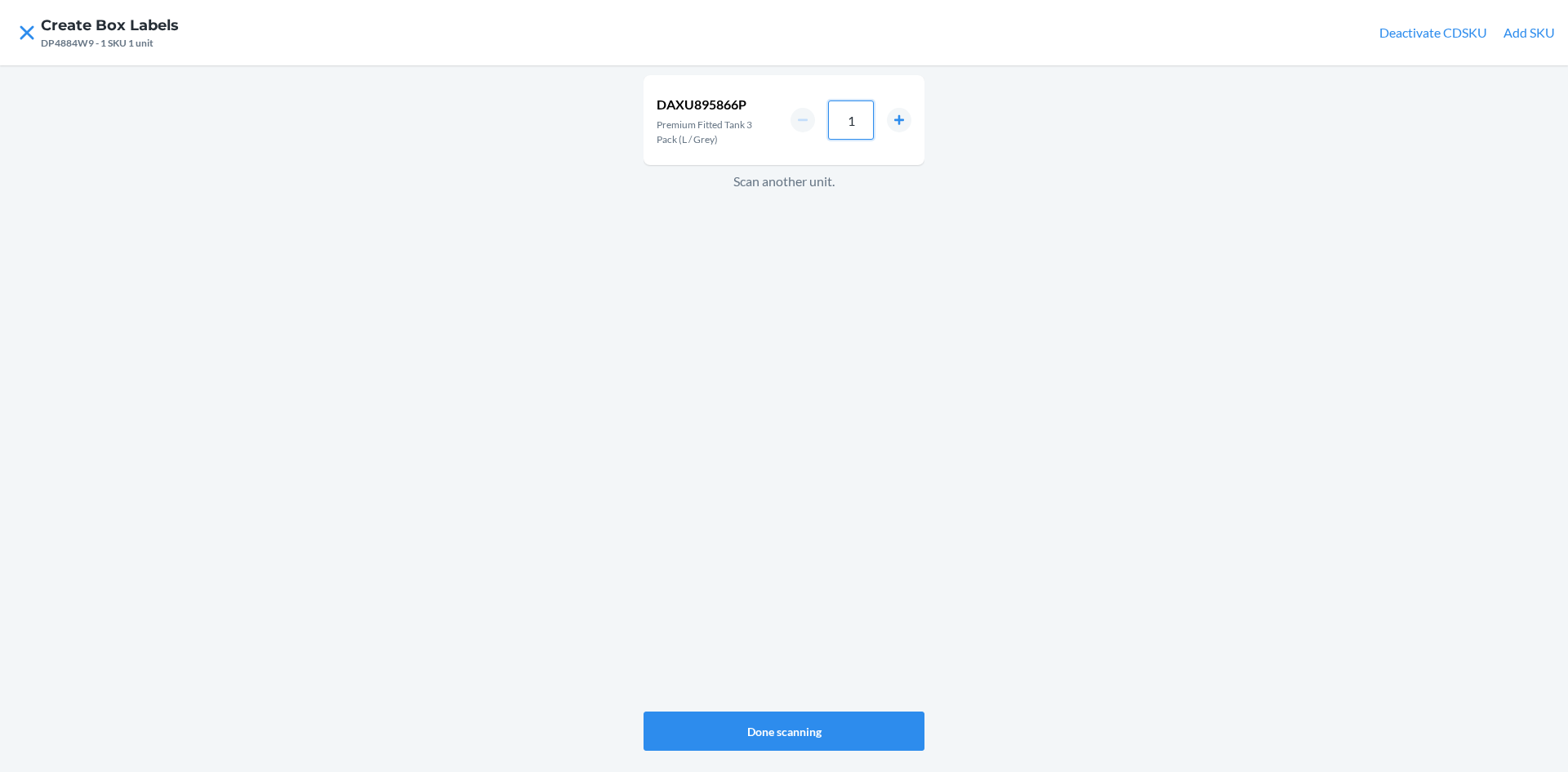
click at [849, 124] on input "1" at bounding box center [851, 120] width 46 height 40
click at [858, 126] on input "1" at bounding box center [851, 120] width 46 height 40
type input "33"
click at [835, 721] on button "Done scanning" at bounding box center [784, 730] width 281 height 40
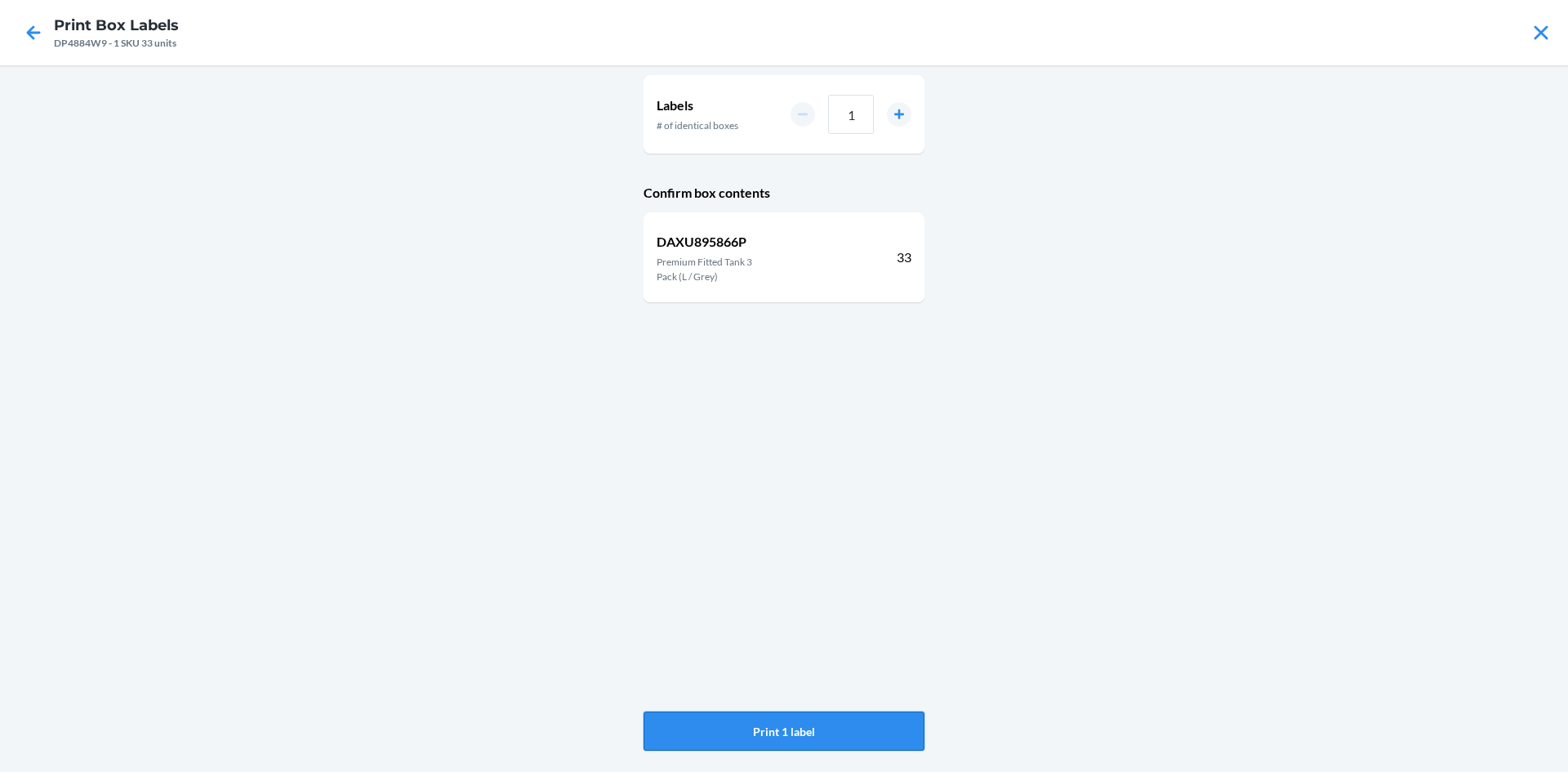
click at [865, 739] on button "Print 1 label" at bounding box center [784, 730] width 281 height 40
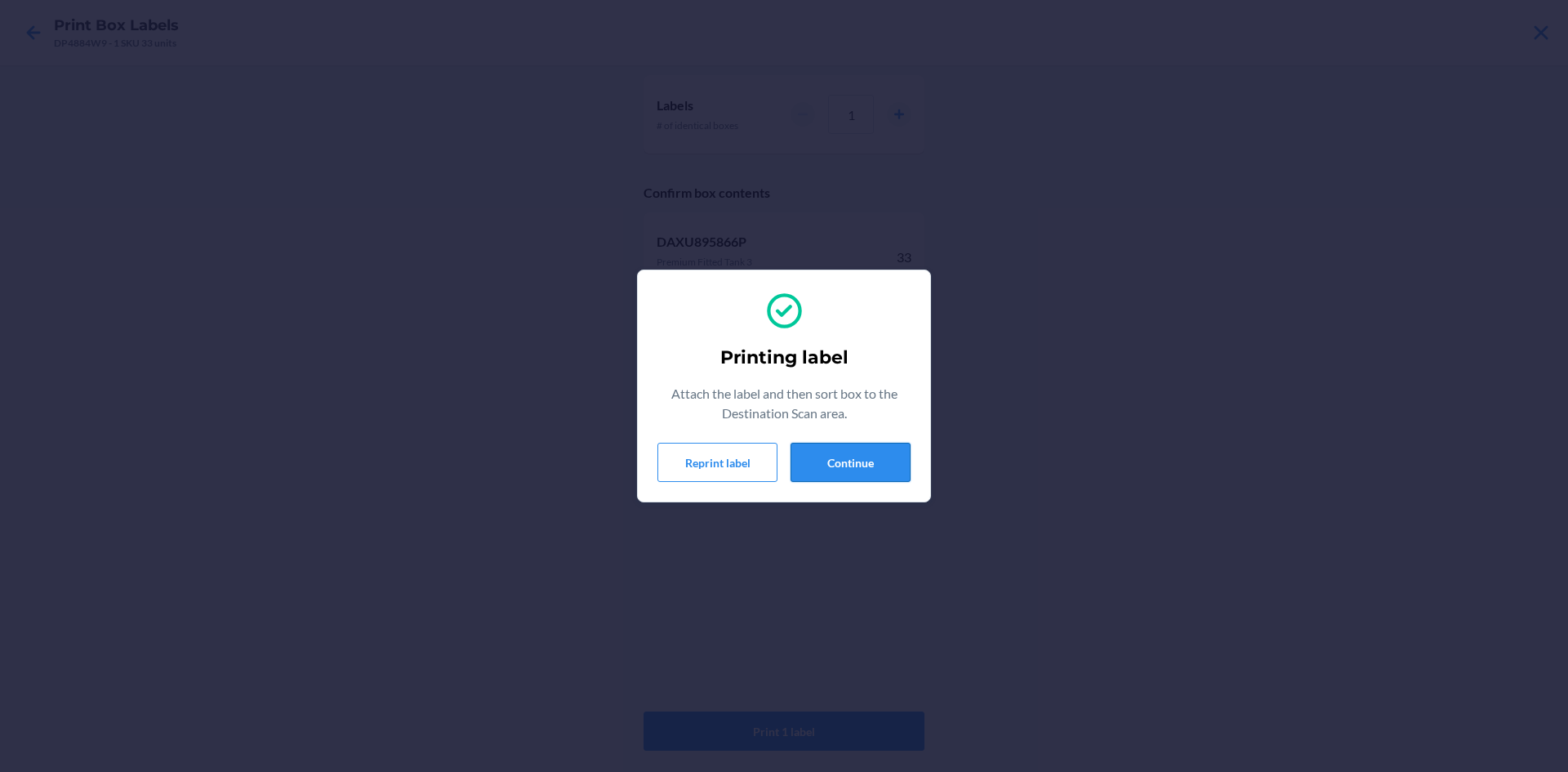
click at [852, 466] on button "Continue" at bounding box center [850, 462] width 120 height 40
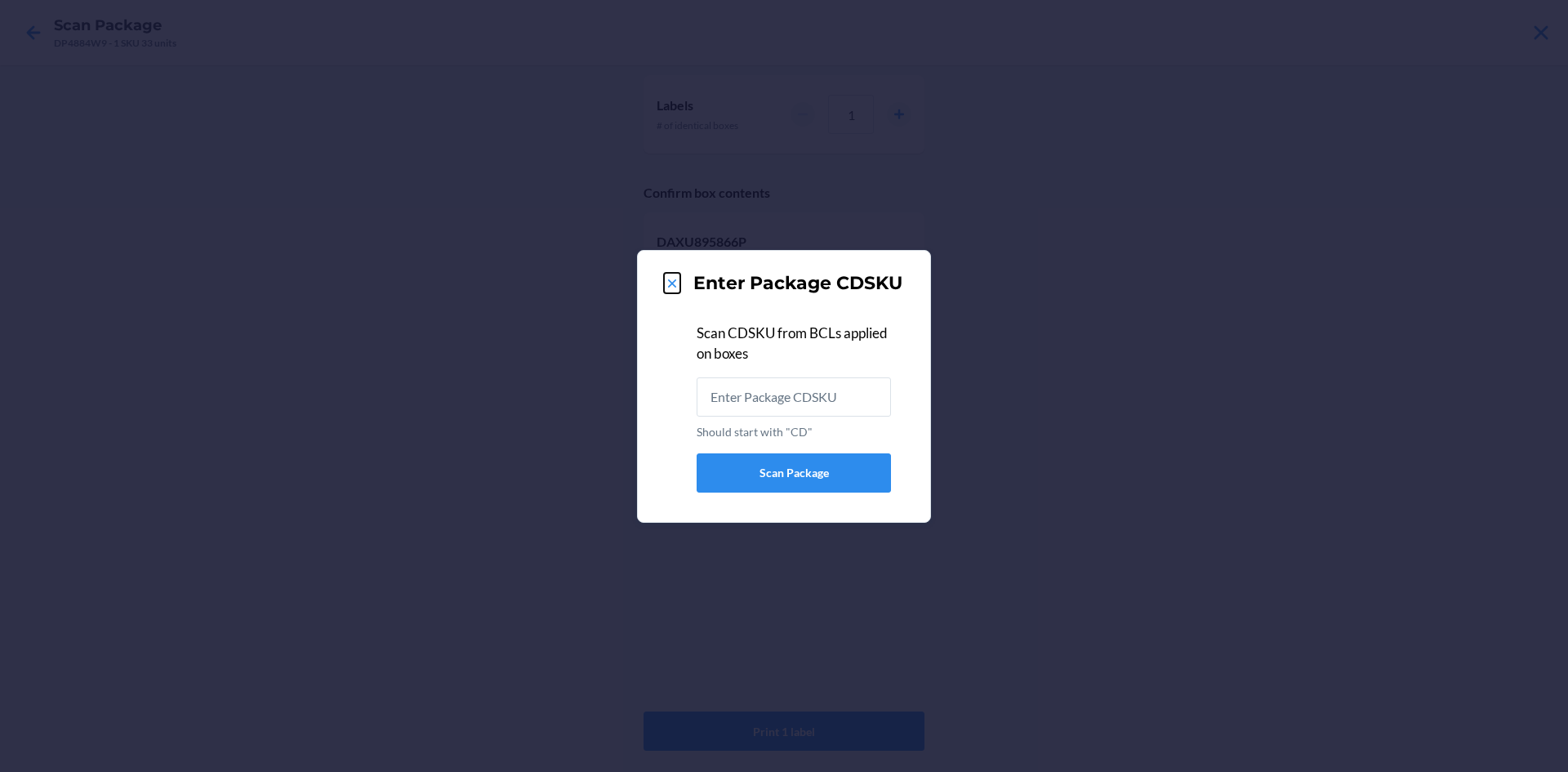
click at [675, 281] on icon at bounding box center [672, 283] width 17 height 17
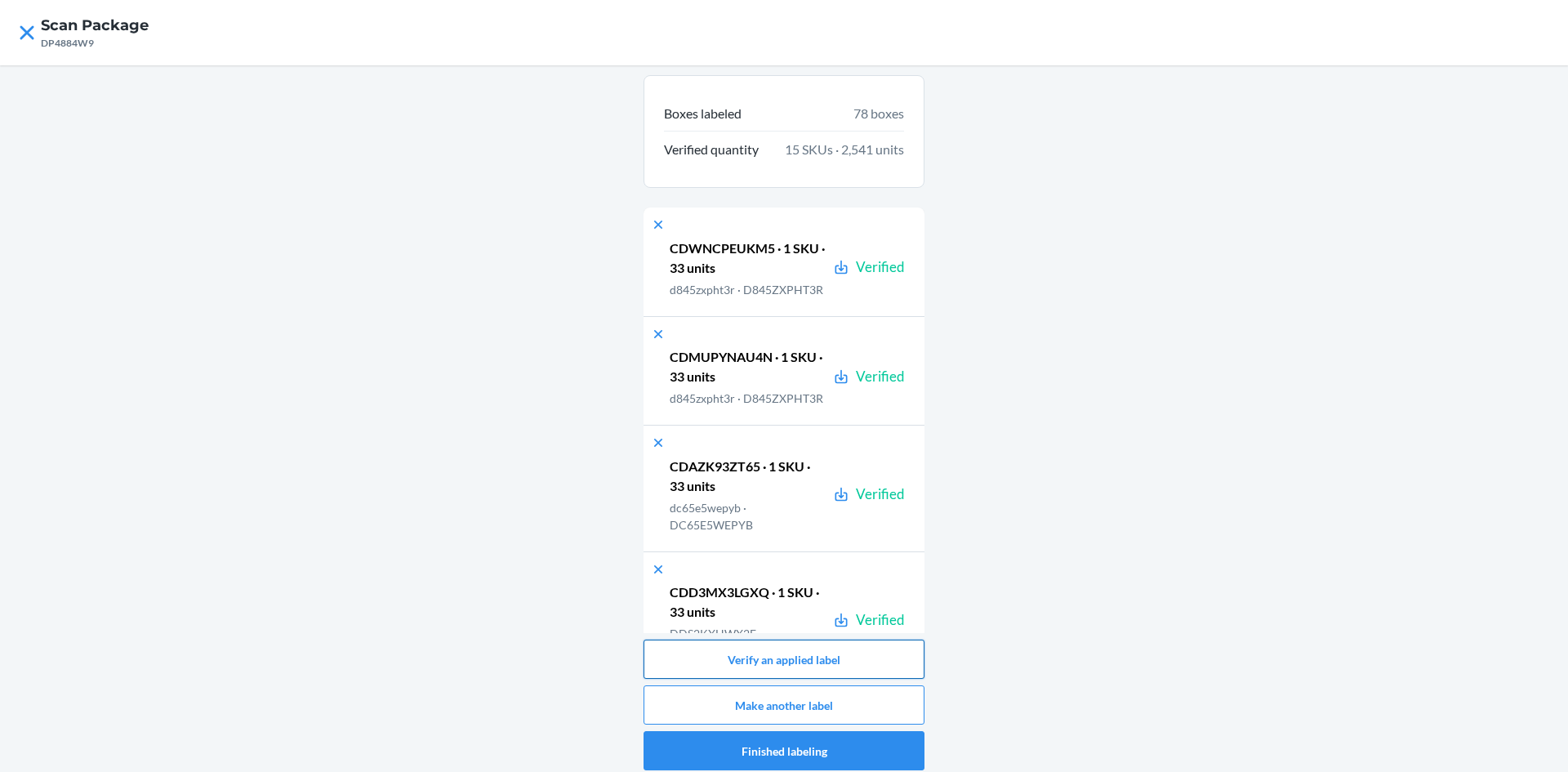
click at [795, 656] on button "Verify an applied label" at bounding box center [784, 659] width 281 height 40
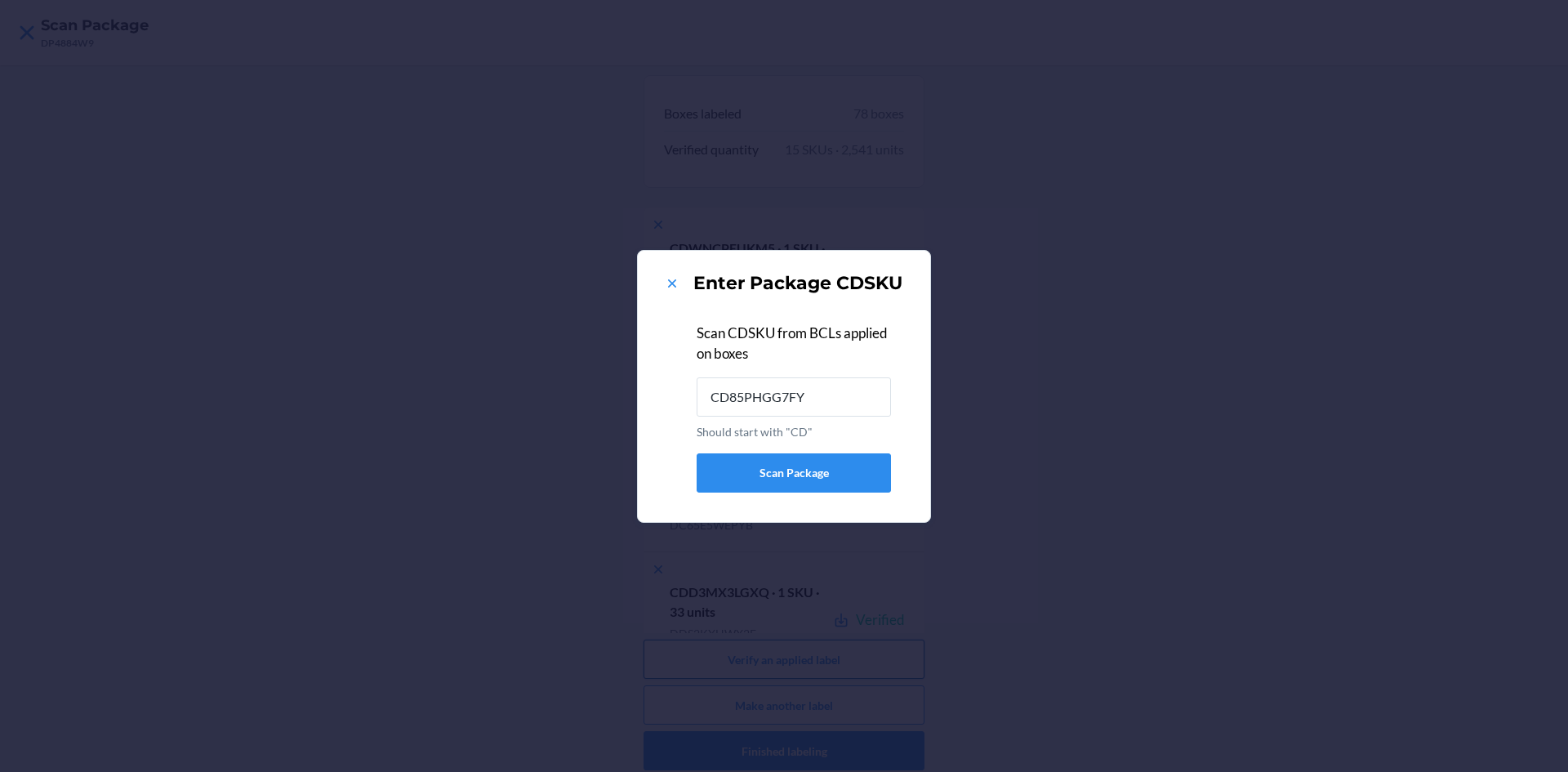
type input "CD85PHGG7FY"
click at [671, 288] on icon at bounding box center [672, 283] width 17 height 17
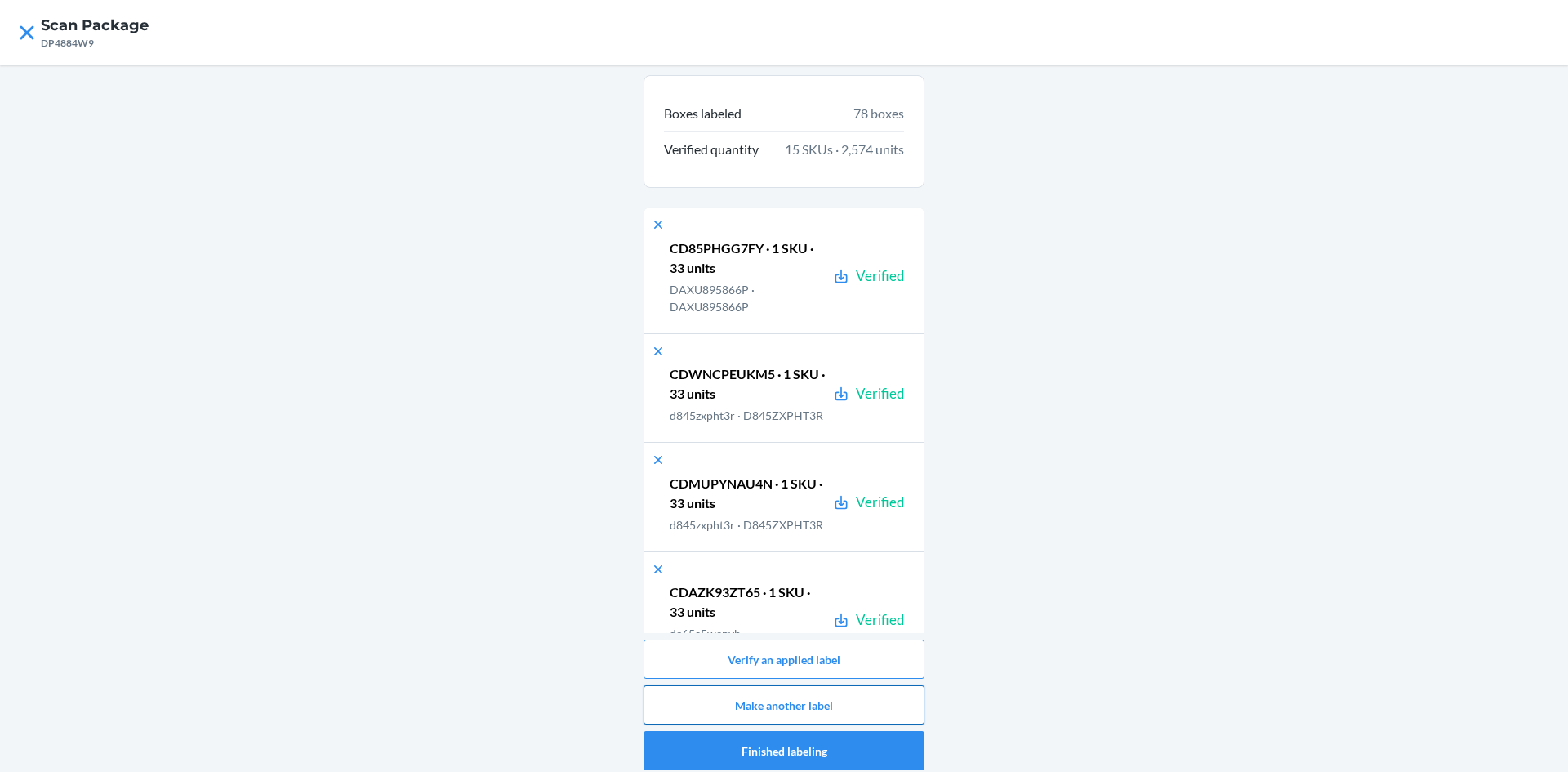
click at [798, 707] on button "Make another label" at bounding box center [784, 705] width 281 height 40
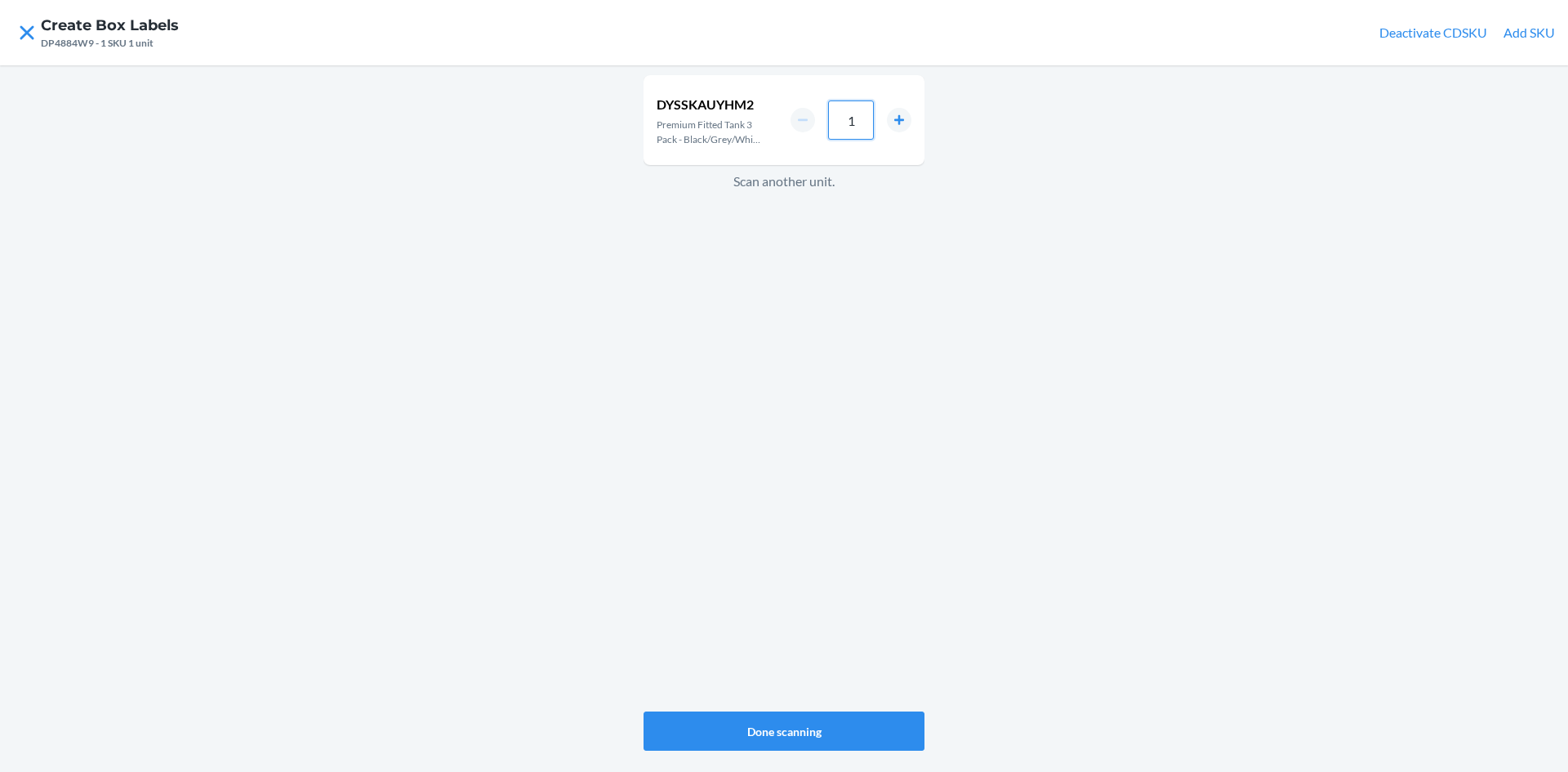
click at [861, 123] on input "1" at bounding box center [851, 120] width 46 height 40
type input "33"
click at [852, 732] on button "Done scanning" at bounding box center [784, 730] width 281 height 40
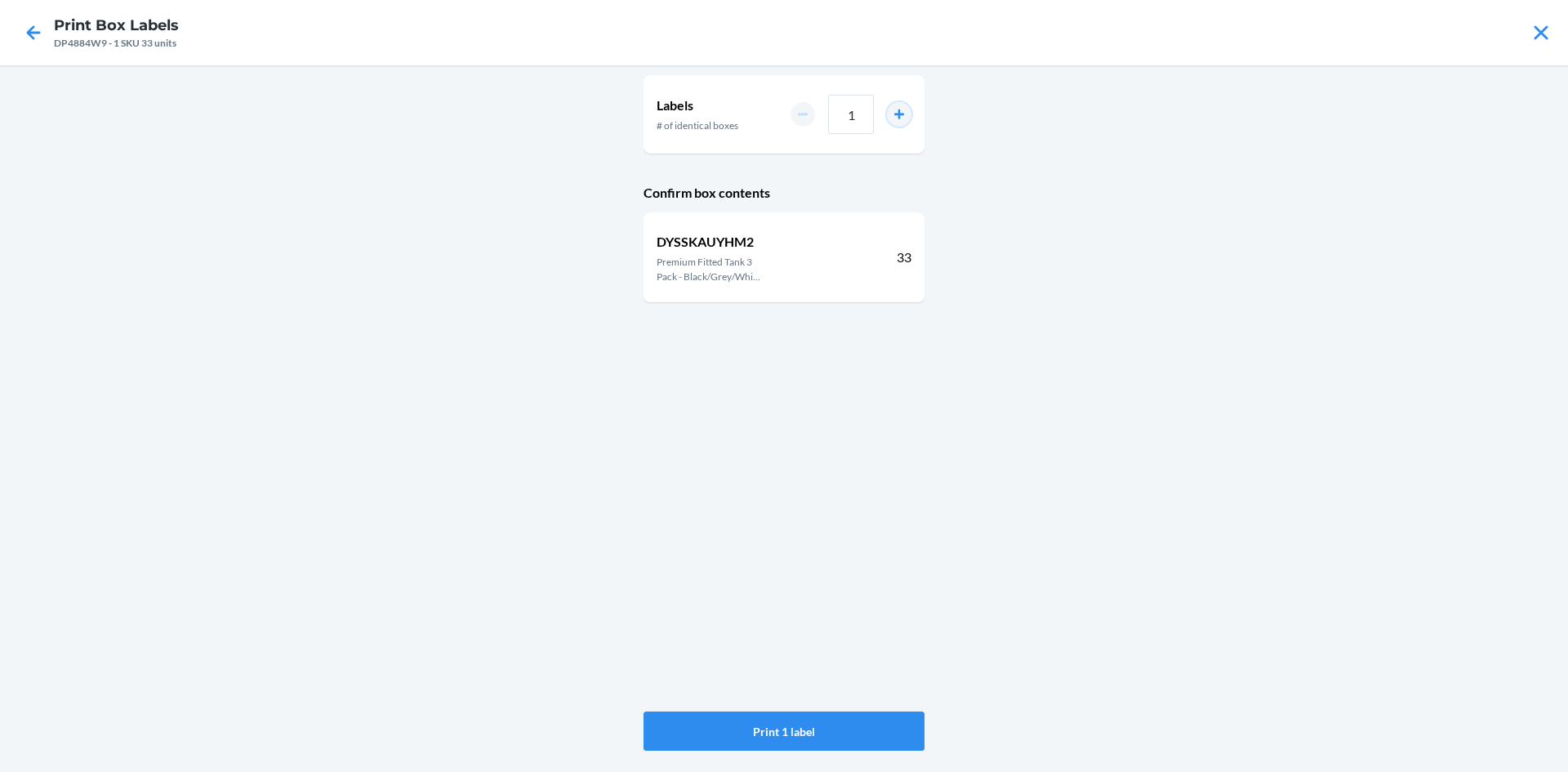
click at [904, 106] on button "increment number" at bounding box center [899, 114] width 25 height 25
type input "2"
click at [825, 730] on button "Print 2 labels" at bounding box center [784, 730] width 281 height 40
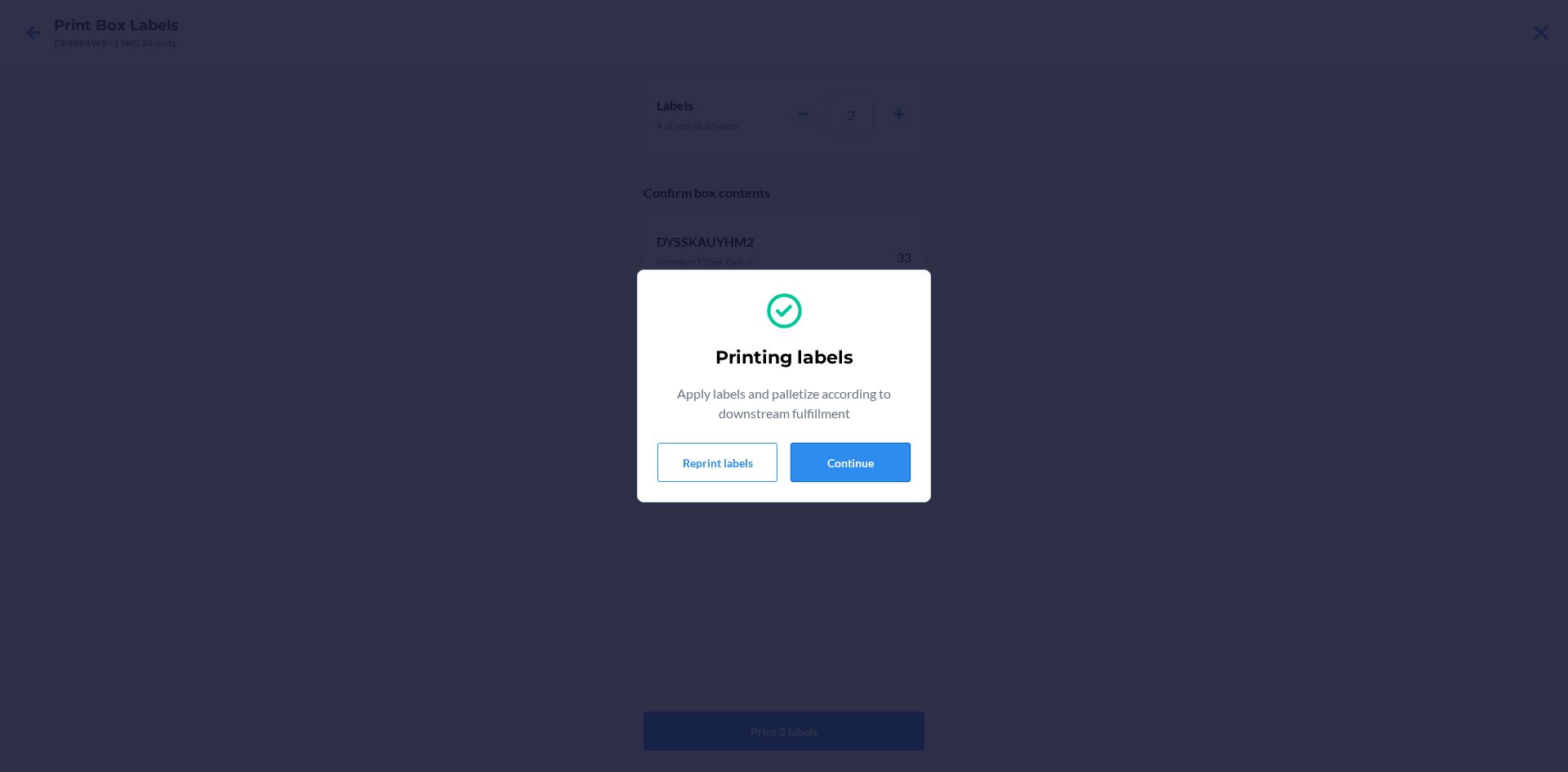
click at [882, 473] on button "Continue" at bounding box center [850, 462] width 120 height 40
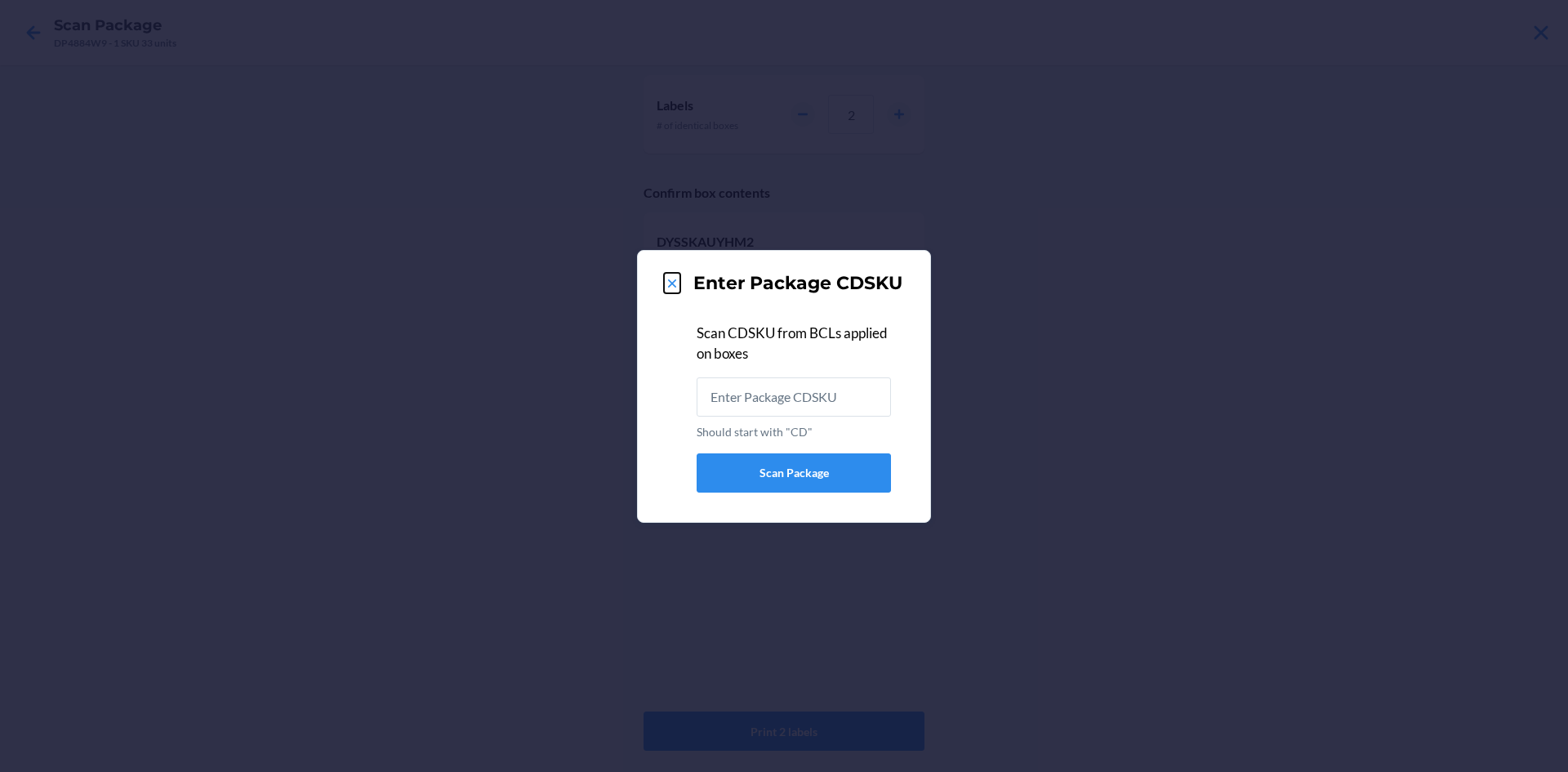
click at [671, 285] on icon at bounding box center [671, 283] width 8 height 8
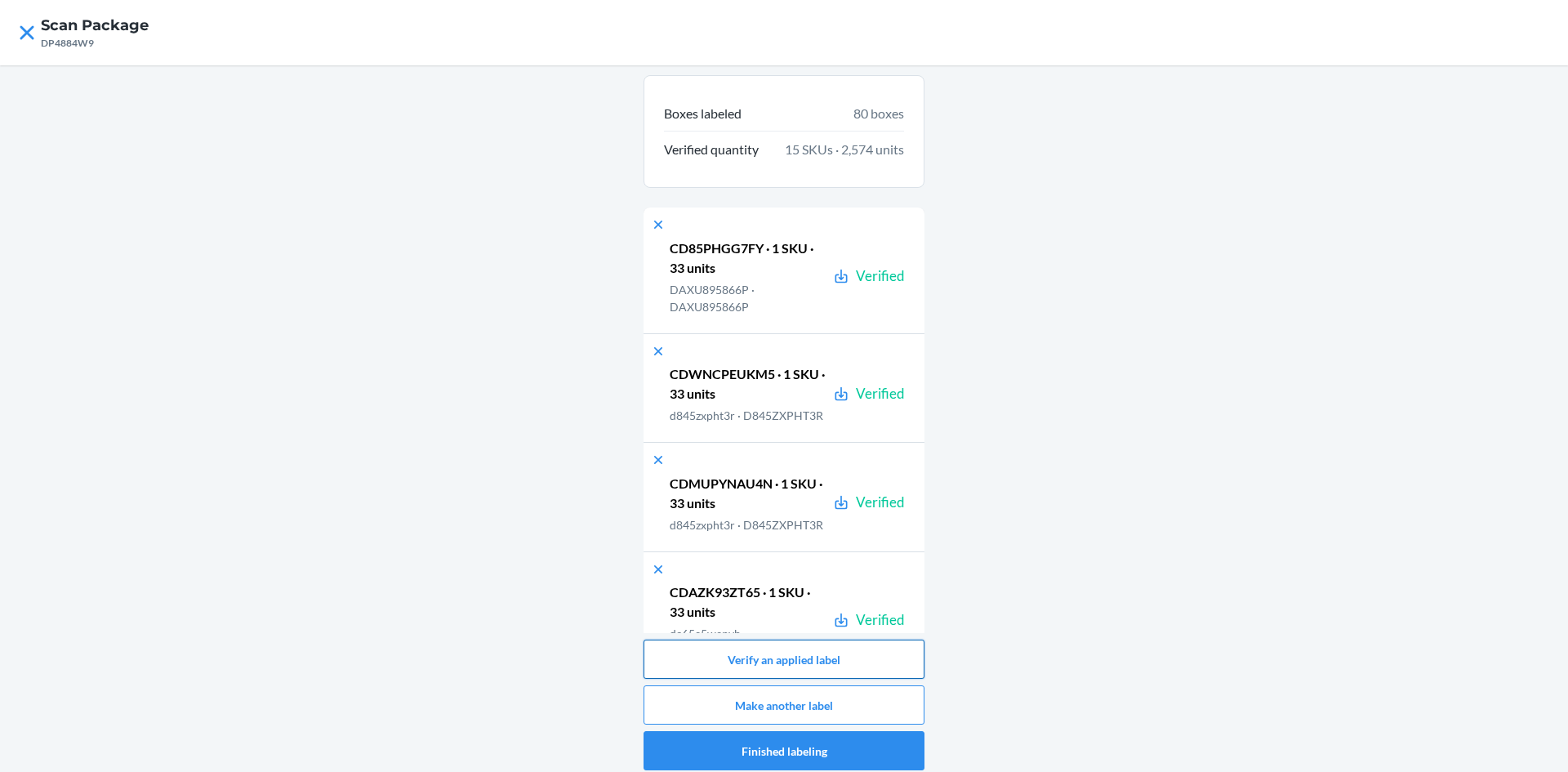
click at [787, 671] on button "Verify an applied label" at bounding box center [784, 659] width 281 height 40
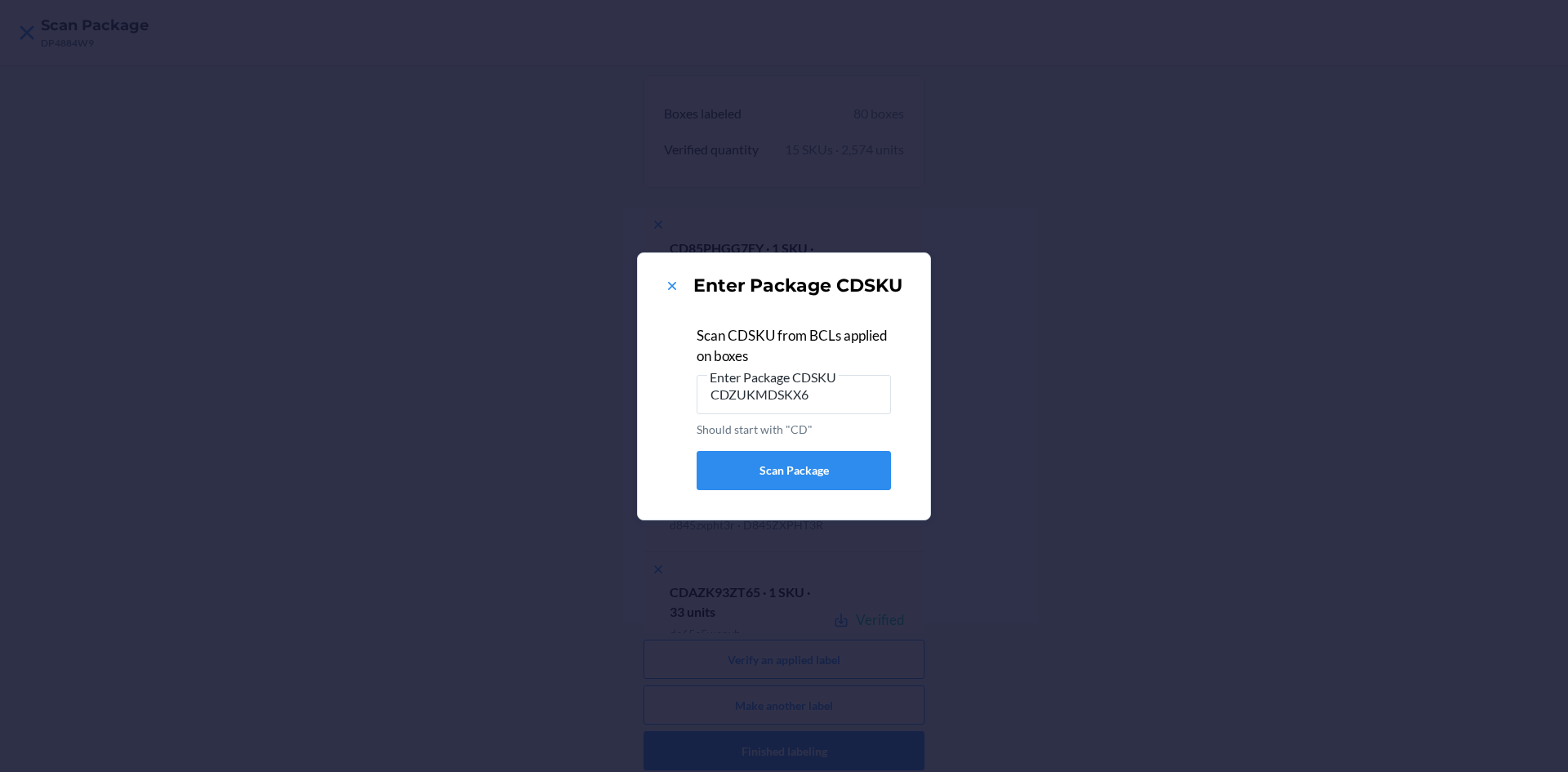
type input "CDZUKMDSKX6"
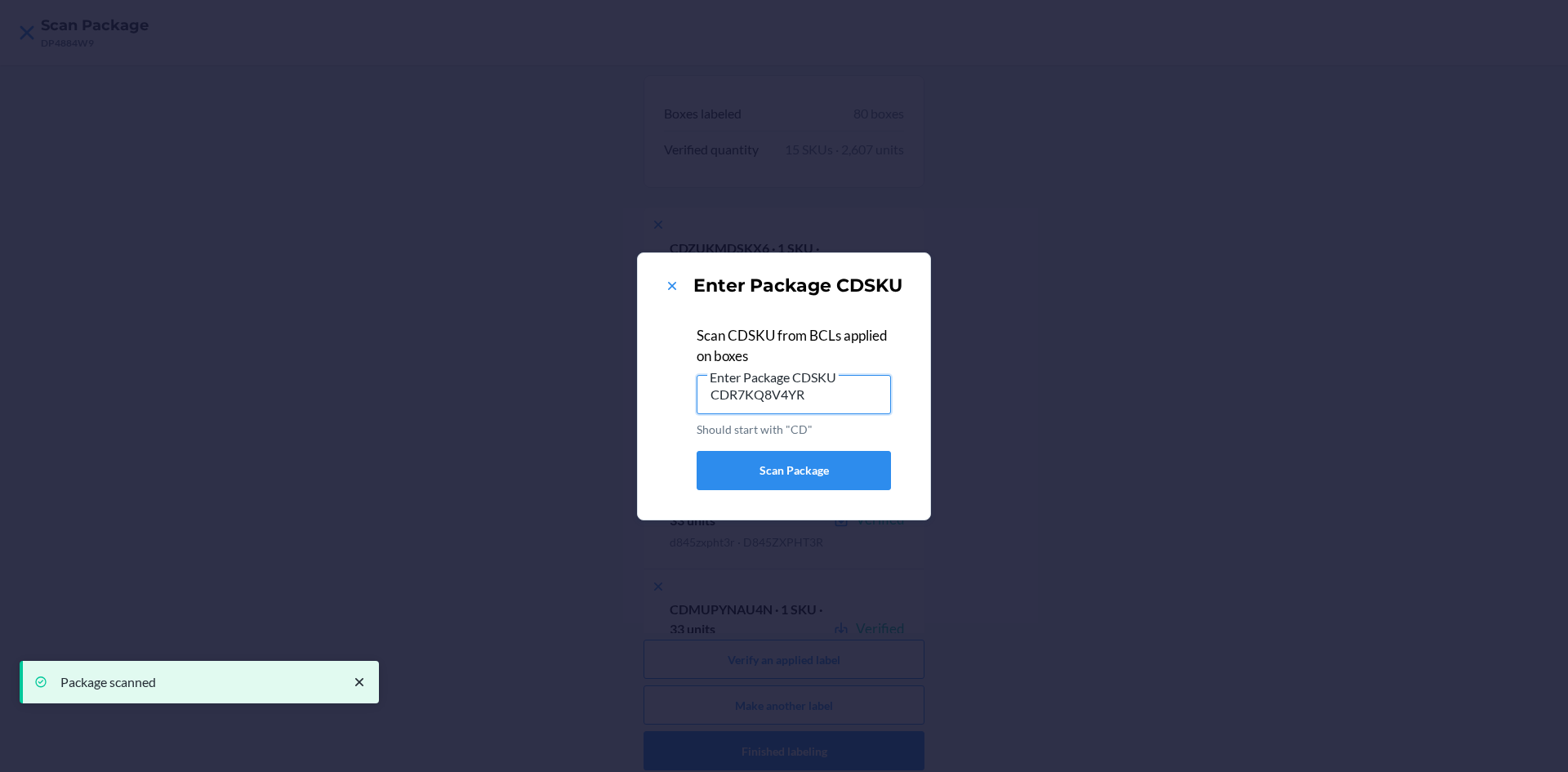
type input "CDR7KQ8V4YR"
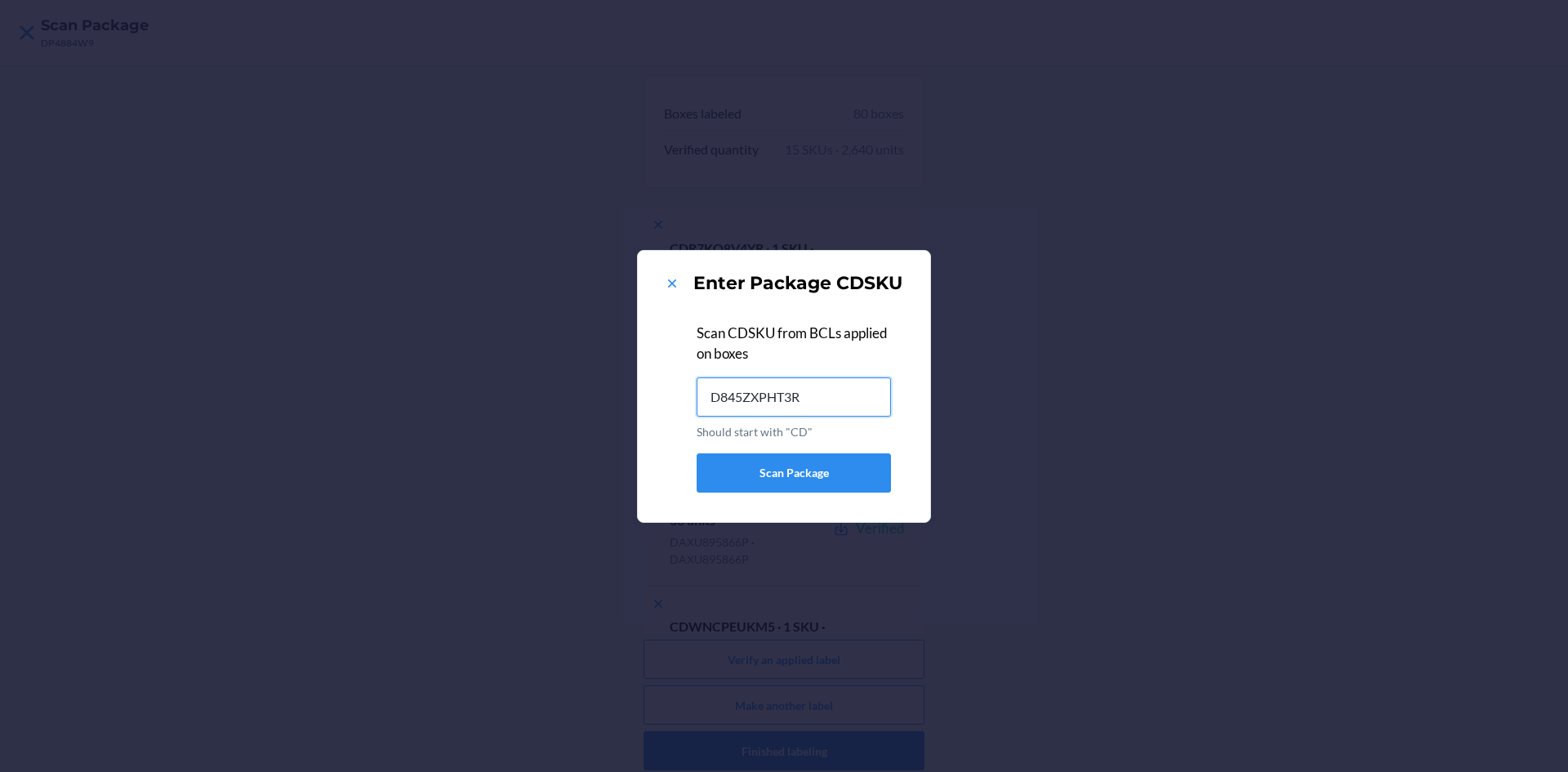
type input "D845ZXPHT3R"
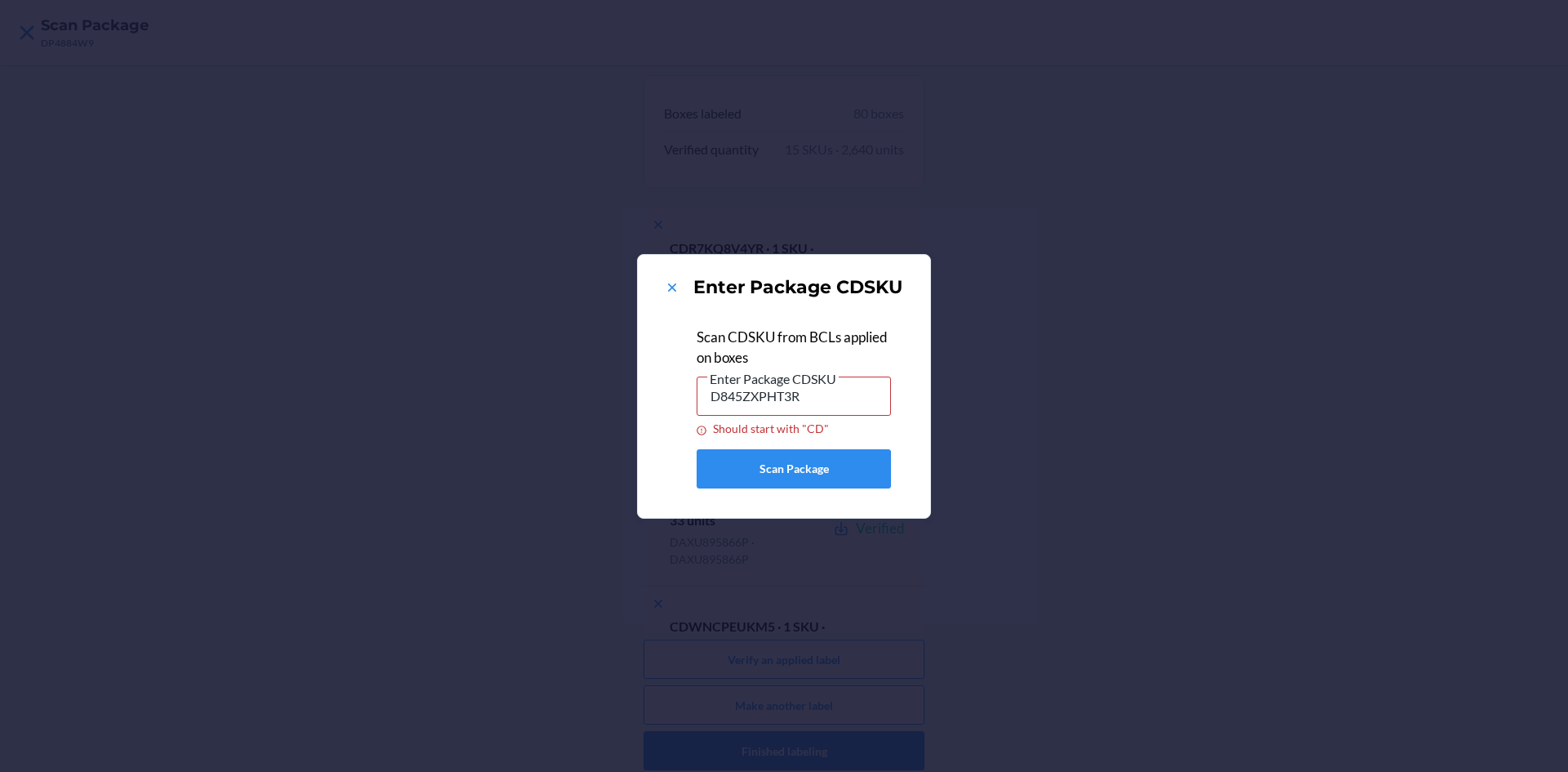
drag, startPoint x: 660, startPoint y: 286, endPoint x: 686, endPoint y: 292, distance: 26.7
click at [662, 287] on div "Enter Package CDSKU" at bounding box center [784, 288] width 254 height 26
click at [672, 287] on icon at bounding box center [671, 287] width 8 height 8
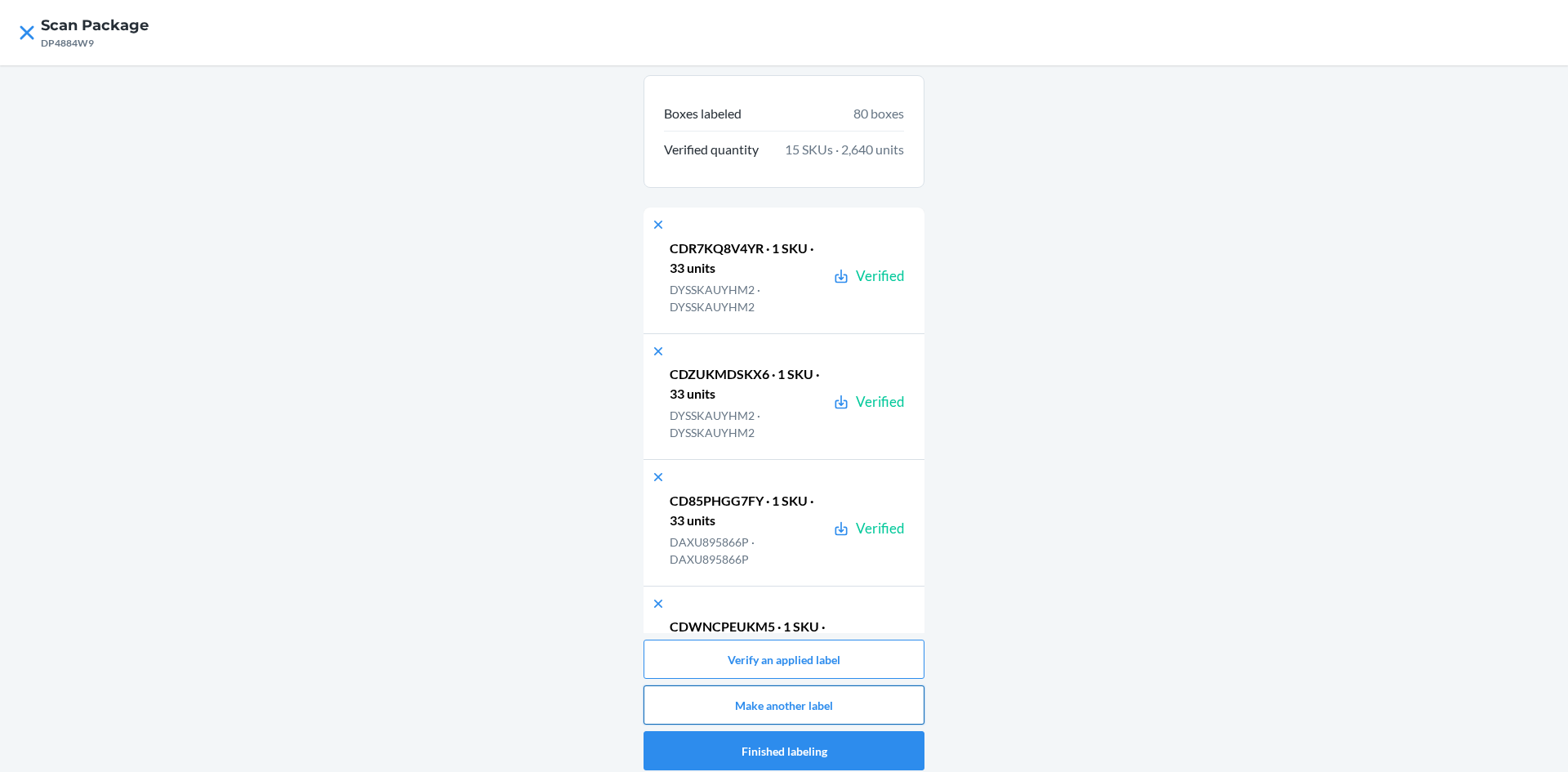
click at [852, 705] on button "Make another label" at bounding box center [784, 705] width 281 height 40
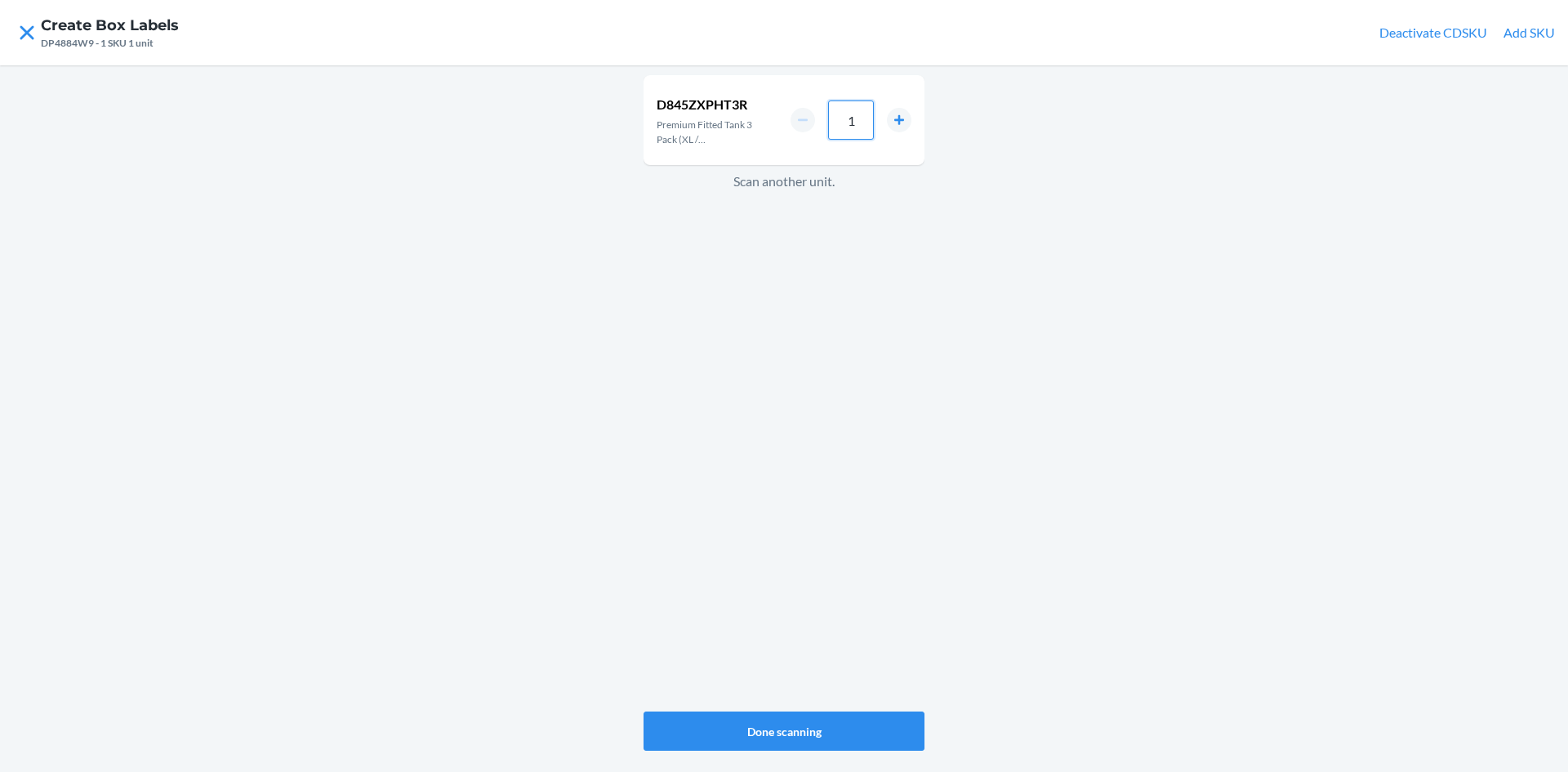
click at [849, 126] on input "1" at bounding box center [851, 120] width 46 height 40
type input "33"
click at [851, 743] on button "Done scanning" at bounding box center [784, 730] width 281 height 40
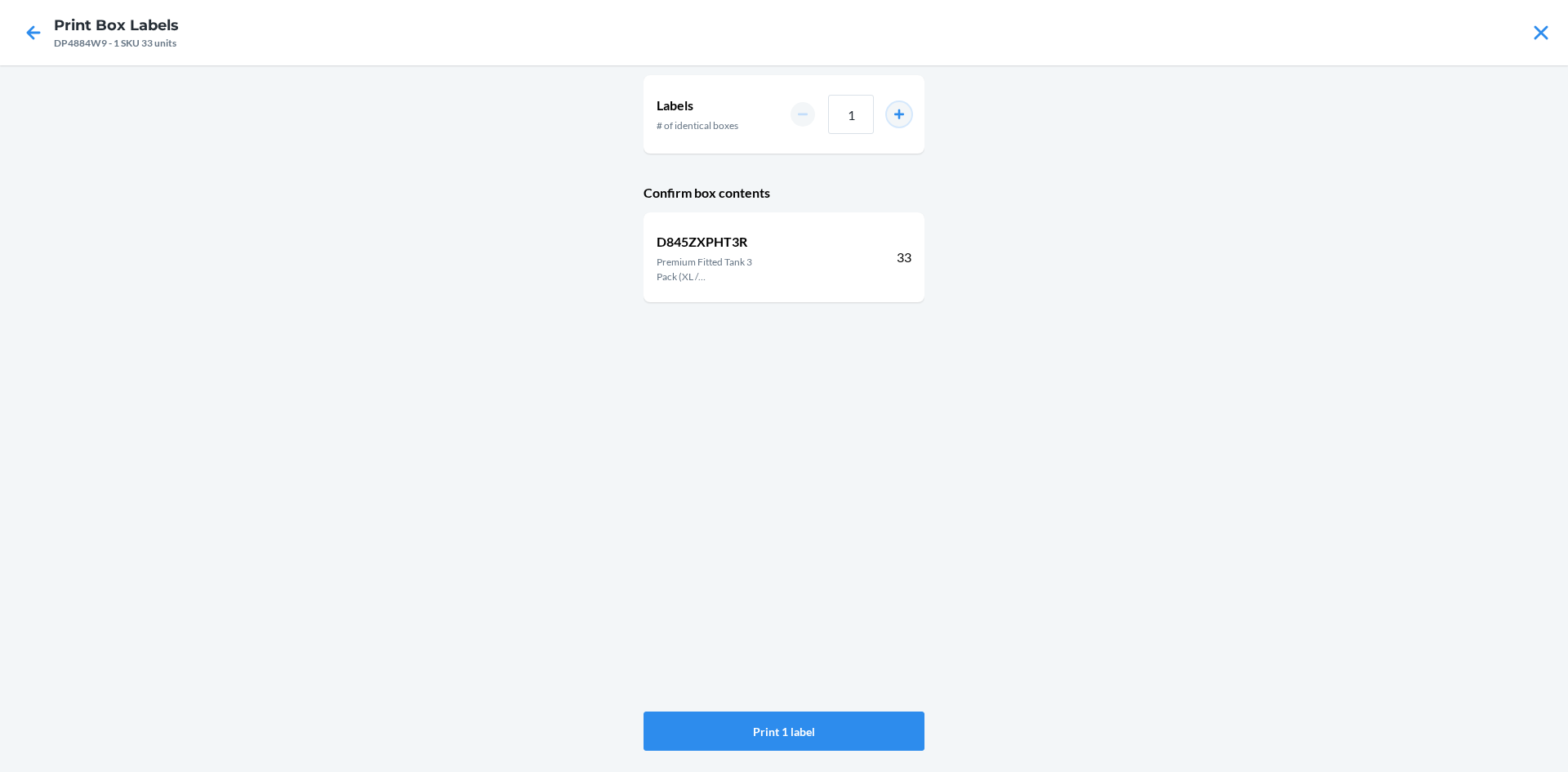
click at [900, 125] on button "increment number" at bounding box center [899, 114] width 25 height 25
type input "2"
click at [861, 724] on button "Print 2 labels" at bounding box center [784, 730] width 281 height 40
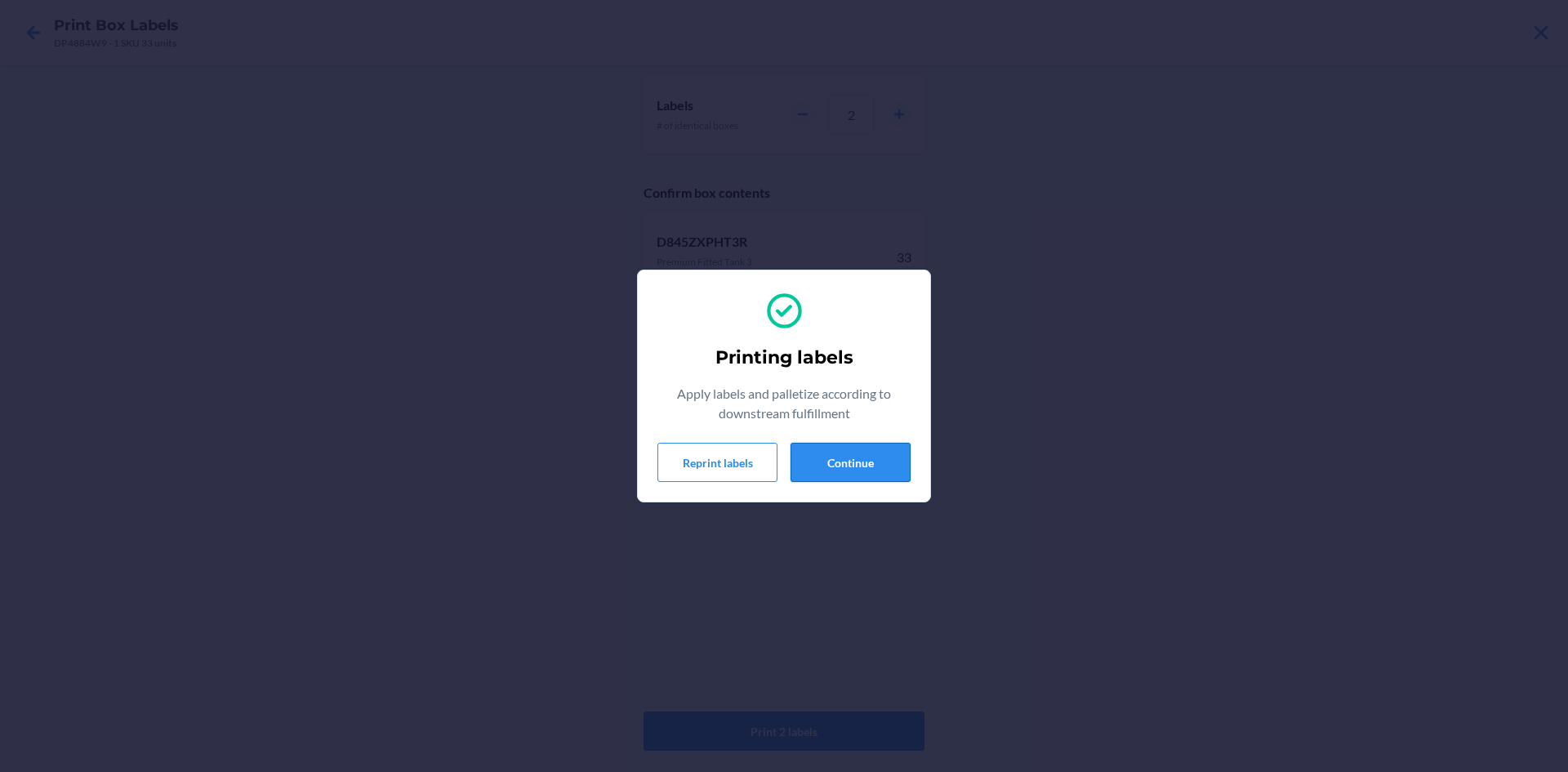
click at [865, 474] on button "Continue" at bounding box center [850, 462] width 120 height 40
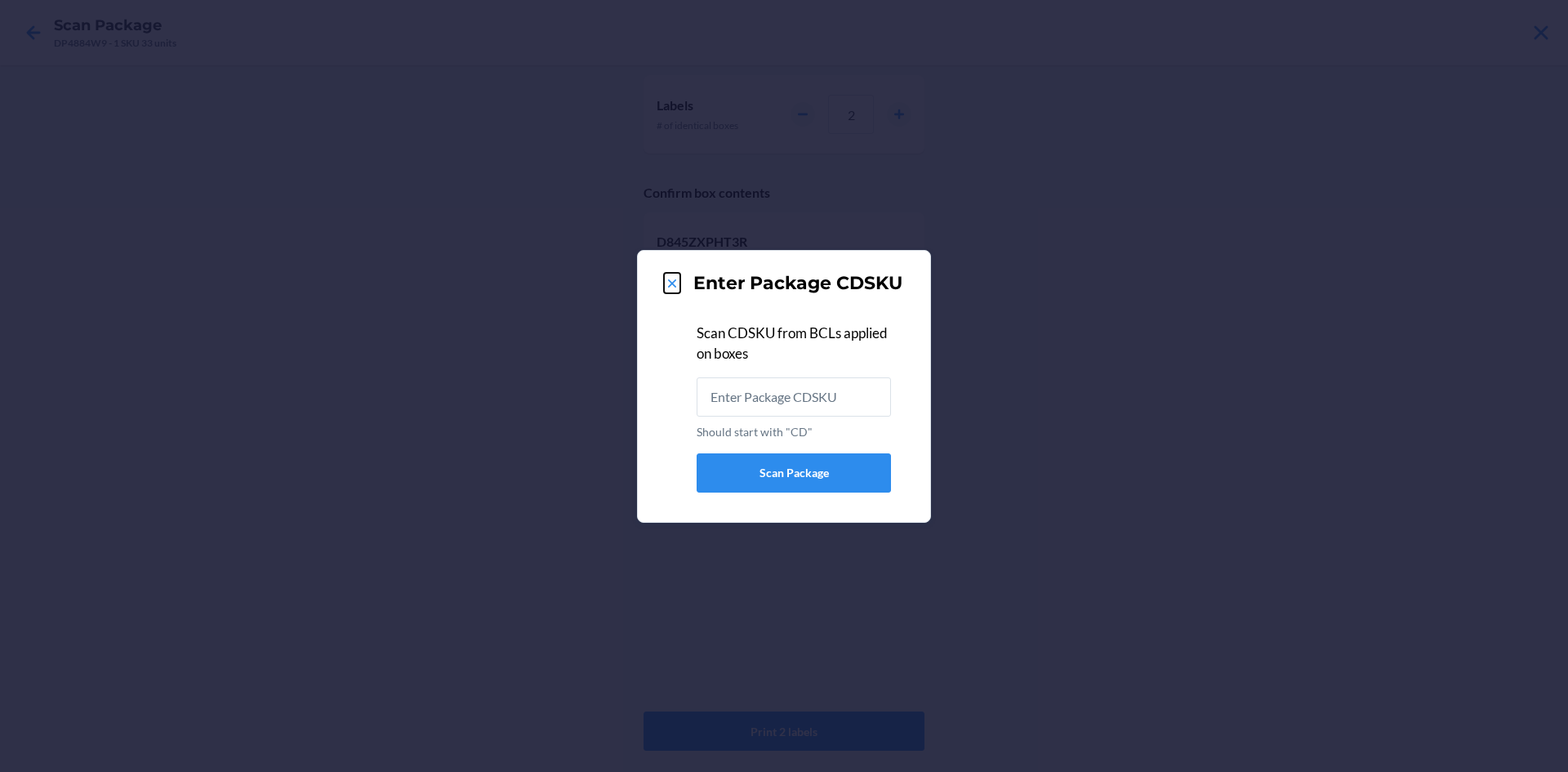
click at [675, 282] on icon at bounding box center [672, 283] width 17 height 17
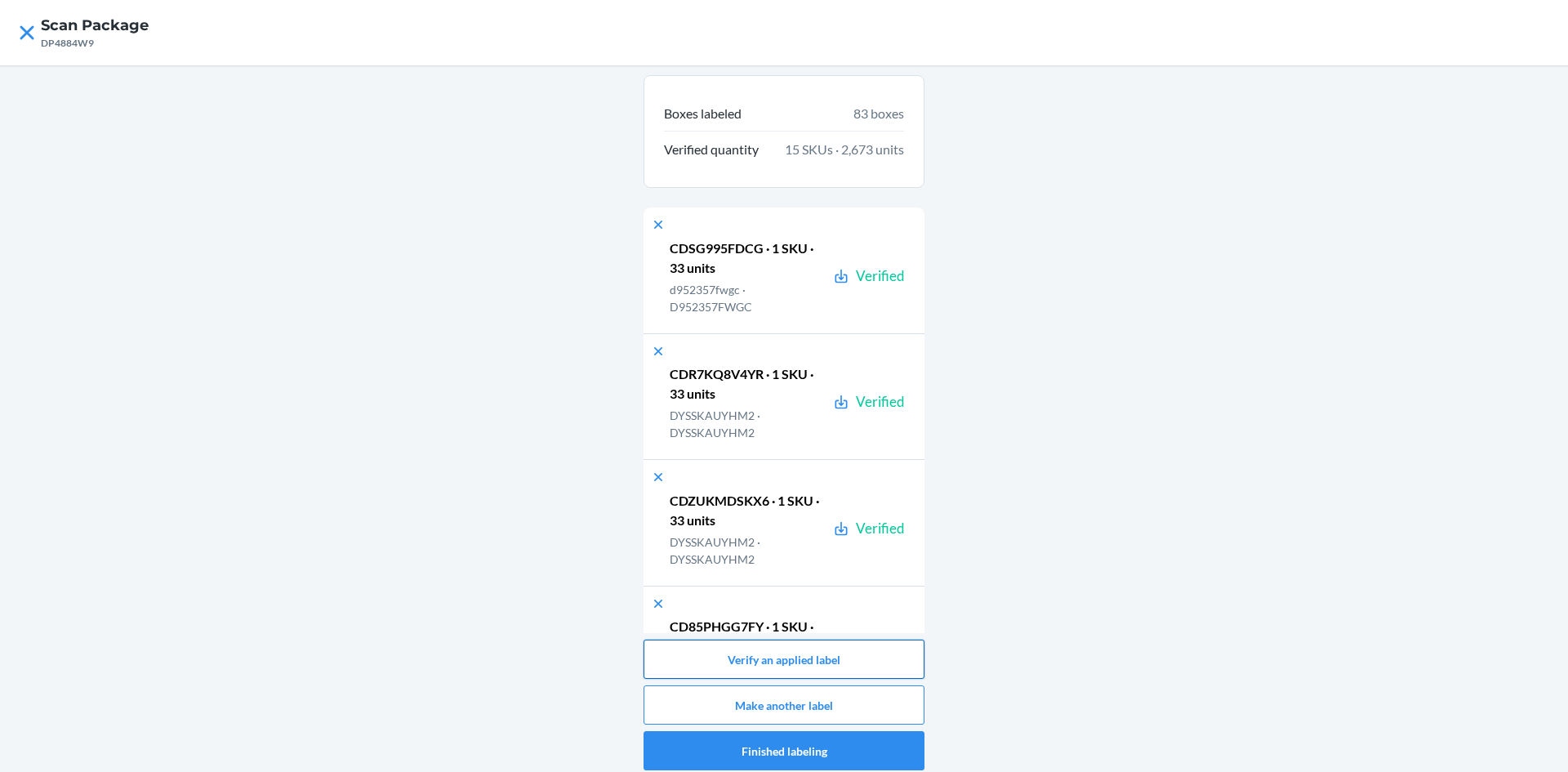
click at [842, 666] on button "Verify an applied label" at bounding box center [784, 659] width 281 height 40
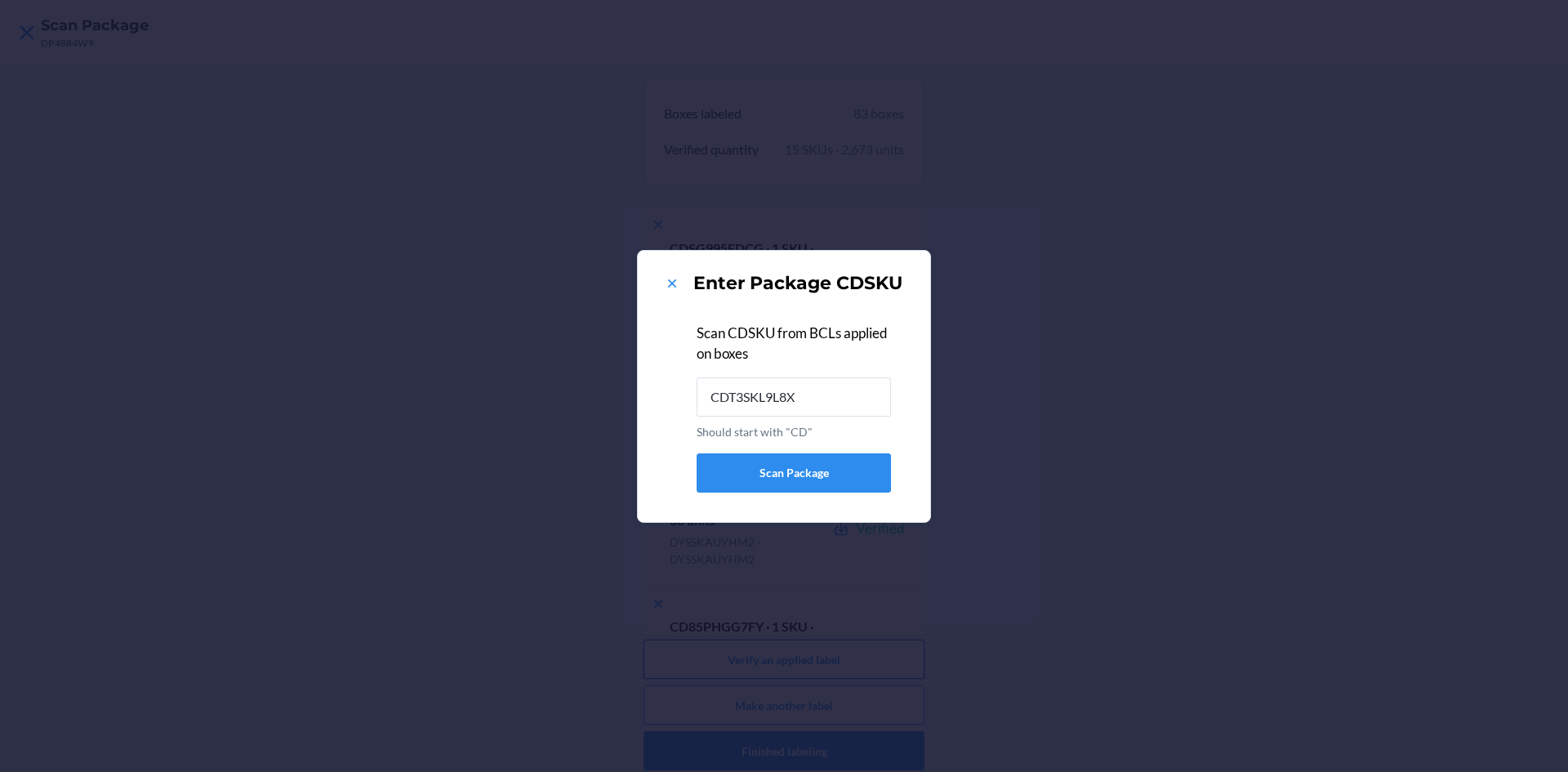
type input "CDT3SKL9L8X"
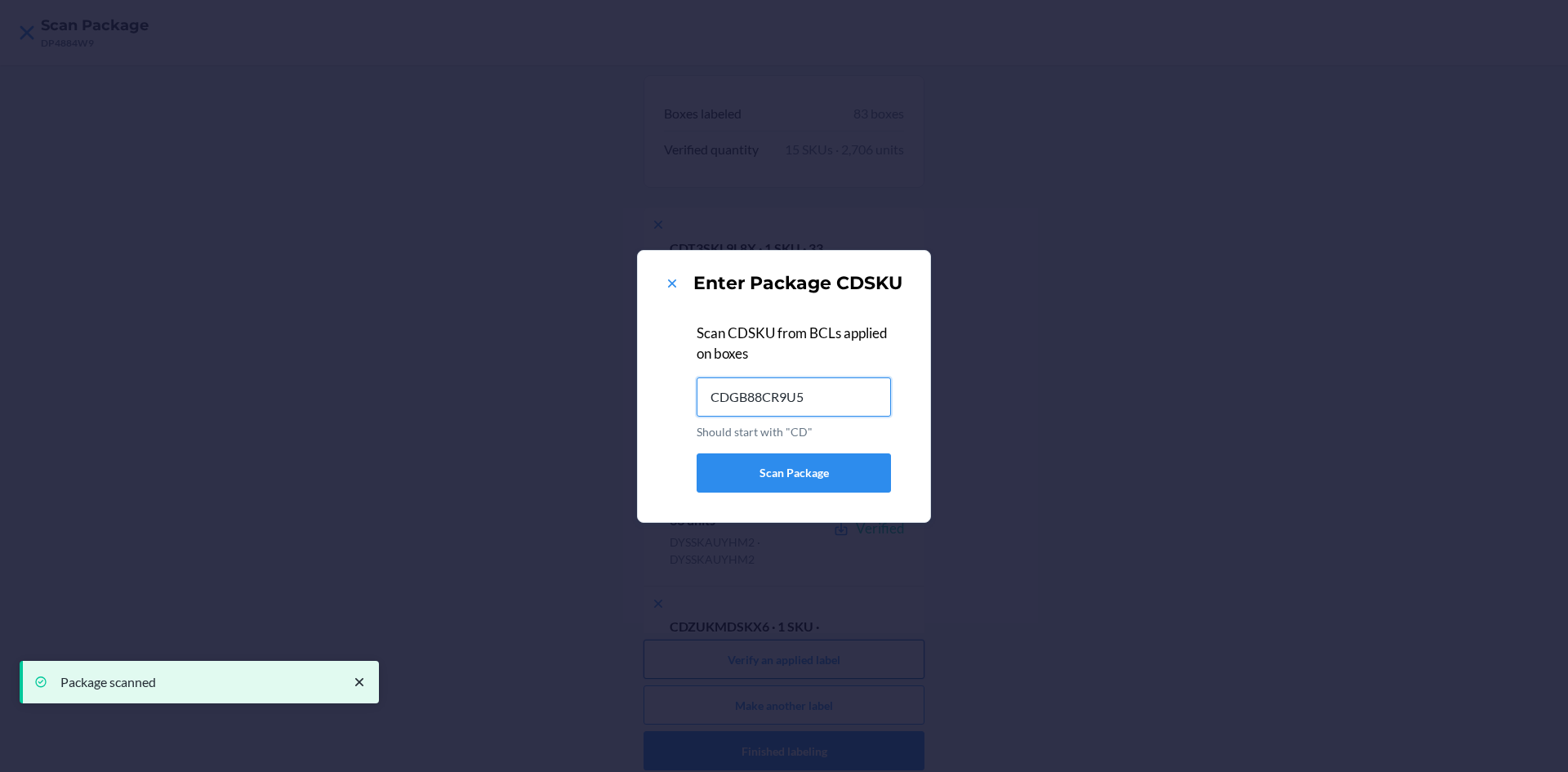
type input "CDGB88CR9U5"
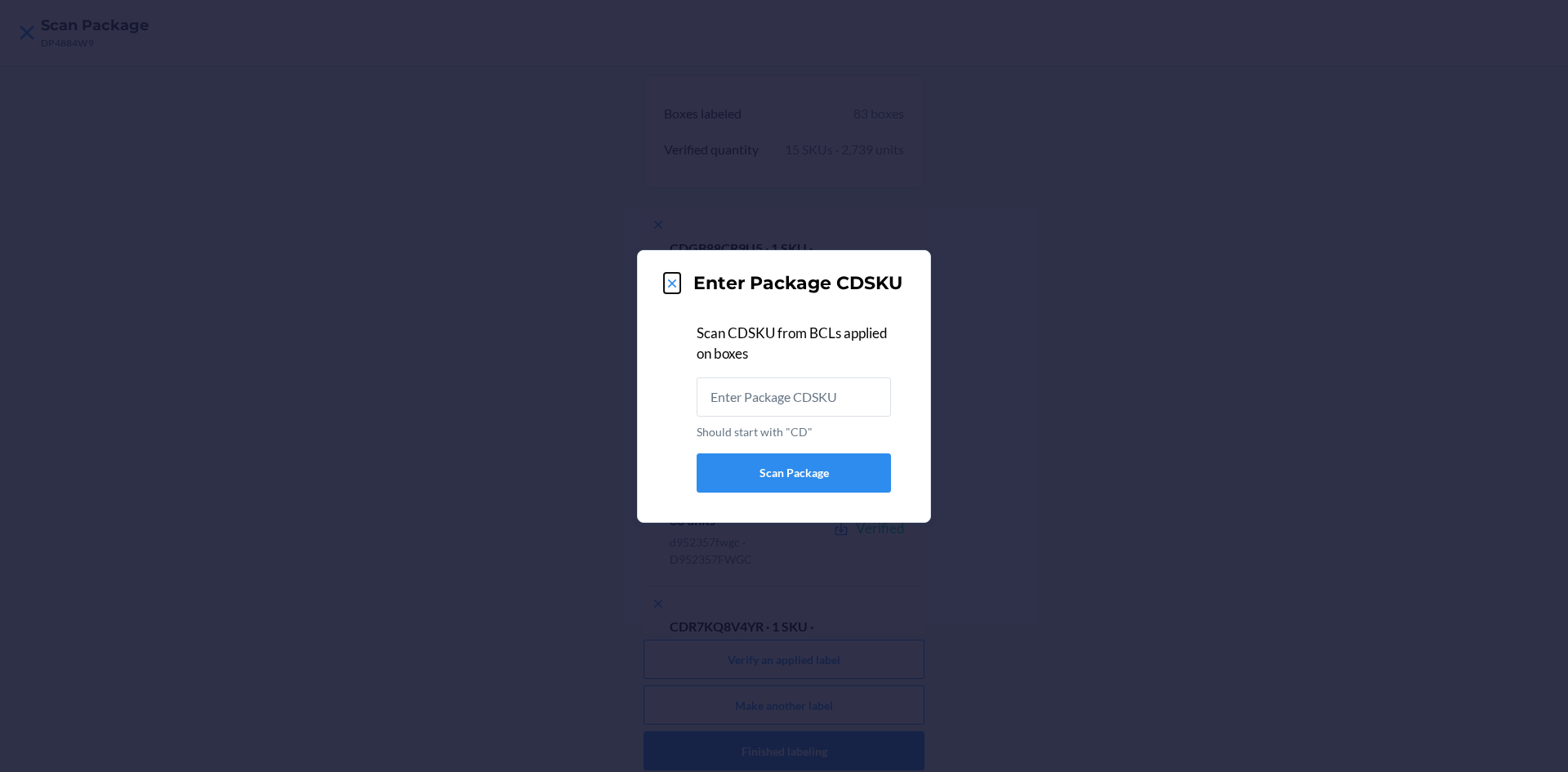
click at [668, 283] on icon at bounding box center [672, 283] width 17 height 17
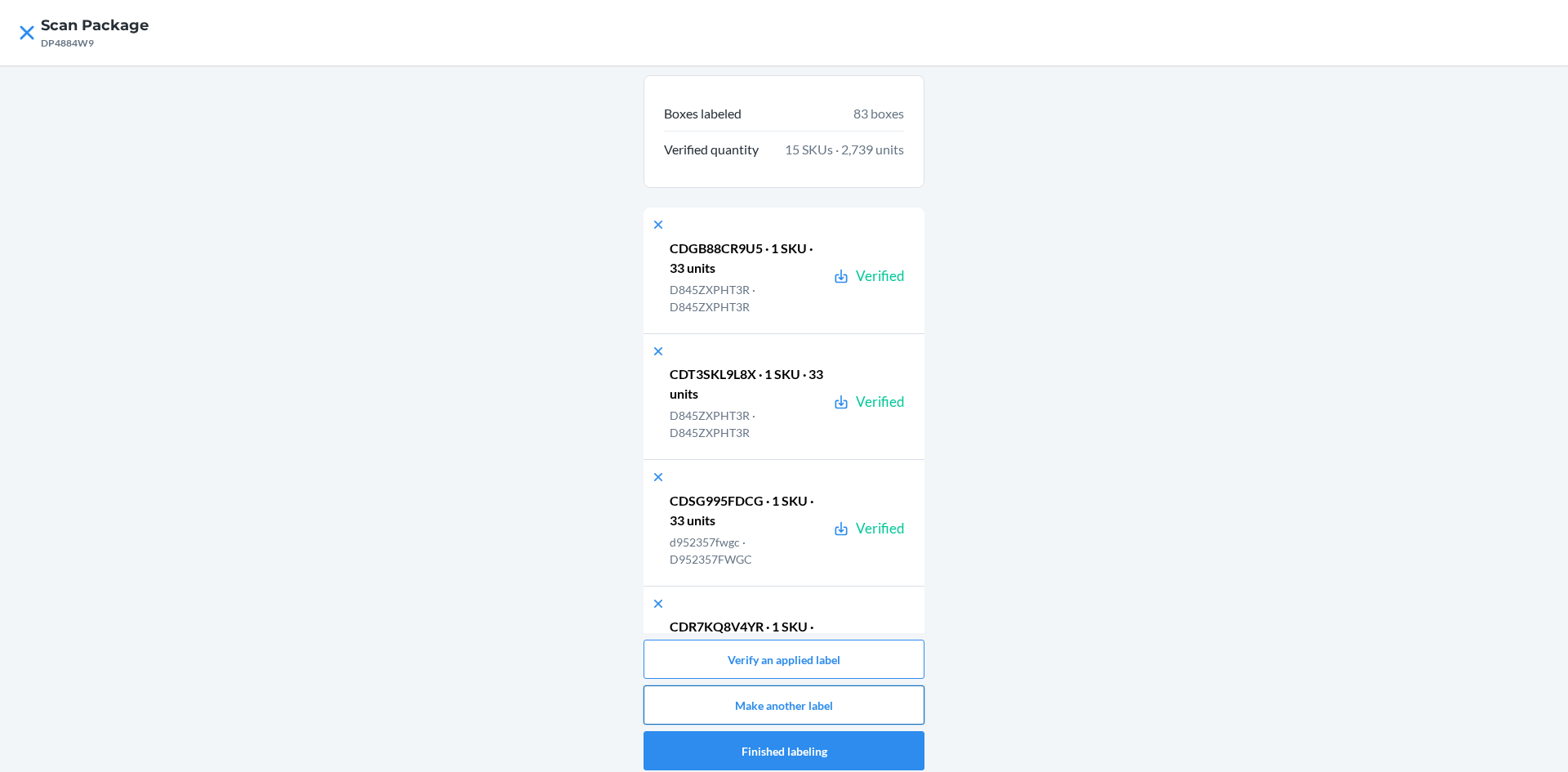
click at [785, 710] on button "Make another label" at bounding box center [784, 705] width 281 height 40
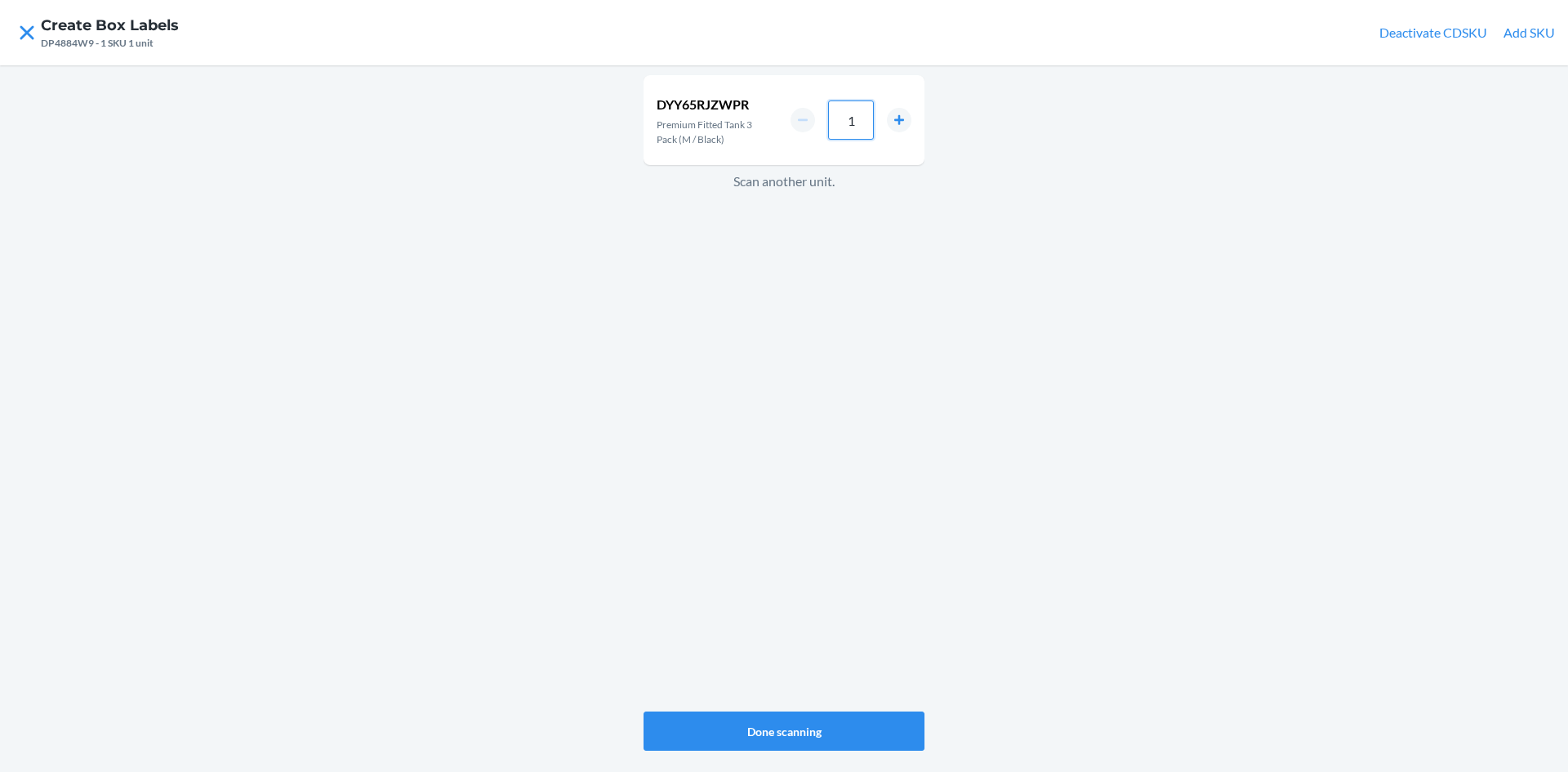
click at [854, 134] on input "1" at bounding box center [851, 120] width 46 height 40
type input "33"
click at [750, 730] on button "Done scanning" at bounding box center [784, 730] width 281 height 40
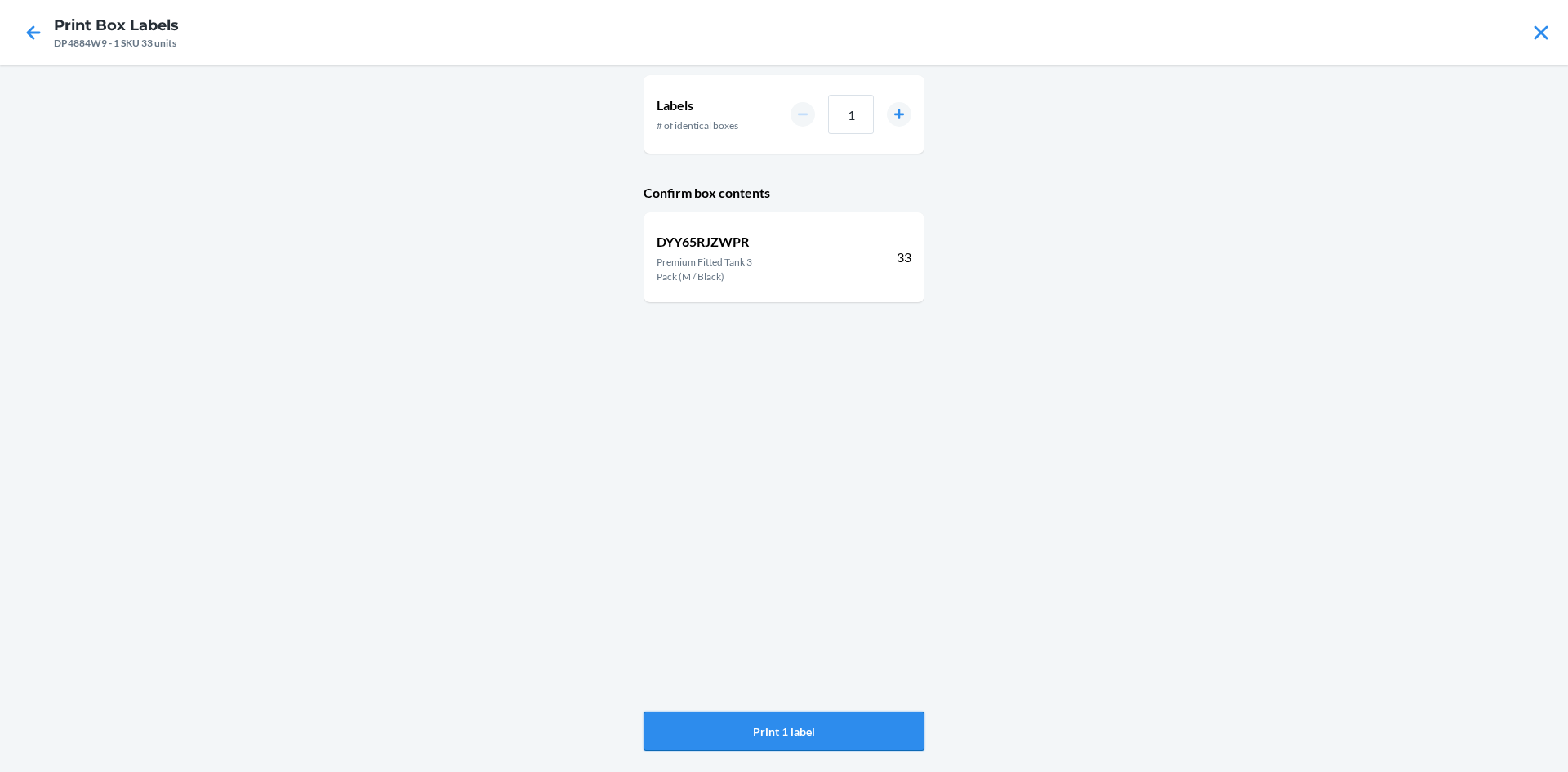
click at [753, 724] on button "Print 1 label" at bounding box center [784, 730] width 281 height 40
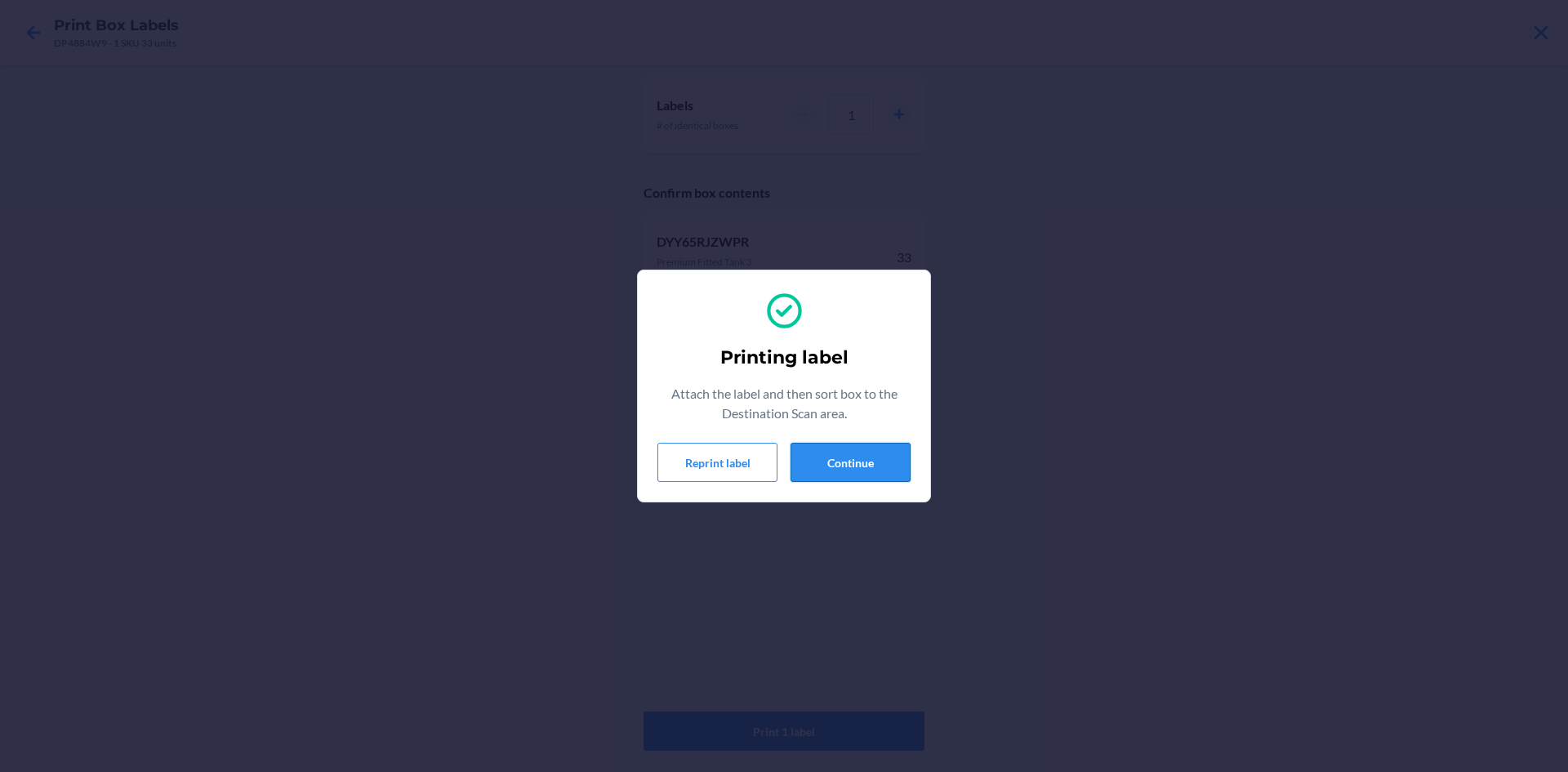
click at [876, 468] on button "Continue" at bounding box center [850, 462] width 120 height 40
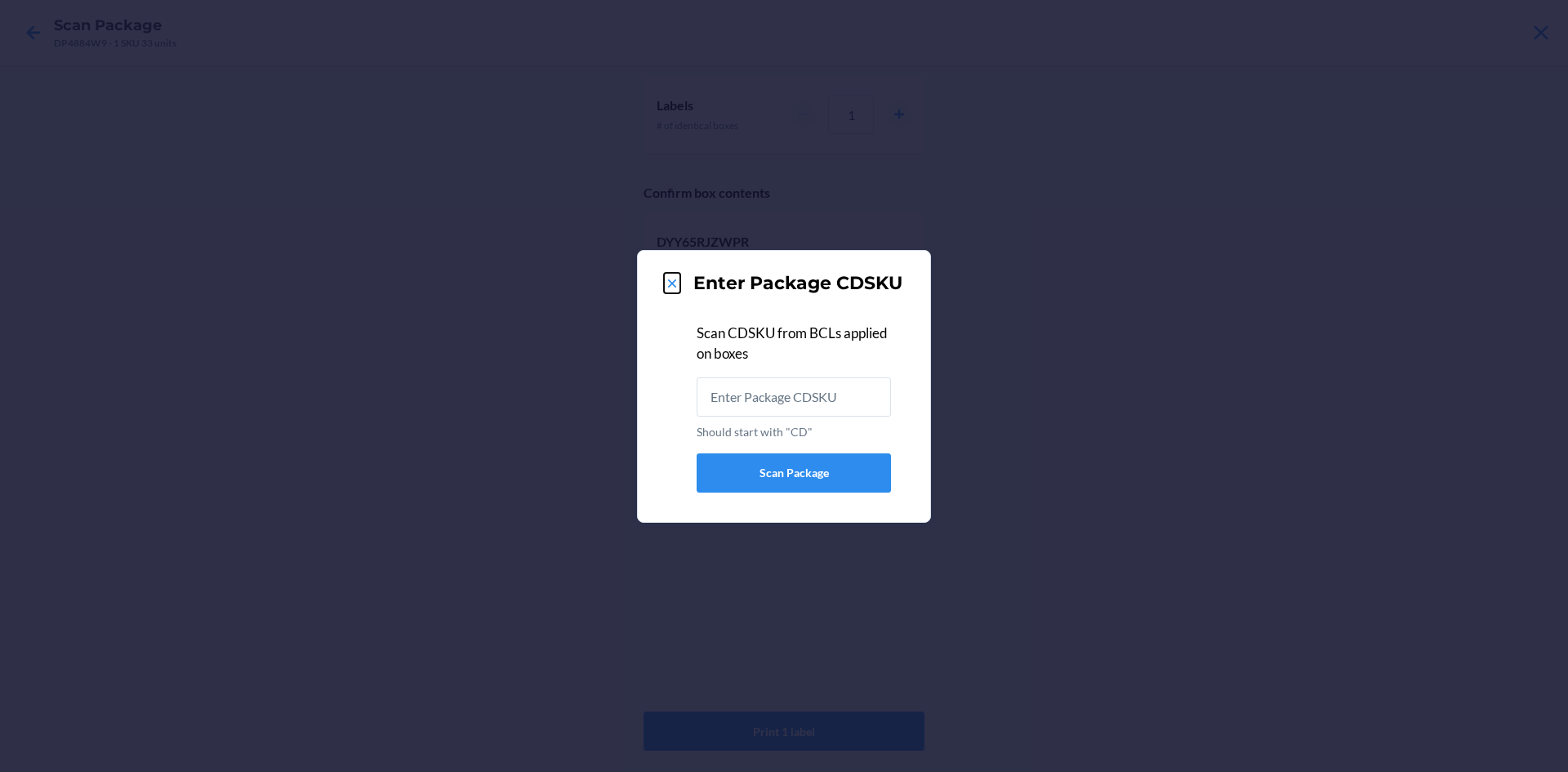
click at [675, 284] on icon at bounding box center [672, 283] width 17 height 17
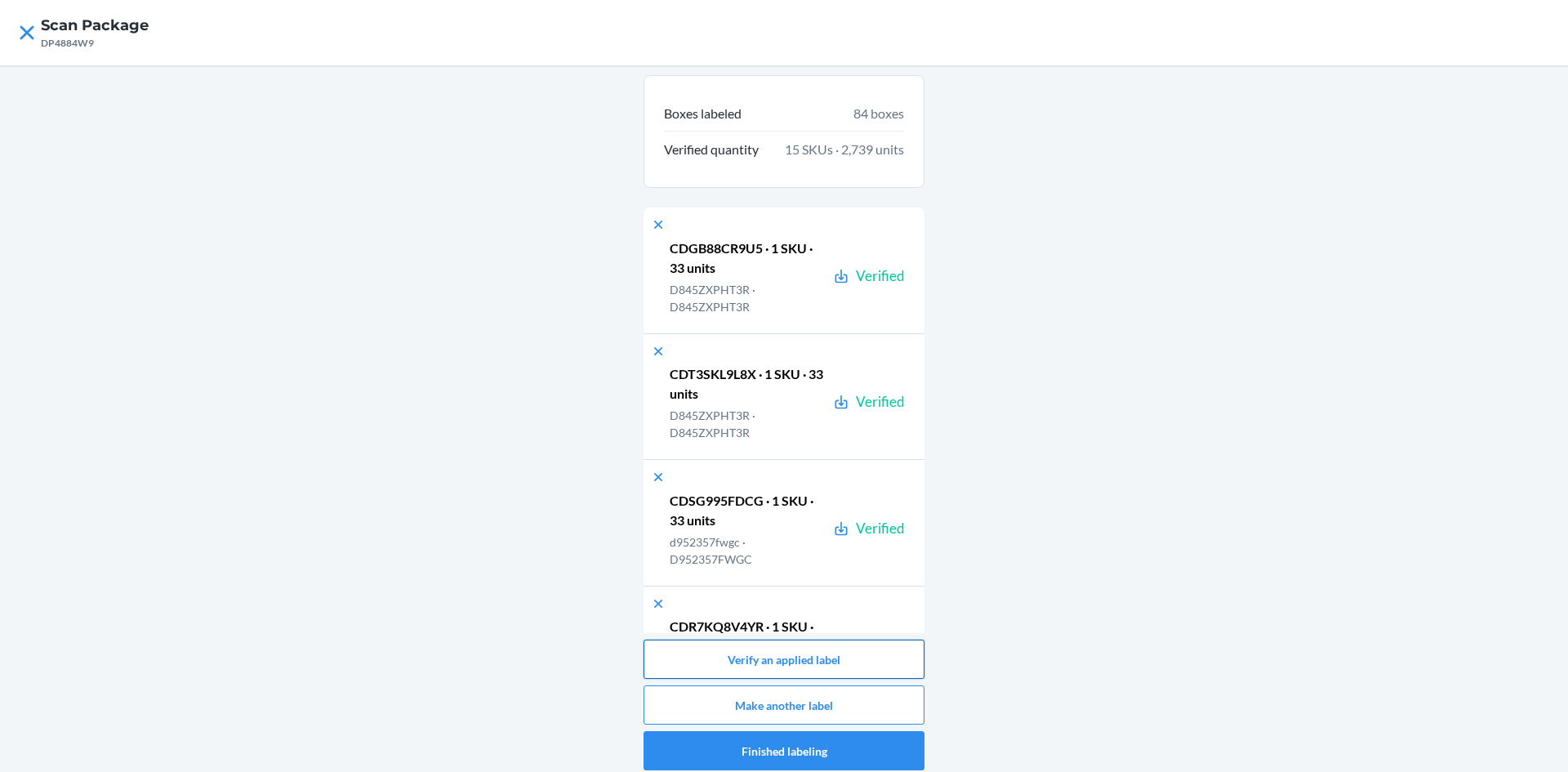
click at [811, 658] on button "Verify an applied label" at bounding box center [784, 659] width 281 height 40
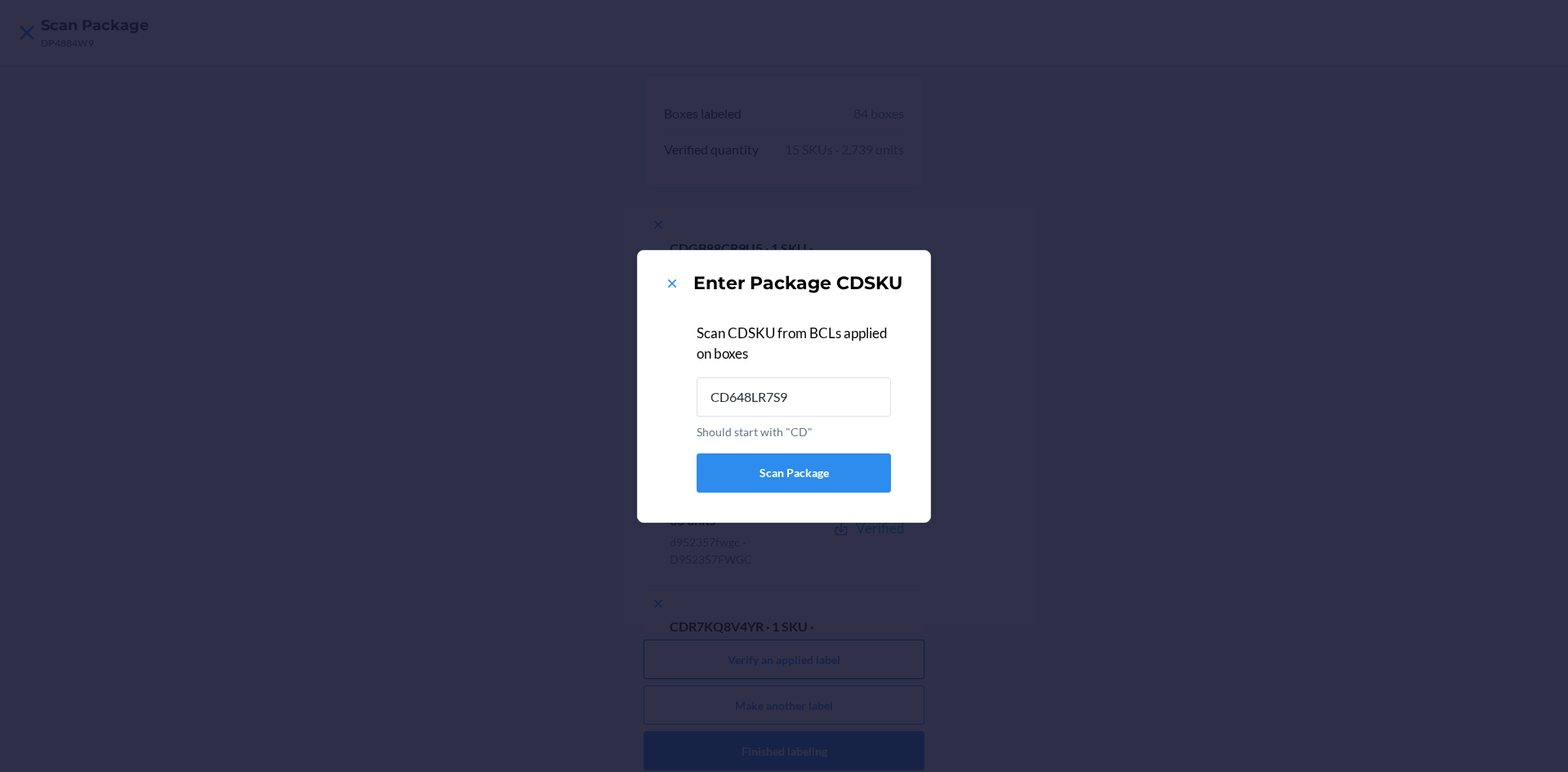
type input "CD648LR7S98"
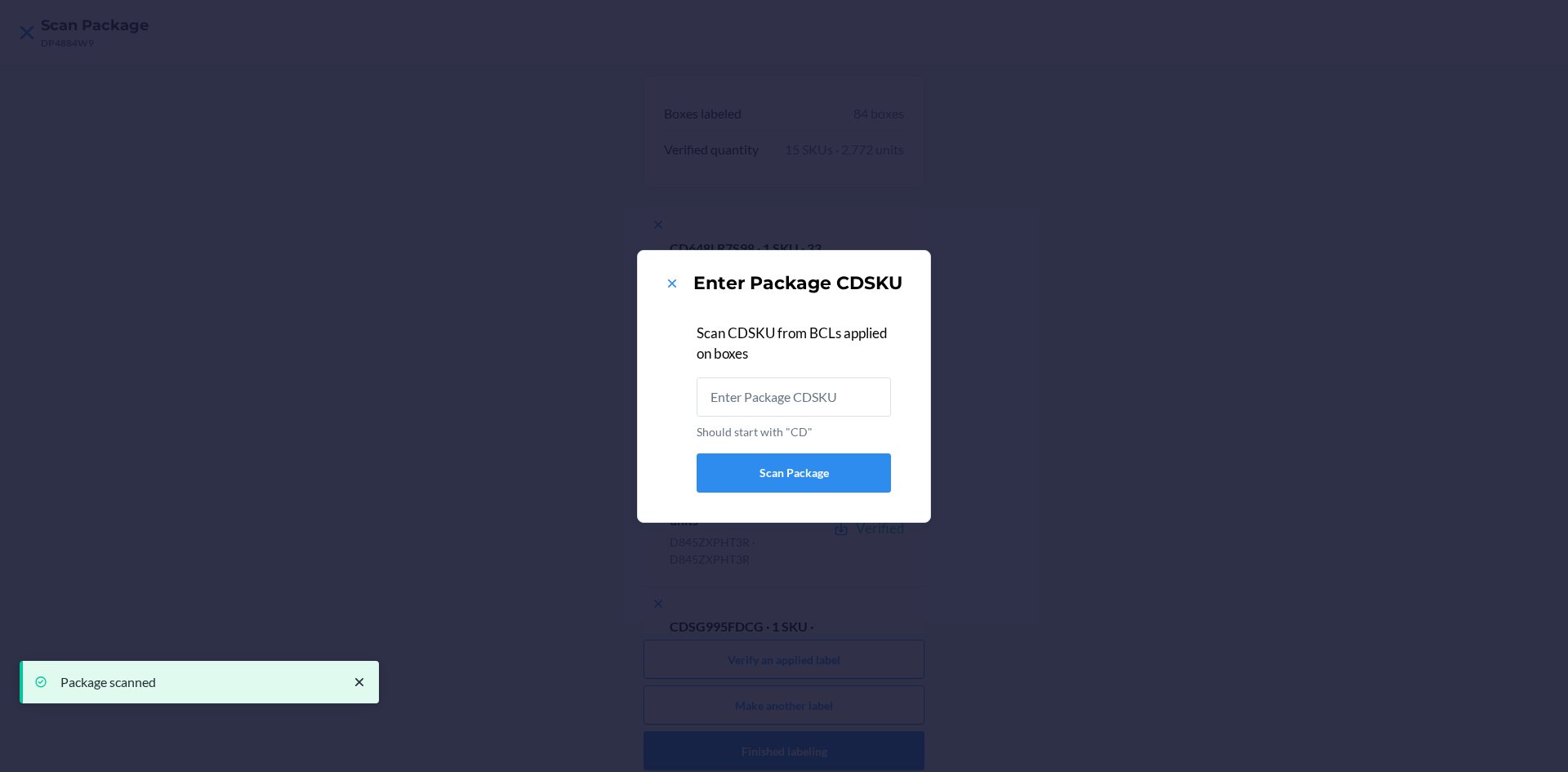
click at [663, 284] on div "Enter Package CDSKU" at bounding box center [784, 283] width 254 height 26
click at [667, 286] on icon at bounding box center [672, 283] width 17 height 17
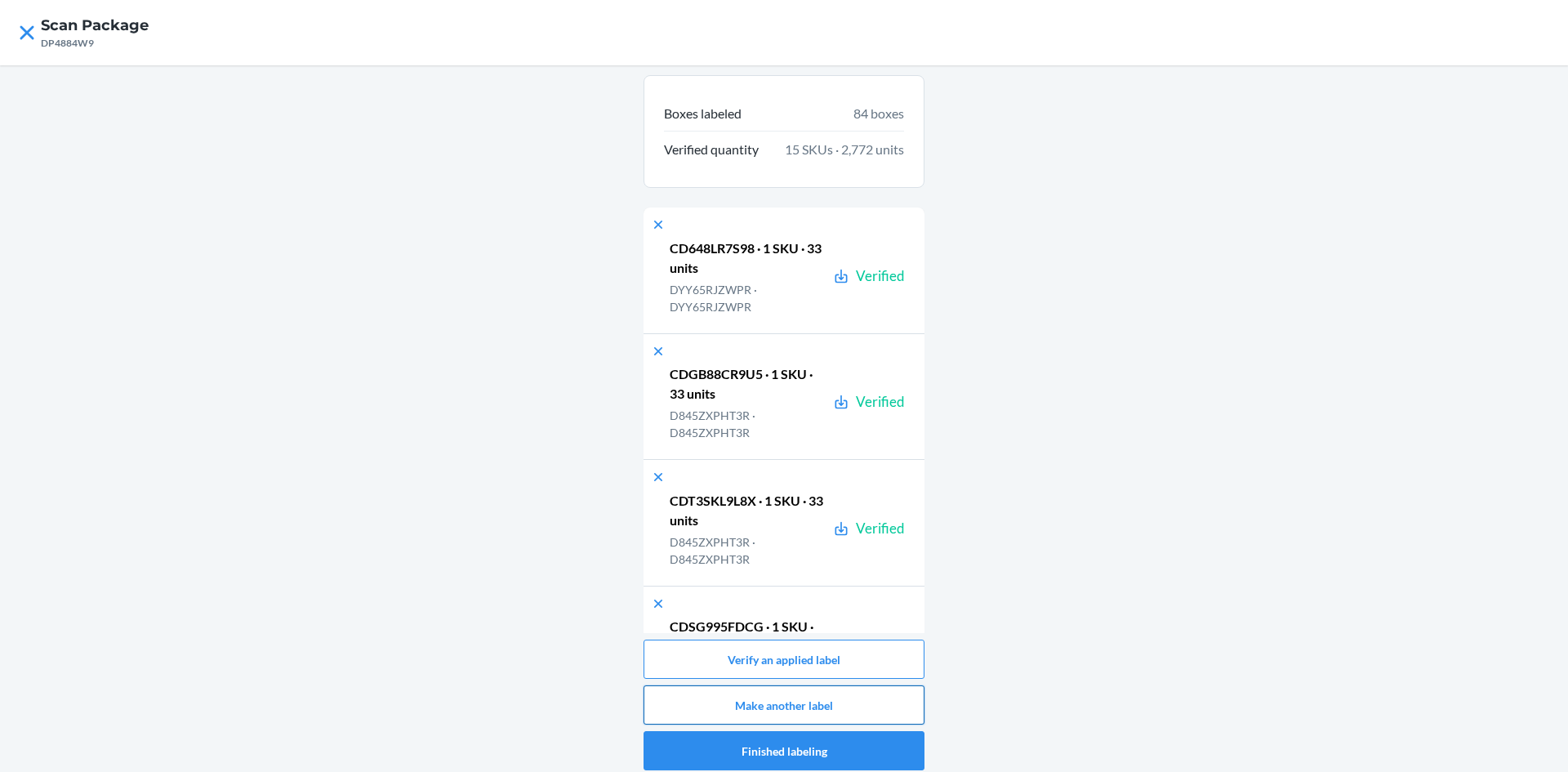
click at [806, 710] on button "Make another label" at bounding box center [784, 705] width 281 height 40
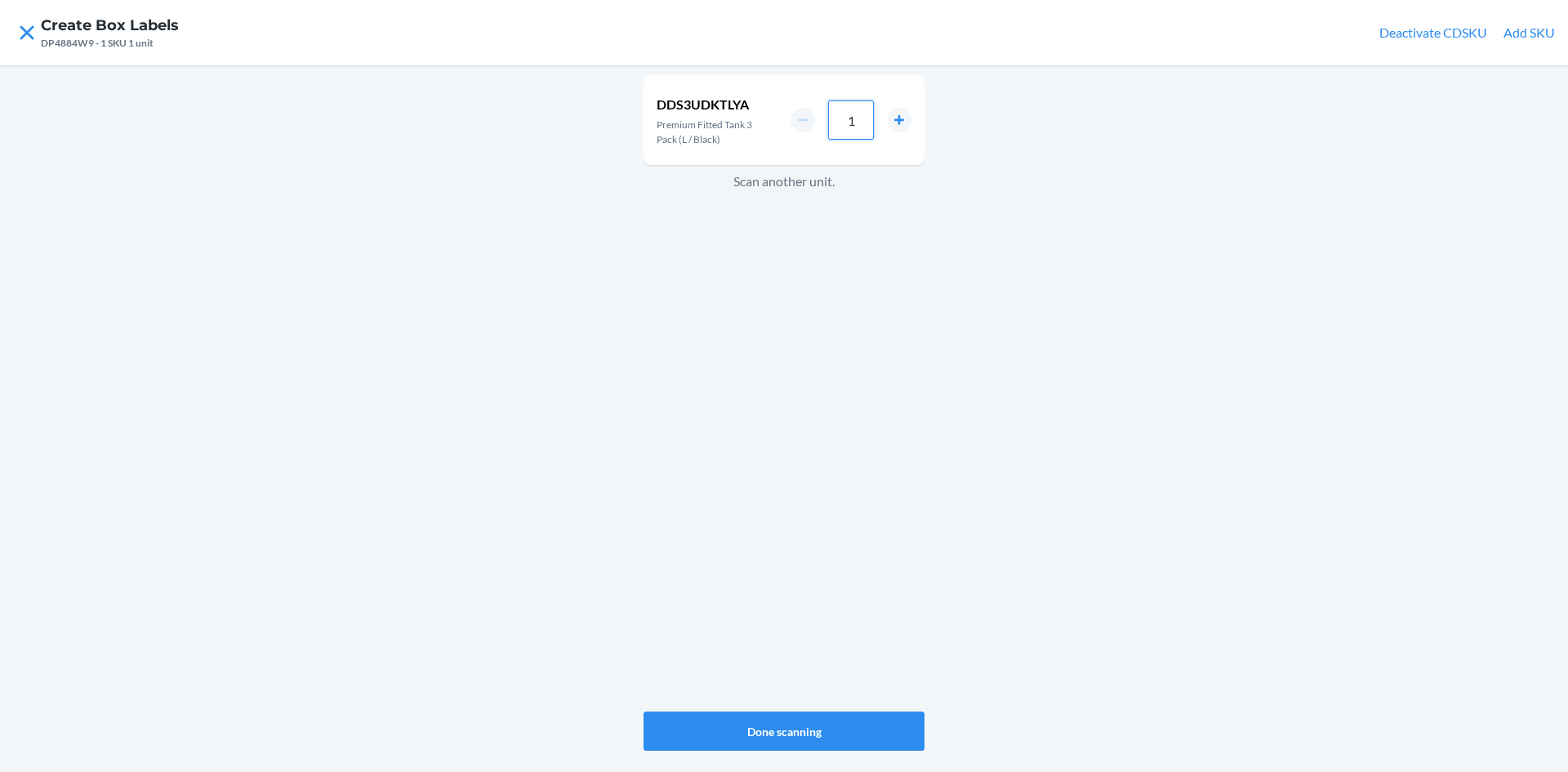
click at [853, 127] on input "1" at bounding box center [851, 120] width 46 height 40
type input "33"
click at [840, 748] on button "Done scanning" at bounding box center [784, 730] width 281 height 40
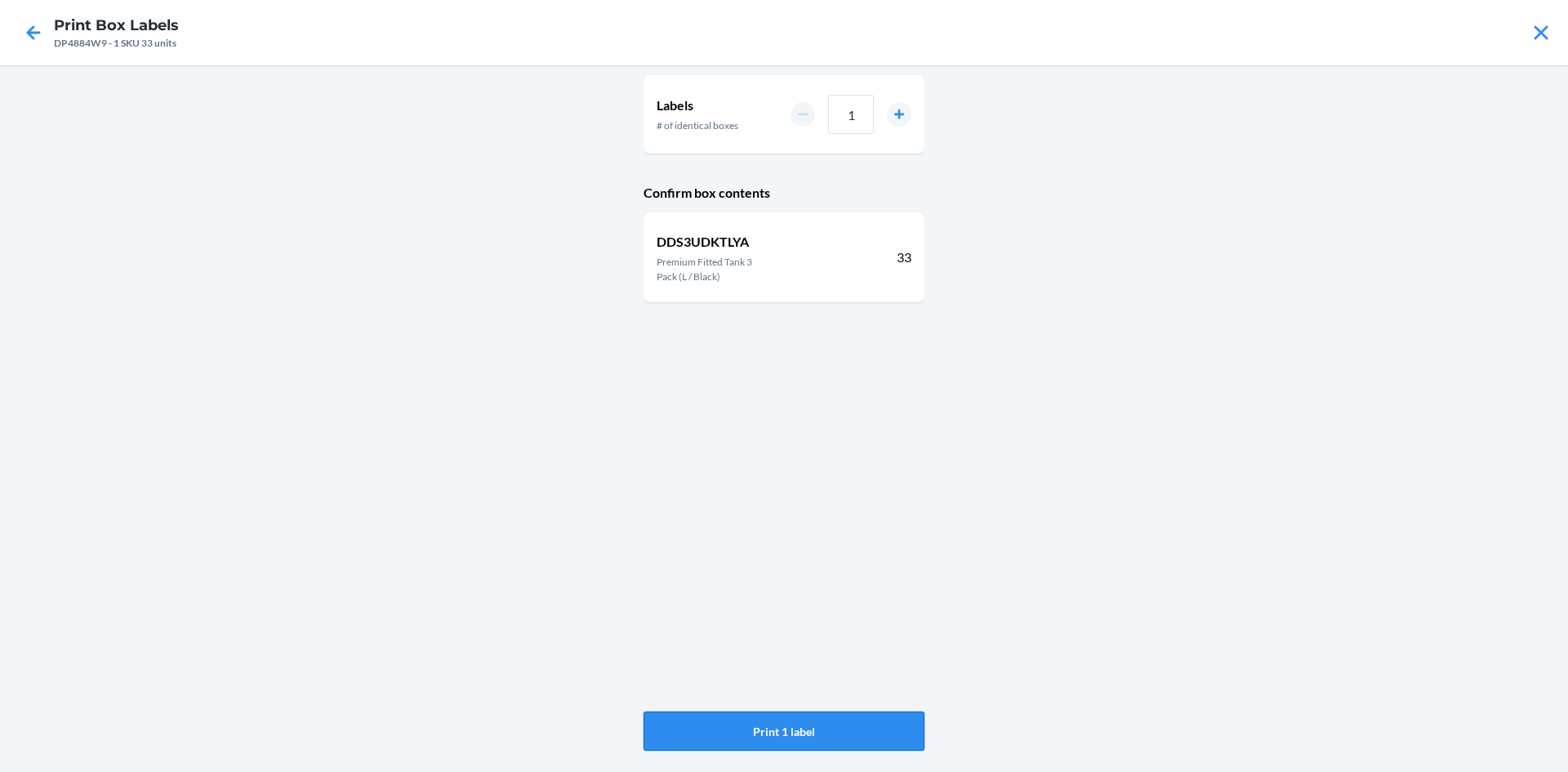
click at [809, 729] on button "Print 1 label" at bounding box center [784, 730] width 281 height 40
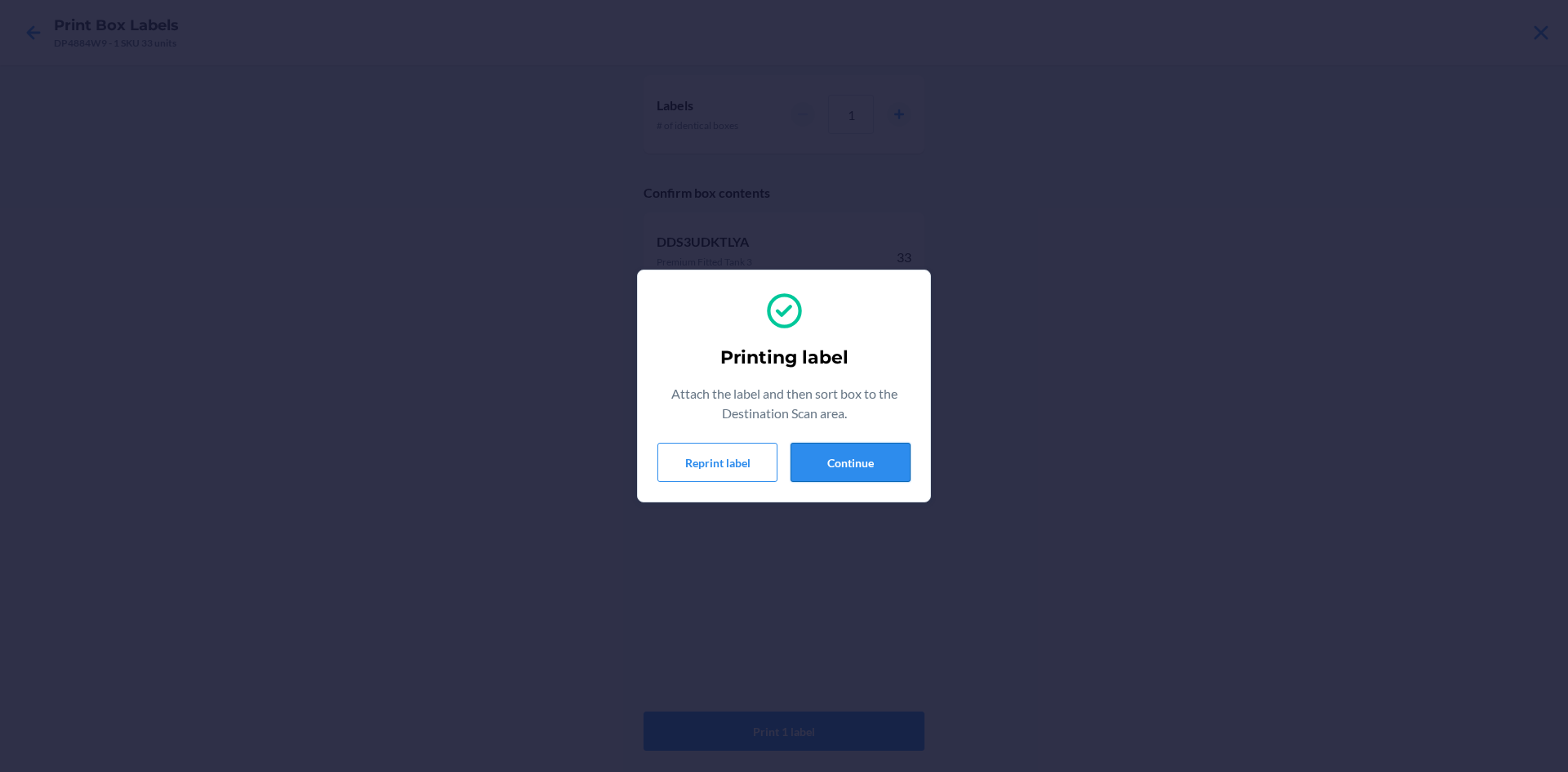
click at [862, 469] on button "Continue" at bounding box center [850, 462] width 120 height 40
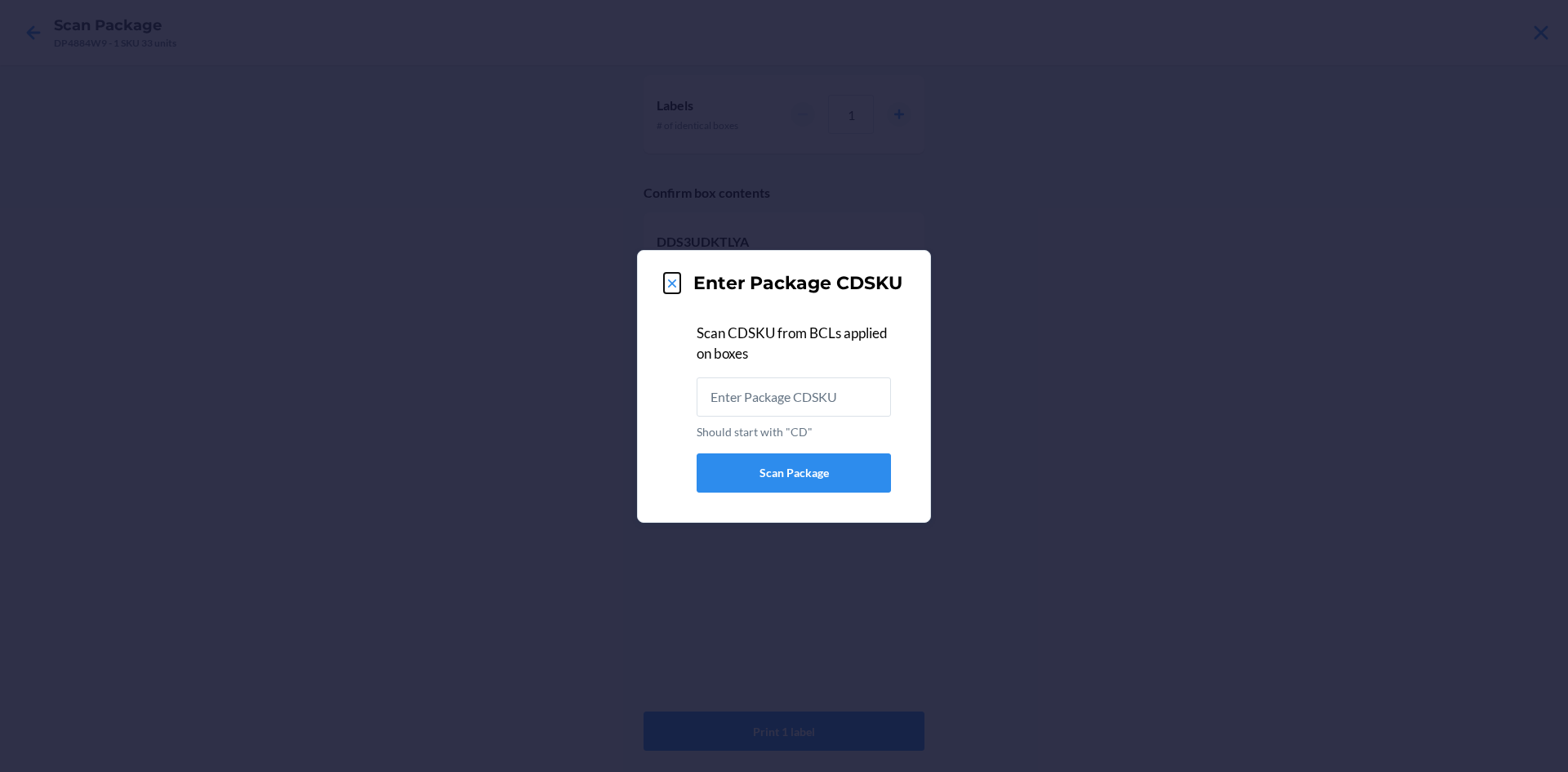
click at [670, 290] on icon at bounding box center [672, 283] width 17 height 17
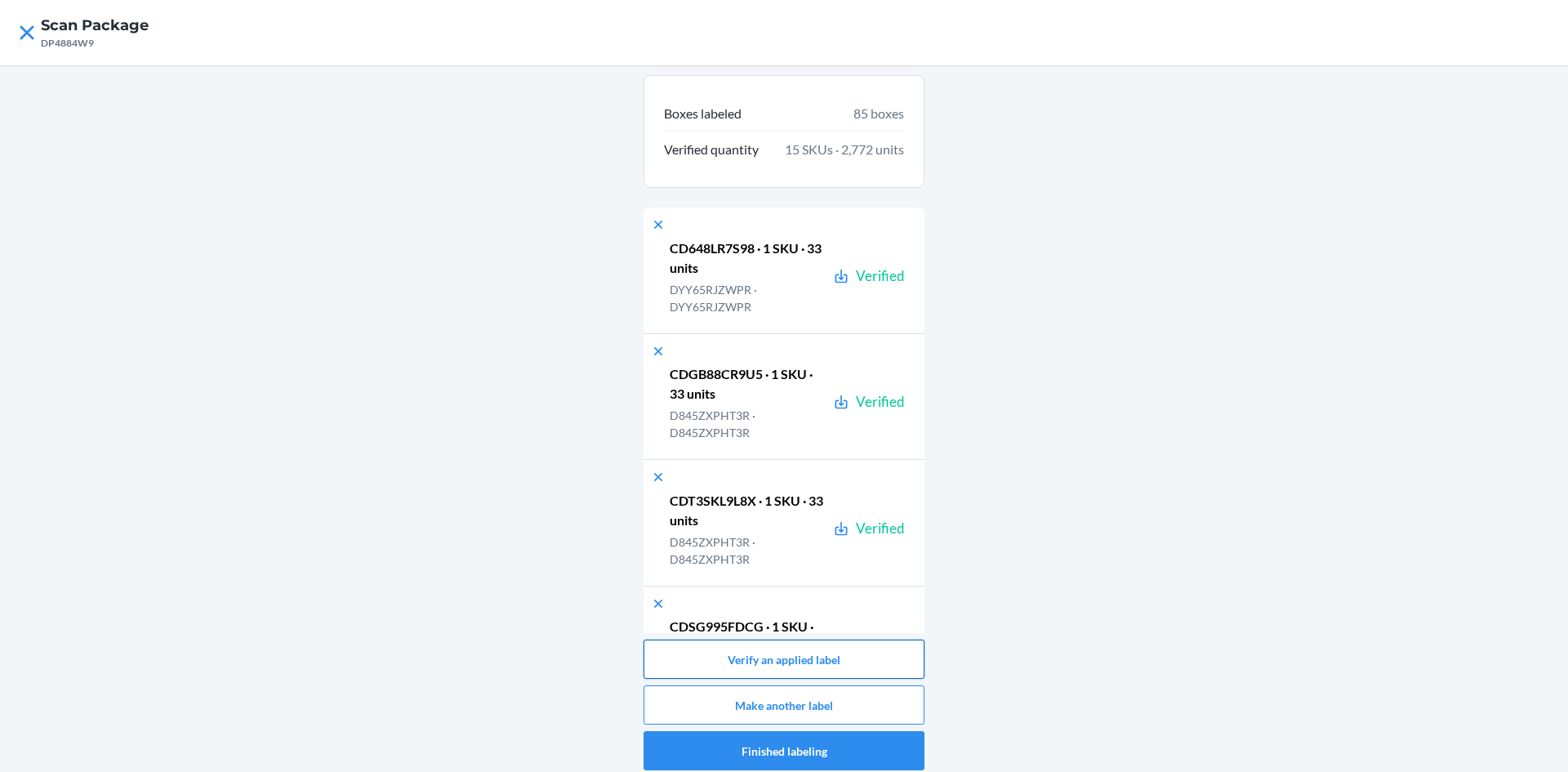
click at [809, 667] on button "Verify an applied label" at bounding box center [784, 659] width 281 height 40
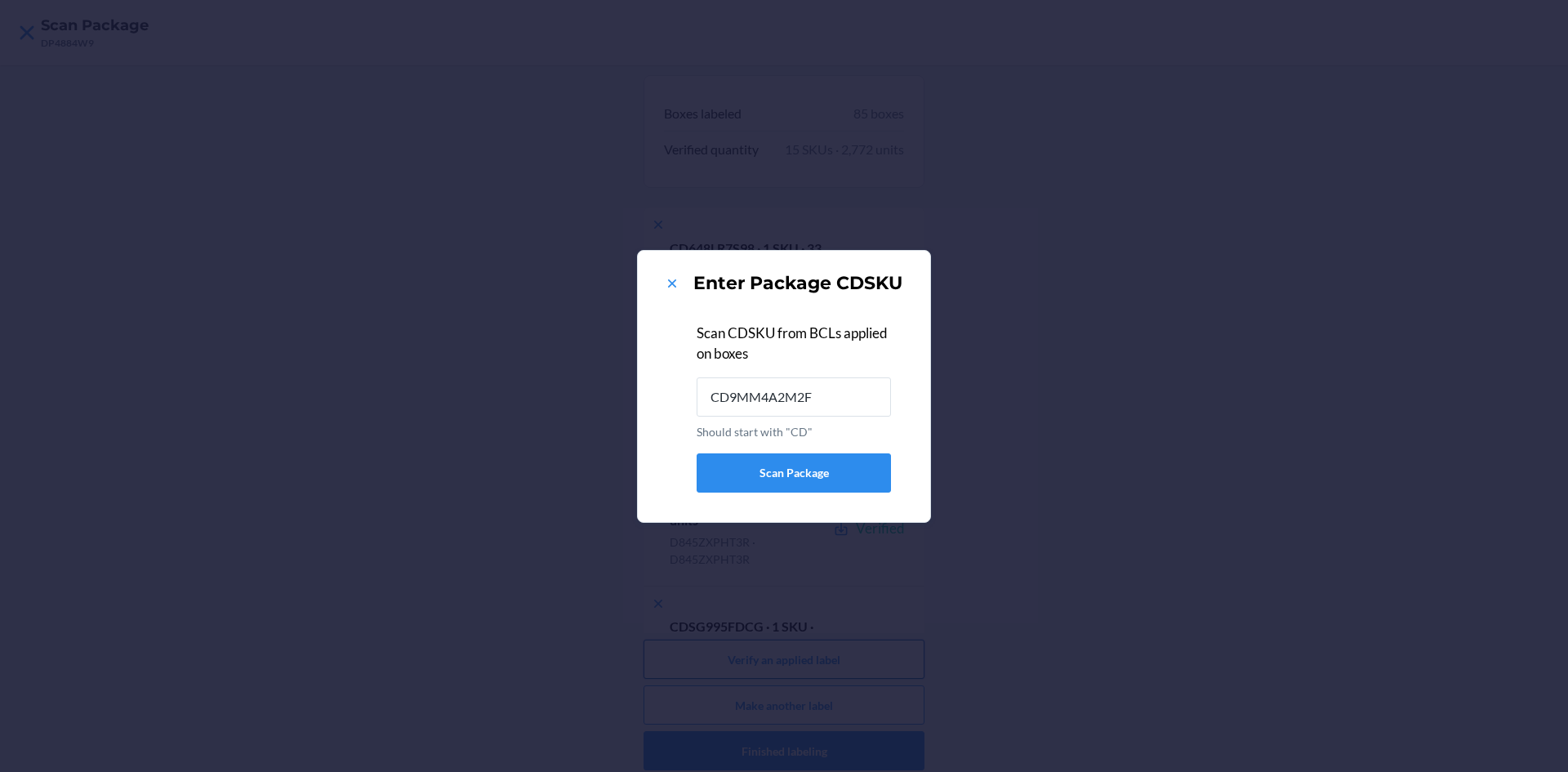
type input "CD9MM4A2M2F"
